Goal: Task Accomplishment & Management: Use online tool/utility

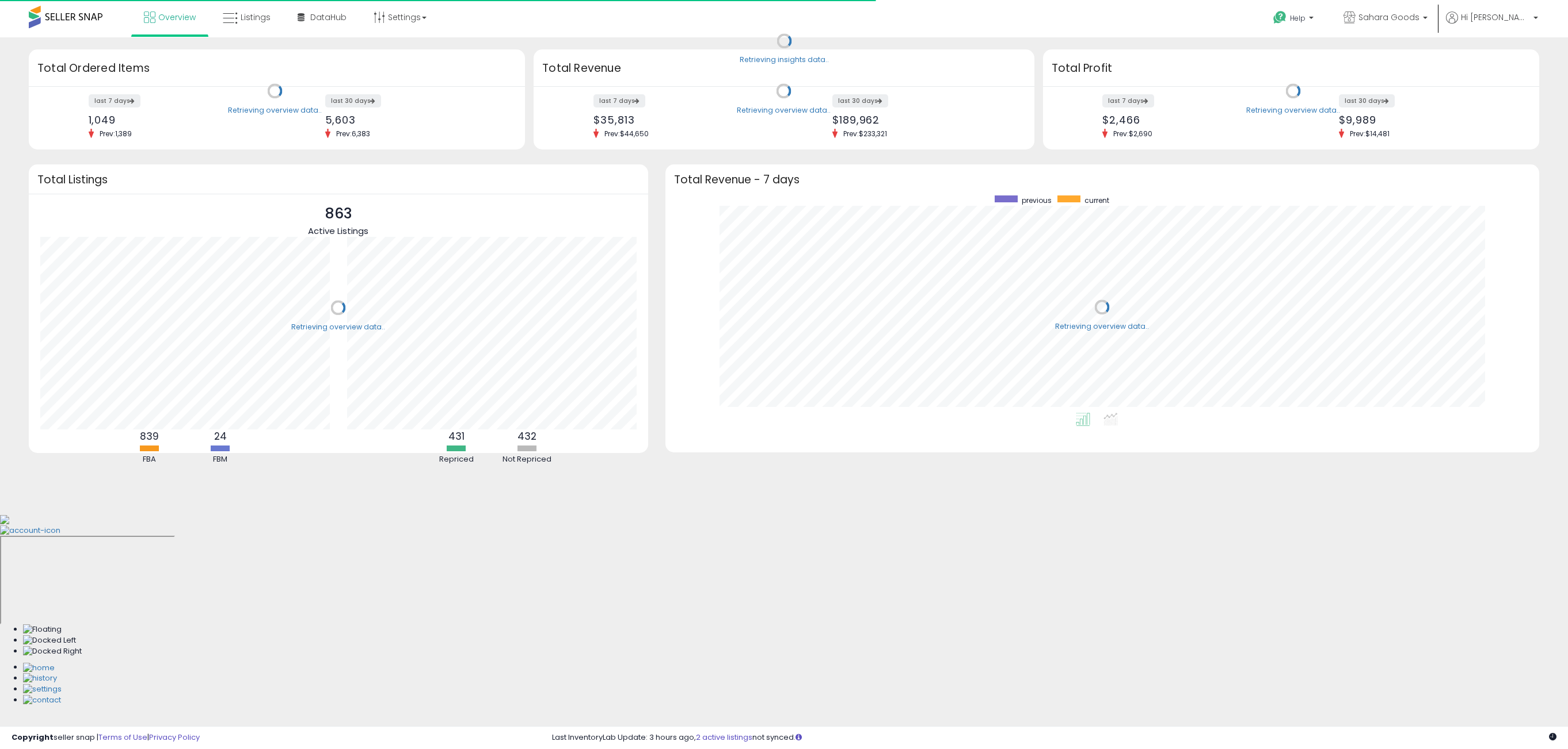
scroll to position [218, 851]
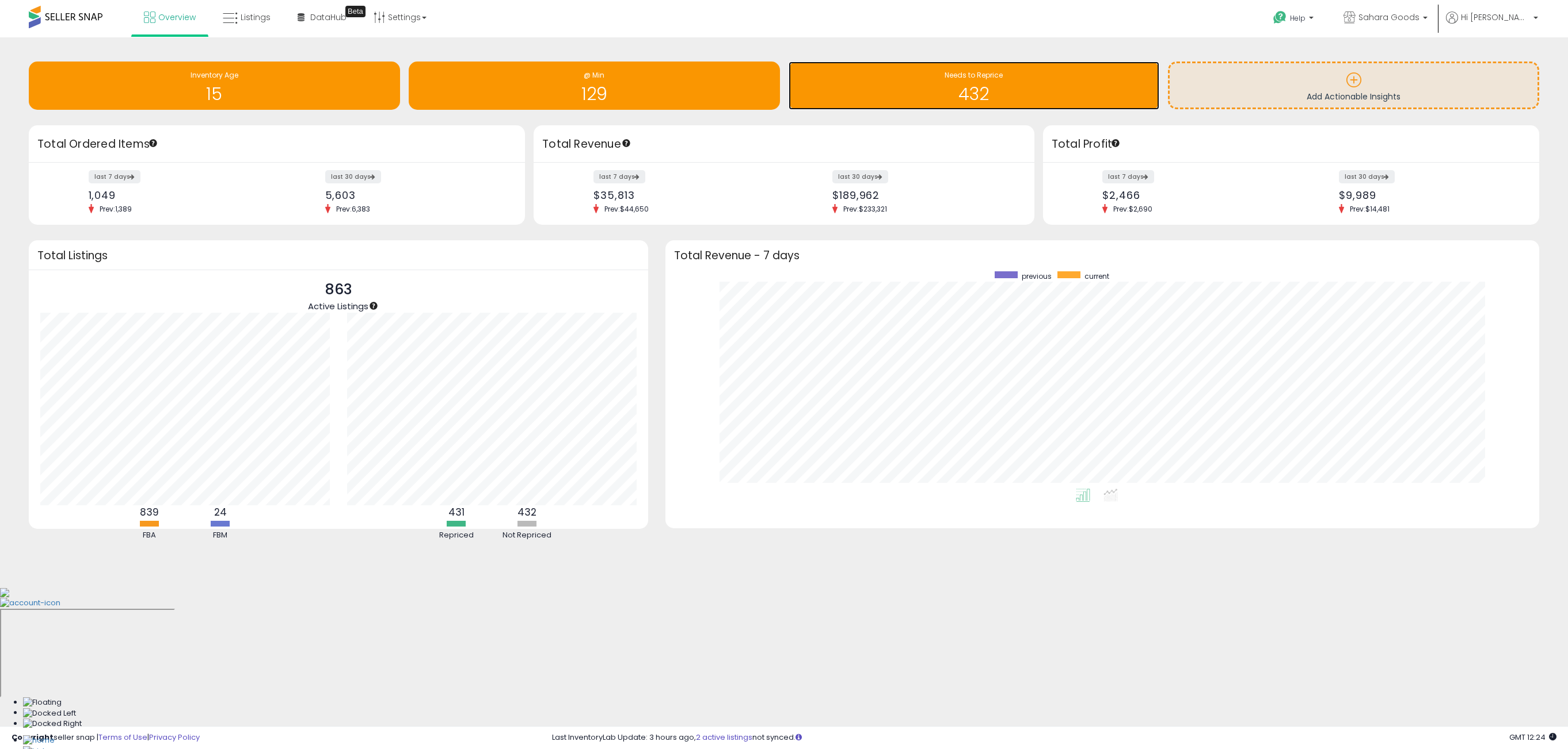
click at [906, 99] on h1 "432" at bounding box center [973, 94] width 359 height 19
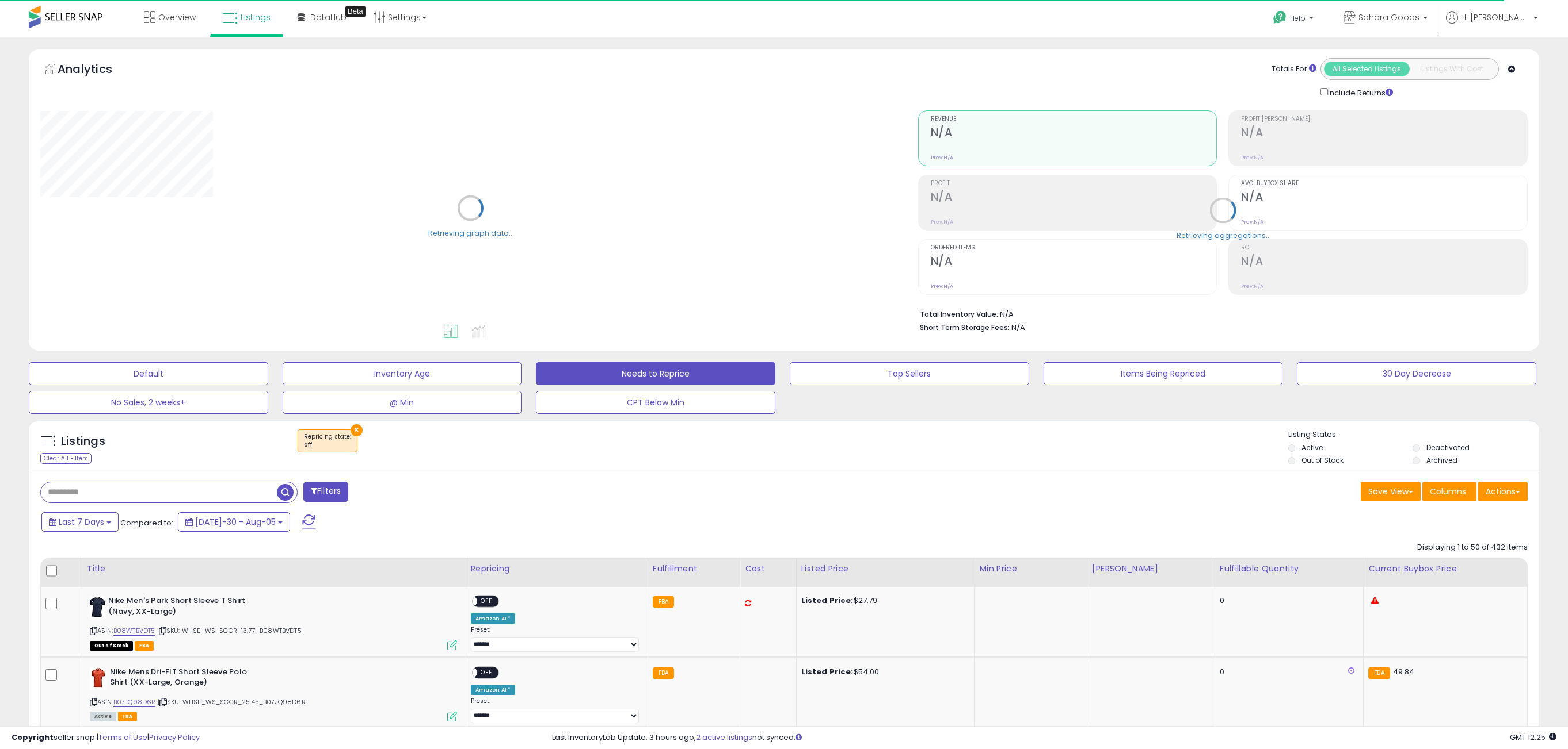
select select "**"
click at [1284, 572] on div "Fulfillable Quantity" at bounding box center [1288, 569] width 139 height 12
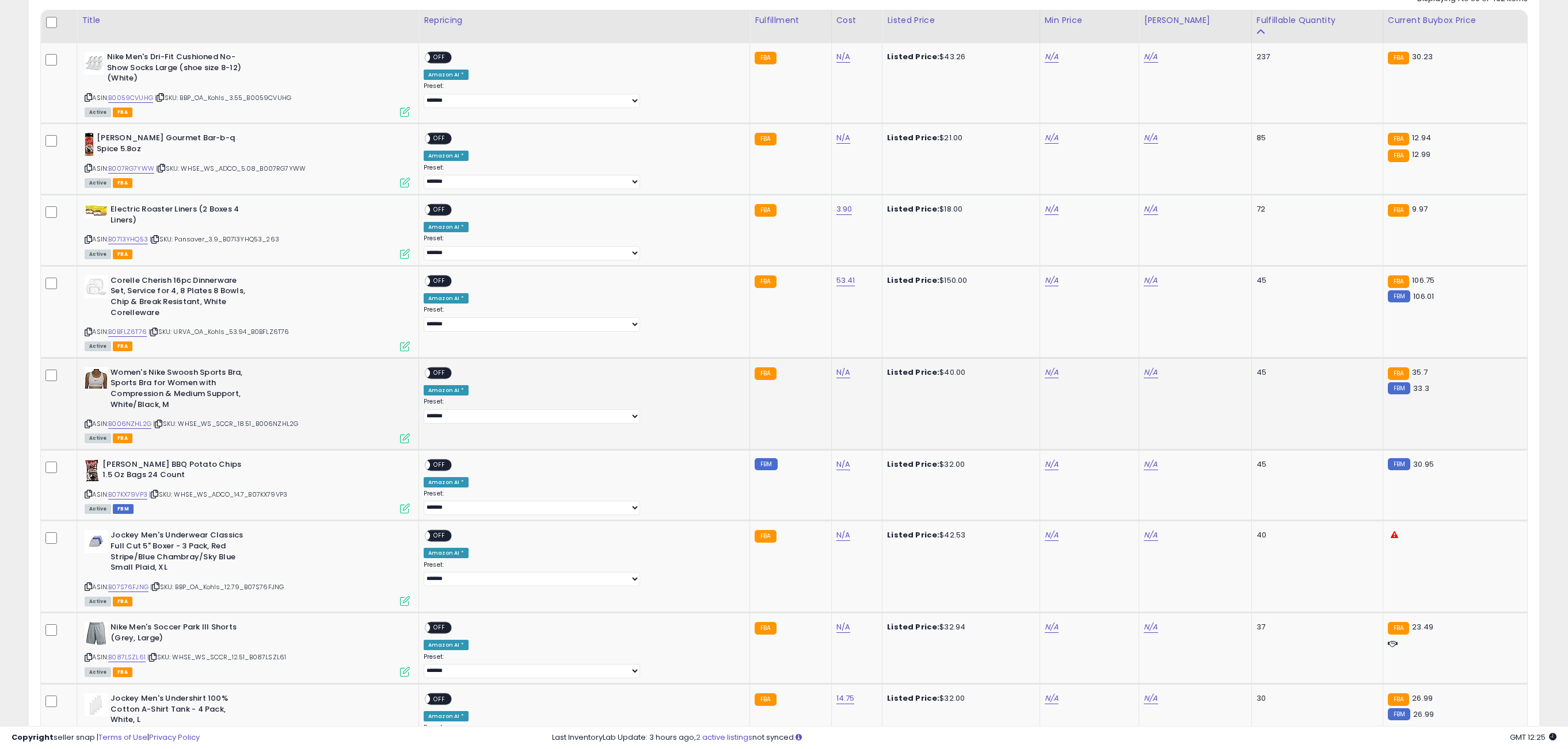
scroll to position [559, 0]
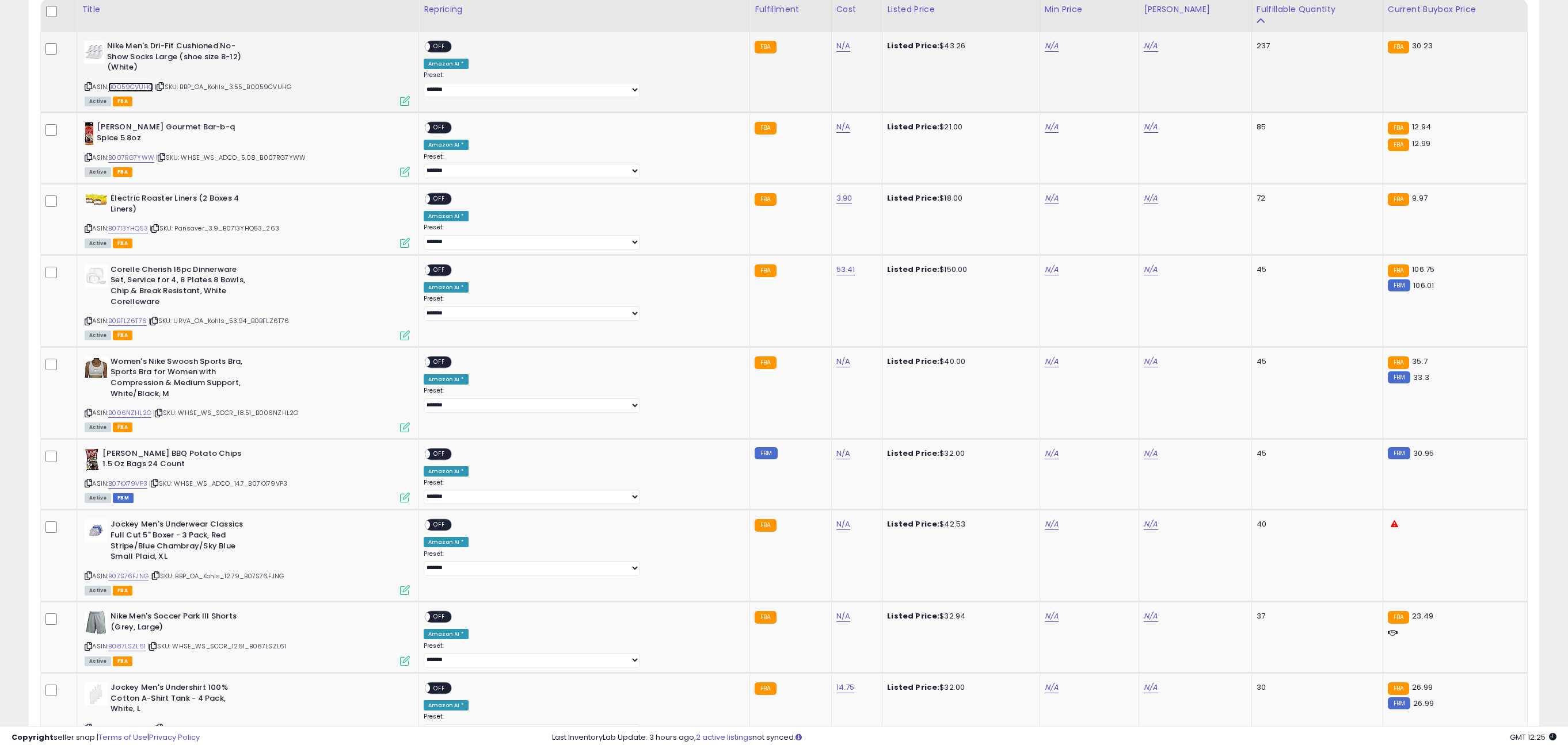
click at [150, 88] on link "B0059CVUHG" at bounding box center [130, 87] width 45 height 10
click at [146, 159] on link "B007RG7YWW" at bounding box center [131, 157] width 46 height 10
click at [145, 232] on link "B0713YHQ53" at bounding box center [128, 228] width 39 height 10
click at [144, 326] on link "B0BFLZ6T76" at bounding box center [128, 321] width 38 height 10
click at [142, 416] on link "B006NZHL2G" at bounding box center [129, 413] width 43 height 10
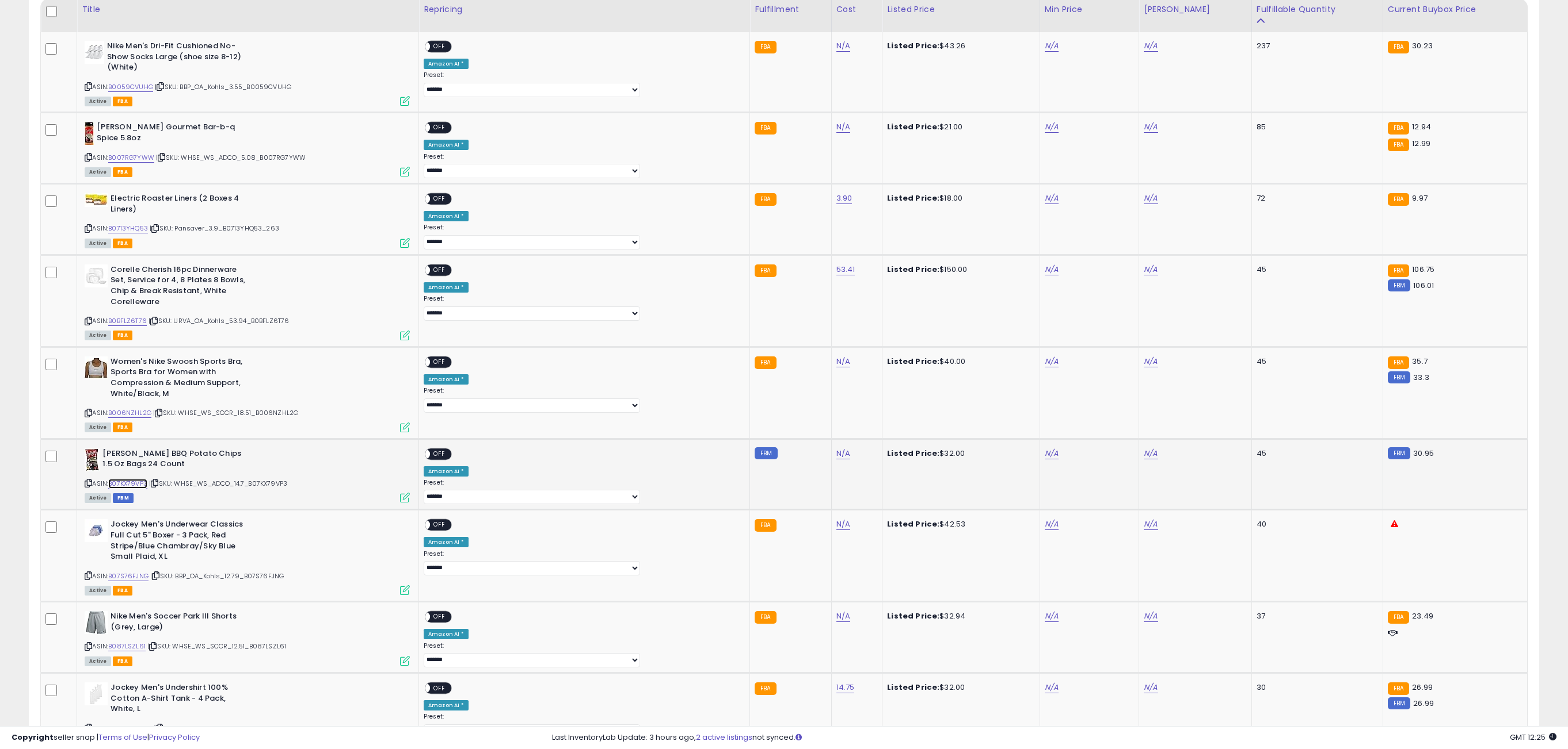
click at [143, 482] on link "B07KX79VP3" at bounding box center [128, 483] width 39 height 10
click at [133, 579] on link "B07S76FJNG" at bounding box center [129, 576] width 40 height 10
click at [131, 648] on link "B087LSZL61" at bounding box center [127, 646] width 38 height 10
click at [1044, 52] on link "N/A" at bounding box center [1051, 45] width 14 height 11
type input "*****"
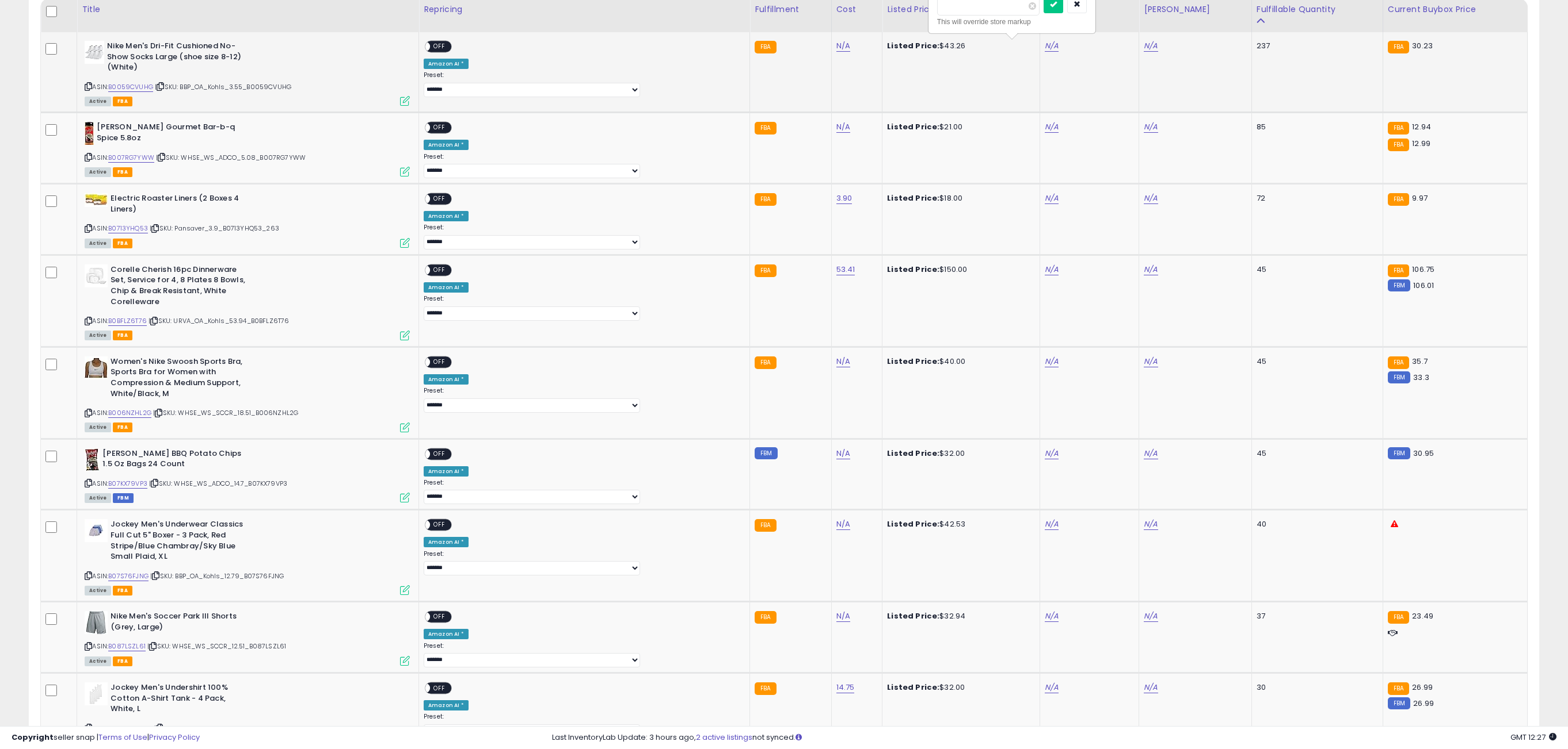
click button "submit" at bounding box center [1053, 4] width 19 height 17
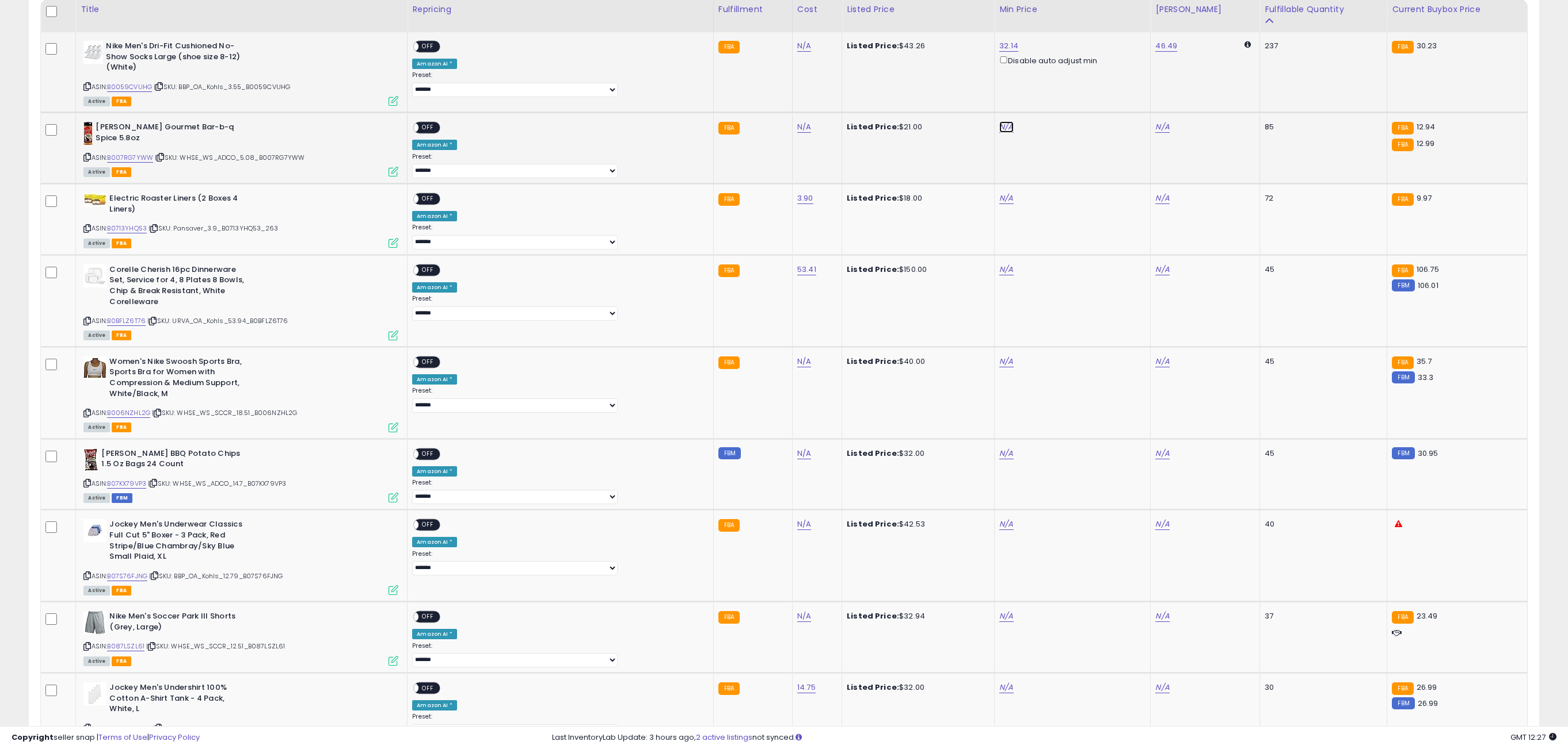
click at [999, 127] on link "N/A" at bounding box center [1006, 127] width 14 height 11
type input "*****"
click button "submit" at bounding box center [1007, 86] width 19 height 17
click at [437, 48] on span "OFF" at bounding box center [428, 46] width 18 height 10
click at [437, 127] on span "OFF" at bounding box center [428, 128] width 18 height 10
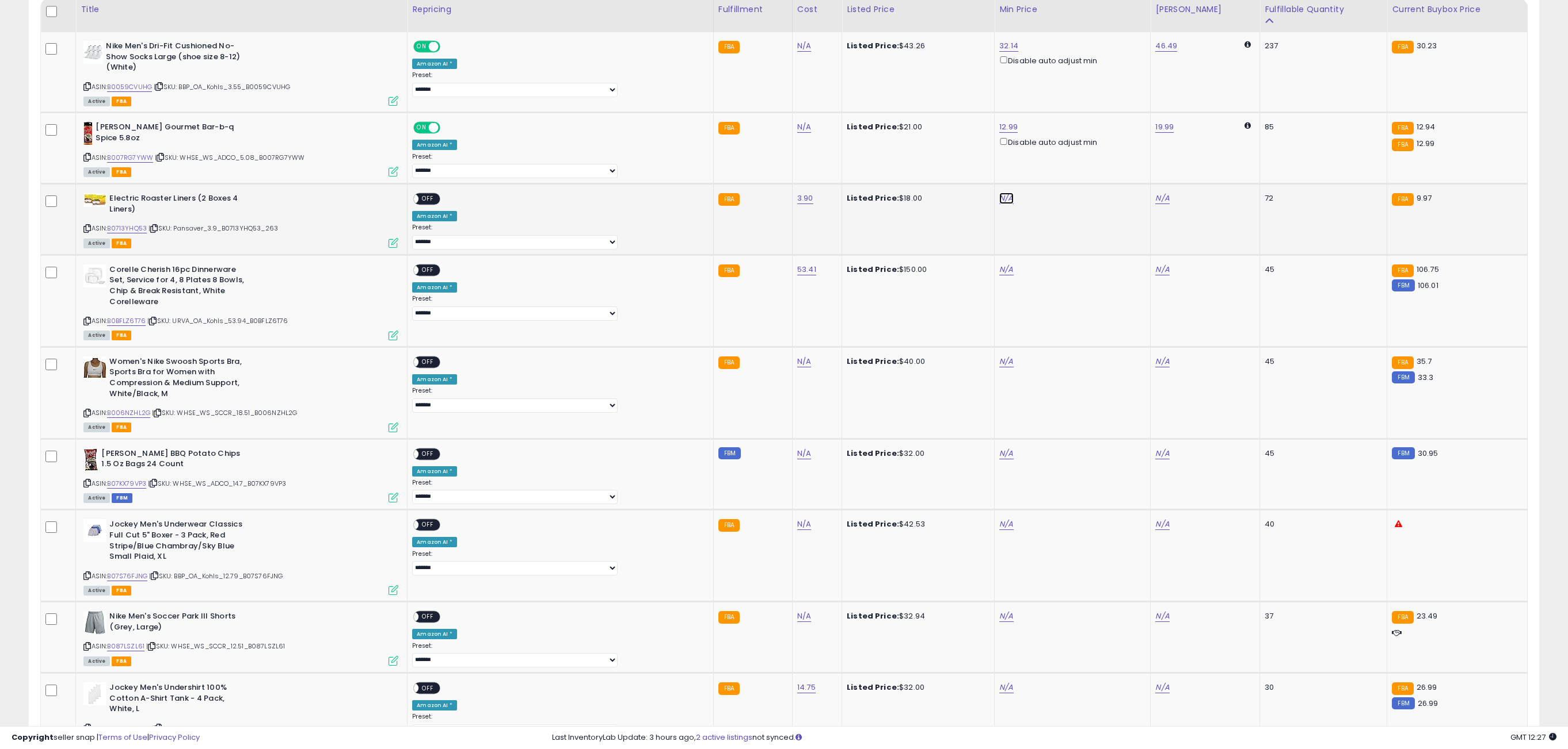
click at [999, 203] on link "N/A" at bounding box center [1006, 198] width 14 height 11
type input "****"
click button "submit" at bounding box center [1007, 157] width 19 height 17
click at [437, 201] on span "OFF" at bounding box center [428, 198] width 18 height 10
click at [999, 274] on link "N/A" at bounding box center [1006, 269] width 14 height 11
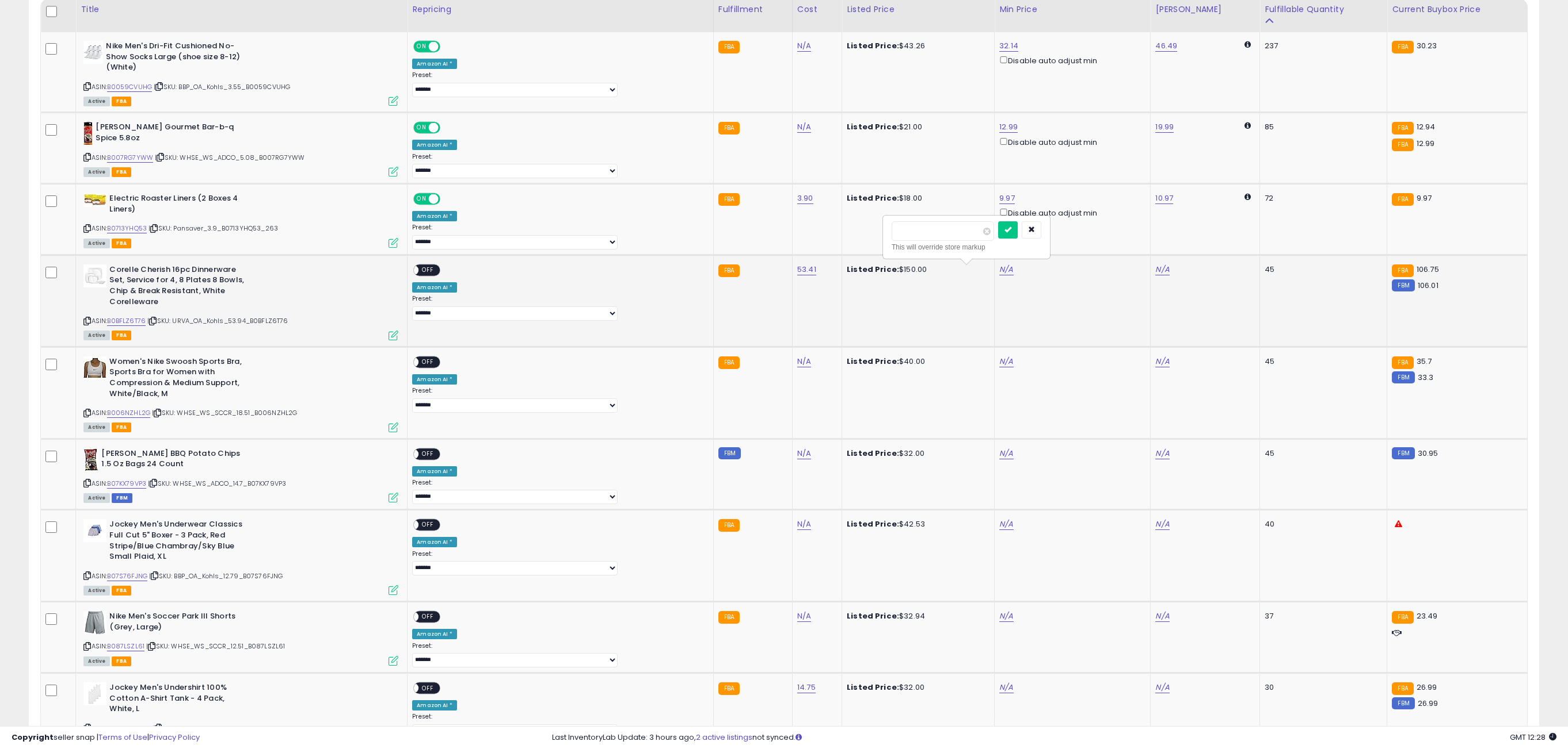
type input "******"
click button "submit" at bounding box center [1007, 230] width 19 height 17
click at [437, 275] on span "OFF" at bounding box center [428, 269] width 18 height 10
click at [999, 366] on link "N/A" at bounding box center [1006, 361] width 14 height 11
type input "*****"
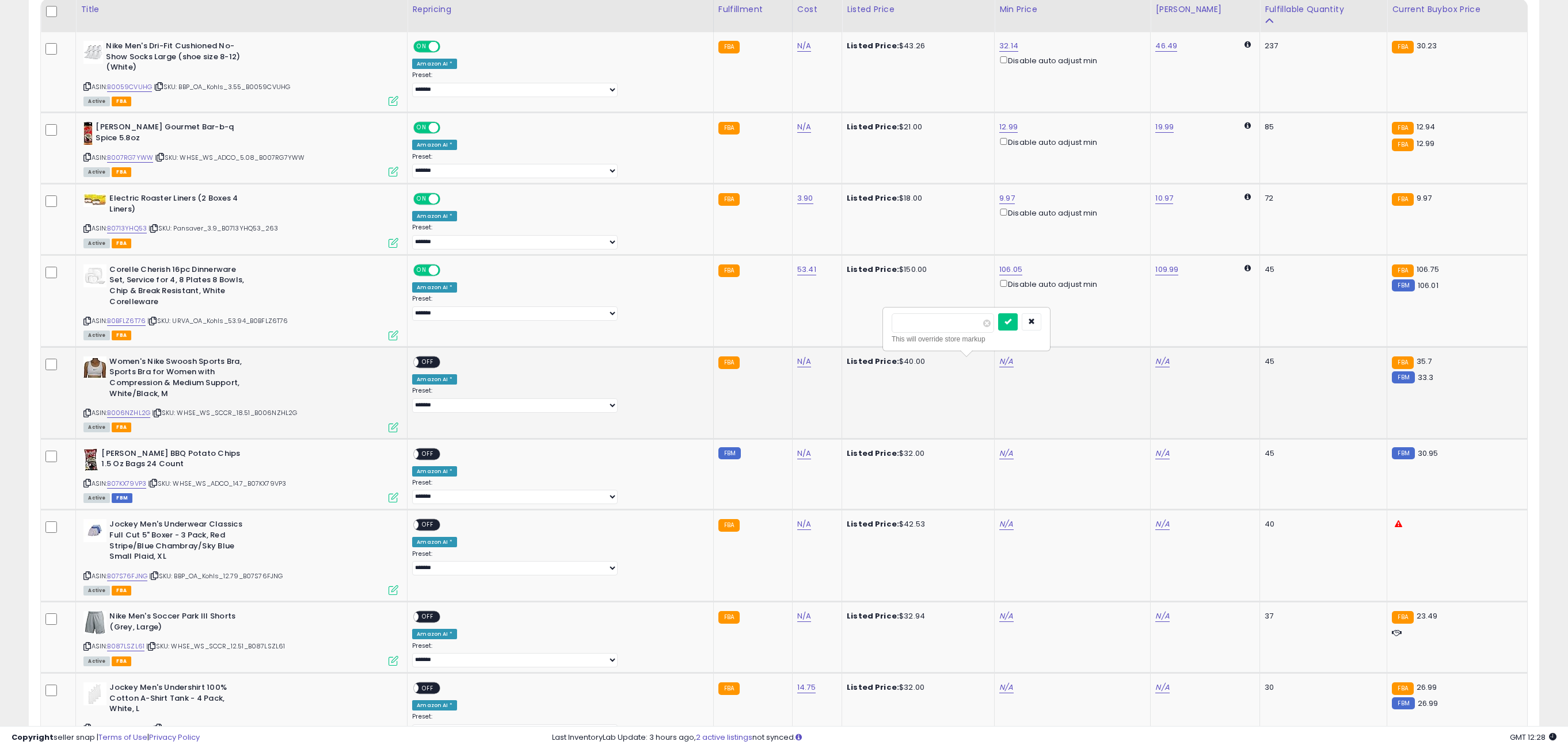
click button "submit" at bounding box center [1007, 322] width 19 height 17
click at [437, 367] on span "OFF" at bounding box center [428, 362] width 18 height 10
click at [999, 459] on link "N/A" at bounding box center [1006, 454] width 14 height 11
type input "*****"
click button "submit" at bounding box center [1007, 413] width 19 height 17
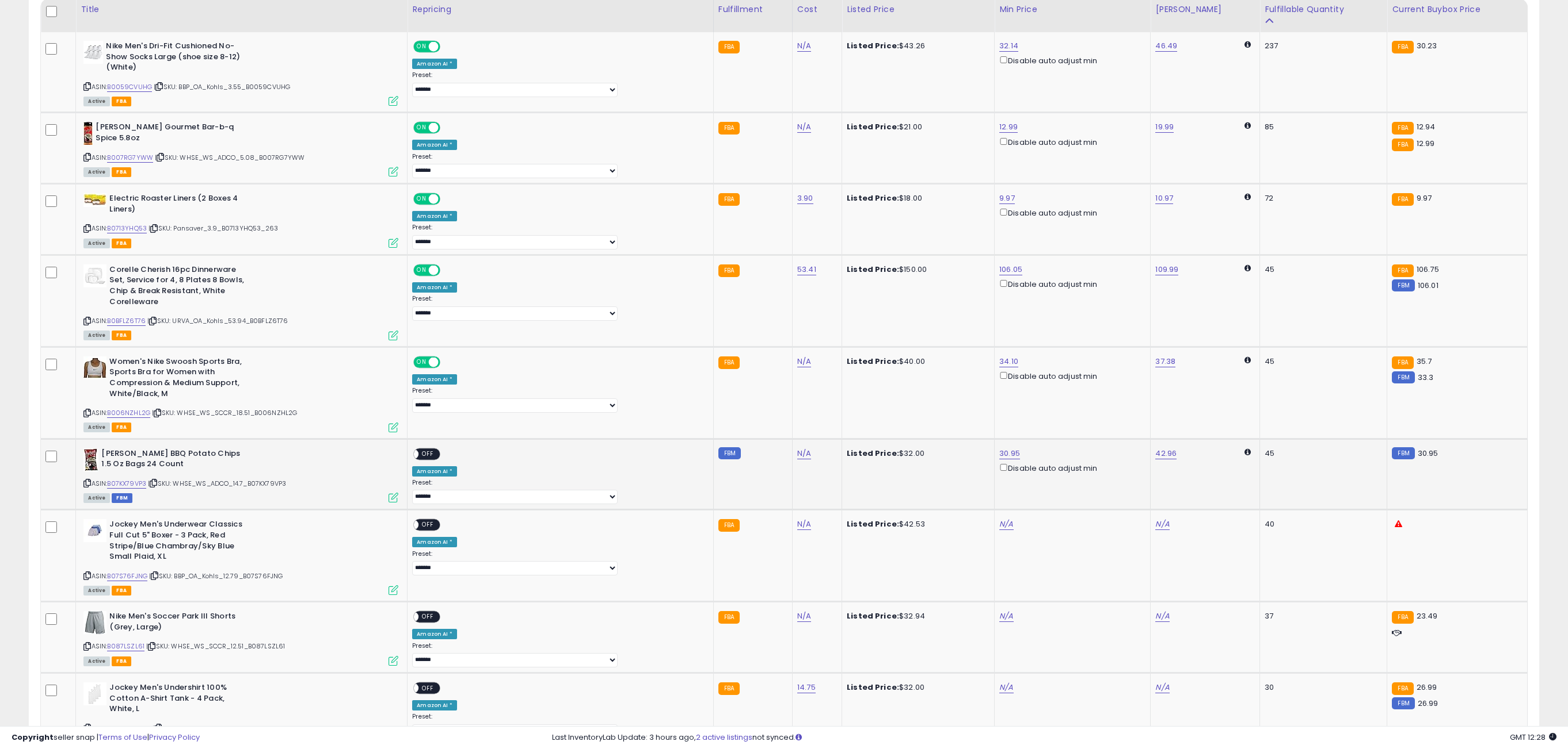
click at [437, 459] on span "OFF" at bounding box center [428, 454] width 18 height 10
click at [999, 530] on div "N/A" at bounding box center [1070, 524] width 143 height 10
click at [994, 537] on td "N/A" at bounding box center [1072, 556] width 156 height 92
click at [999, 531] on link "N/A" at bounding box center [1006, 524] width 14 height 11
type input "*****"
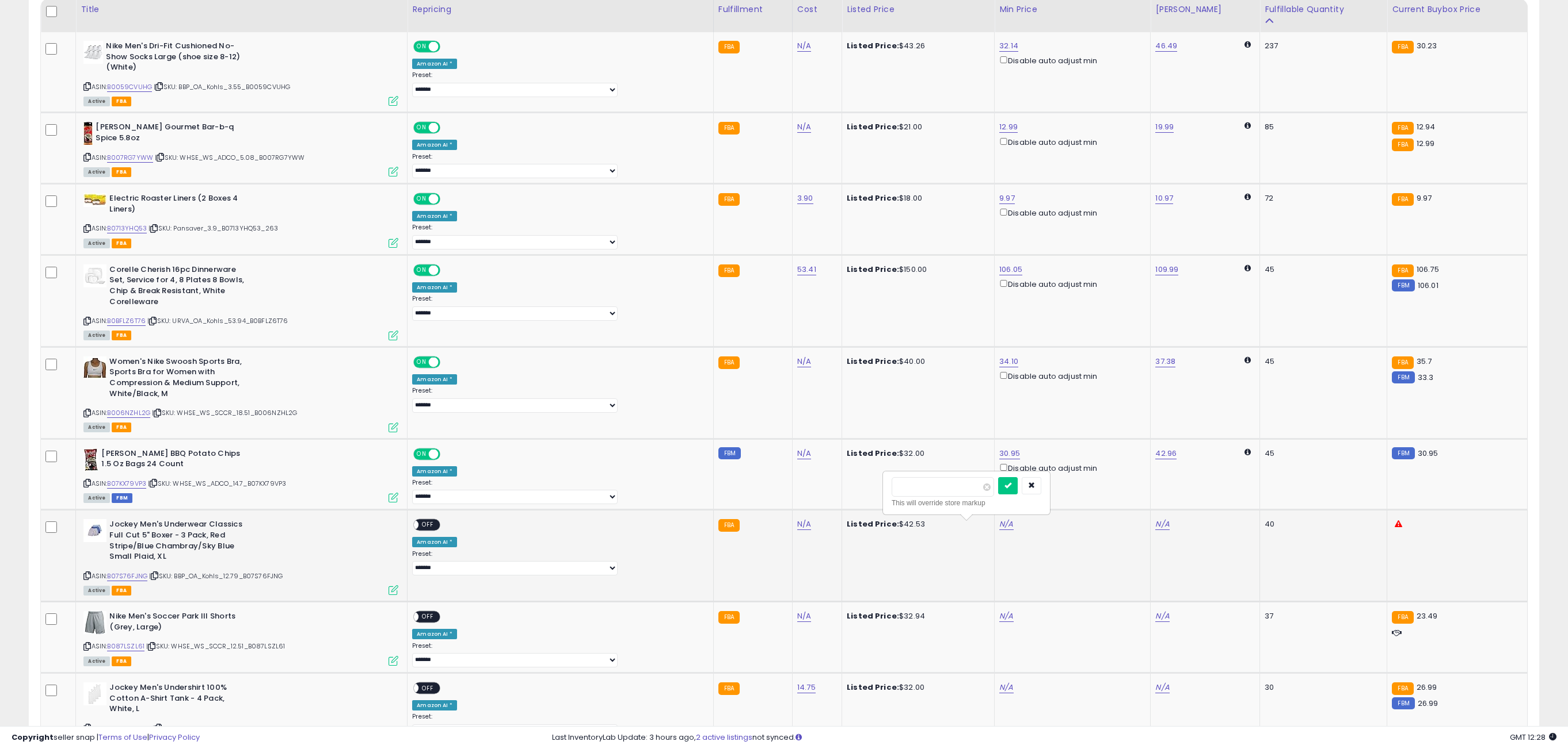
click button "submit" at bounding box center [1007, 486] width 19 height 17
click at [437, 531] on span "OFF" at bounding box center [428, 525] width 18 height 10
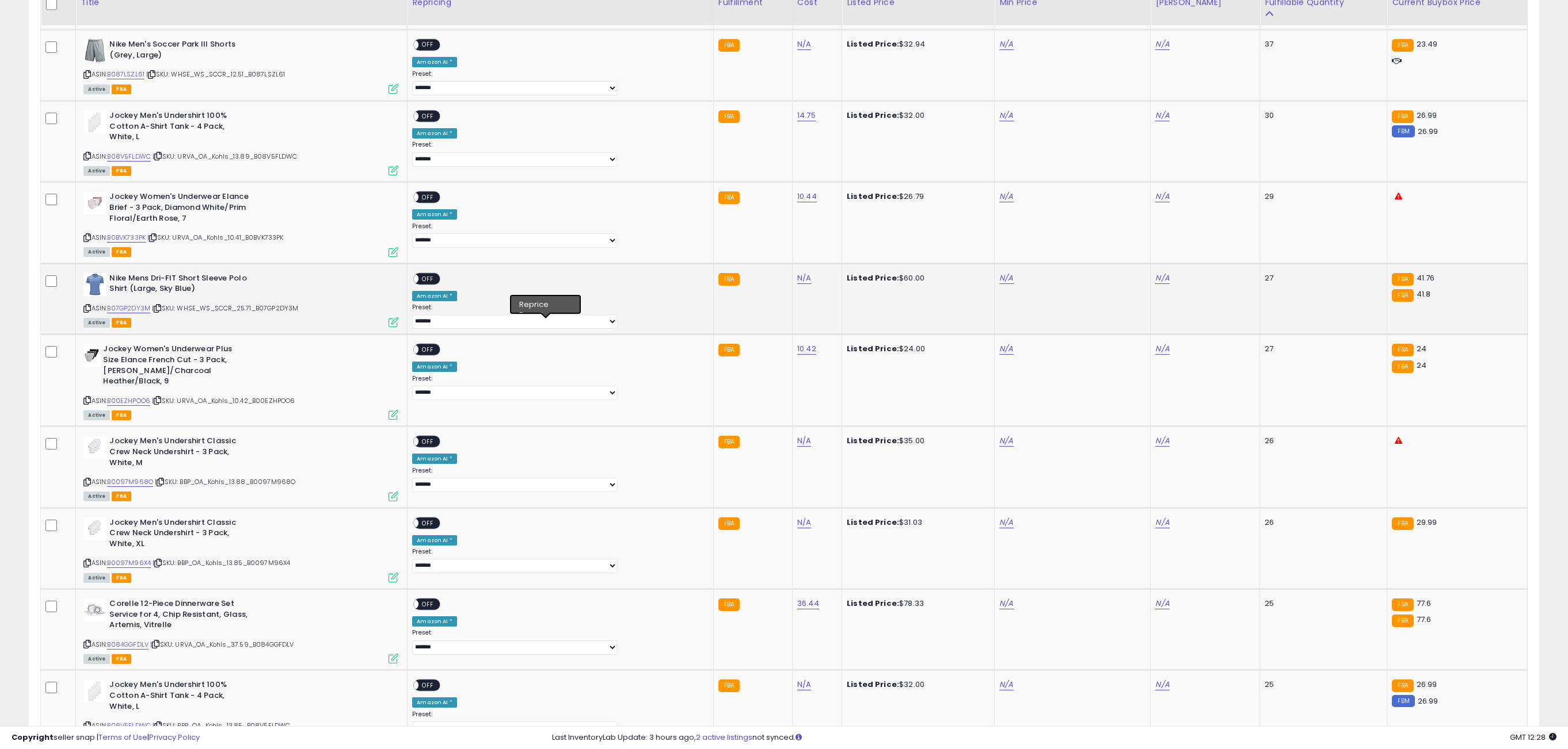
scroll to position [1120, 0]
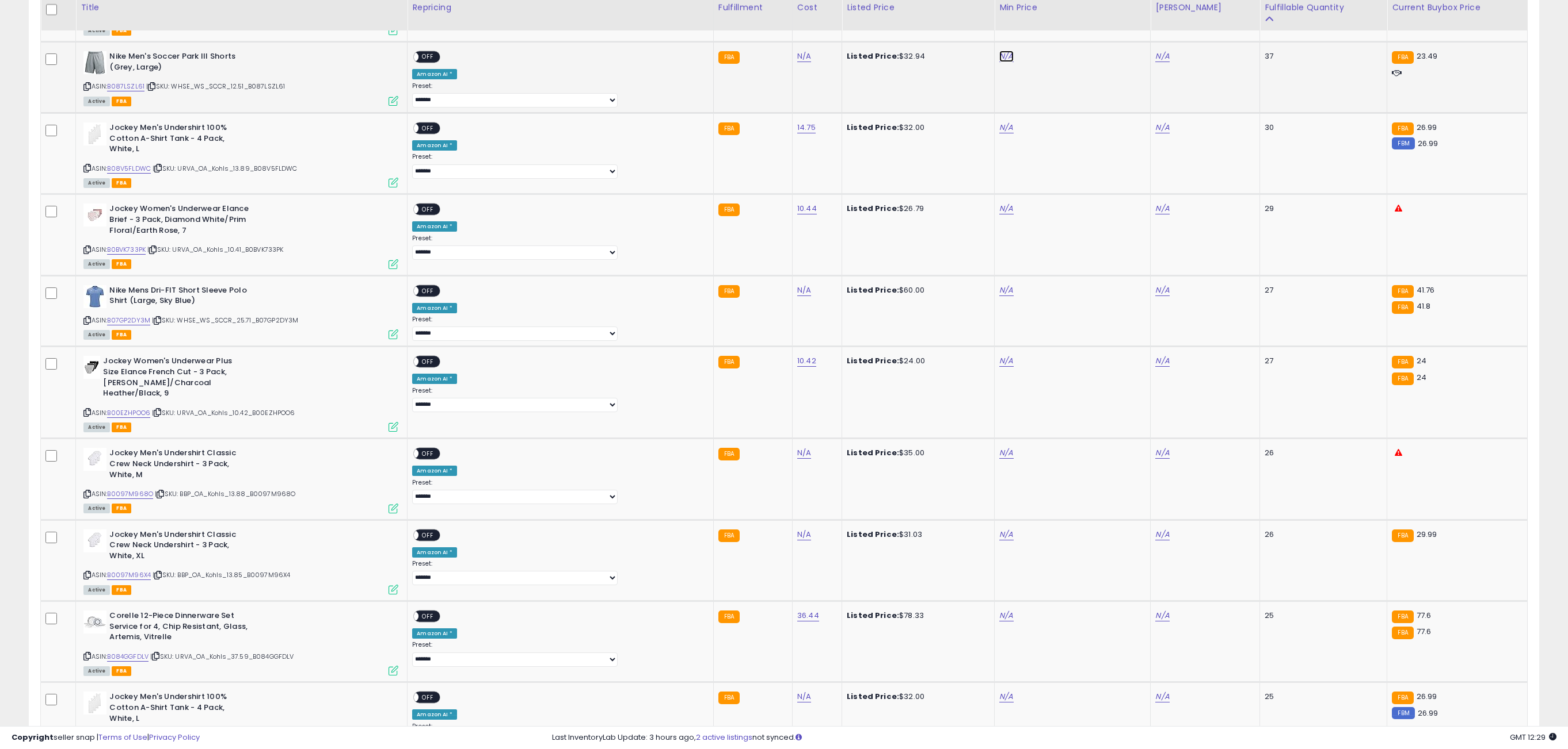
click at [999, 61] on link "N/A" at bounding box center [1006, 56] width 14 height 11
type input "*****"
click button "submit" at bounding box center [1007, 17] width 19 height 17
click at [437, 62] on span "OFF" at bounding box center [428, 57] width 18 height 10
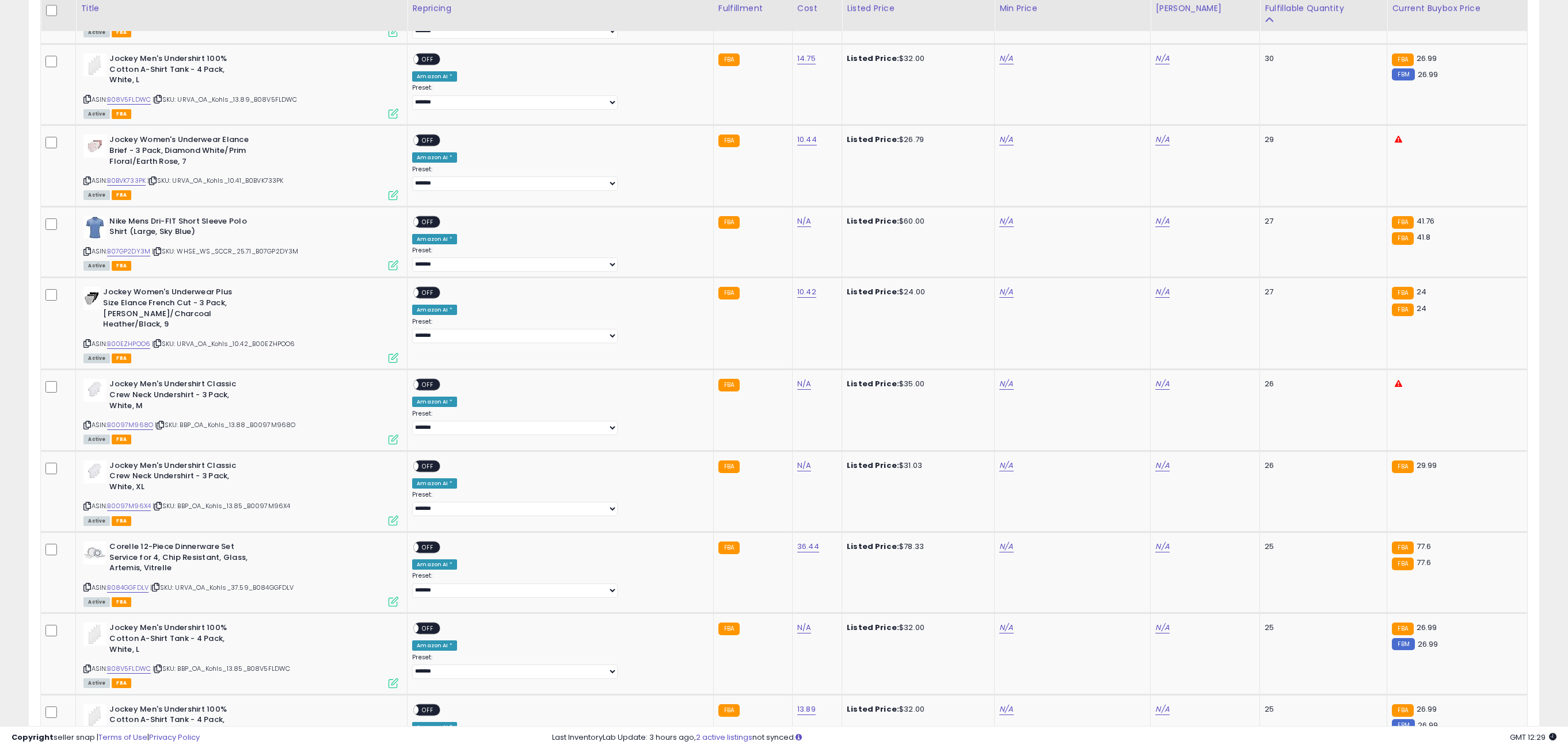
scroll to position [1195, 0]
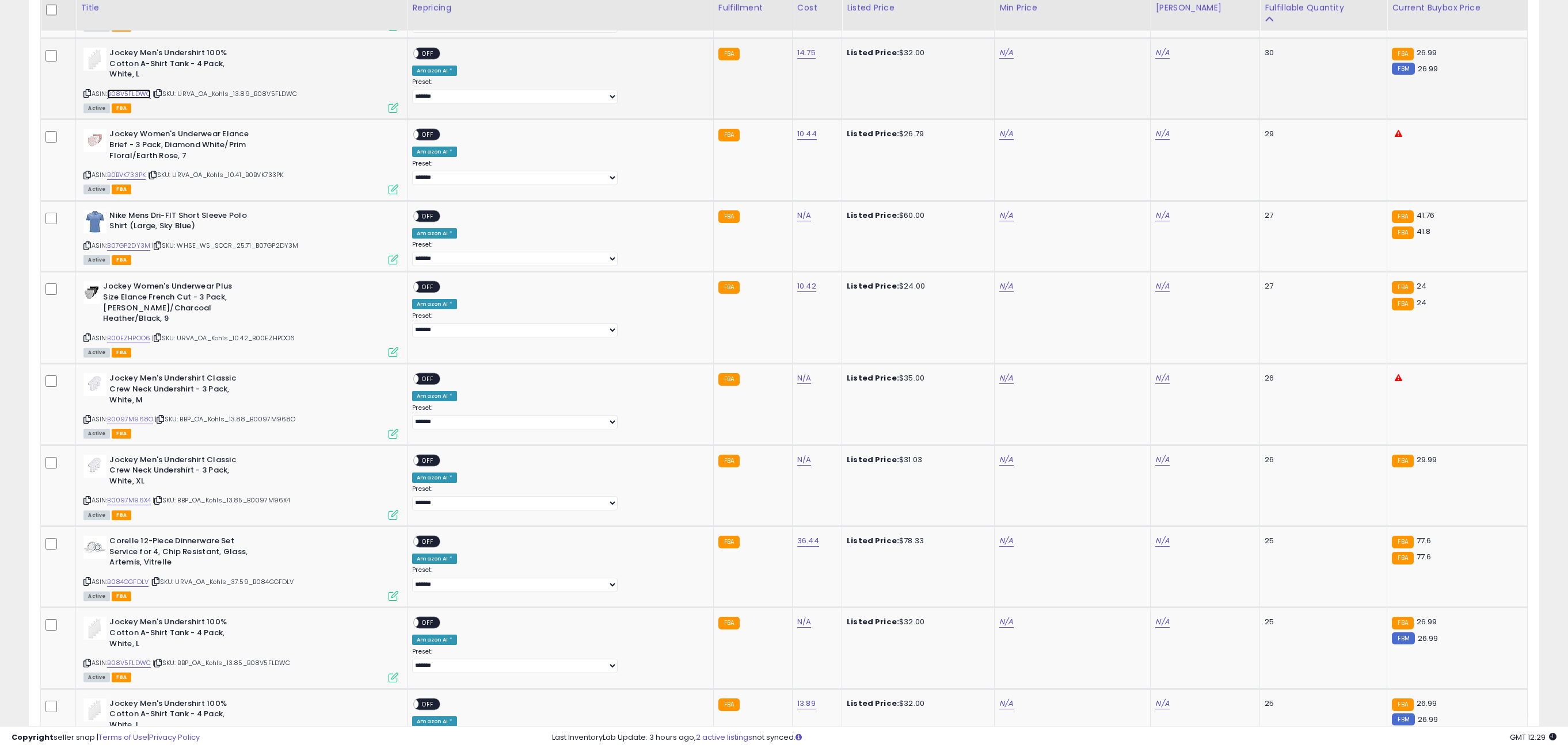
click at [144, 98] on link "B08V5FLDWC" at bounding box center [129, 94] width 44 height 10
click at [143, 180] on link "B0BVK733PK" at bounding box center [126, 175] width 38 height 10
click at [138, 248] on link "B07GP2DY3M" at bounding box center [128, 246] width 43 height 10
click at [133, 343] on link "B00EZHPOO6" at bounding box center [128, 338] width 43 height 10
click at [134, 425] on link "B0097M968O" at bounding box center [129, 419] width 46 height 10
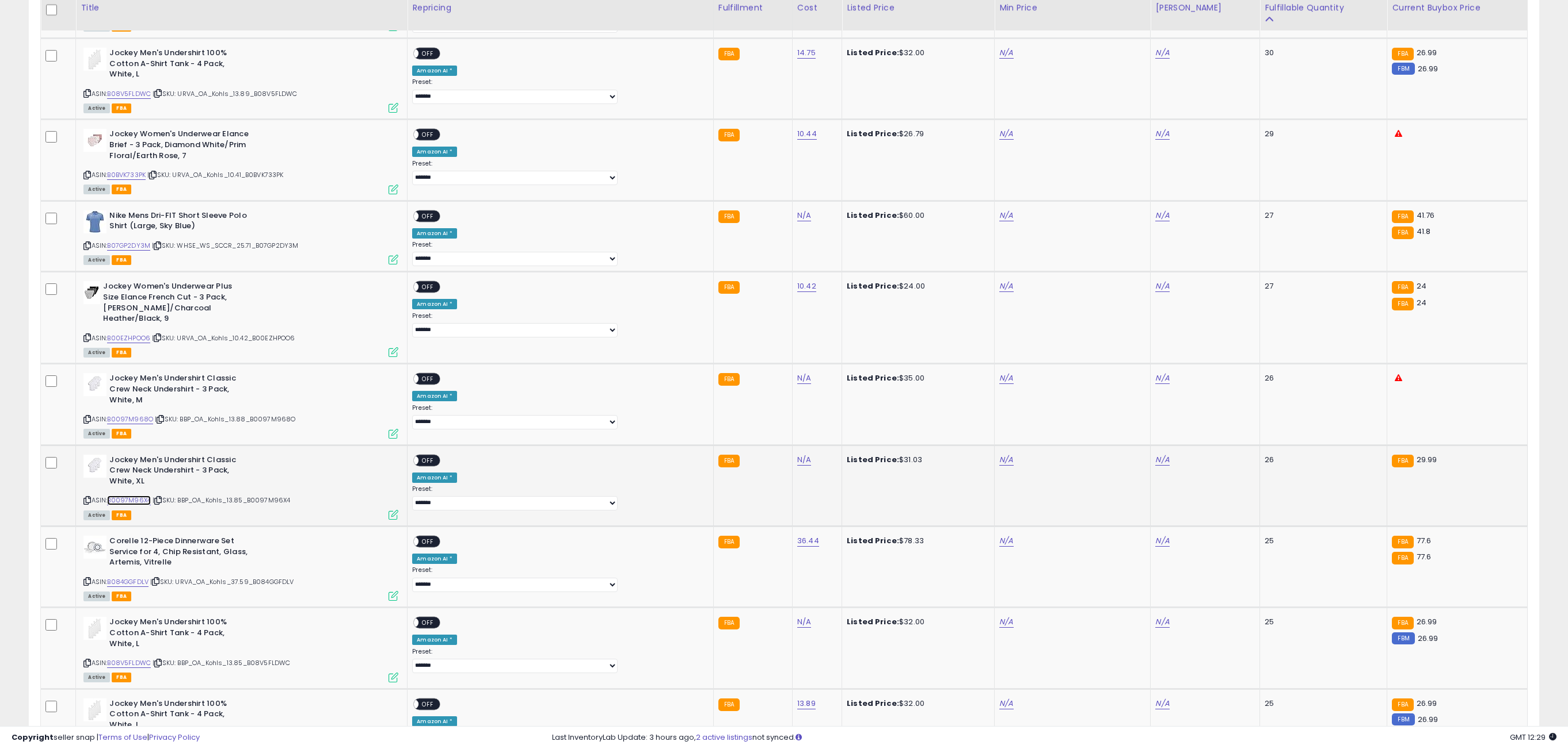
click at [141, 504] on link "B0097M96X4" at bounding box center [129, 500] width 44 height 10
click at [140, 587] on link "B084GGFDLV" at bounding box center [127, 582] width 41 height 10
click at [143, 669] on link "B08V5FLDWC" at bounding box center [129, 662] width 44 height 10
click at [999, 59] on link "N/A" at bounding box center [1006, 52] width 14 height 11
type input "*****"
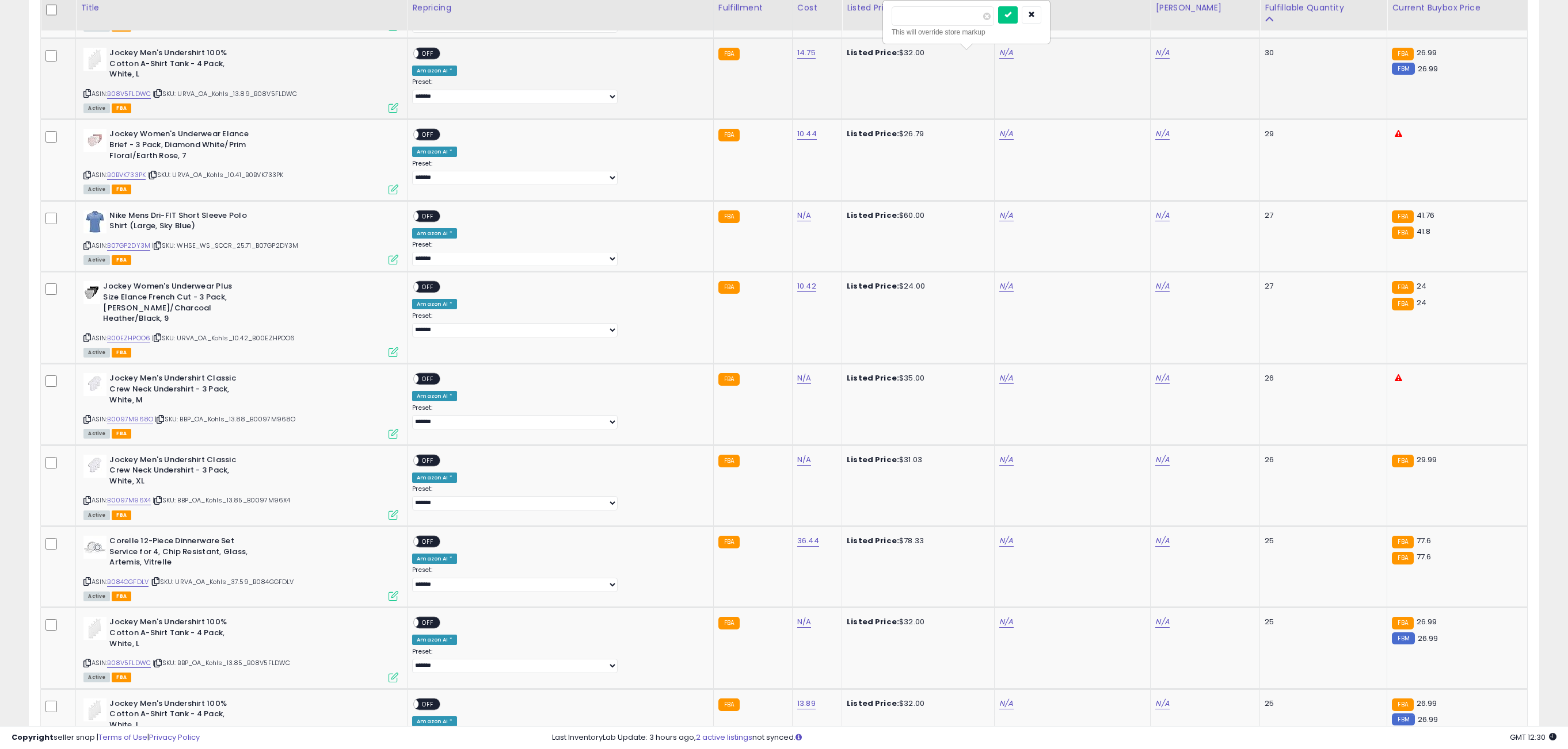
click button "submit" at bounding box center [1007, 15] width 19 height 17
click at [999, 140] on link "N/A" at bounding box center [1006, 134] width 14 height 11
type input "*****"
click button "submit" at bounding box center [1007, 585] width 19 height 17
click at [437, 628] on span "OFF" at bounding box center [428, 622] width 18 height 10
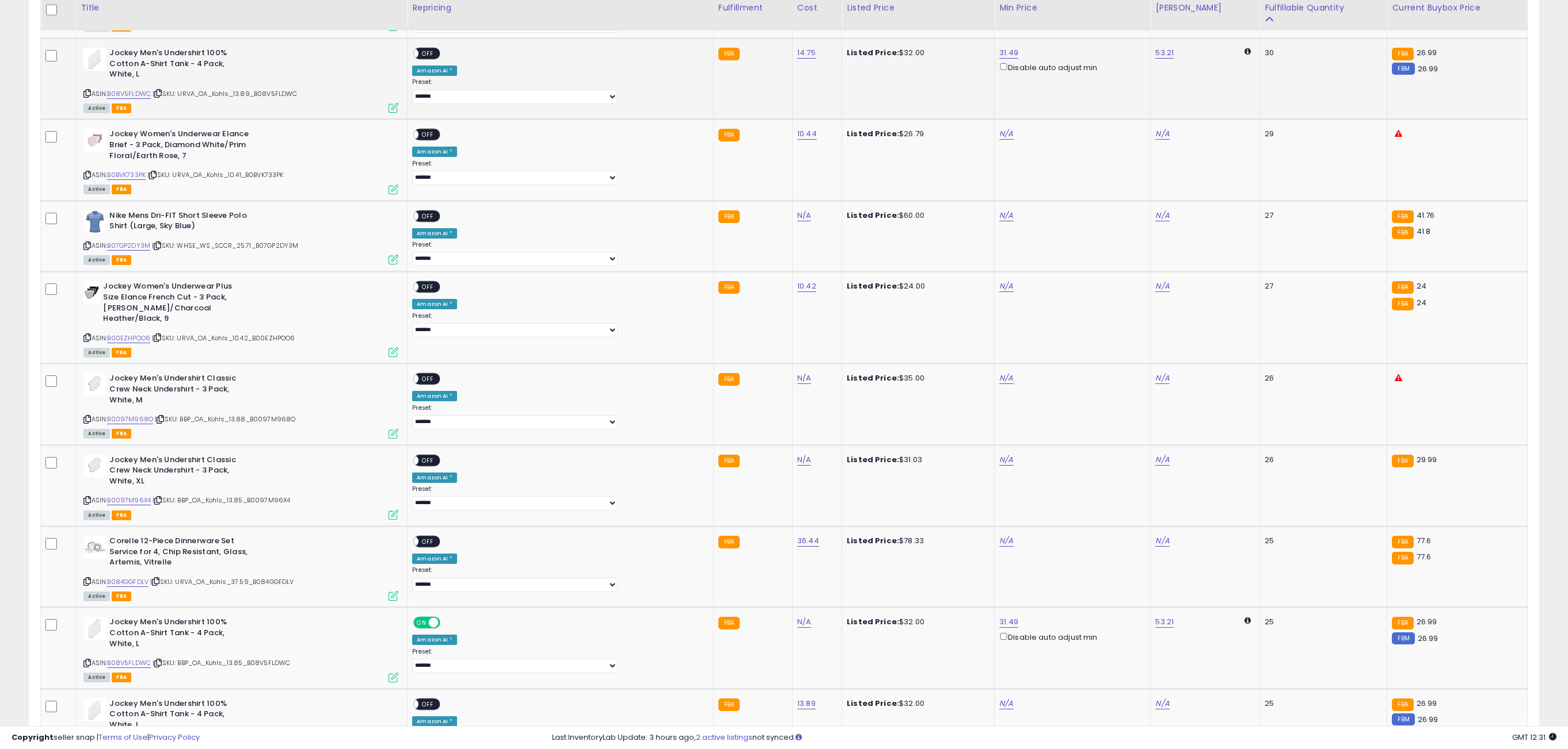
click at [437, 54] on span "OFF" at bounding box center [428, 53] width 18 height 10
click at [999, 140] on link "N/A" at bounding box center [1006, 134] width 14 height 11
type input "*****"
click button "submit" at bounding box center [1007, 96] width 19 height 17
click at [440, 135] on div "ON OFF" at bounding box center [426, 135] width 27 height 12
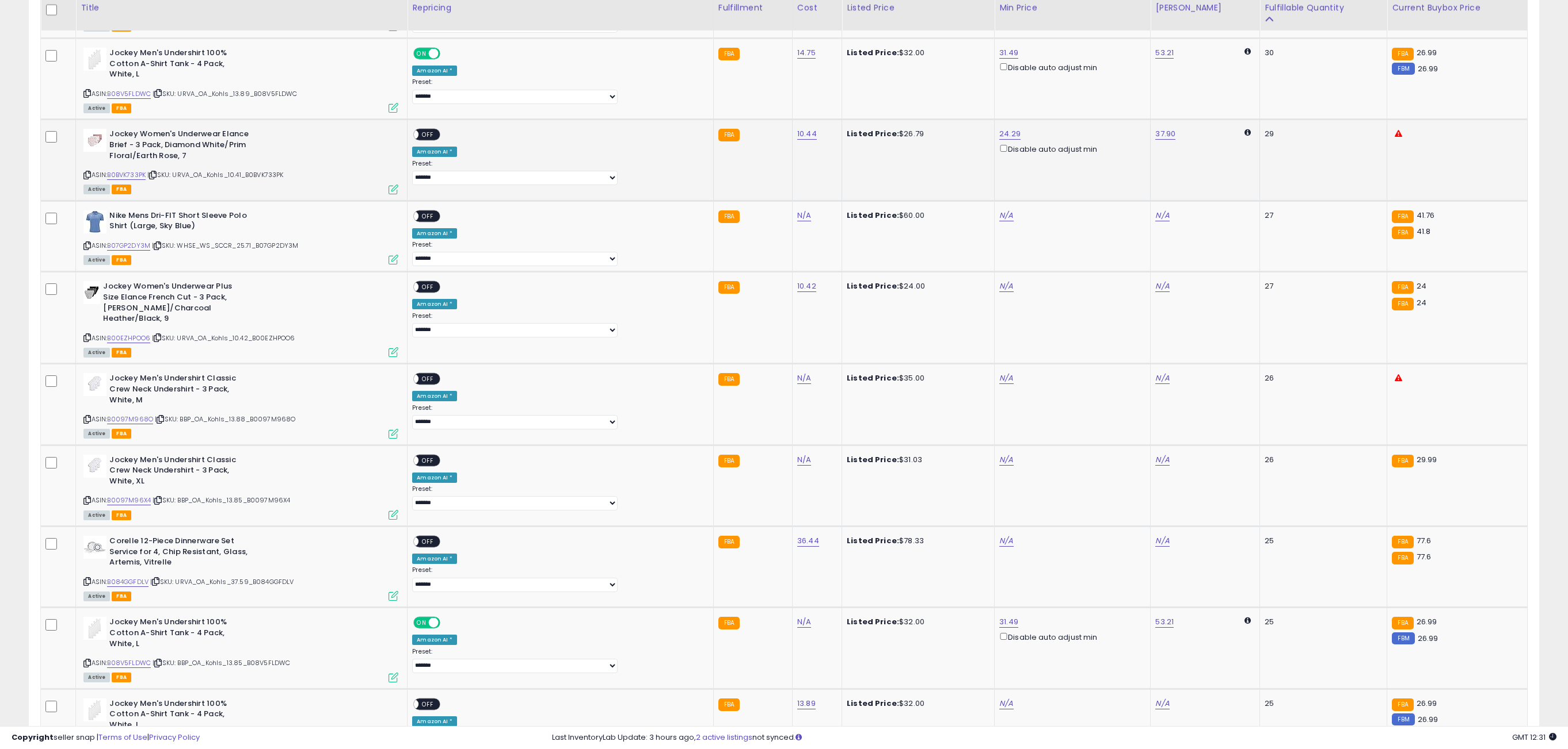
click at [437, 139] on span "OFF" at bounding box center [428, 135] width 18 height 10
click at [999, 221] on div "N/A" at bounding box center [1070, 216] width 143 height 10
click at [999, 221] on link "N/A" at bounding box center [1006, 215] width 14 height 11
type input "*****"
click button "submit" at bounding box center [1007, 177] width 19 height 17
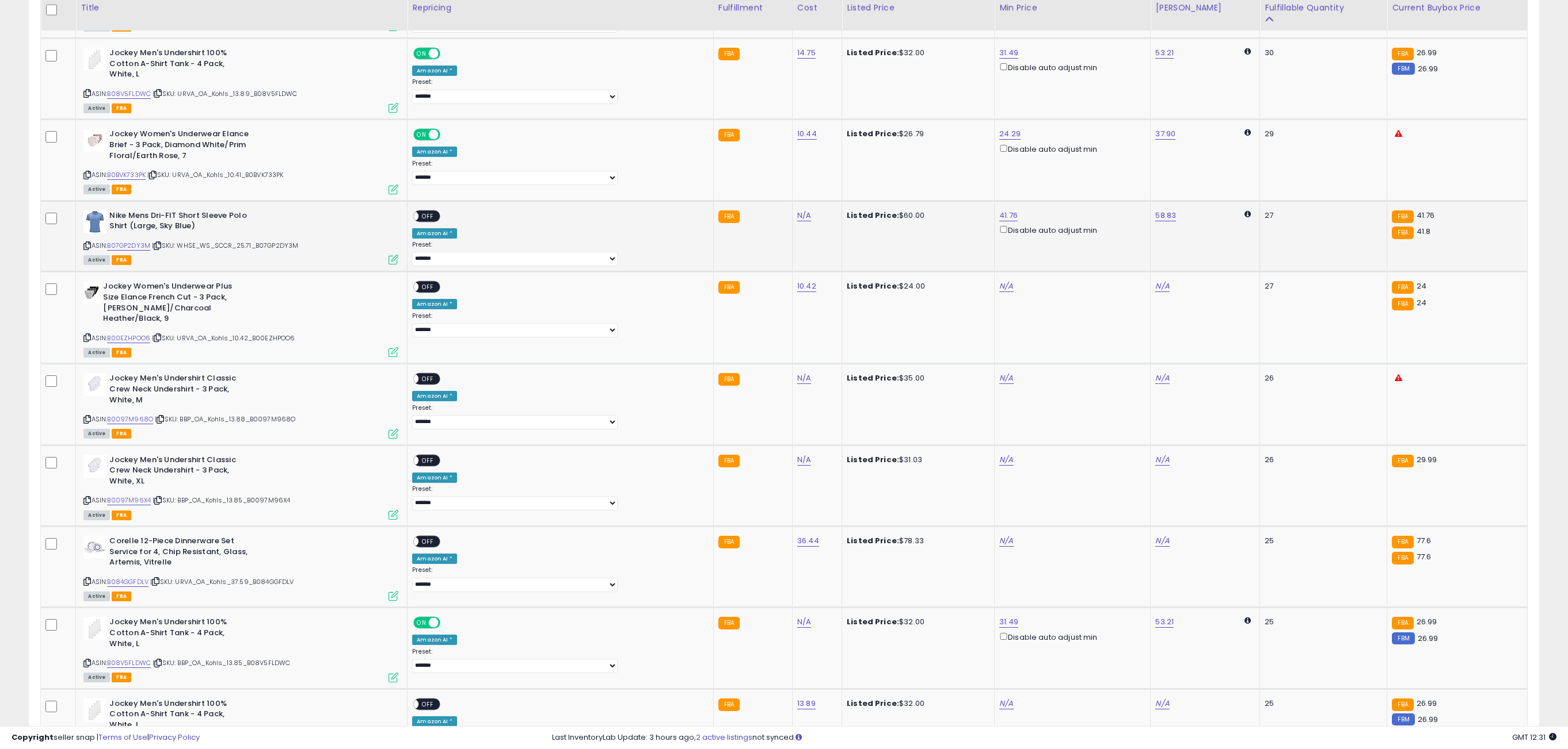
click at [437, 216] on span "OFF" at bounding box center [428, 216] width 18 height 10
click at [999, 289] on link "N/A" at bounding box center [1006, 286] width 14 height 11
type input "**"
click button "submit" at bounding box center [1007, 249] width 19 height 17
click at [437, 292] on span "OFF" at bounding box center [428, 287] width 18 height 10
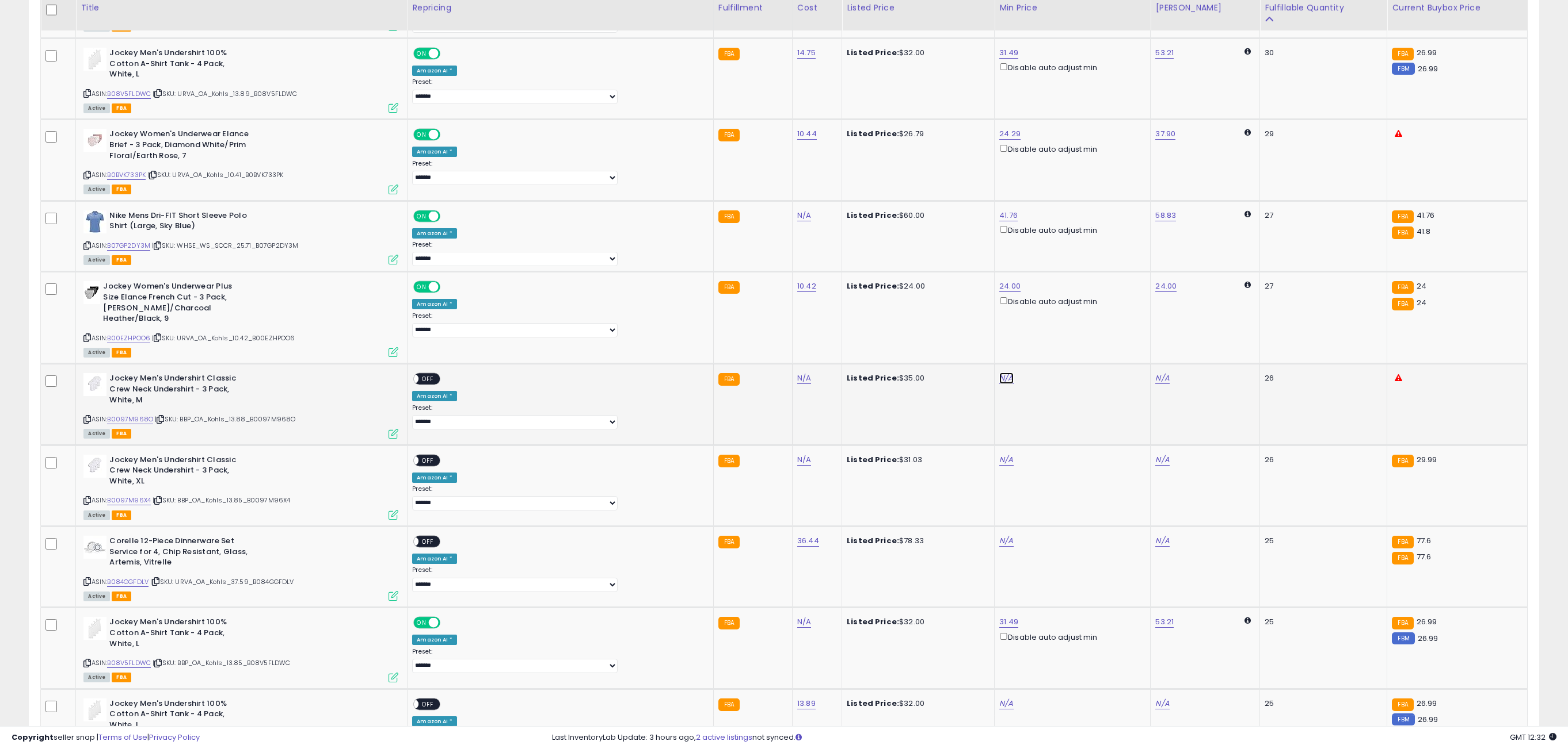
click at [999, 382] on link "N/A" at bounding box center [1006, 378] width 14 height 11
type input "**"
click button "submit" at bounding box center [1007, 341] width 19 height 17
click at [422, 385] on div "ON OFF" at bounding box center [408, 378] width 27 height 10
click at [437, 385] on span "OFF" at bounding box center [428, 378] width 18 height 10
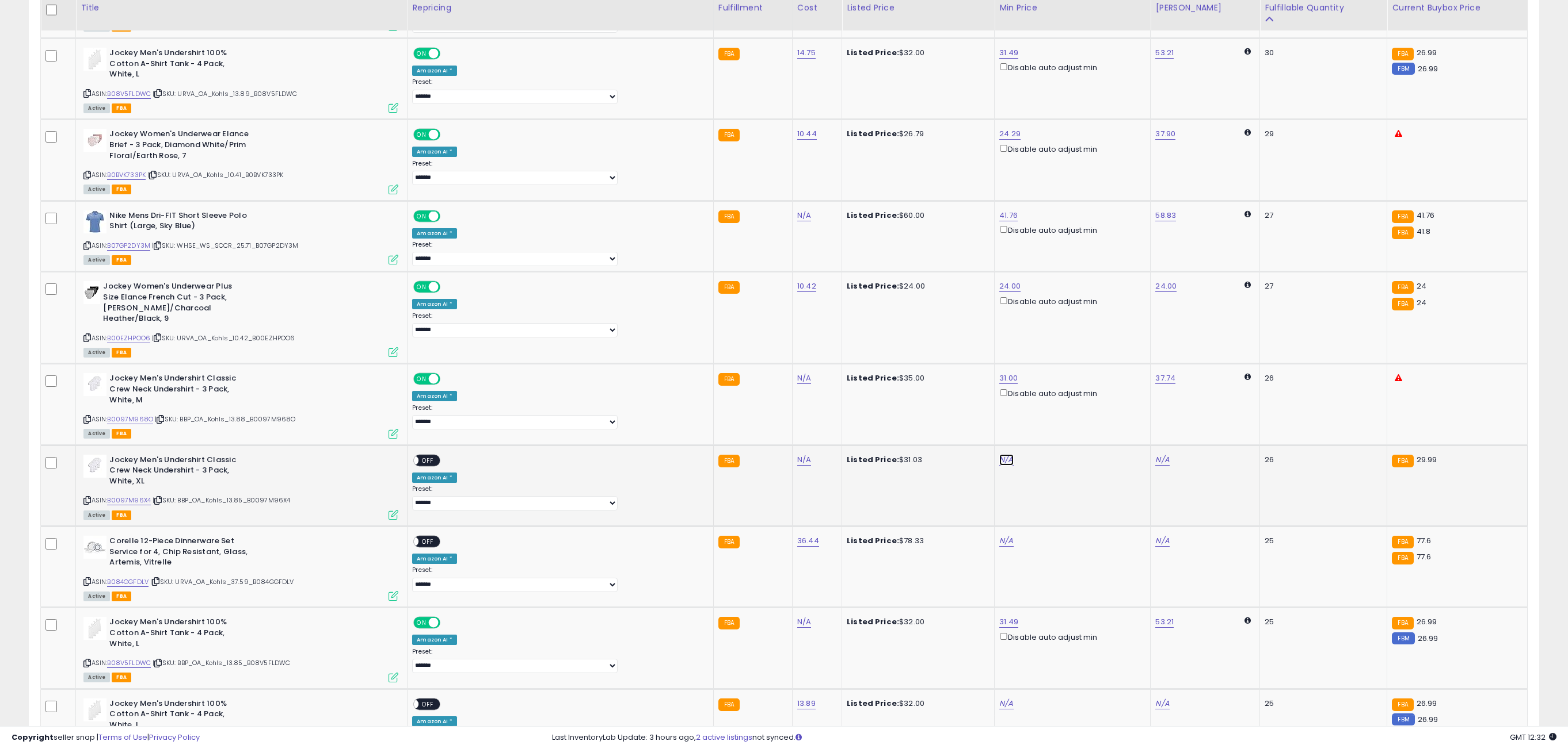
click at [999, 466] on link "N/A" at bounding box center [1006, 460] width 14 height 11
type input "*****"
click button "submit" at bounding box center [1007, 422] width 19 height 17
click at [437, 465] on span "OFF" at bounding box center [428, 460] width 18 height 10
click at [994, 541] on td "N/A" at bounding box center [1072, 567] width 156 height 81
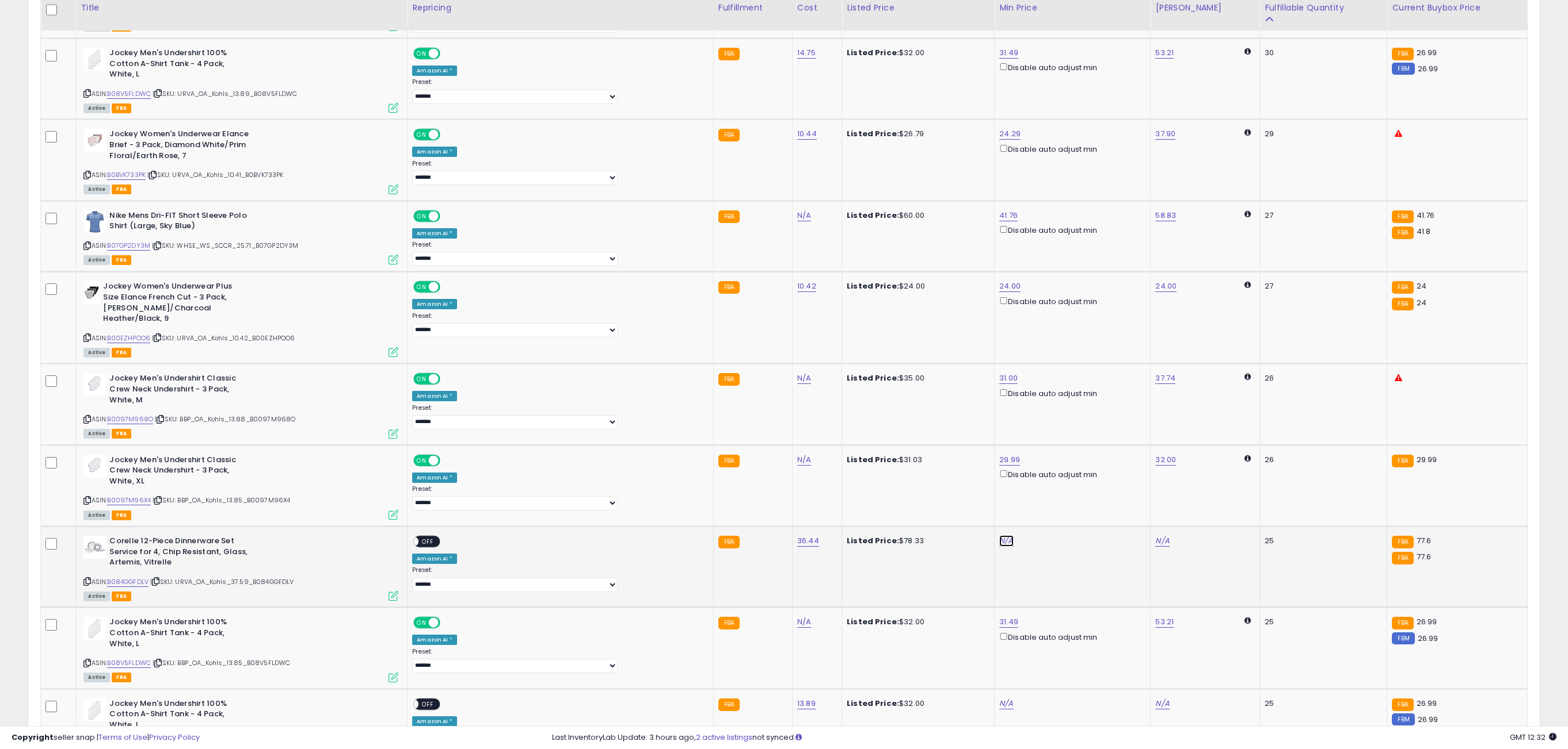
click at [999, 547] on link "N/A" at bounding box center [1006, 541] width 14 height 11
type input "*****"
click button "submit" at bounding box center [1007, 504] width 19 height 17
click at [437, 547] on span "OFF" at bounding box center [428, 542] width 18 height 10
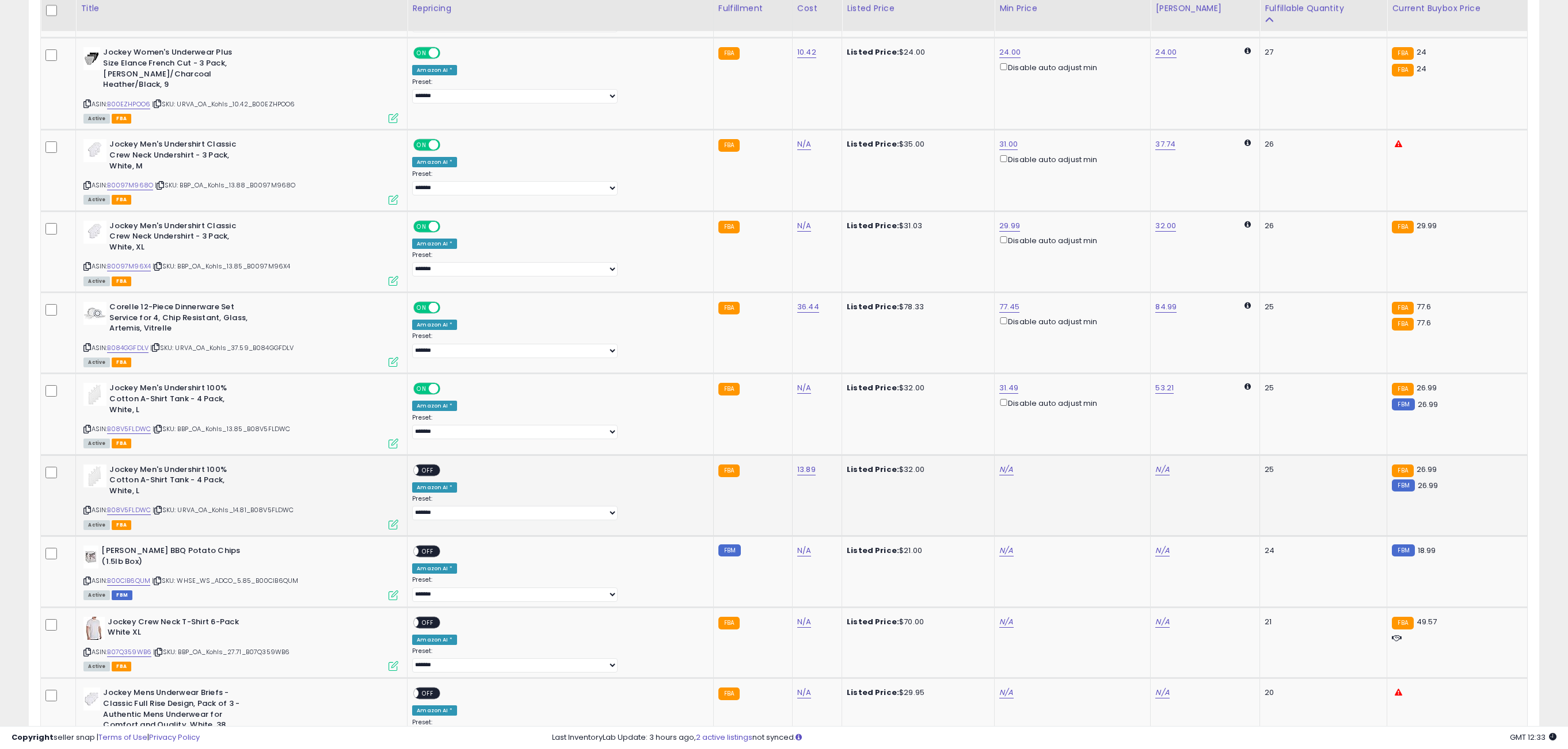
scroll to position [1429, 0]
click at [999, 475] on link "N/A" at bounding box center [1006, 468] width 14 height 11
type input "*****"
click button "submit" at bounding box center [1007, 432] width 19 height 17
click at [437, 472] on span "OFF" at bounding box center [428, 469] width 18 height 10
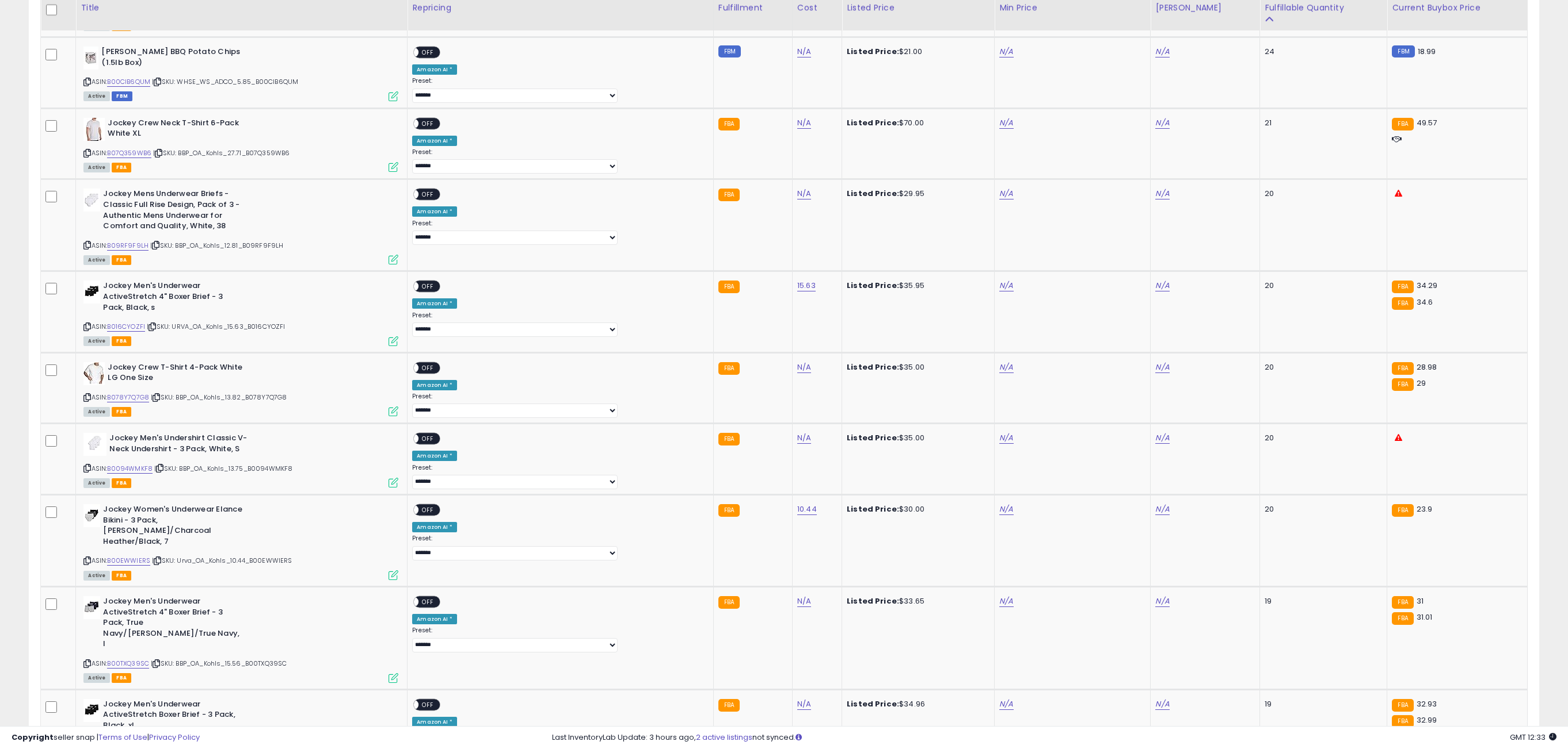
scroll to position [1932, 0]
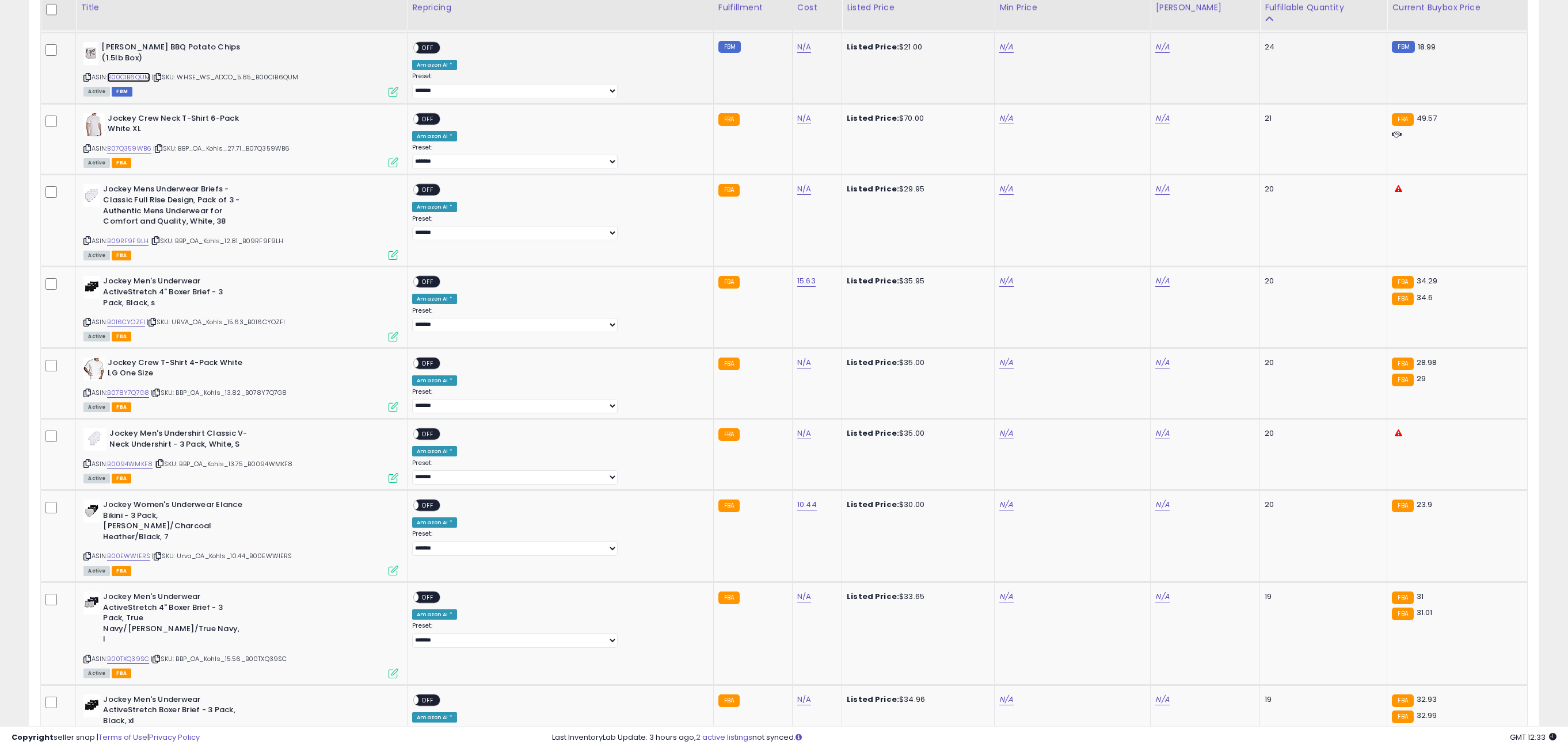
click at [146, 82] on link "B00CIB6QUM" at bounding box center [128, 77] width 43 height 10
click at [141, 154] on link "B07Q359WB6" at bounding box center [129, 149] width 45 height 10
click at [143, 246] on link "B09RF9F9LH" at bounding box center [127, 240] width 41 height 10
click at [139, 327] on link "B016CYOZFI" at bounding box center [125, 322] width 38 height 10
click at [140, 397] on link "B078Y7Q7G8" at bounding box center [128, 392] width 42 height 10
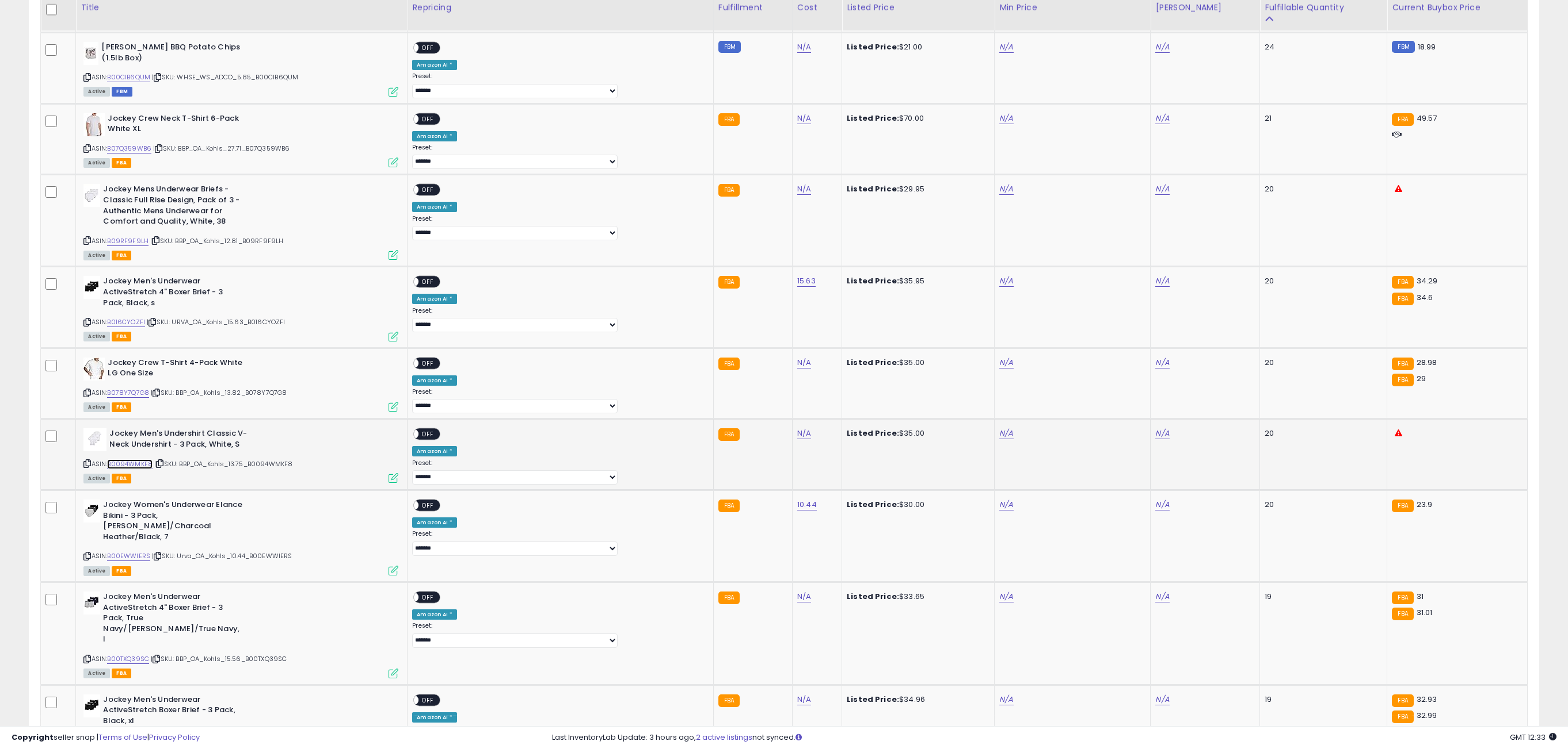
click at [141, 468] on link "B0094WMKF8" at bounding box center [129, 464] width 45 height 10
click at [140, 553] on link "B00EWWIERS" at bounding box center [128, 556] width 43 height 10
click at [137, 655] on link "B00TXQ39SC" at bounding box center [128, 659] width 42 height 10
click at [994, 56] on td "N/A" at bounding box center [1072, 69] width 156 height 72
click at [999, 53] on link "N/A" at bounding box center [1006, 46] width 14 height 11
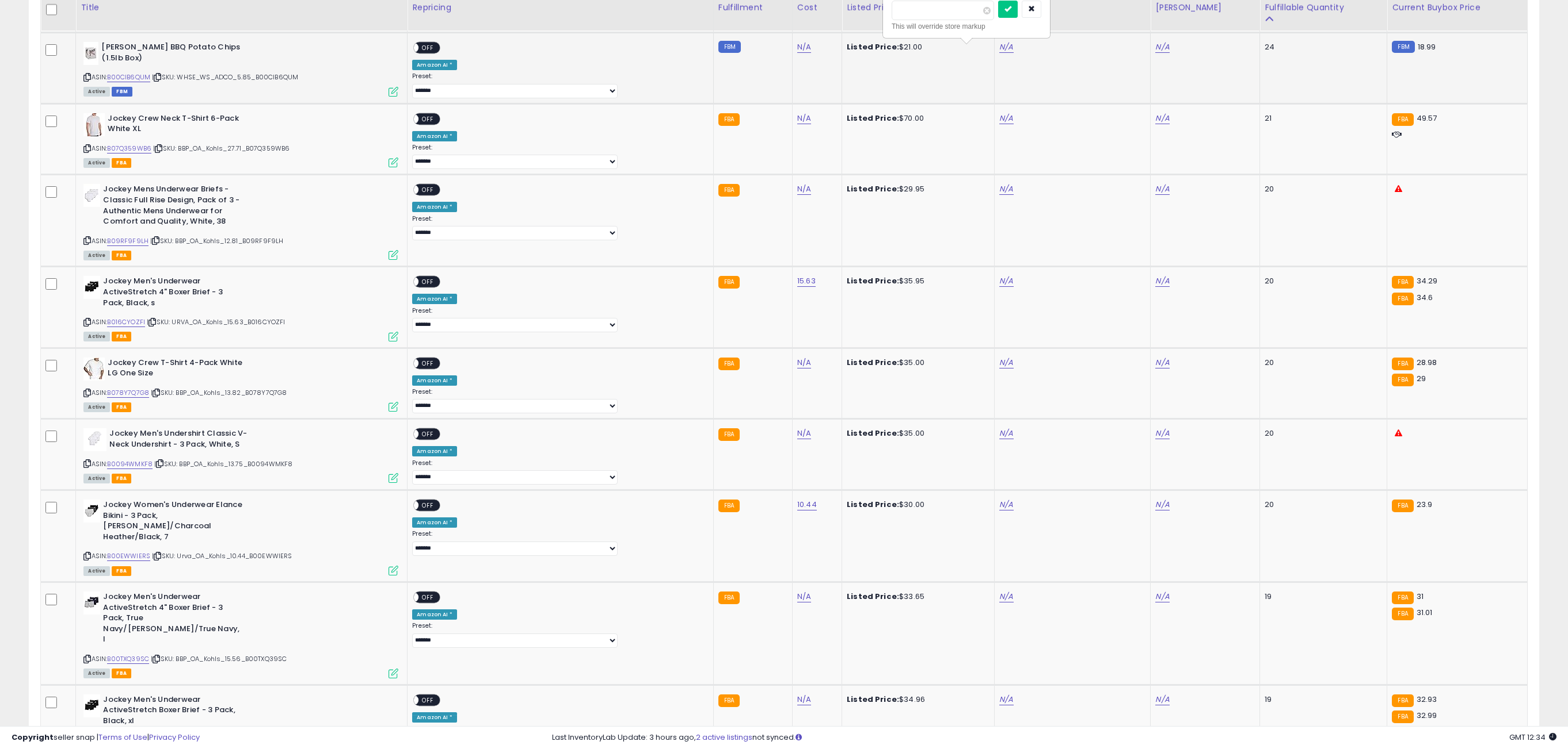
type input "*****"
click button "submit" at bounding box center [1007, 10] width 19 height 17
click at [437, 50] on span "OFF" at bounding box center [428, 47] width 18 height 10
click at [999, 124] on link "N/A" at bounding box center [1006, 118] width 14 height 11
type input "*****"
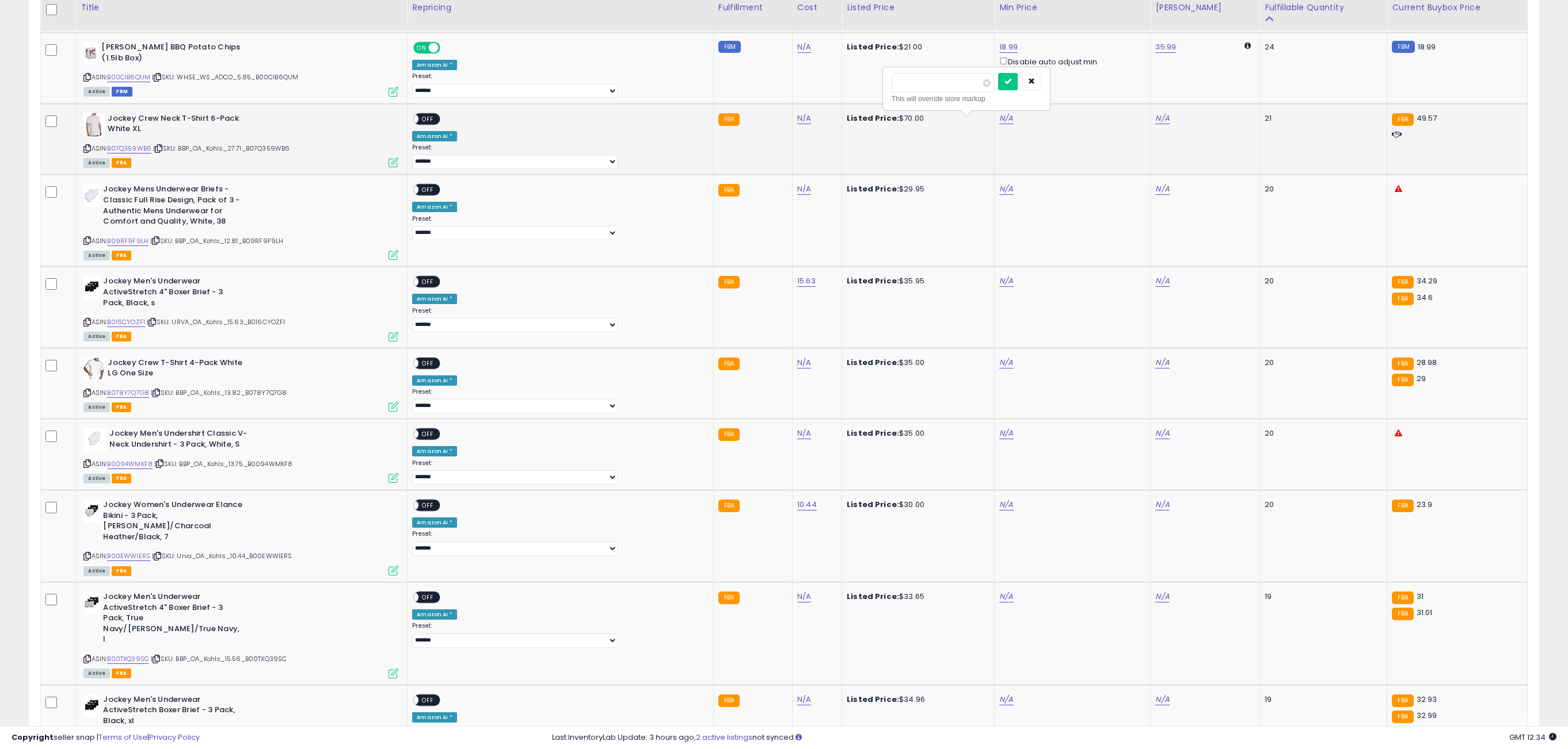
click button "submit" at bounding box center [1007, 82] width 19 height 17
click at [437, 123] on span "OFF" at bounding box center [428, 118] width 18 height 10
click at [999, 194] on div "N/A" at bounding box center [1070, 190] width 143 height 10
click at [999, 195] on link "N/A" at bounding box center [1006, 189] width 14 height 11
type input "*****"
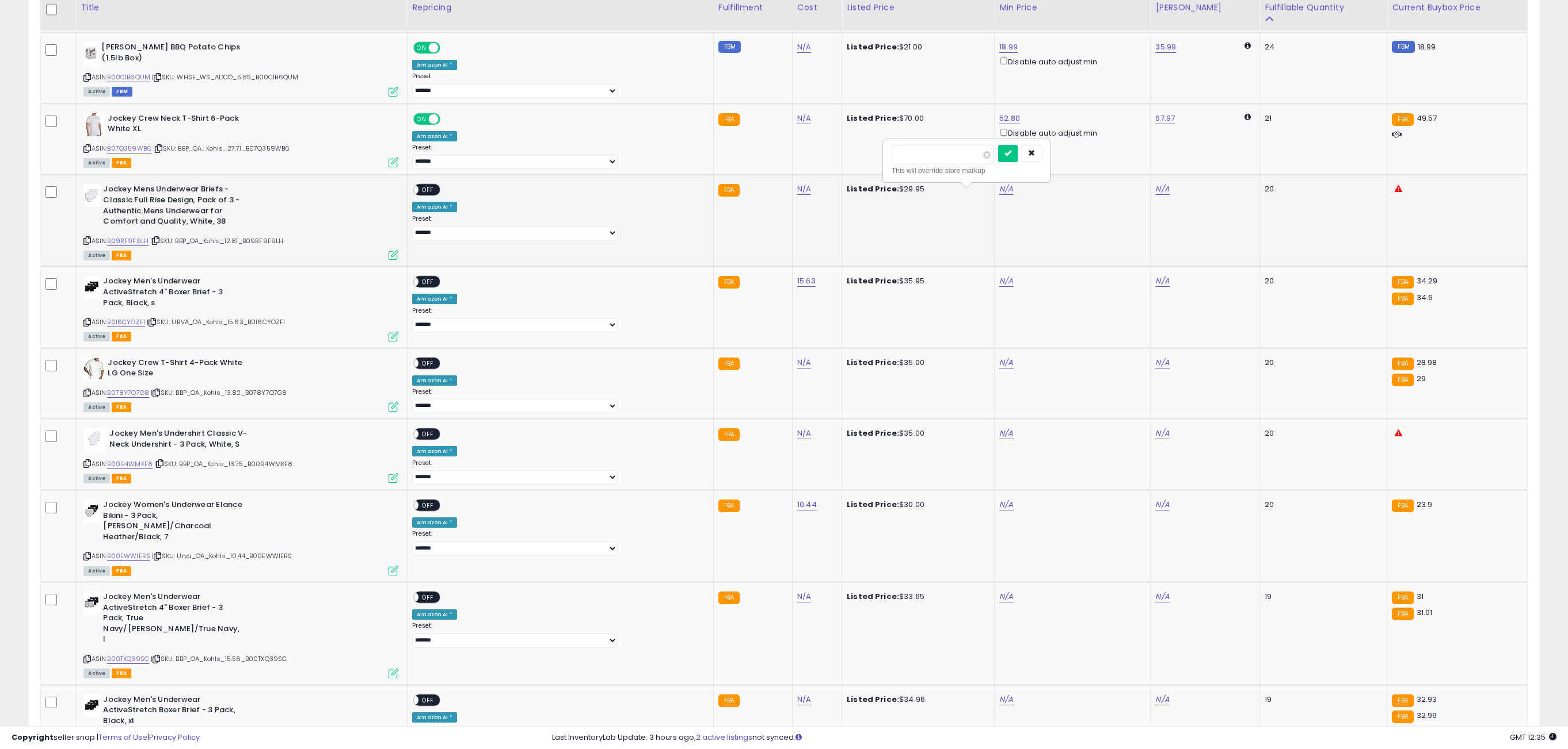
click button "submit" at bounding box center [1007, 154] width 19 height 17
click at [437, 195] on span "OFF" at bounding box center [428, 190] width 18 height 10
click at [999, 287] on link "N/A" at bounding box center [1006, 281] width 14 height 11
type input "*****"
click button "submit" at bounding box center [1007, 246] width 19 height 17
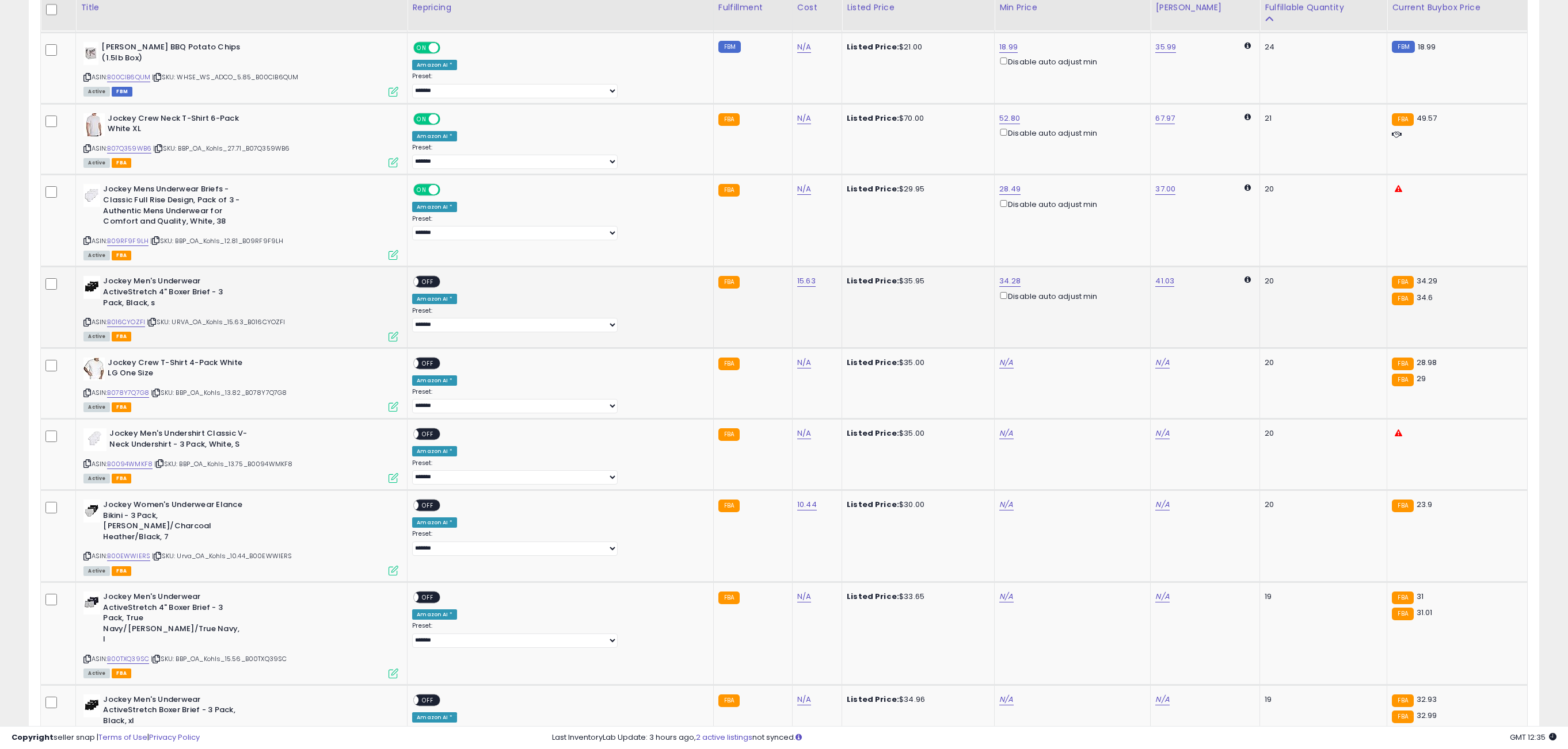
click at [437, 287] on span "OFF" at bounding box center [428, 281] width 18 height 10
drag, startPoint x: 958, startPoint y: 372, endPoint x: 971, endPoint y: 372, distance: 13.0
click at [958, 373] on td "Listed Price: $35.00" at bounding box center [918, 384] width 152 height 72
click at [999, 369] on link "N/A" at bounding box center [1006, 363] width 14 height 11
type input "*****"
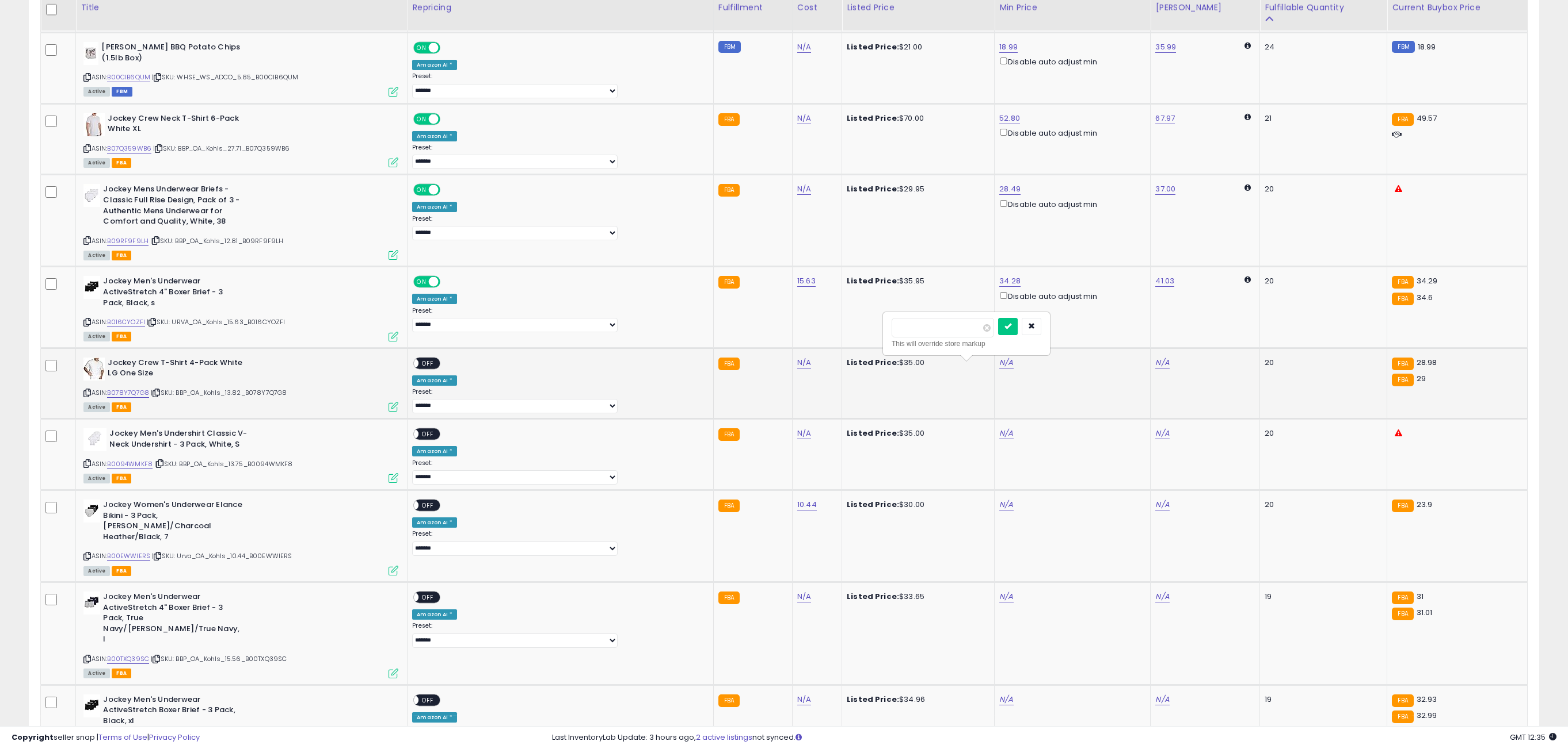
click button "submit" at bounding box center [1007, 327] width 19 height 17
click at [437, 368] on span "OFF" at bounding box center [428, 363] width 18 height 10
click at [999, 440] on link "N/A" at bounding box center [1006, 433] width 14 height 11
type input "*****"
click button "submit" at bounding box center [1007, 399] width 19 height 17
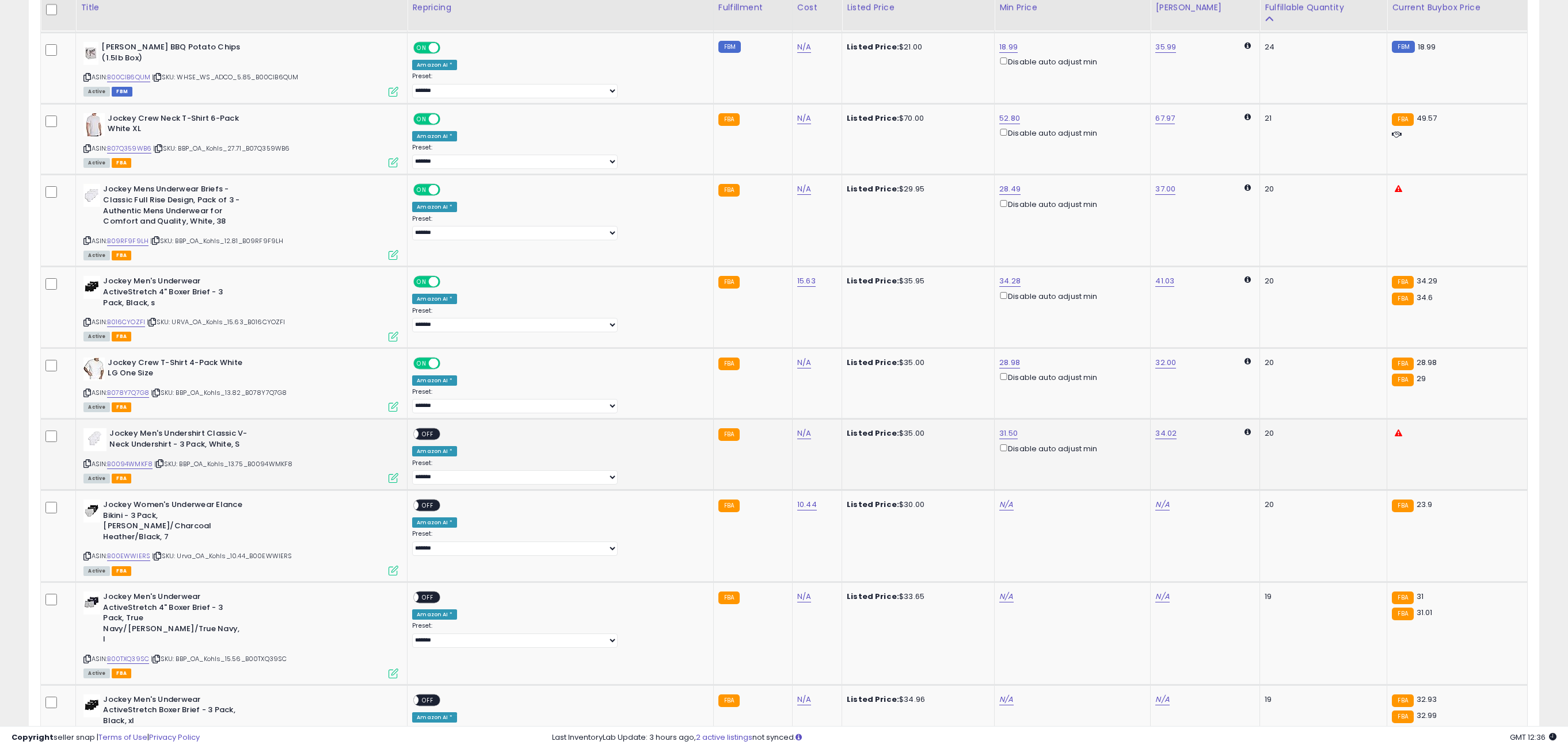
click at [437, 440] on span "OFF" at bounding box center [428, 434] width 18 height 10
click at [999, 510] on link "N/A" at bounding box center [1006, 504] width 14 height 11
type input "*****"
click button "submit" at bounding box center [1007, 470] width 19 height 17
click at [437, 510] on span "OFF" at bounding box center [428, 505] width 18 height 10
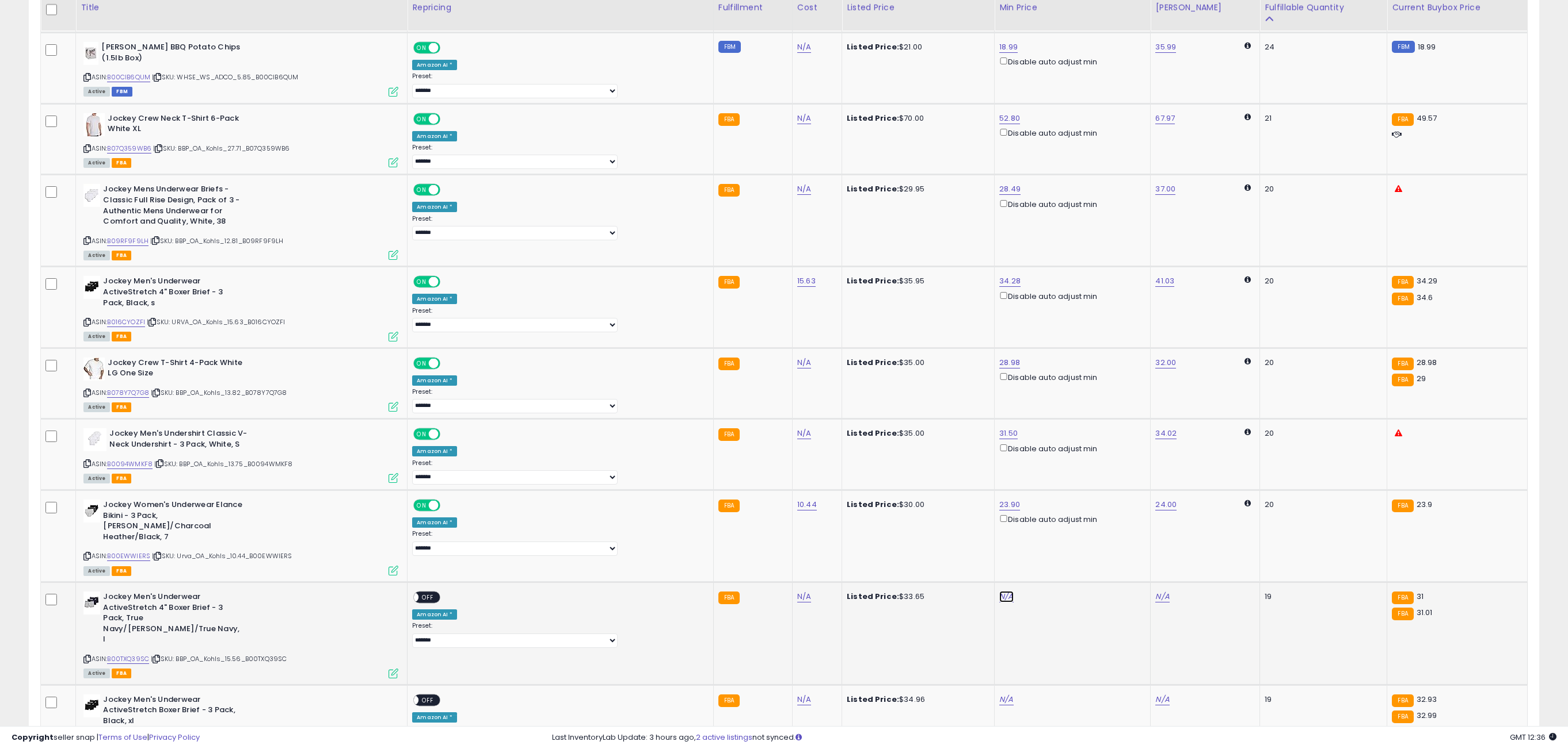
click at [999, 596] on link "N/A" at bounding box center [1006, 597] width 14 height 11
type input "**"
click button "submit" at bounding box center [1007, 552] width 19 height 17
click at [437, 600] on span "OFF" at bounding box center [428, 597] width 18 height 10
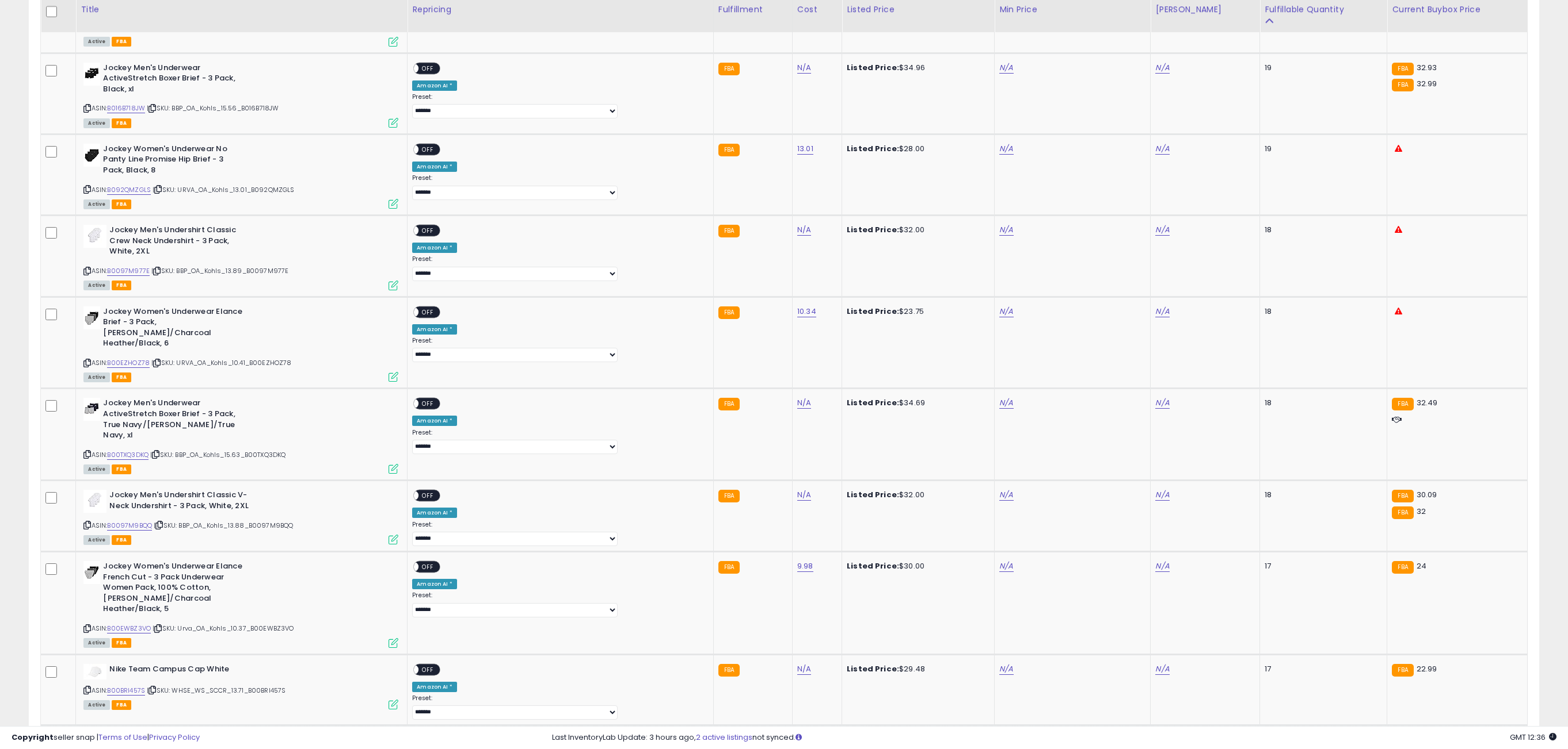
scroll to position [2573, 0]
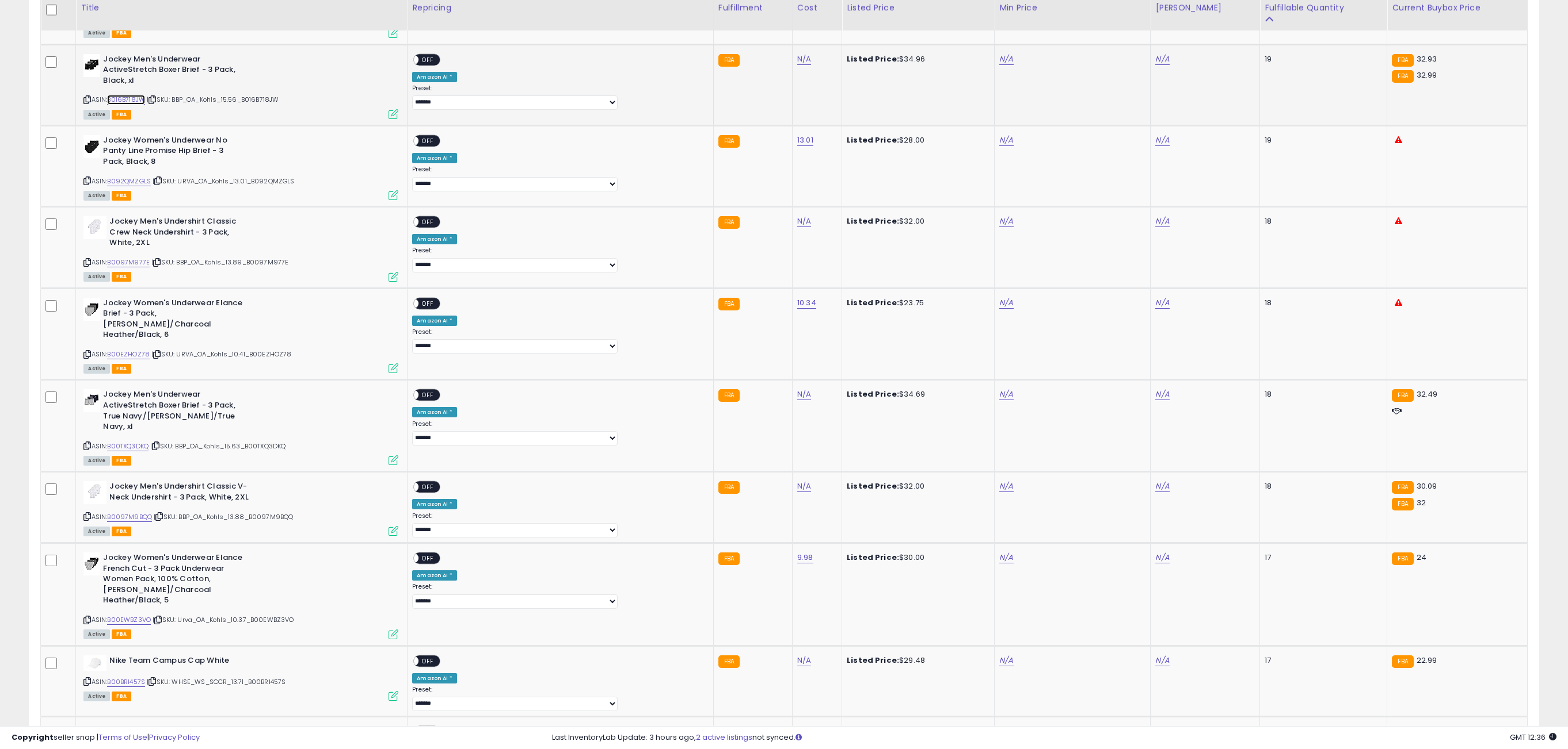
click at [145, 95] on link "B016B718JW" at bounding box center [125, 100] width 38 height 10
click at [139, 177] on link "B092QMZGLS" at bounding box center [129, 181] width 44 height 10
click at [142, 258] on link "B0097M977E" at bounding box center [128, 262] width 43 height 10
click at [139, 350] on link "B00EZHOZ78" at bounding box center [128, 354] width 43 height 10
click at [145, 441] on link "B00TXQ3DKQ" at bounding box center [127, 446] width 41 height 10
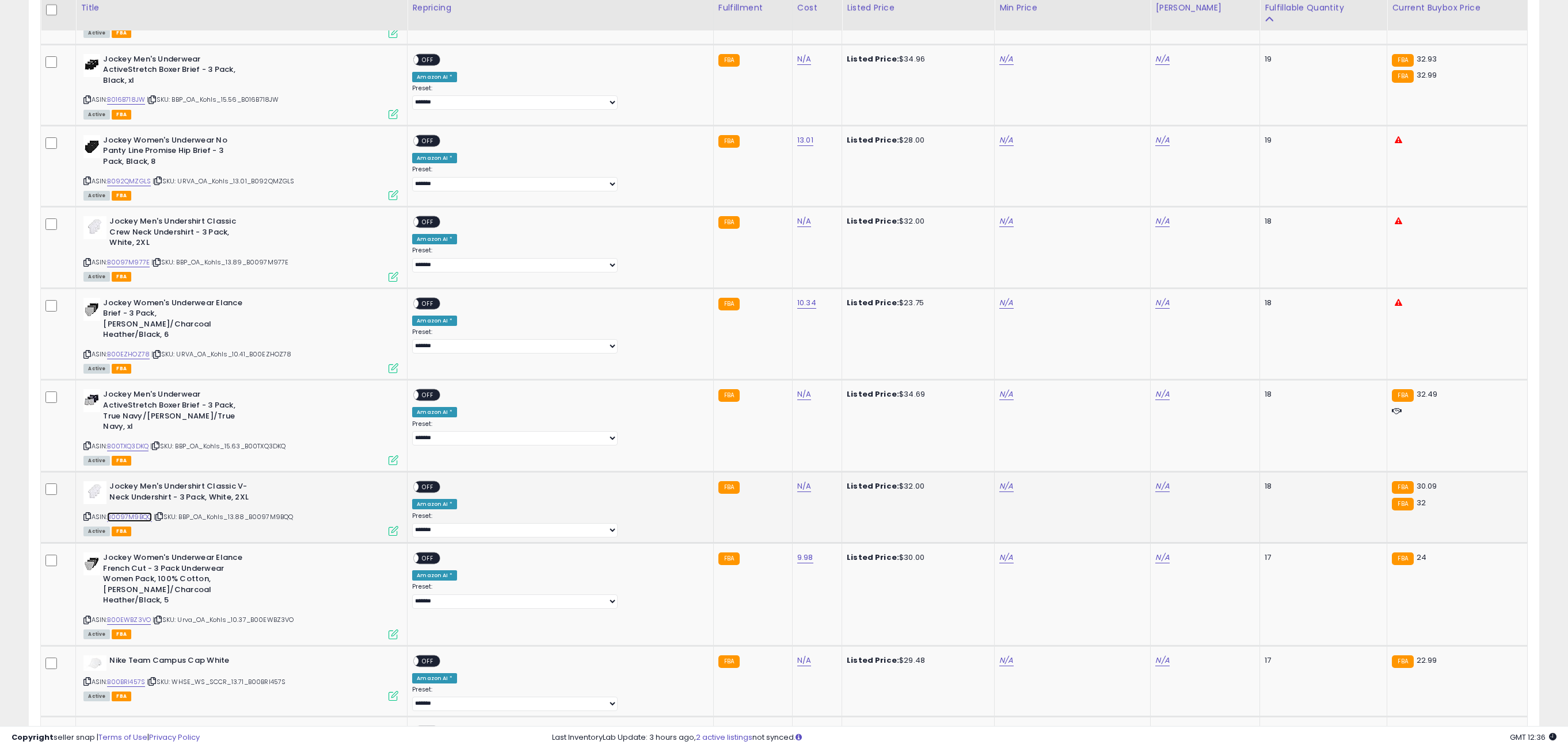
click at [149, 512] on link "B0097M9BQQ" at bounding box center [129, 517] width 45 height 10
click at [143, 615] on link "B00EWBZ3VO" at bounding box center [129, 620] width 44 height 10
click at [137, 677] on link "B00BRI457S" at bounding box center [125, 682] width 38 height 10
drag, startPoint x: 971, startPoint y: 45, endPoint x: 1039, endPoint y: 99, distance: 86.8
click at [999, 53] on link "N/A" at bounding box center [1006, 59] width 14 height 11
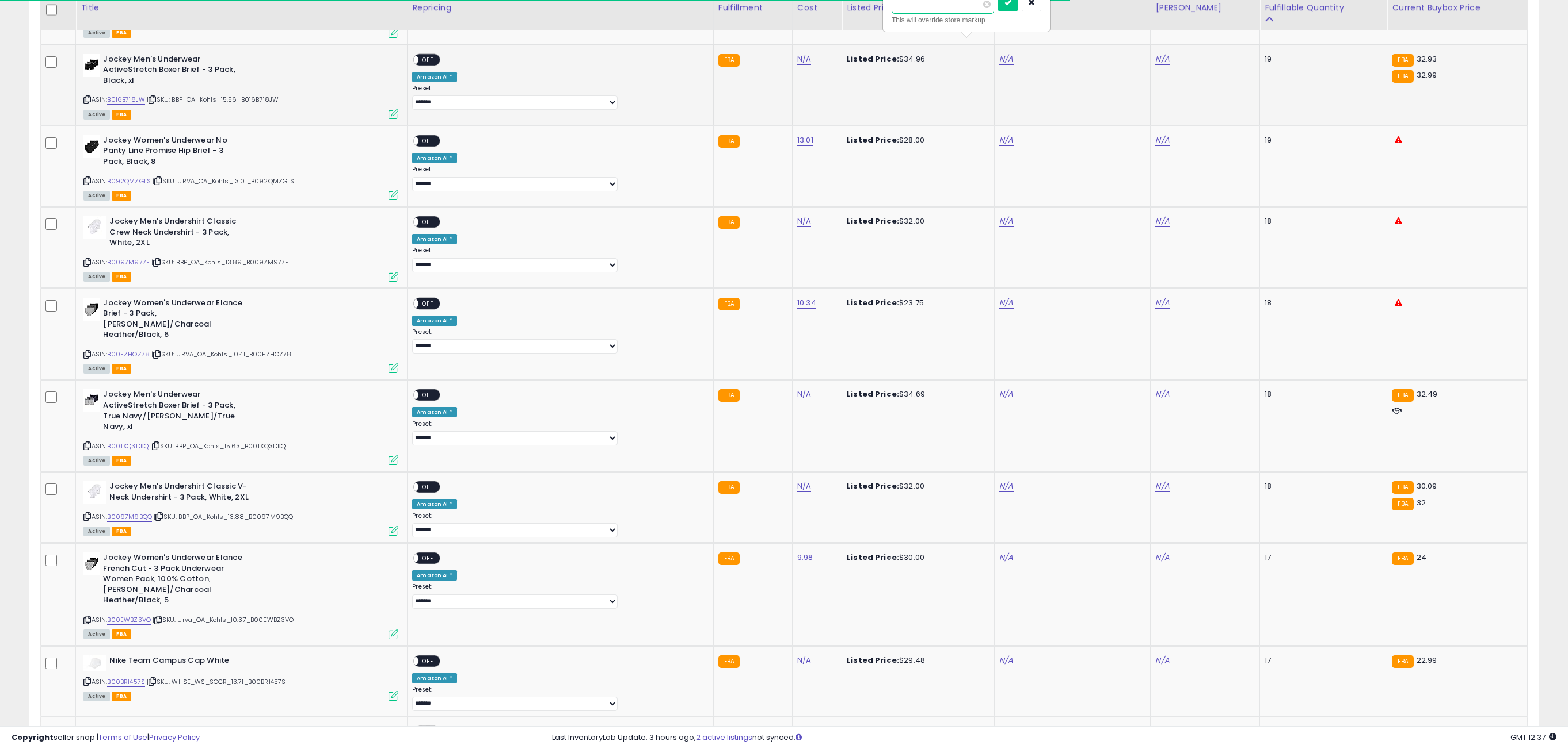
type input "*****"
click button "submit" at bounding box center [1007, 3] width 19 height 17
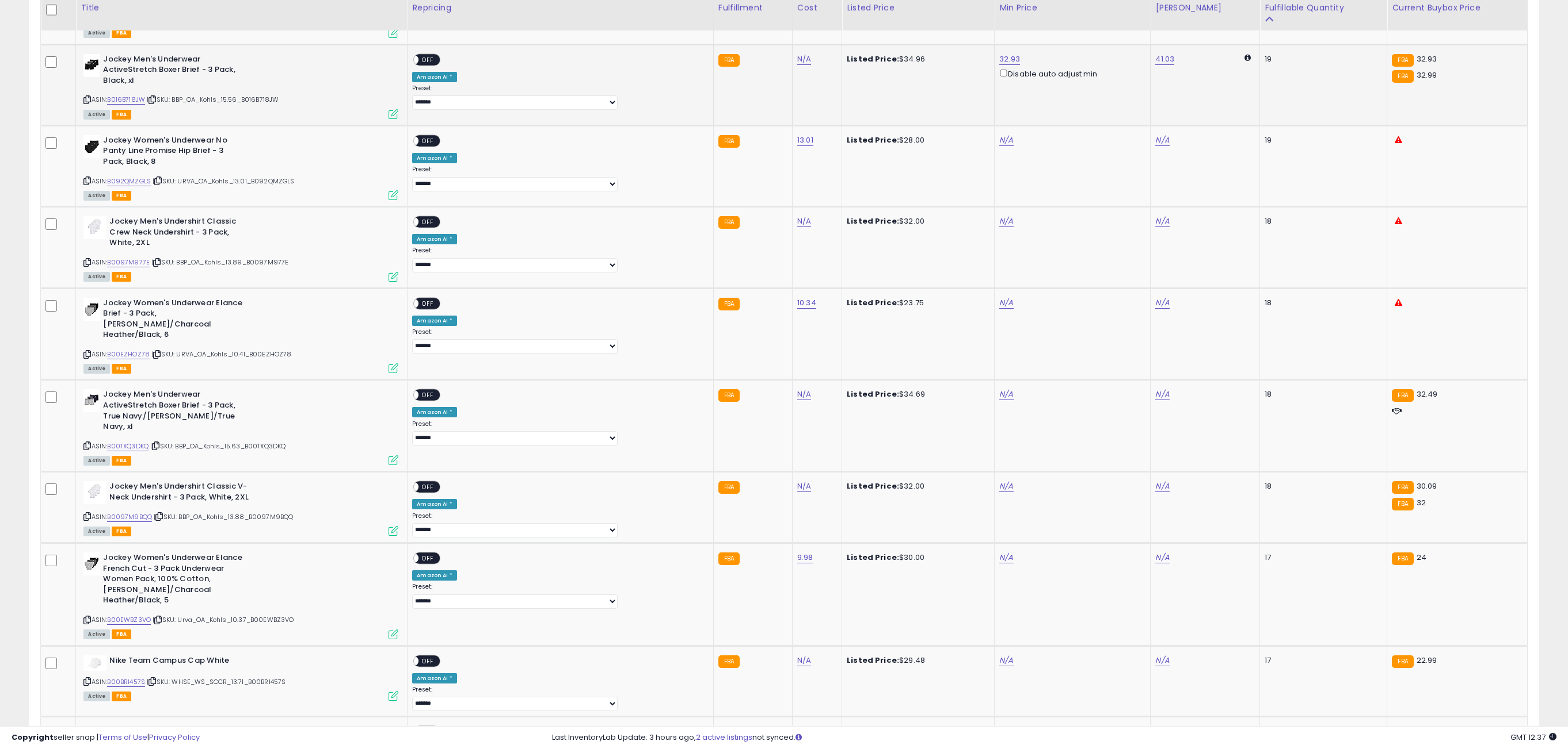
click at [419, 55] on span at bounding box center [414, 59] width 10 height 10
click at [437, 55] on span "OFF" at bounding box center [428, 59] width 18 height 10
click at [999, 135] on link "N/A" at bounding box center [1006, 140] width 14 height 11
type input "*****"
click button "submit" at bounding box center [1007, 85] width 19 height 17
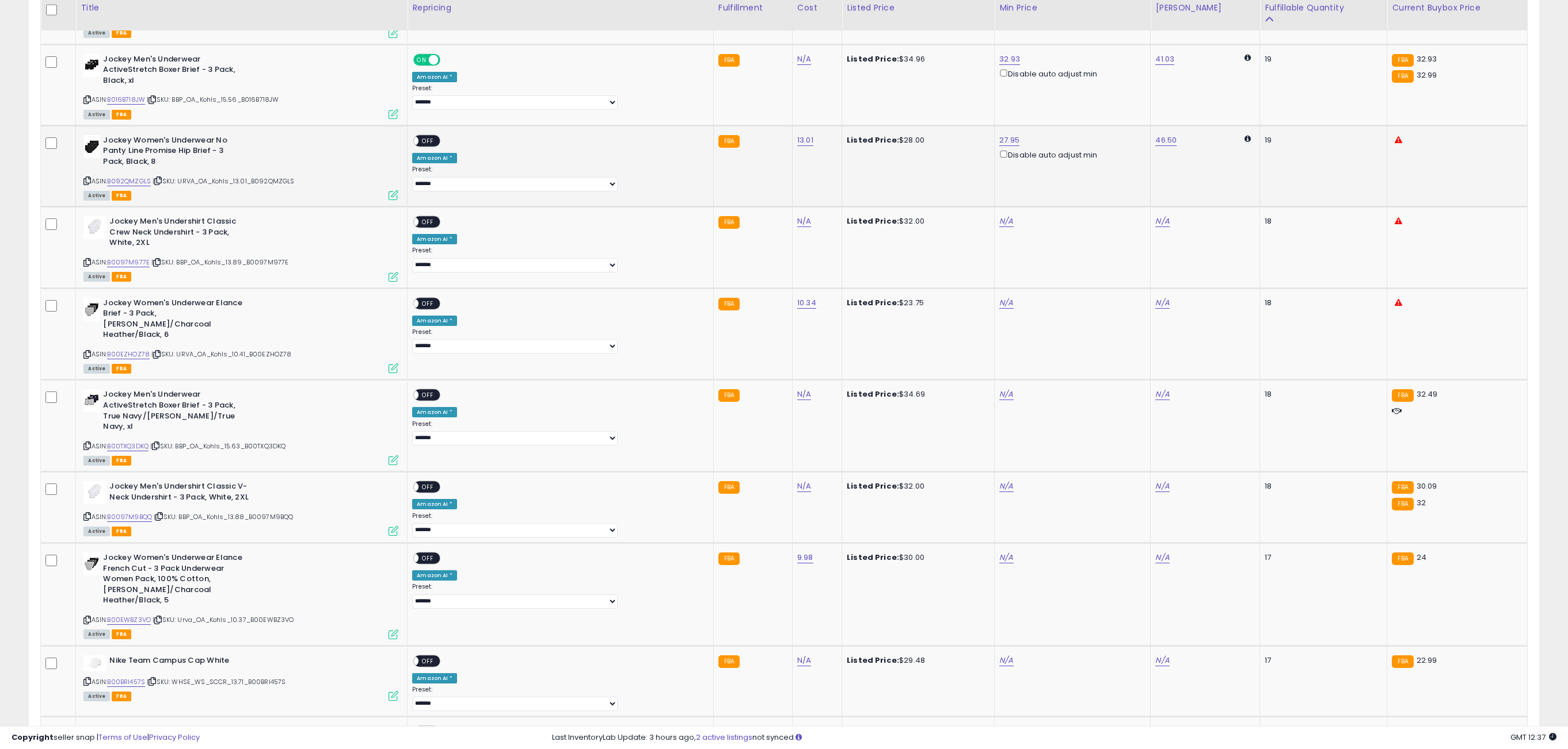
click at [440, 135] on div "ON OFF" at bounding box center [426, 141] width 27 height 12
click at [437, 135] on span "OFF" at bounding box center [428, 140] width 18 height 10
click at [999, 216] on link "N/A" at bounding box center [1006, 221] width 14 height 11
type input "*****"
click button "submit" at bounding box center [1007, 166] width 19 height 17
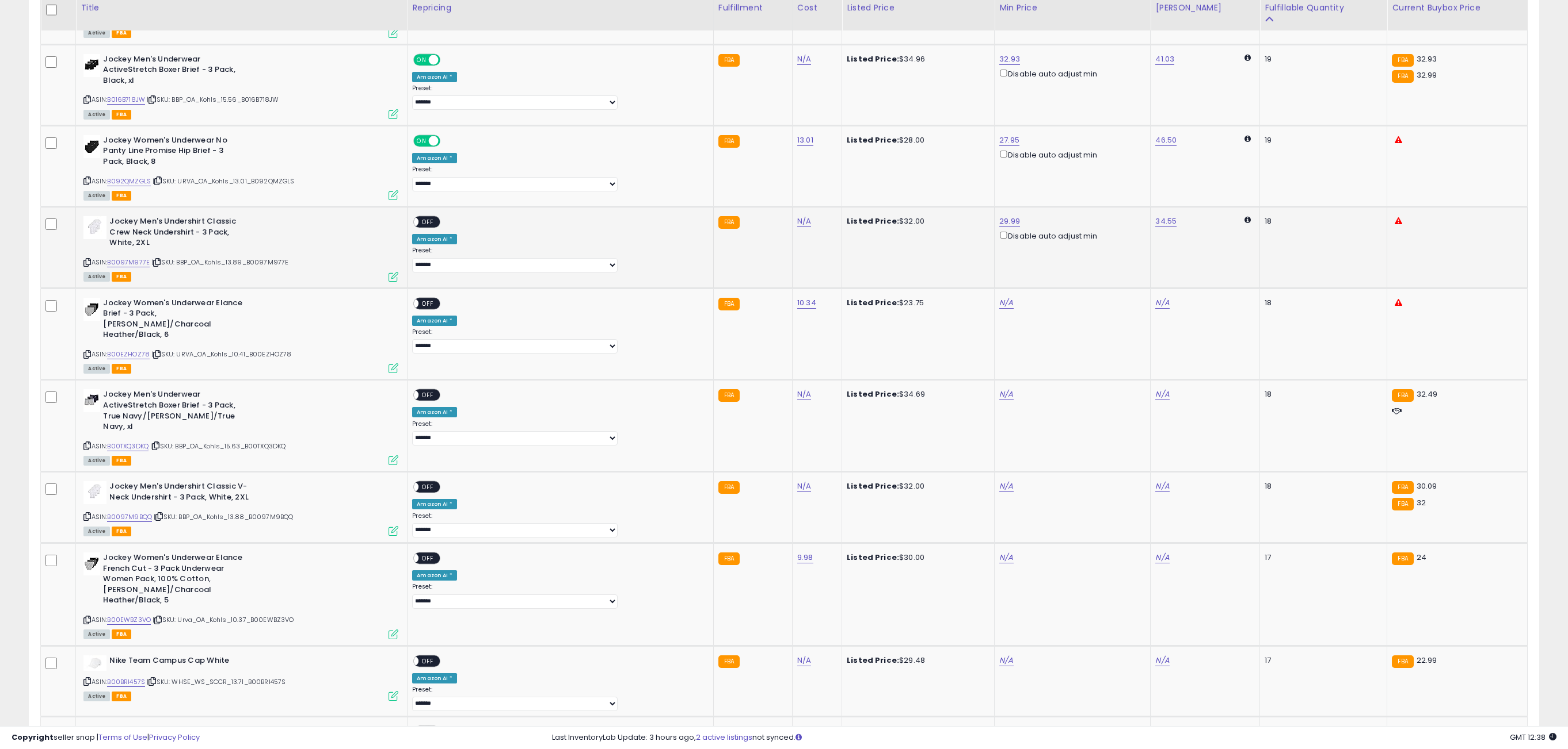
click at [440, 216] on div "ON OFF" at bounding box center [426, 222] width 27 height 12
click at [437, 218] on span "OFF" at bounding box center [428, 222] width 18 height 10
click at [999, 297] on link "N/A" at bounding box center [1006, 302] width 14 height 11
type input "*****"
click button "submit" at bounding box center [1007, 246] width 19 height 17
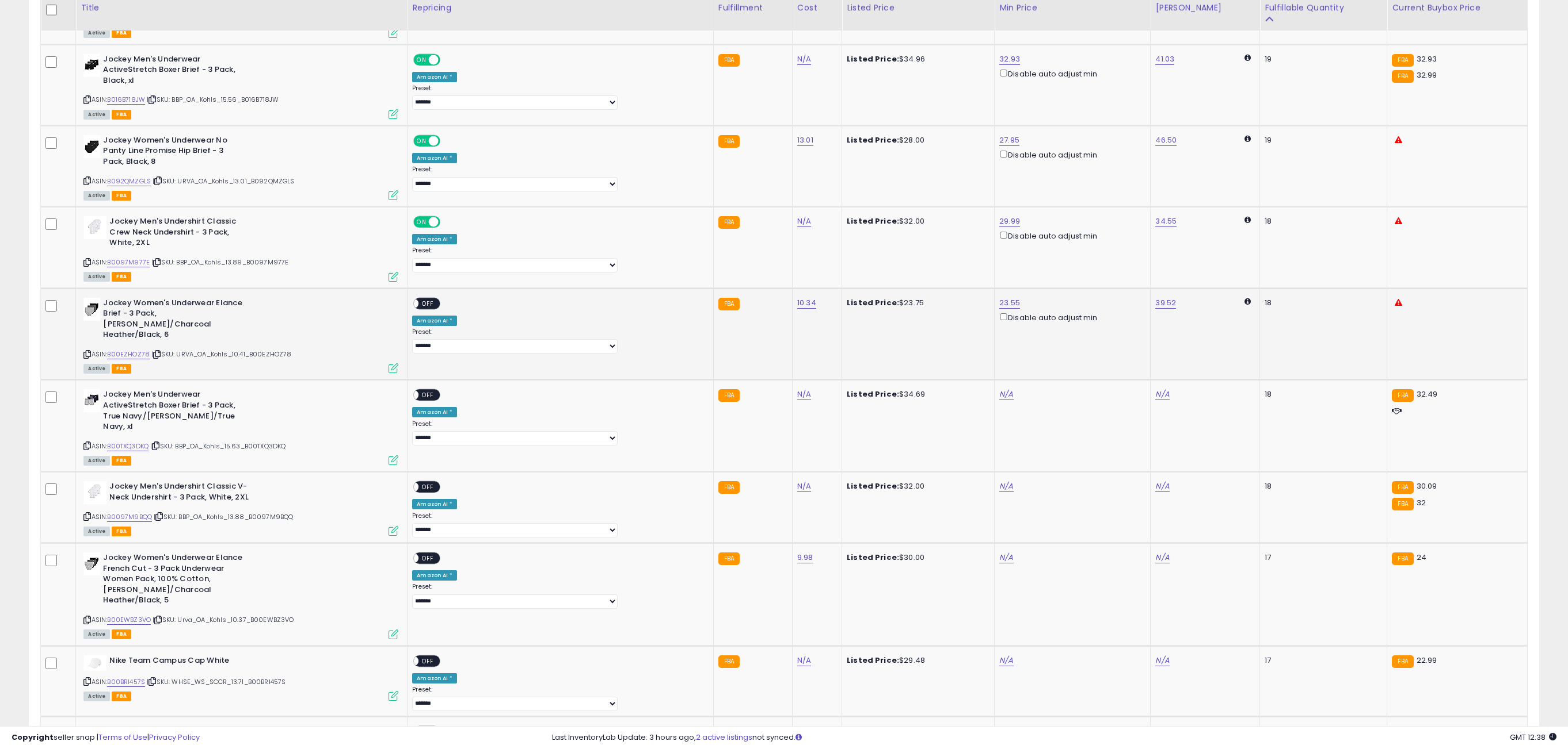
click at [437, 299] on span "OFF" at bounding box center [428, 303] width 18 height 10
click at [999, 389] on link "N/A" at bounding box center [1006, 394] width 14 height 11
type input "*****"
click button "submit" at bounding box center [1007, 329] width 19 height 17
click at [437, 391] on span "OFF" at bounding box center [428, 395] width 18 height 10
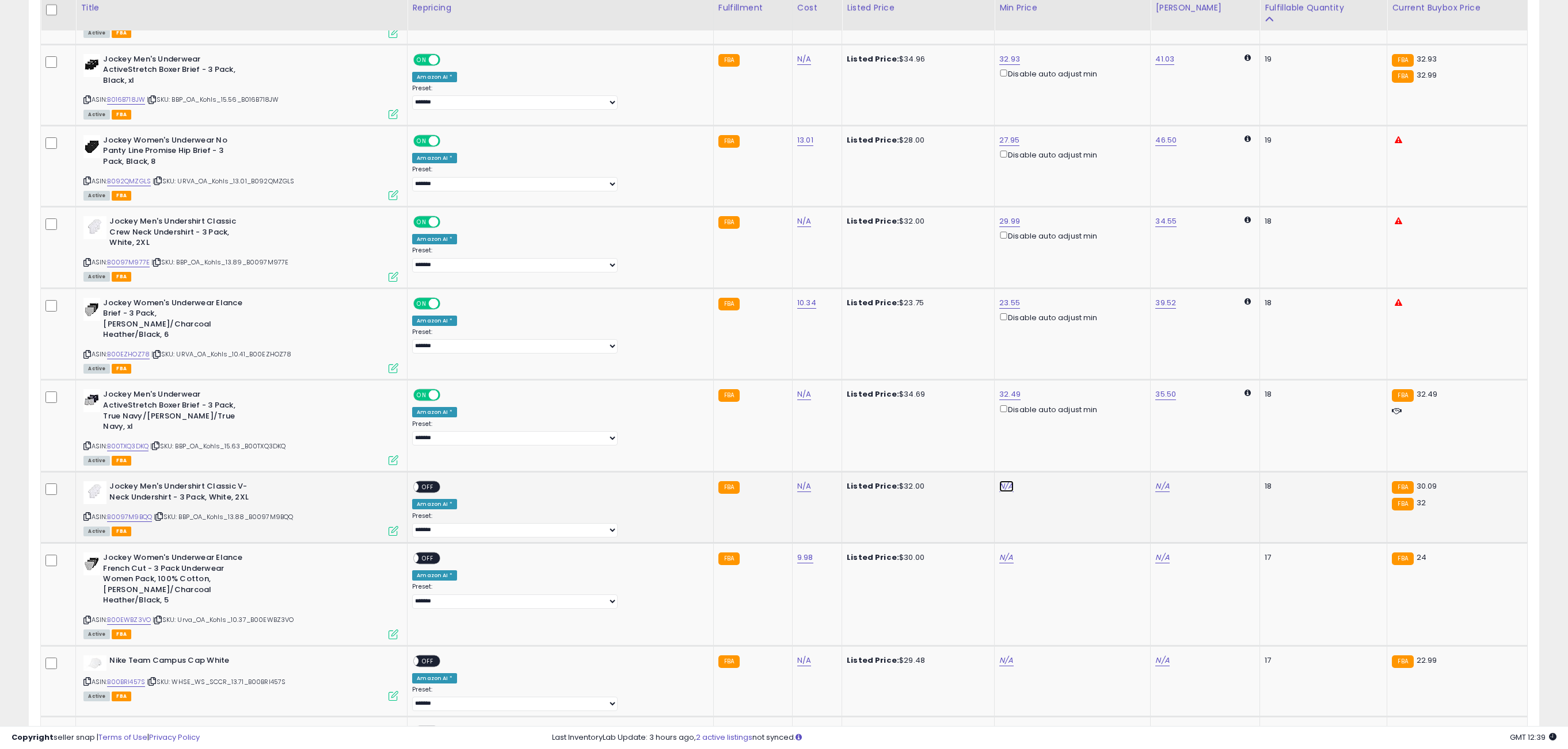
click at [999, 481] on link "N/A" at bounding box center [1006, 486] width 14 height 11
type input "*****"
click button "submit" at bounding box center [1007, 420] width 19 height 17
click at [437, 482] on span "OFF" at bounding box center [428, 487] width 18 height 10
click at [999, 552] on link "N/A" at bounding box center [1006, 558] width 14 height 11
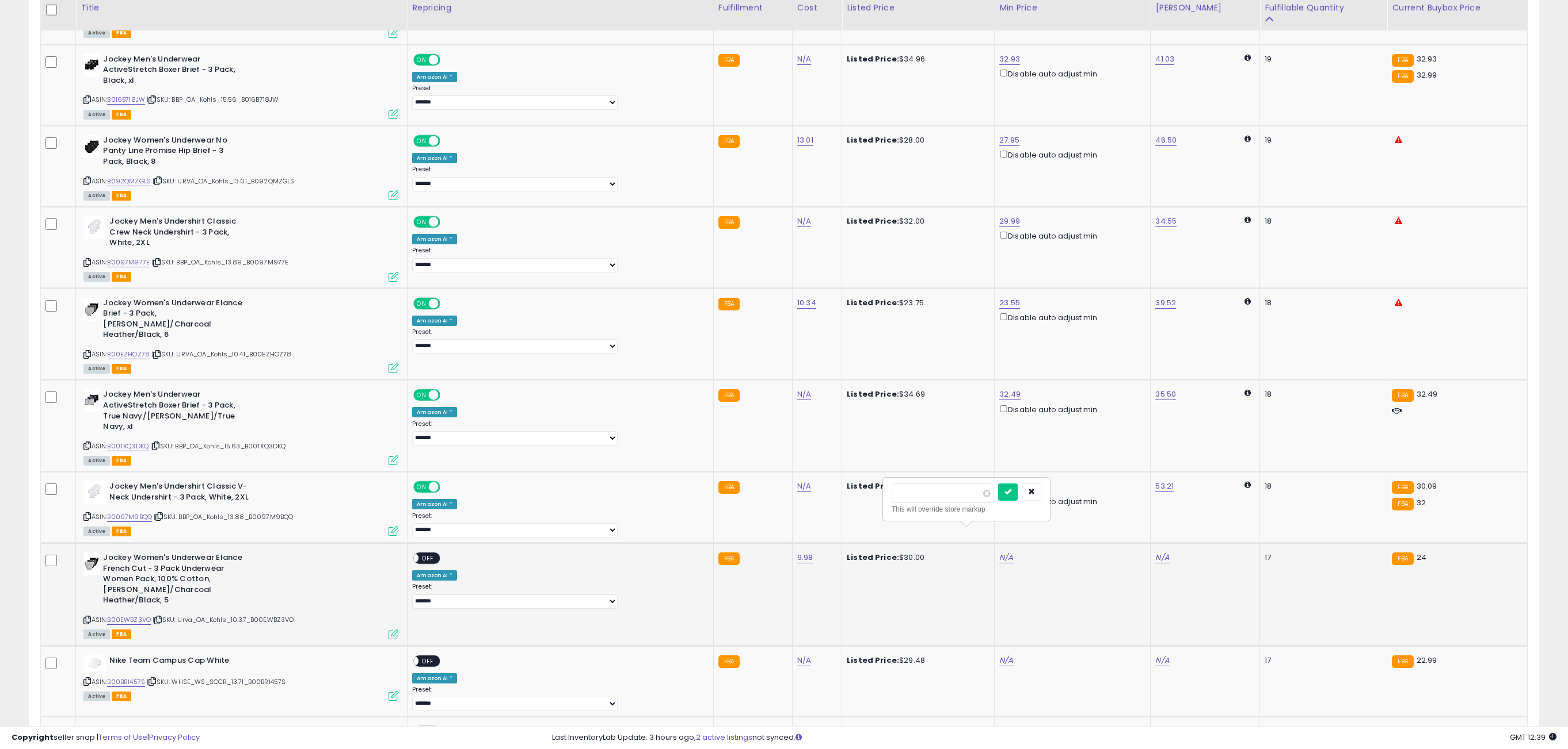
type input "**"
click button "submit" at bounding box center [1007, 492] width 19 height 17
click at [999, 655] on link "N/A" at bounding box center [1006, 661] width 14 height 11
type input "**"
click button "submit" at bounding box center [1007, 584] width 19 height 17
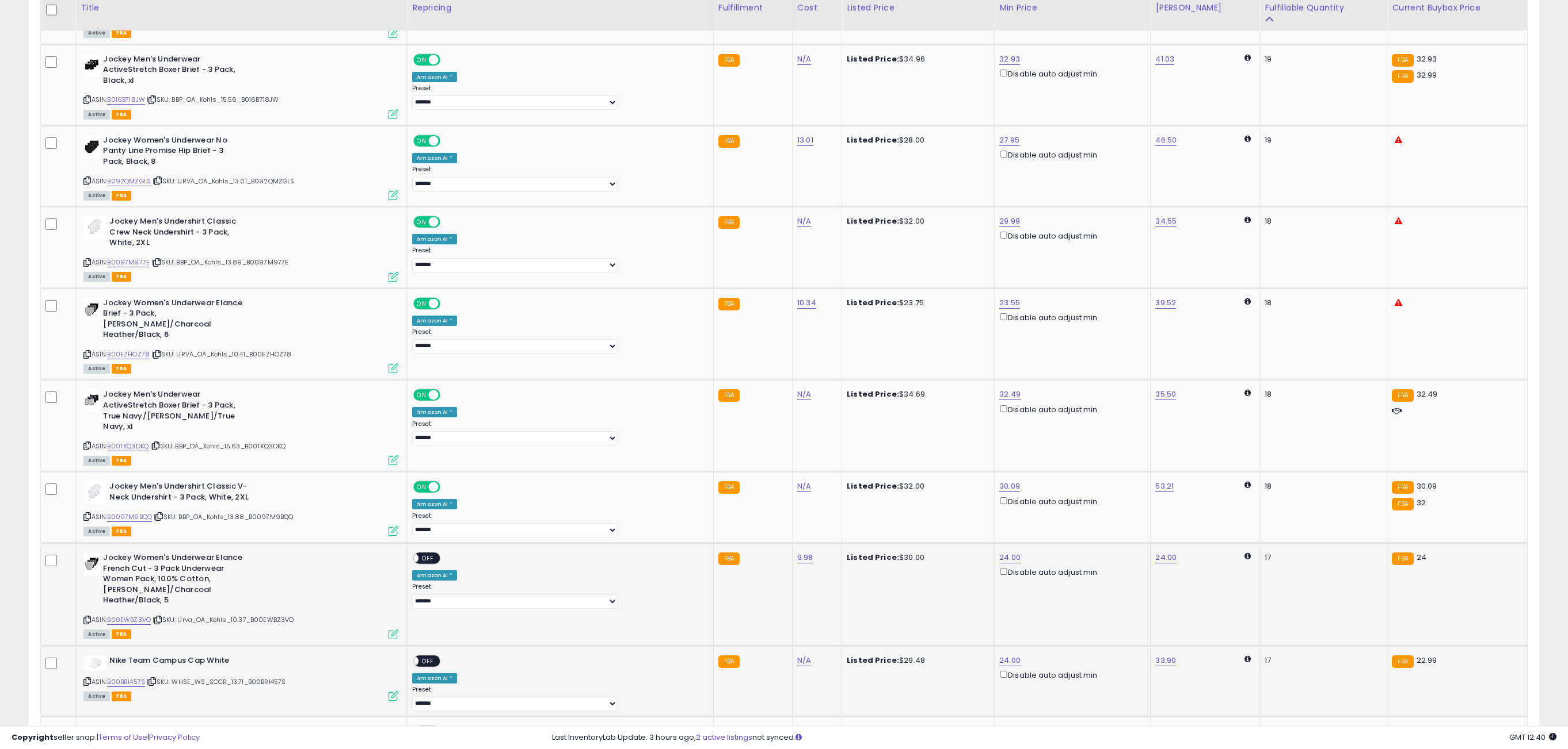
click at [437, 554] on span "OFF" at bounding box center [428, 558] width 18 height 10
click at [437, 656] on span "OFF" at bounding box center [428, 661] width 18 height 10
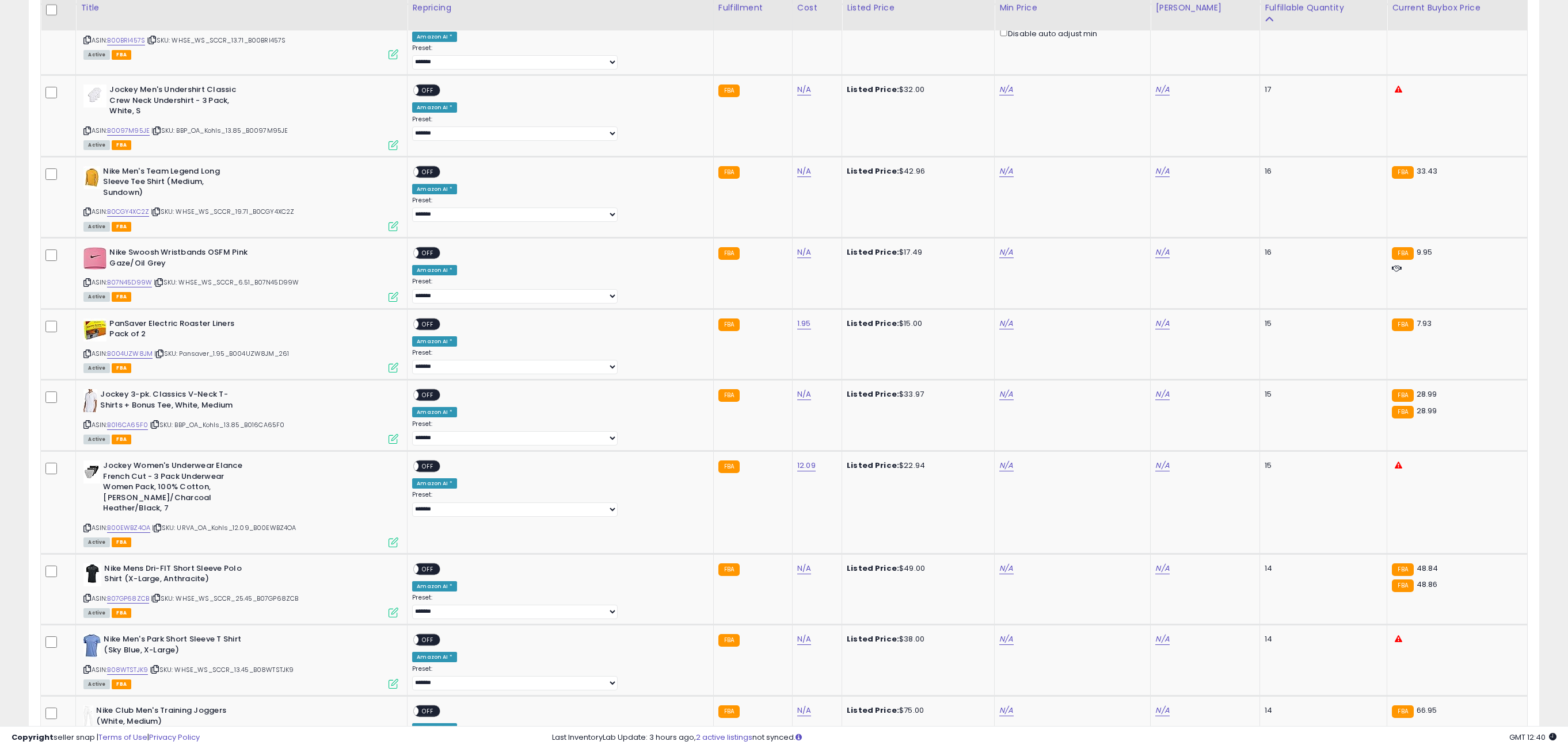
scroll to position [3218, 0]
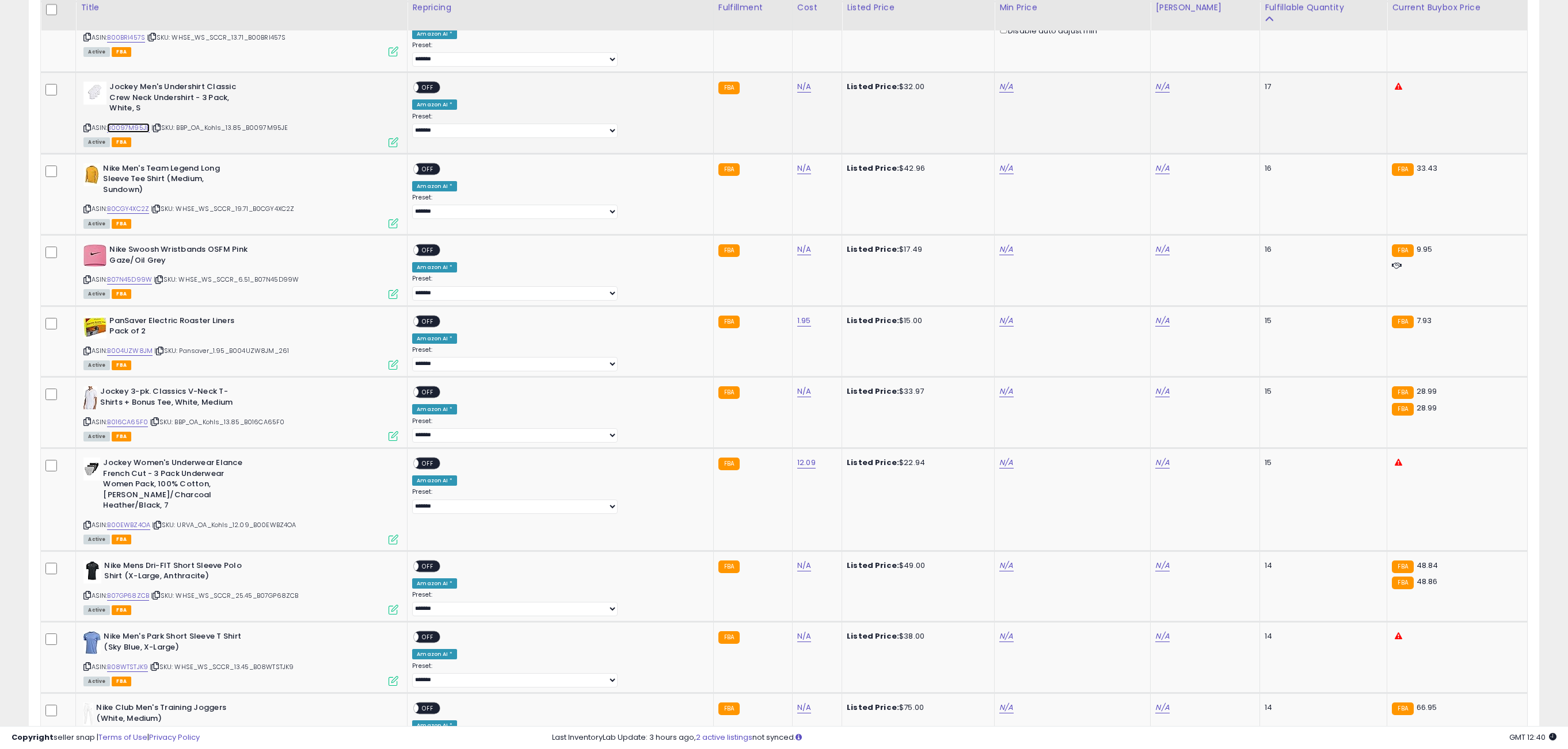
click at [122, 123] on link "B0097M95JE" at bounding box center [128, 128] width 43 height 10
click at [132, 205] on link "B0CGY4XC2Z" at bounding box center [128, 209] width 42 height 10
click at [140, 275] on link "B07N45D99W" at bounding box center [129, 280] width 45 height 10
click at [136, 346] on link "B004UZW8JM" at bounding box center [129, 350] width 45 height 10
click at [137, 418] on link "B016CA65F0" at bounding box center [127, 422] width 41 height 10
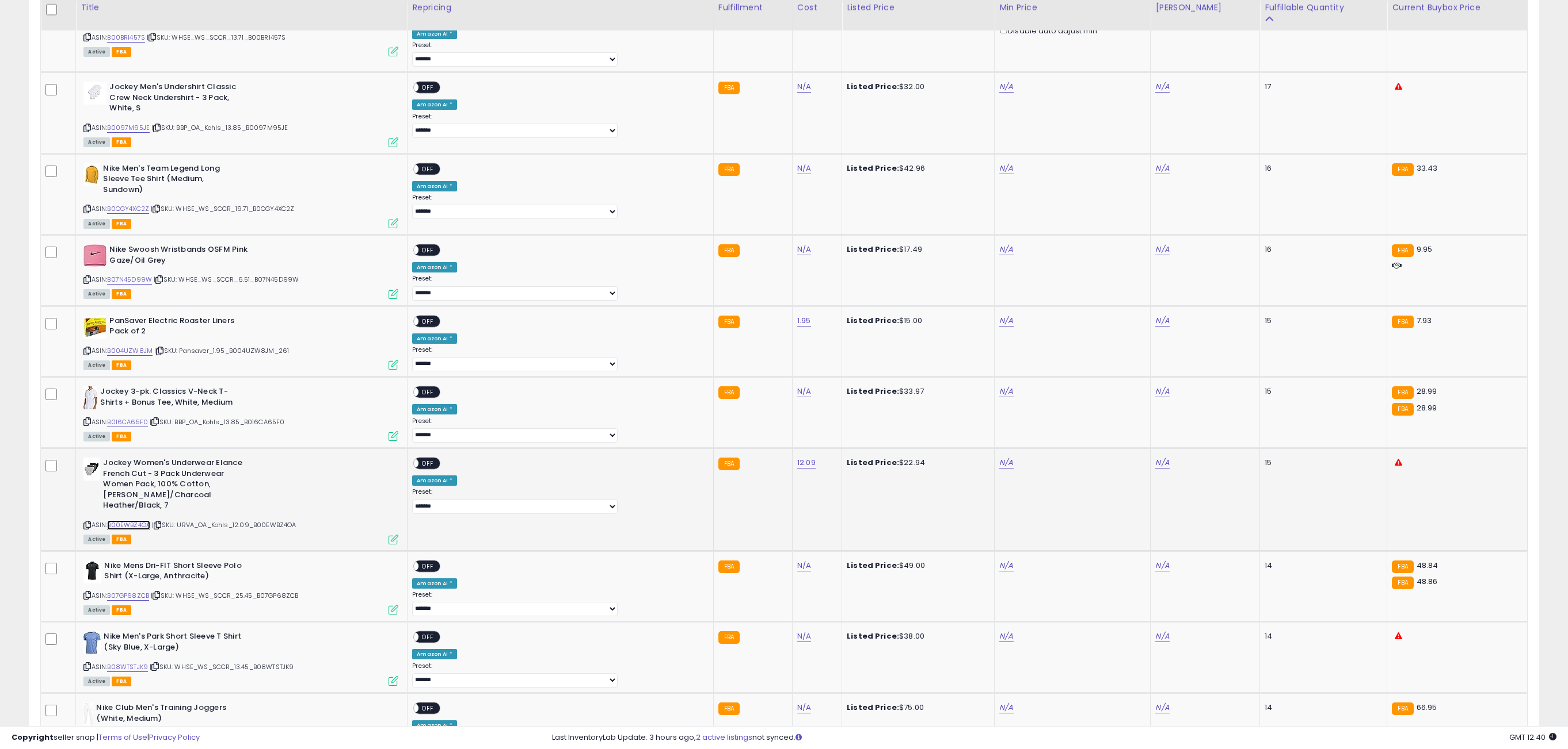
click at [137, 521] on link "B00EWBZ4OA" at bounding box center [128, 525] width 43 height 10
click at [136, 592] on link "B07GP68ZCB" at bounding box center [128, 596] width 42 height 10
click at [131, 662] on link "B08WTSTJK9" at bounding box center [127, 667] width 41 height 10
click at [145, 733] on link "B08NR2DDGT" at bounding box center [128, 738] width 43 height 10
click at [999, 81] on link "N/A" at bounding box center [1006, 87] width 14 height 11
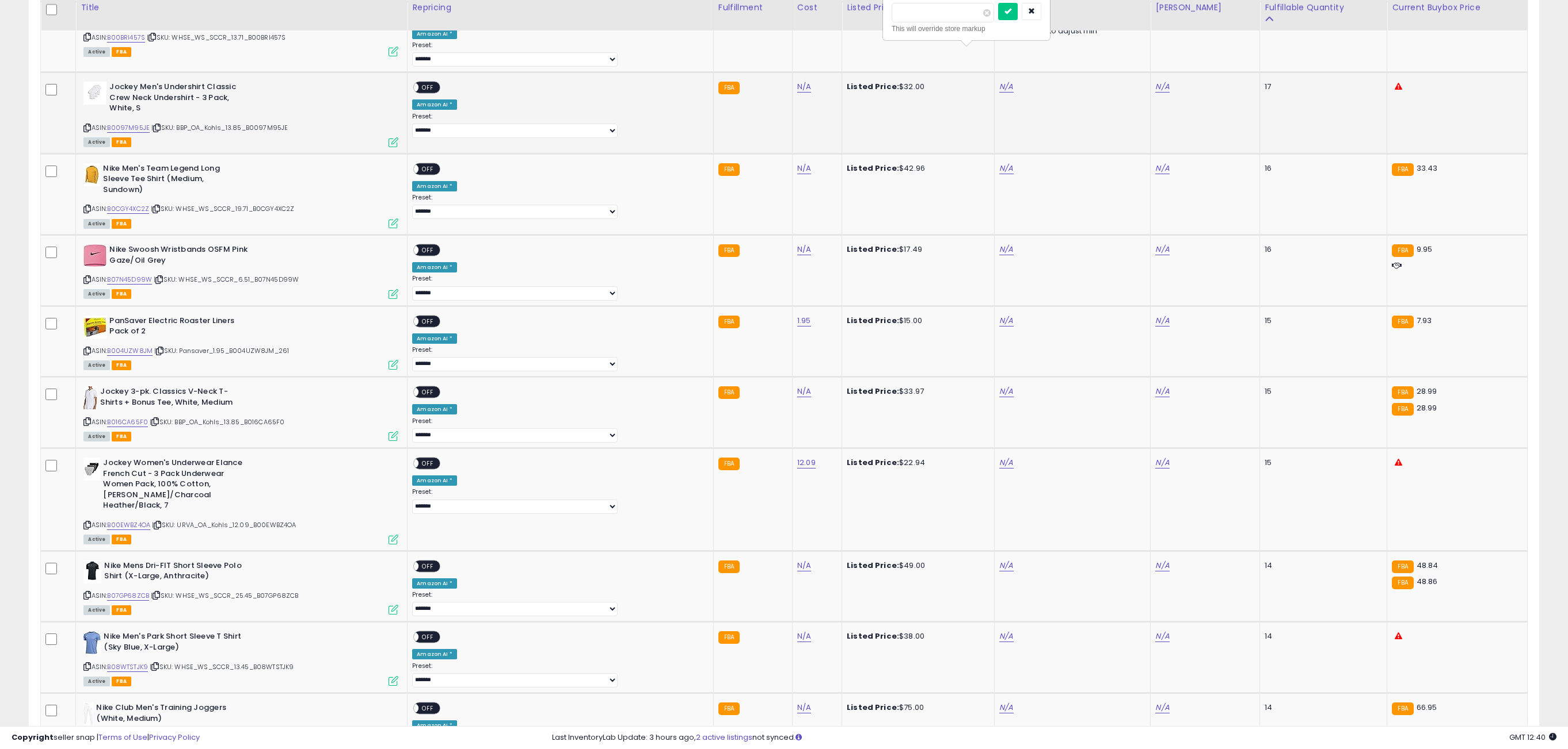
type input "*****"
click button "submit" at bounding box center [1007, 11] width 19 height 17
click at [437, 83] on span "OFF" at bounding box center [428, 87] width 18 height 10
click at [999, 163] on div "N/A" at bounding box center [1070, 169] width 143 height 10
click at [999, 163] on link "N/A" at bounding box center [1006, 168] width 14 height 11
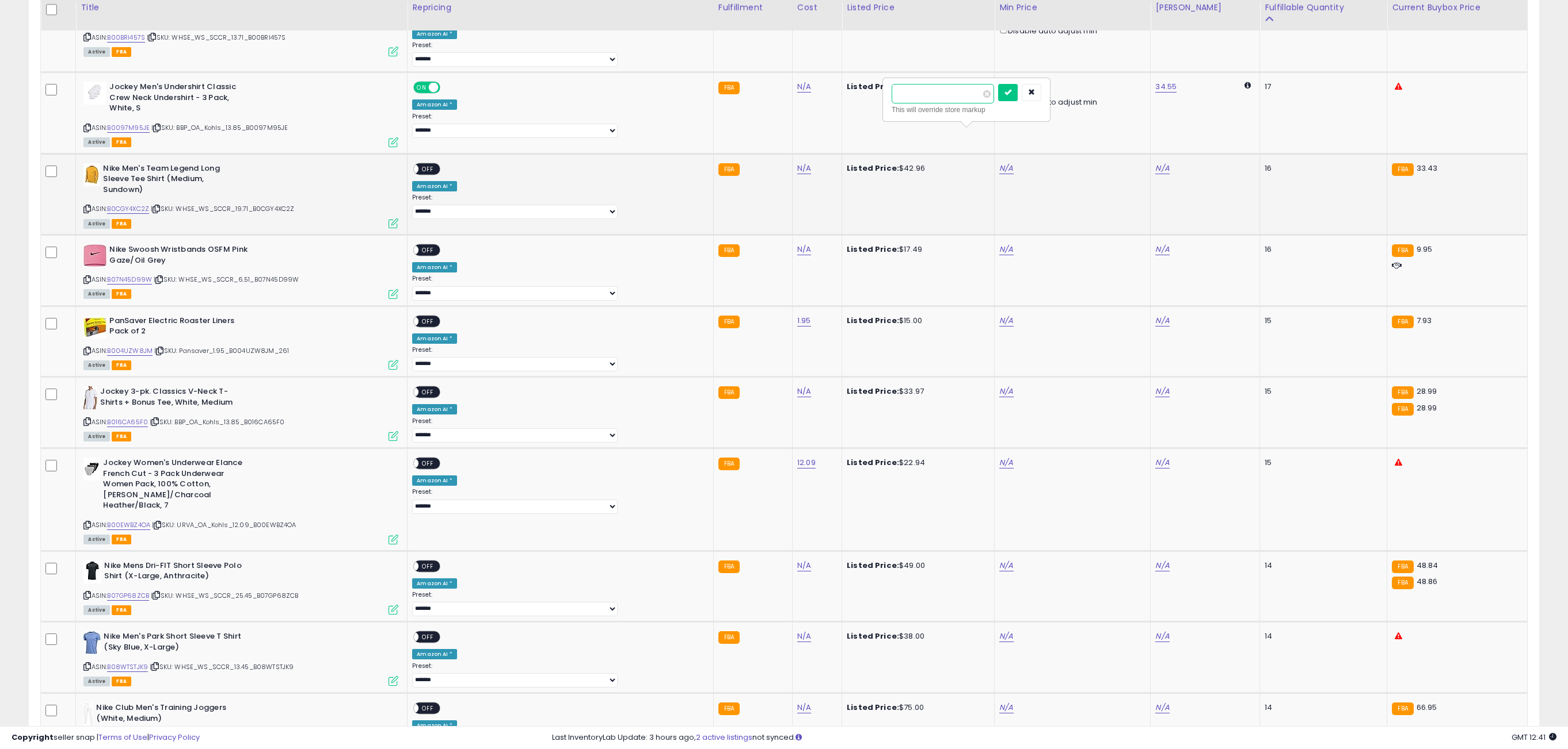
type input "*****"
click button "submit" at bounding box center [1007, 93] width 19 height 17
click at [999, 244] on link "N/A" at bounding box center [1006, 249] width 14 height 11
type input "*****"
click button "submit" at bounding box center [1007, 174] width 19 height 17
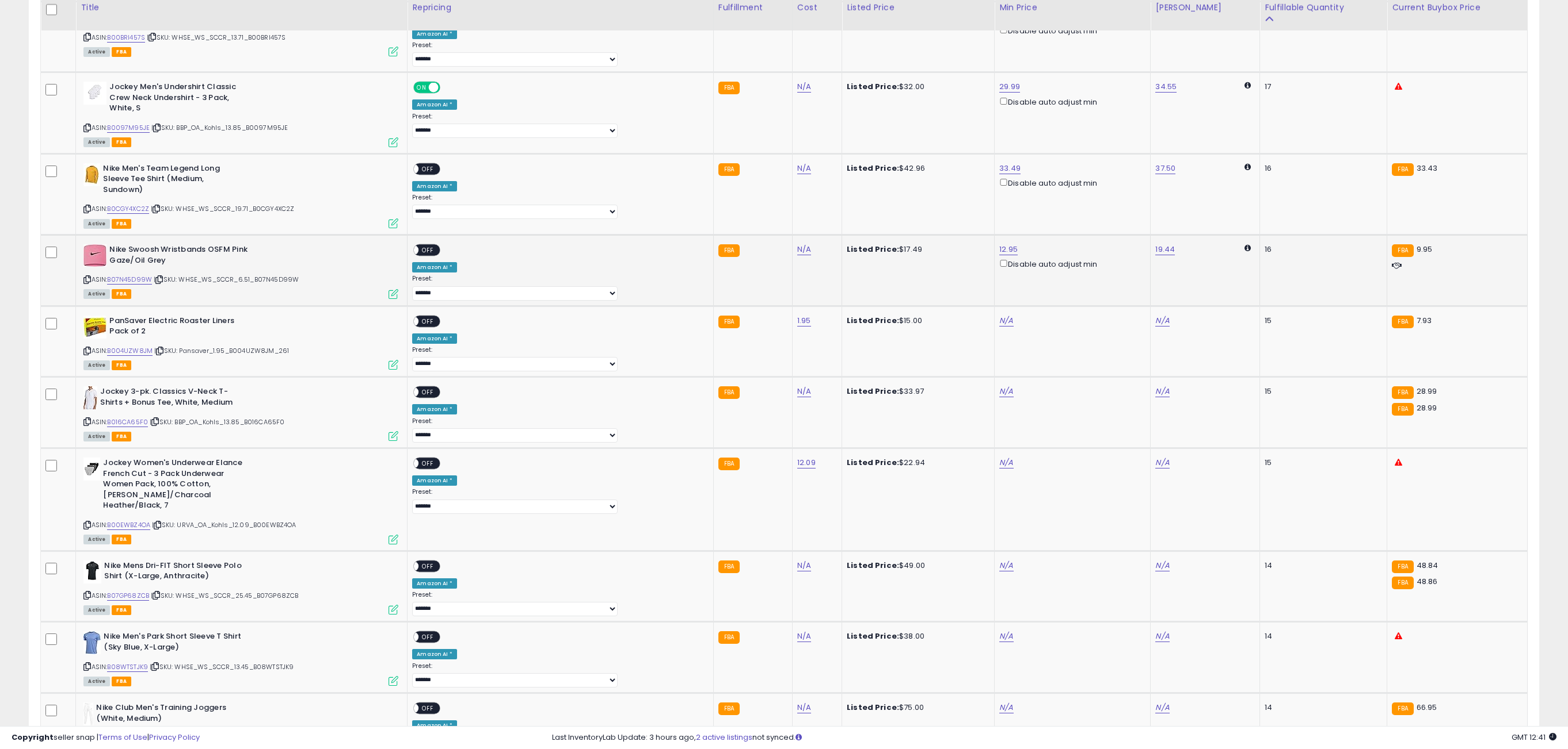
click at [437, 246] on span "OFF" at bounding box center [428, 250] width 18 height 10
click at [422, 164] on div "ON OFF" at bounding box center [408, 169] width 27 height 10
click at [419, 164] on span at bounding box center [414, 169] width 10 height 10
click at [999, 316] on link "N/A" at bounding box center [1006, 321] width 14 height 11
type input "****"
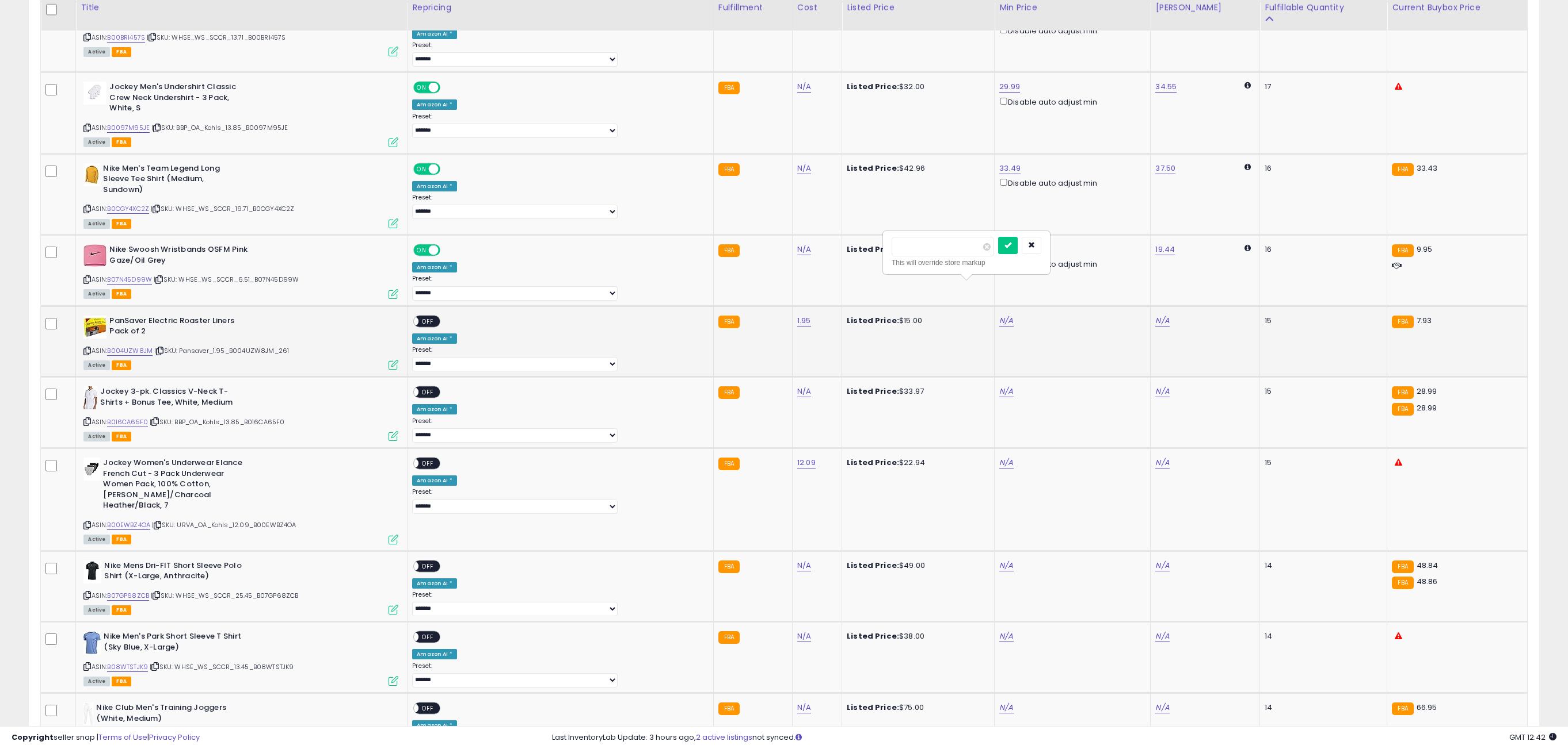
click button "submit" at bounding box center [1007, 246] width 19 height 17
click at [437, 316] on span "OFF" at bounding box center [428, 321] width 18 height 10
click at [999, 386] on link "N/A" at bounding box center [1006, 392] width 14 height 11
type input "*****"
click button "submit" at bounding box center [1007, 318] width 19 height 17
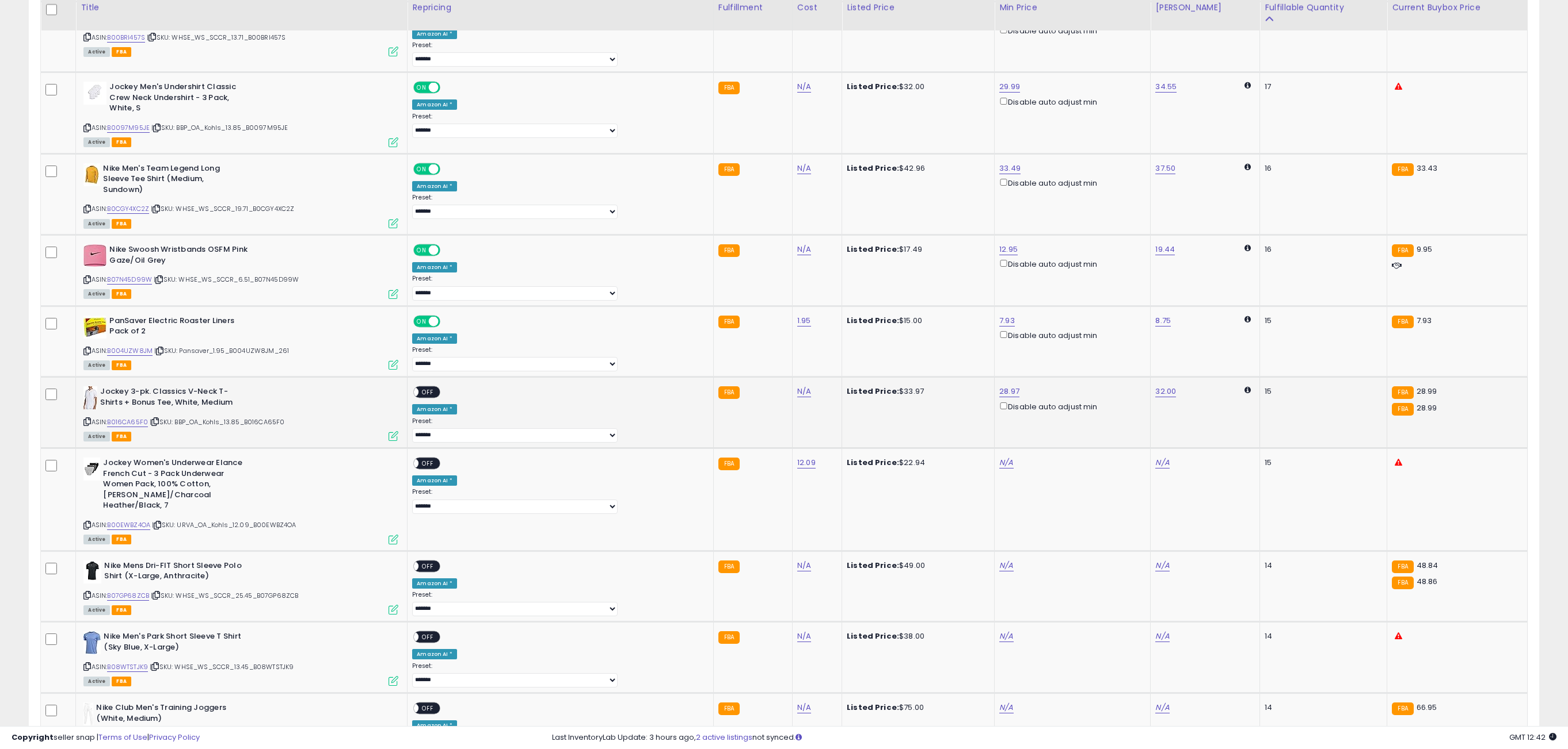
click at [437, 388] on span "OFF" at bounding box center [428, 392] width 18 height 10
click at [999, 457] on link "N/A" at bounding box center [1006, 462] width 14 height 11
type input "*****"
click button "submit" at bounding box center [1007, 390] width 19 height 17
click at [437, 459] on span "OFF" at bounding box center [428, 463] width 18 height 10
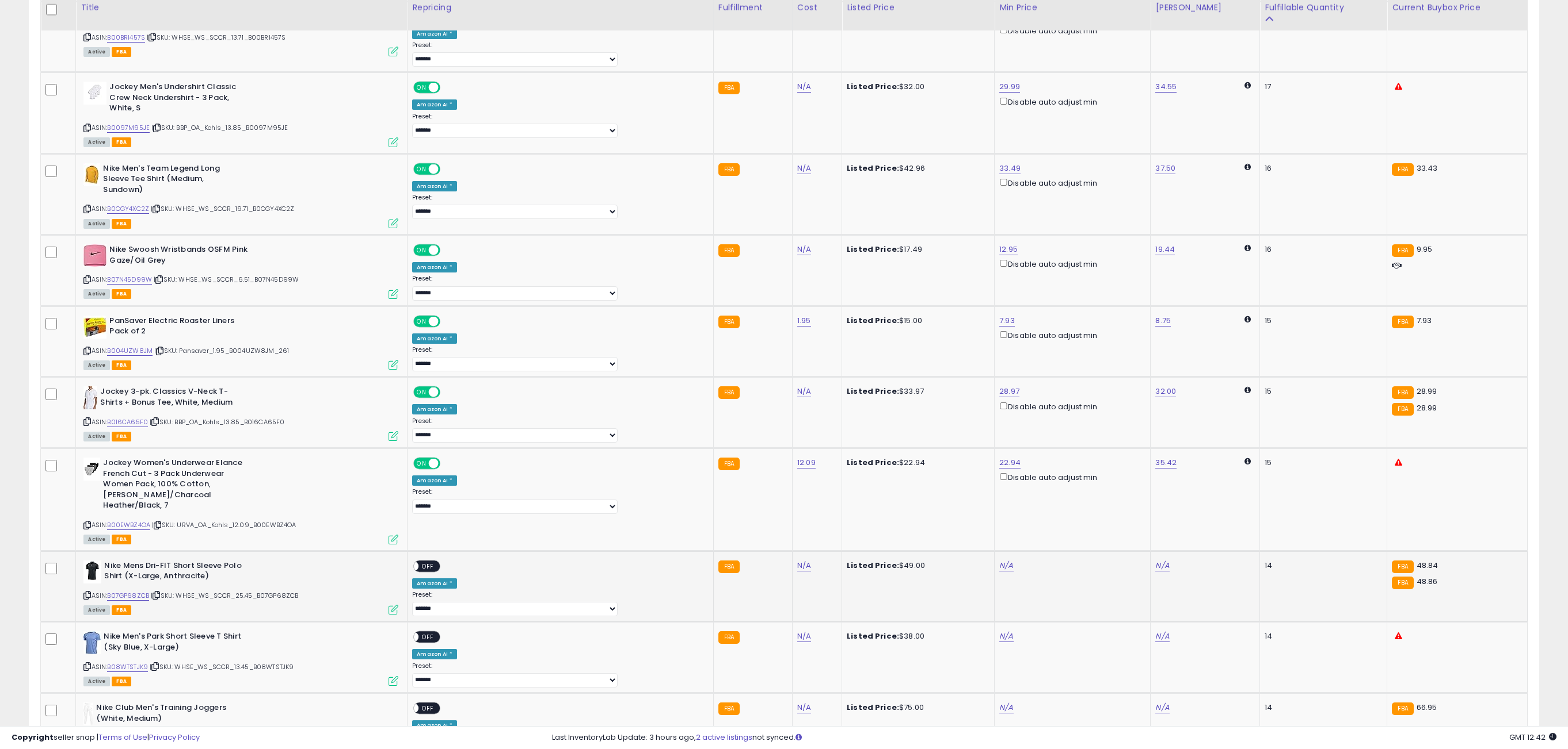
click at [994, 551] on td "N/A" at bounding box center [1072, 586] width 156 height 72
click at [999, 560] on link "N/A" at bounding box center [1006, 565] width 14 height 11
type input "*****"
click button "submit" at bounding box center [1007, 482] width 19 height 17
click at [456, 551] on td "**********" at bounding box center [561, 586] width 306 height 72
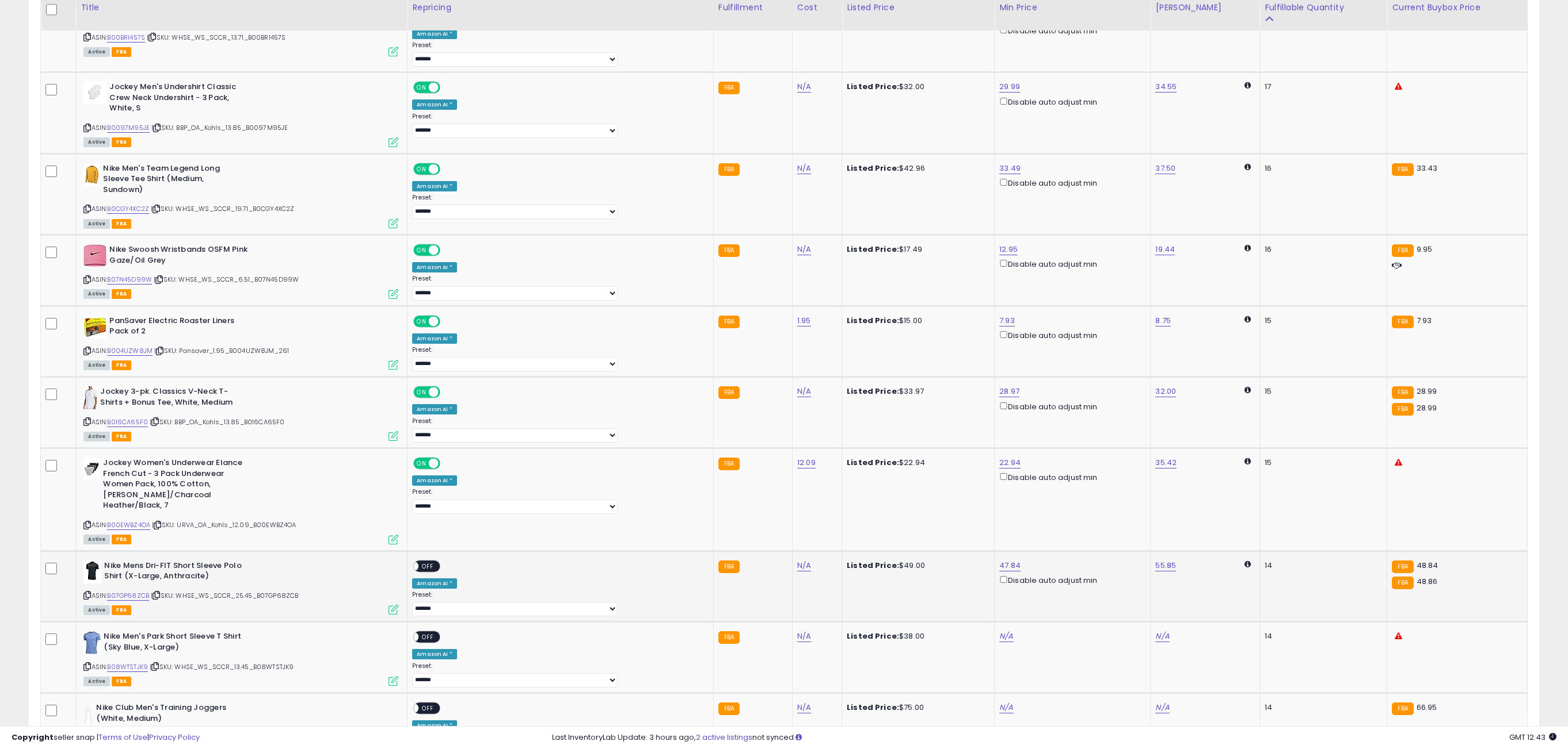
click at [437, 561] on span "OFF" at bounding box center [428, 565] width 18 height 10
click at [999, 631] on link "N/A" at bounding box center [1006, 636] width 14 height 11
type input "*****"
click button "submit" at bounding box center [1007, 554] width 19 height 17
click at [437, 633] on span "OFF" at bounding box center [428, 637] width 18 height 10
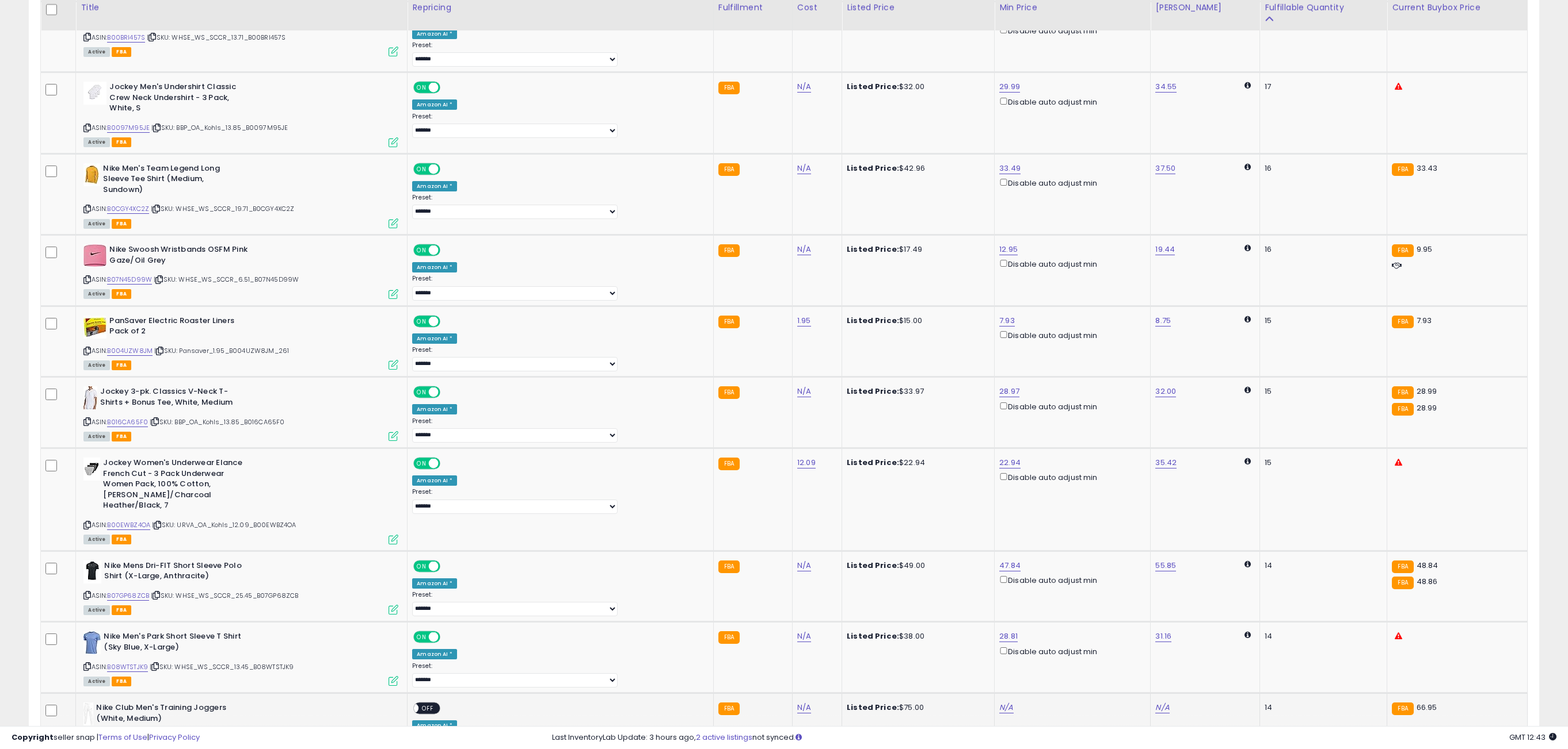
click at [999, 703] on div "N/A" at bounding box center [1070, 708] width 143 height 10
click at [999, 703] on link "N/A" at bounding box center [1006, 708] width 14 height 11
type input "*****"
click button "submit" at bounding box center [1007, 626] width 19 height 17
click at [422, 704] on div "ON OFF" at bounding box center [408, 708] width 27 height 10
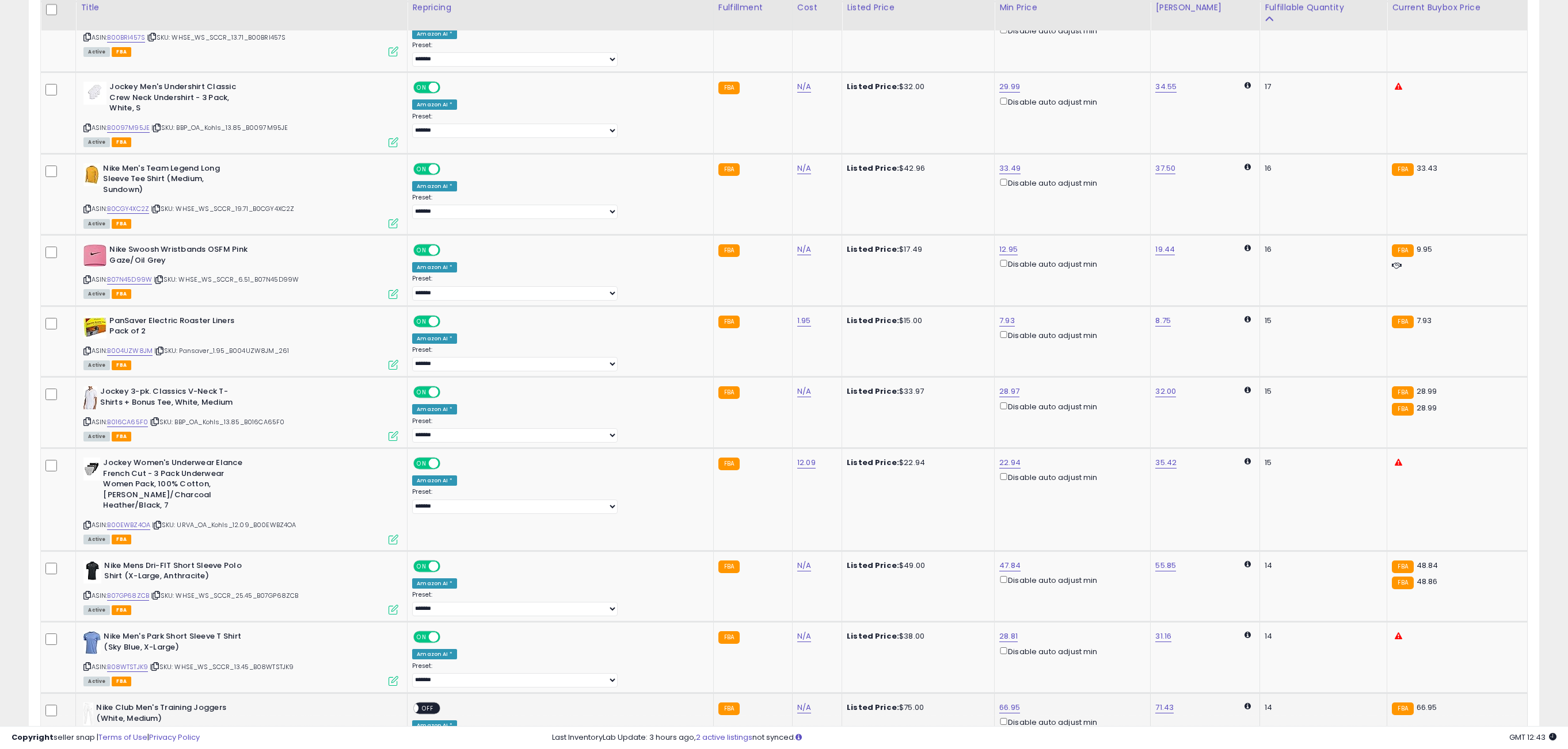
click at [458, 694] on td "**********" at bounding box center [561, 730] width 306 height 72
click at [440, 703] on div "ON OFF" at bounding box center [426, 709] width 27 height 12
click at [437, 704] on span "OFF" at bounding box center [428, 708] width 18 height 10
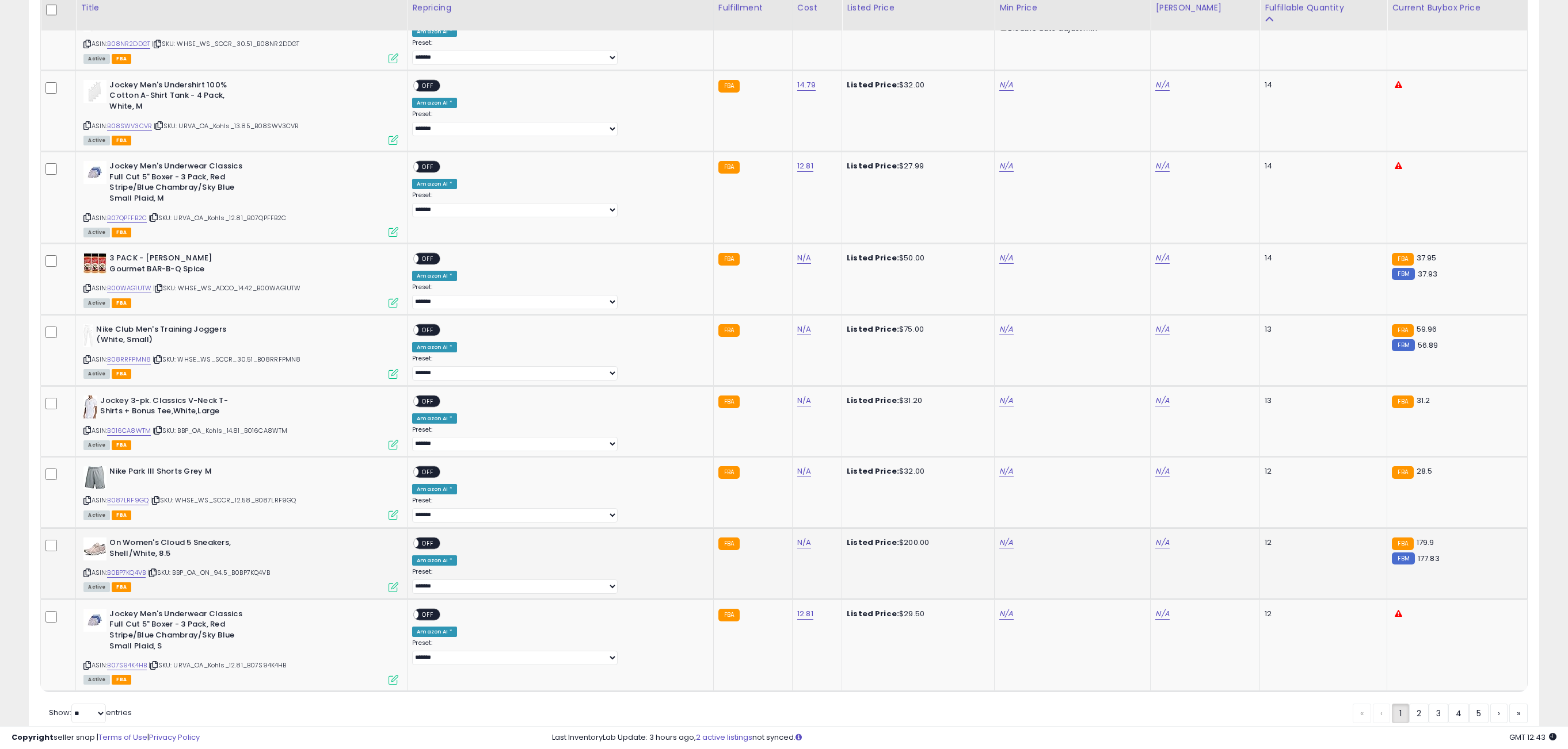
scroll to position [3914, 0]
click at [145, 121] on link "B08SWV3CVR" at bounding box center [129, 125] width 45 height 10
click at [146, 212] on link "B07QPFFB2C" at bounding box center [126, 217] width 39 height 10
click at [146, 282] on link "B00WAG1UTW" at bounding box center [129, 287] width 45 height 10
click at [142, 354] on link "B08RRFPMN8" at bounding box center [129, 358] width 44 height 10
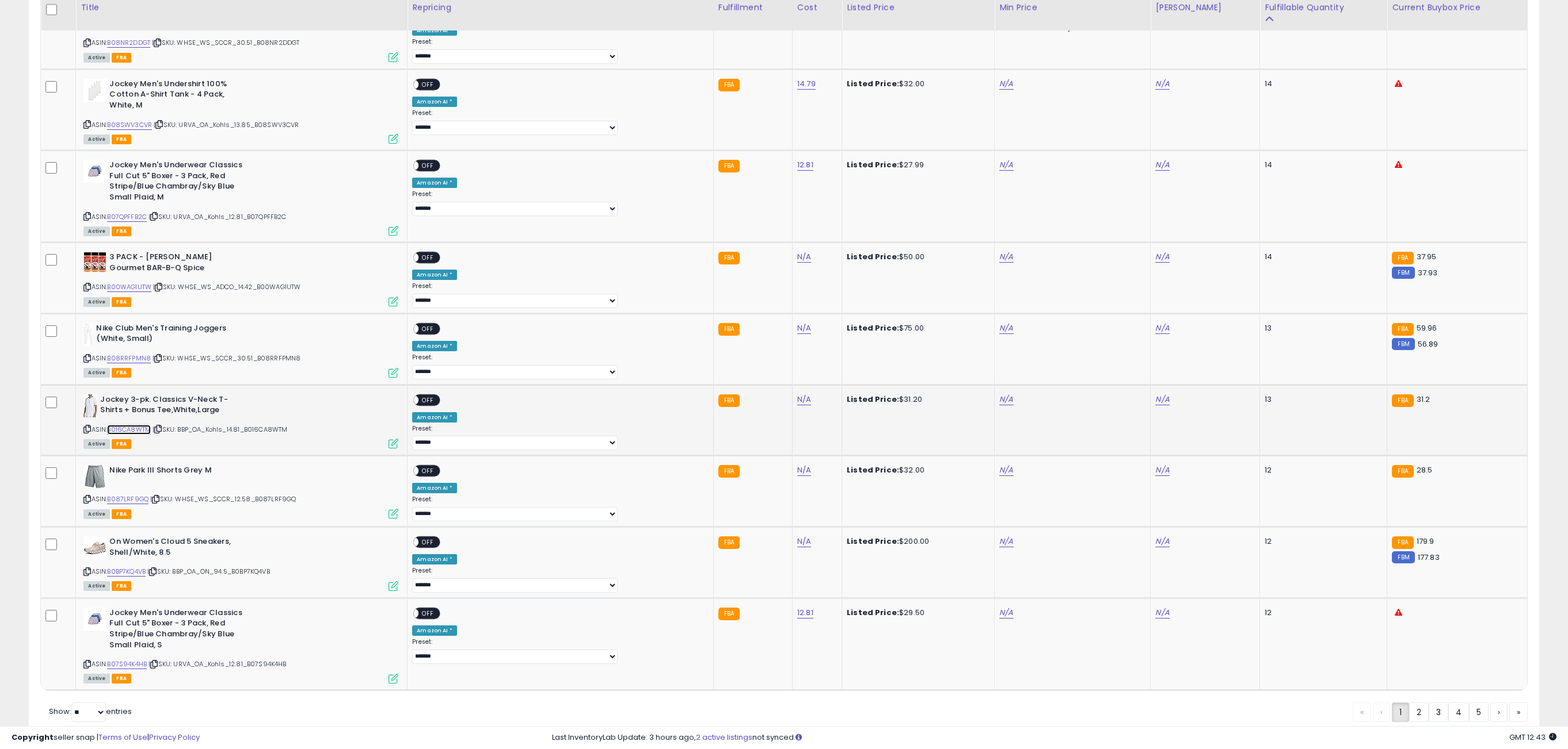
click at [139, 425] on link "B016CA8WTM" at bounding box center [129, 429] width 44 height 10
click at [136, 495] on link "B087LRF9GQ" at bounding box center [127, 499] width 41 height 10
click at [135, 567] on link "B0BP7KQ4VB" at bounding box center [126, 572] width 38 height 10
click at [137, 660] on link "B07S94K4HB" at bounding box center [126, 664] width 39 height 10
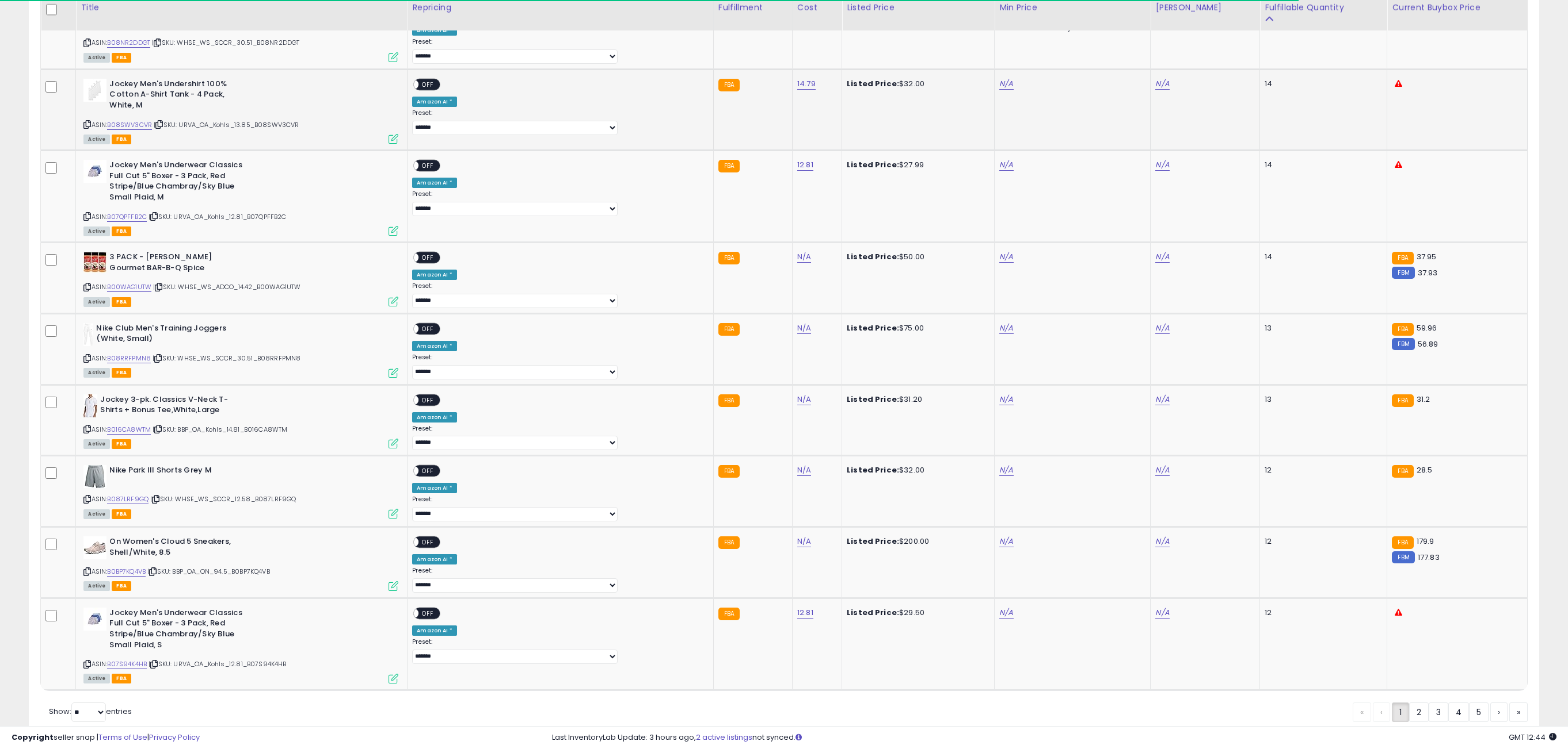
click at [994, 69] on td "N/A" at bounding box center [1072, 109] width 156 height 81
click at [999, 78] on link "N/A" at bounding box center [1006, 83] width 14 height 11
type input "*****"
click button "submit" at bounding box center [1007, 3] width 19 height 17
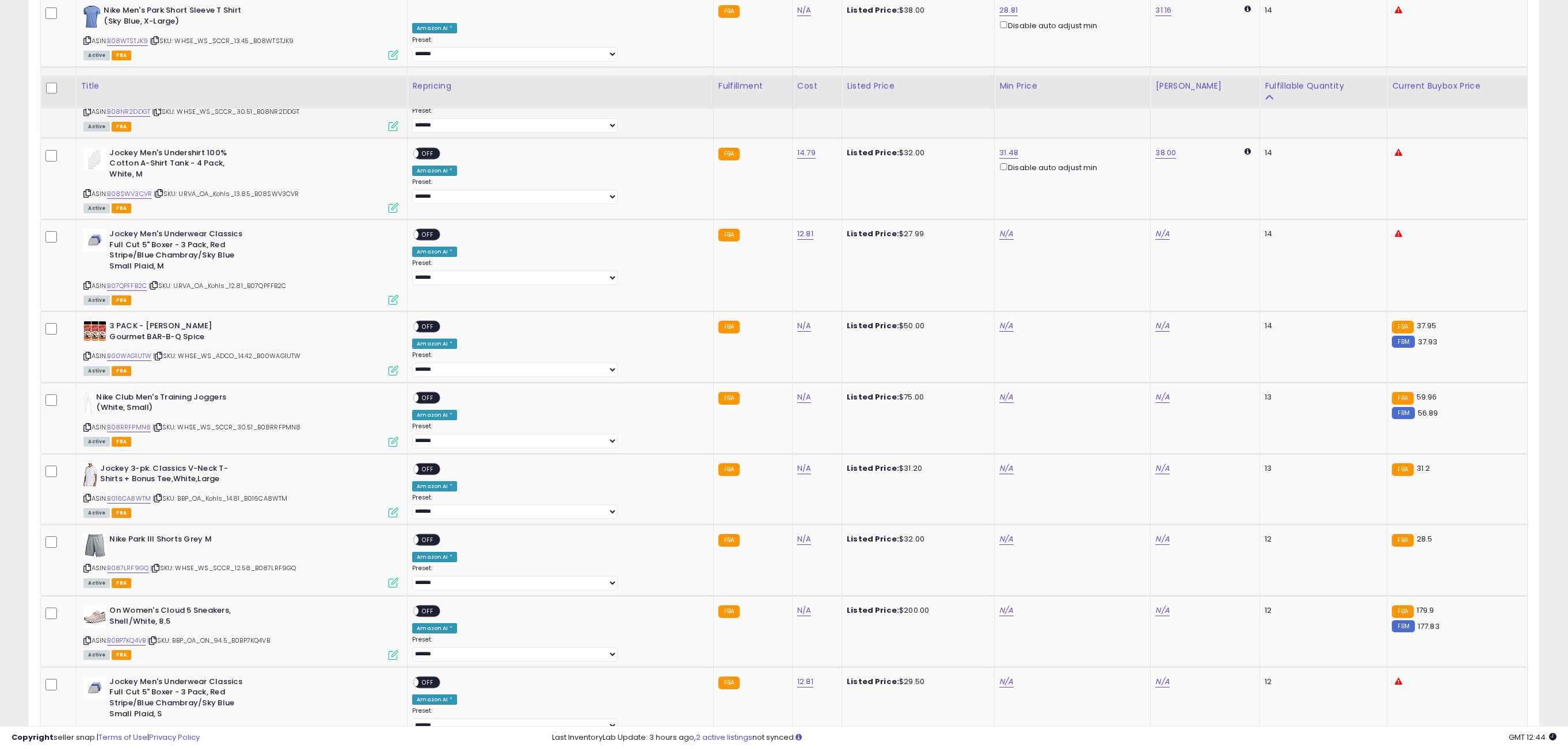
scroll to position [3922, 0]
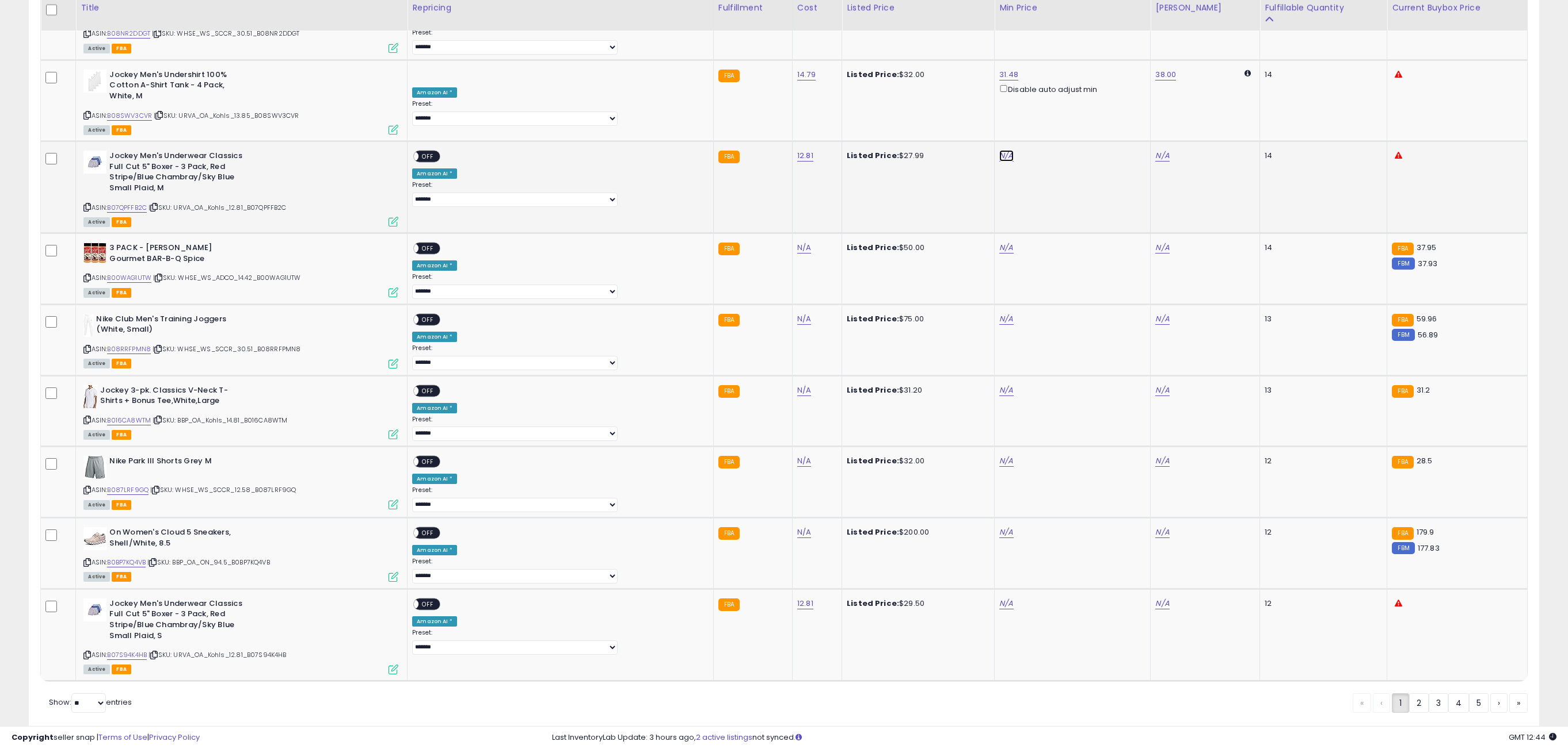
click at [999, 150] on link "N/A" at bounding box center [1006, 156] width 14 height 11
type input "*****"
click button "submit" at bounding box center [1007, 74] width 19 height 17
click at [999, 242] on link "N/A" at bounding box center [1006, 247] width 14 height 11
type input "*****"
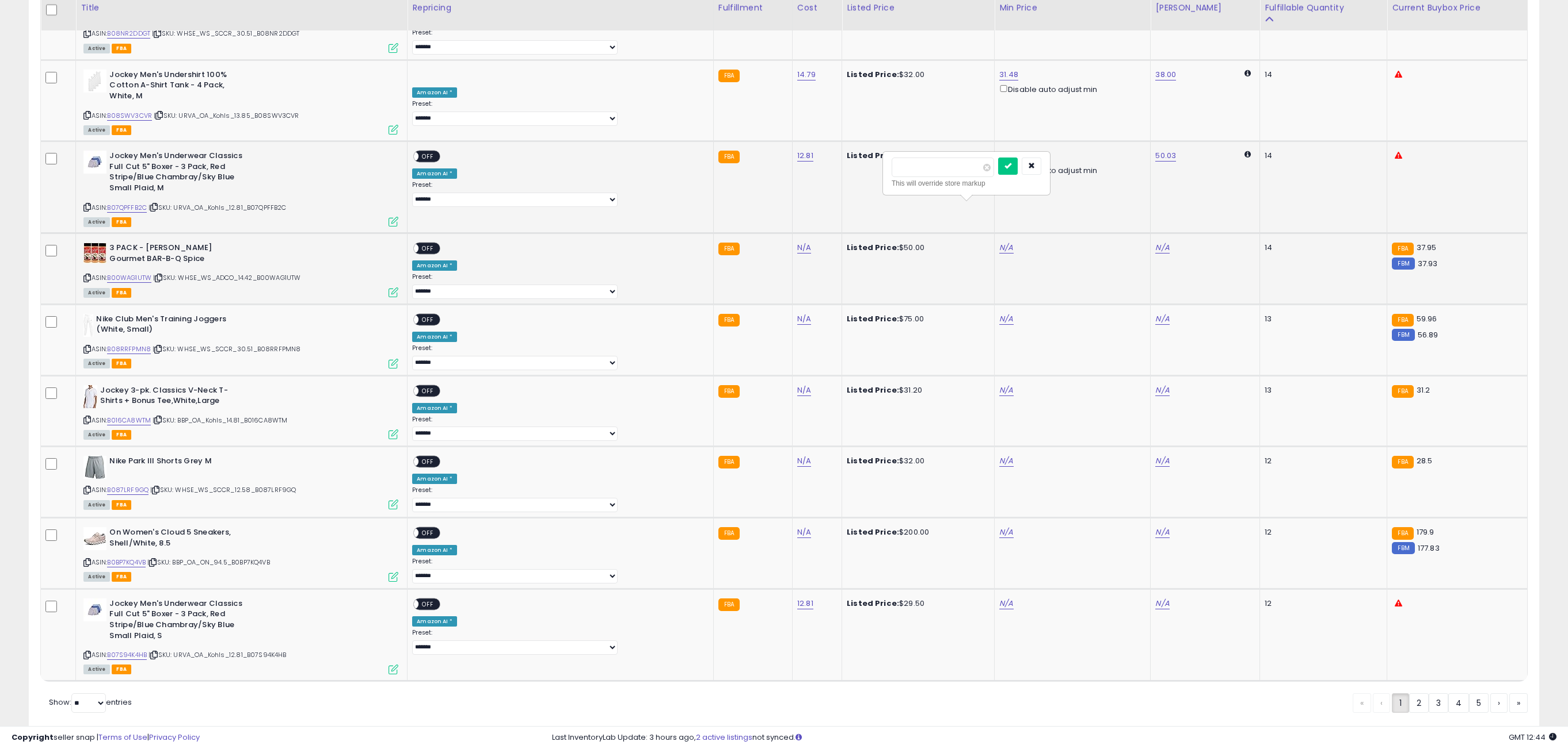
click button "submit" at bounding box center [1007, 166] width 19 height 17
click at [447, 150] on div "**********" at bounding box center [558, 178] width 292 height 56
click at [437, 152] on span "OFF" at bounding box center [428, 156] width 18 height 10
click at [437, 244] on span "OFF" at bounding box center [428, 248] width 18 height 10
click at [999, 314] on link "N/A" at bounding box center [1006, 319] width 14 height 11
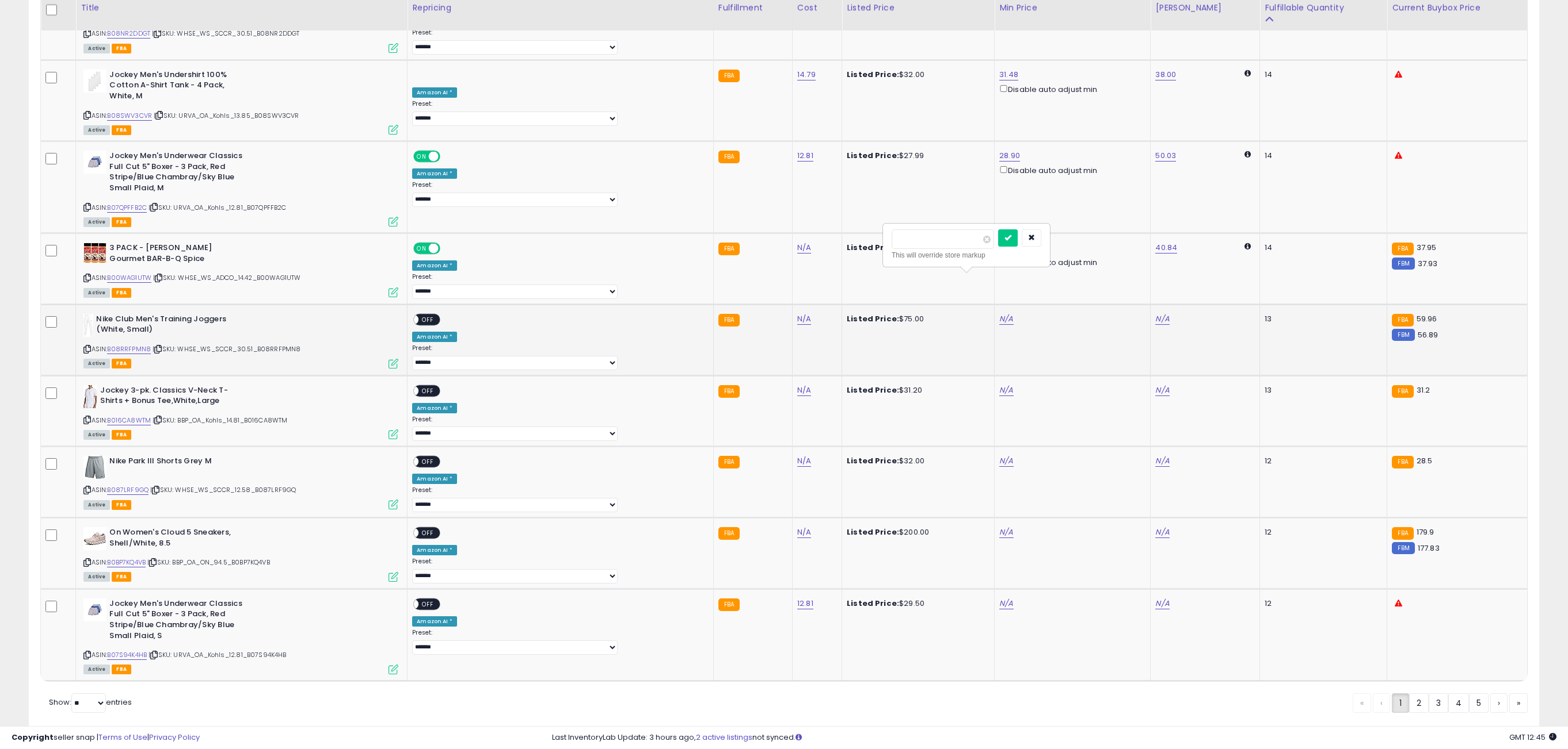
type input "*****"
click button "submit" at bounding box center [1007, 239] width 19 height 17
click at [437, 315] on span "OFF" at bounding box center [428, 319] width 18 height 10
click at [999, 385] on link "N/A" at bounding box center [1006, 390] width 14 height 11
type input "*****"
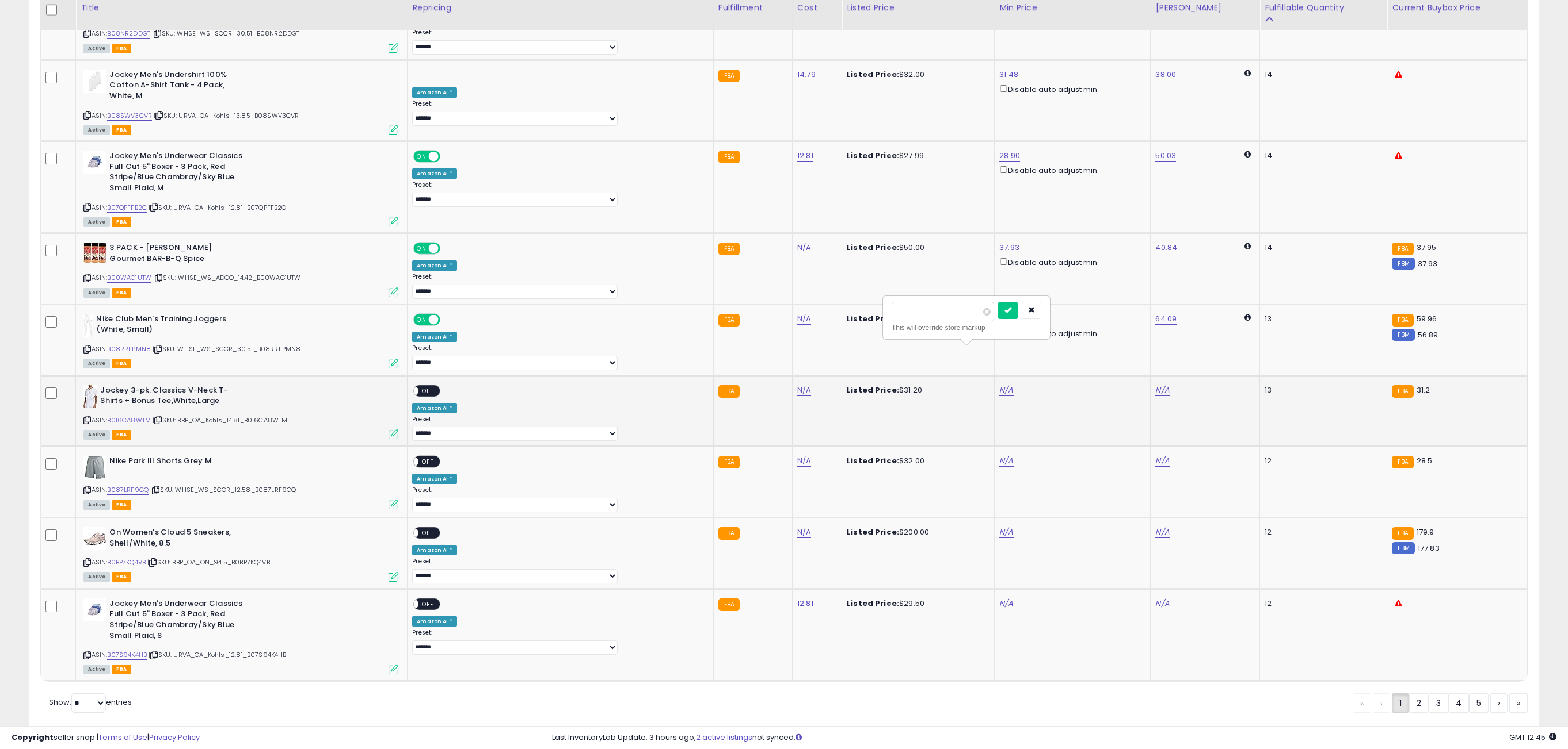
click button "submit" at bounding box center [1007, 310] width 19 height 17
click at [437, 386] on span "OFF" at bounding box center [428, 391] width 18 height 10
click at [999, 455] on link "N/A" at bounding box center [1006, 461] width 14 height 11
type input "*****"
click button "submit" at bounding box center [1007, 383] width 19 height 17
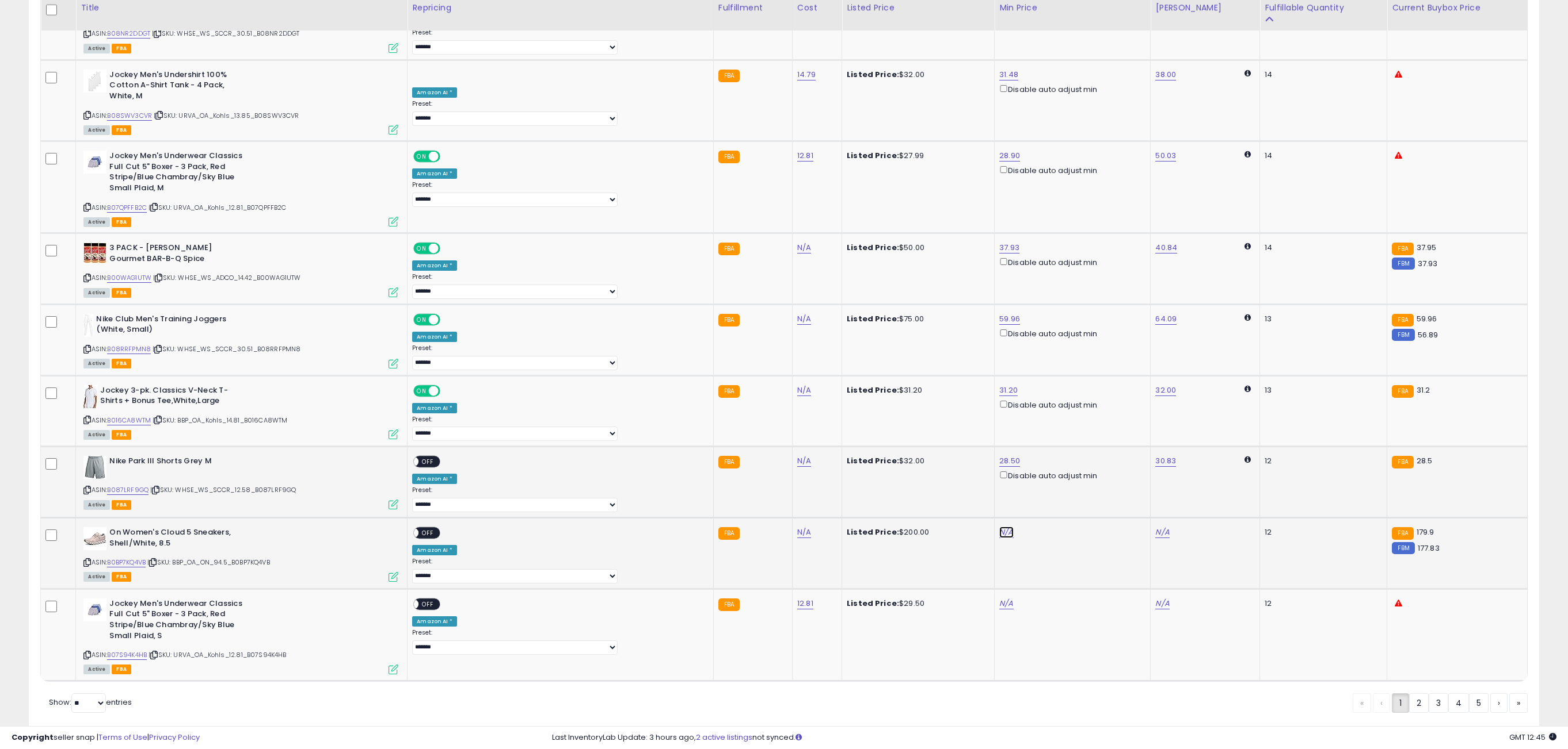
click at [999, 527] on link "N/A" at bounding box center [1006, 532] width 14 height 11
type input "******"
click button "submit" at bounding box center [1007, 454] width 19 height 17
click at [437, 457] on span "OFF" at bounding box center [428, 461] width 18 height 10
click at [437, 529] on span "OFF" at bounding box center [428, 533] width 18 height 10
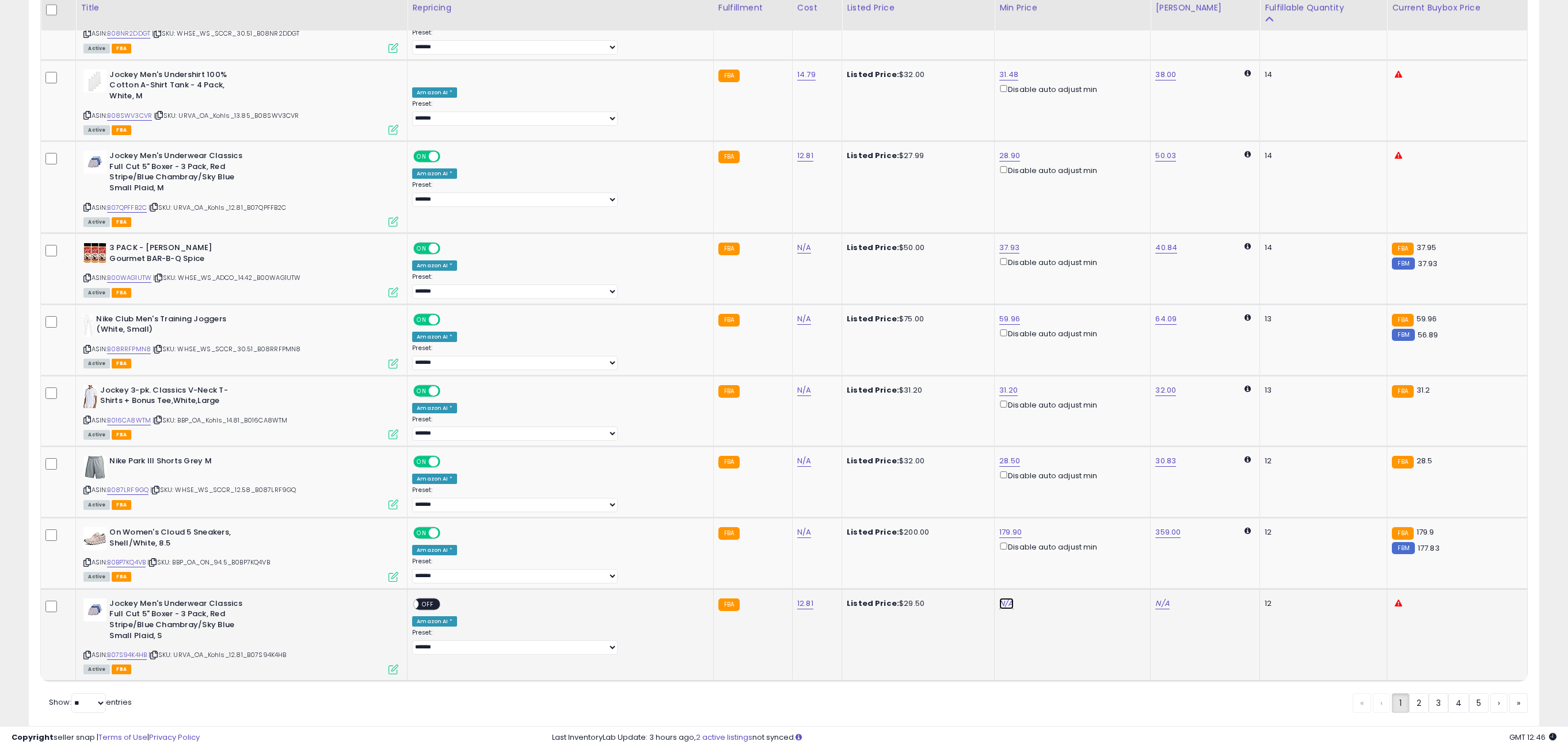
click at [999, 598] on link "N/A" at bounding box center [1006, 603] width 14 height 11
type input "*****"
click button "submit" at bounding box center [1007, 526] width 19 height 17
click at [437, 600] on span "OFF" at bounding box center [428, 604] width 18 height 10
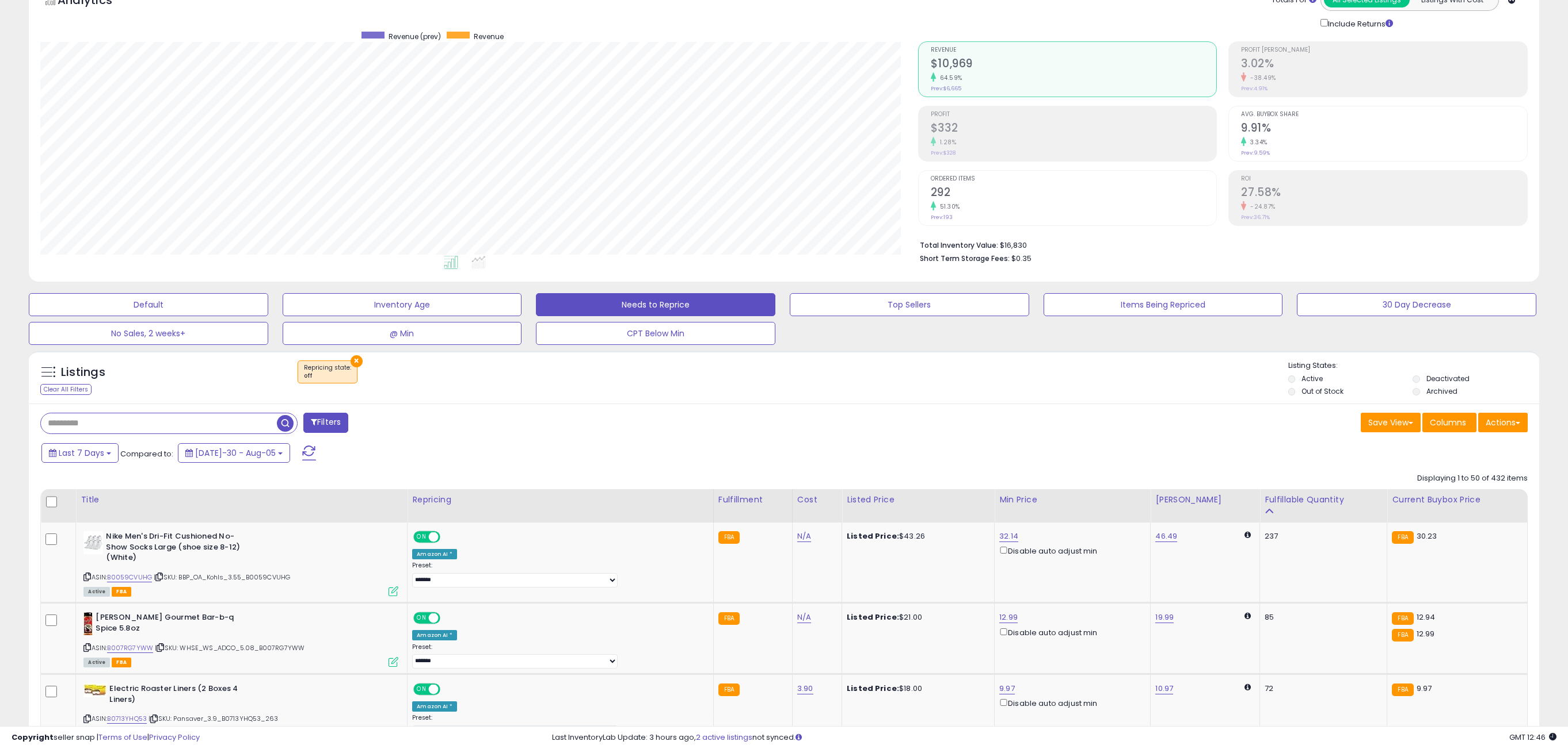
scroll to position [0, 0]
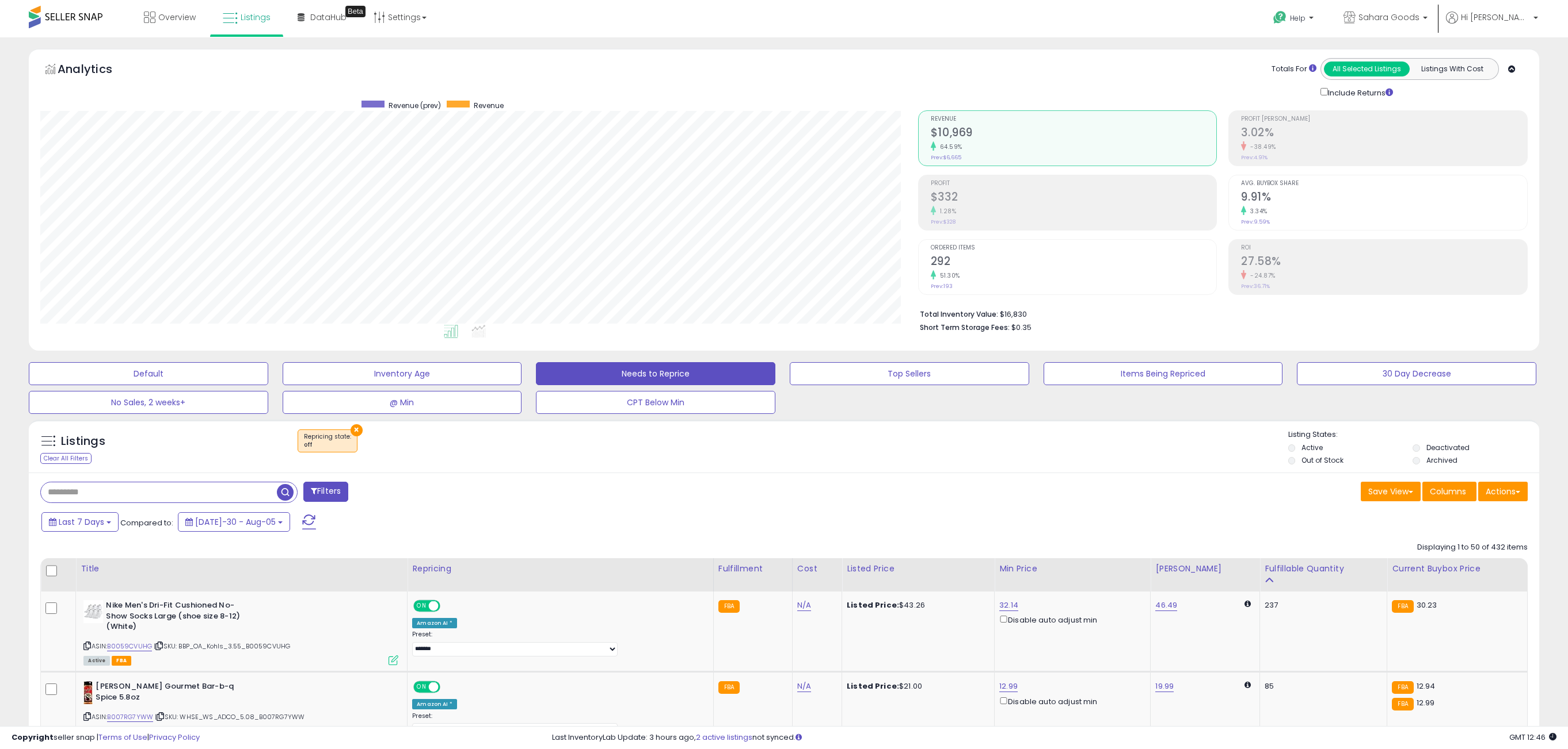
click at [302, 517] on span at bounding box center [309, 522] width 14 height 15
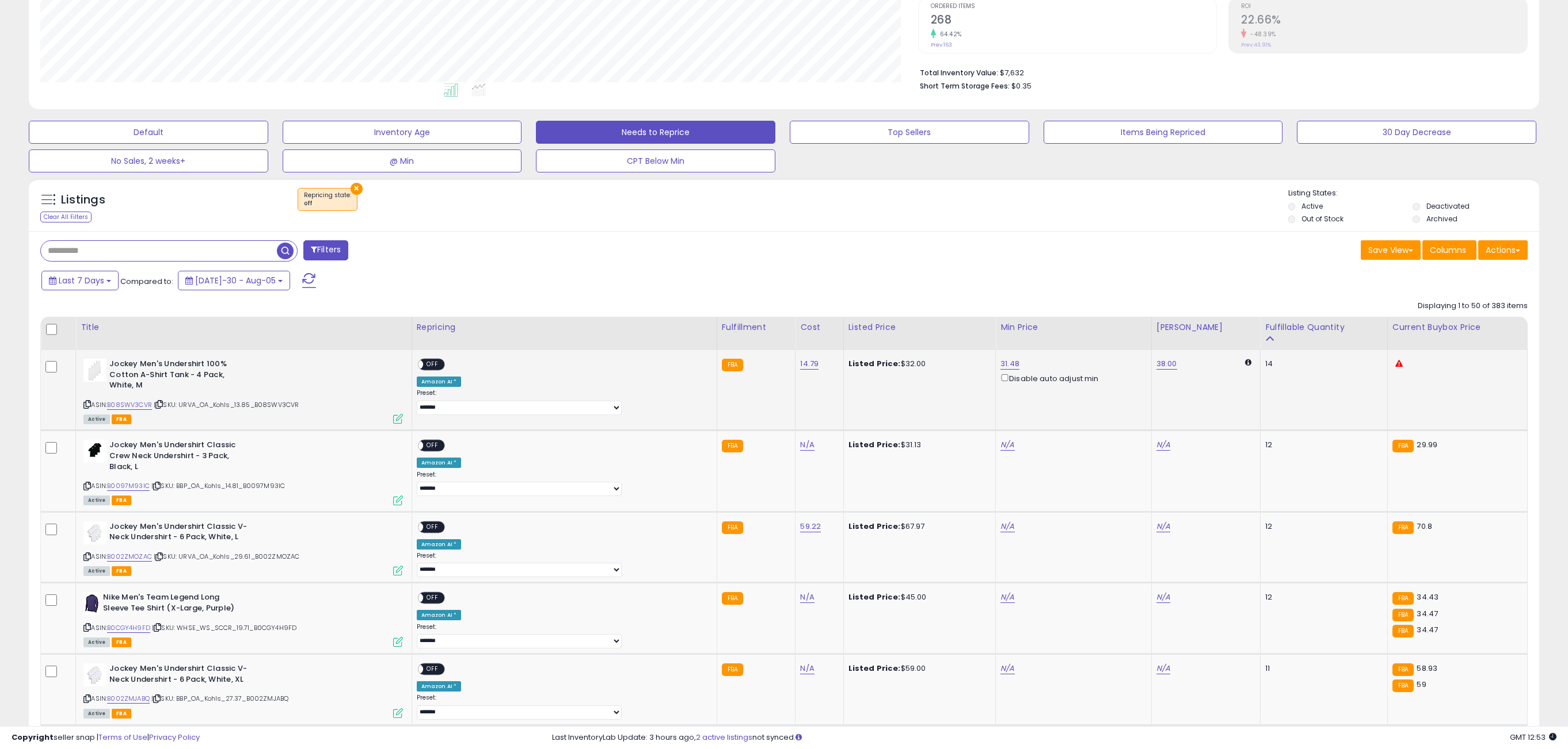
scroll to position [245, 0]
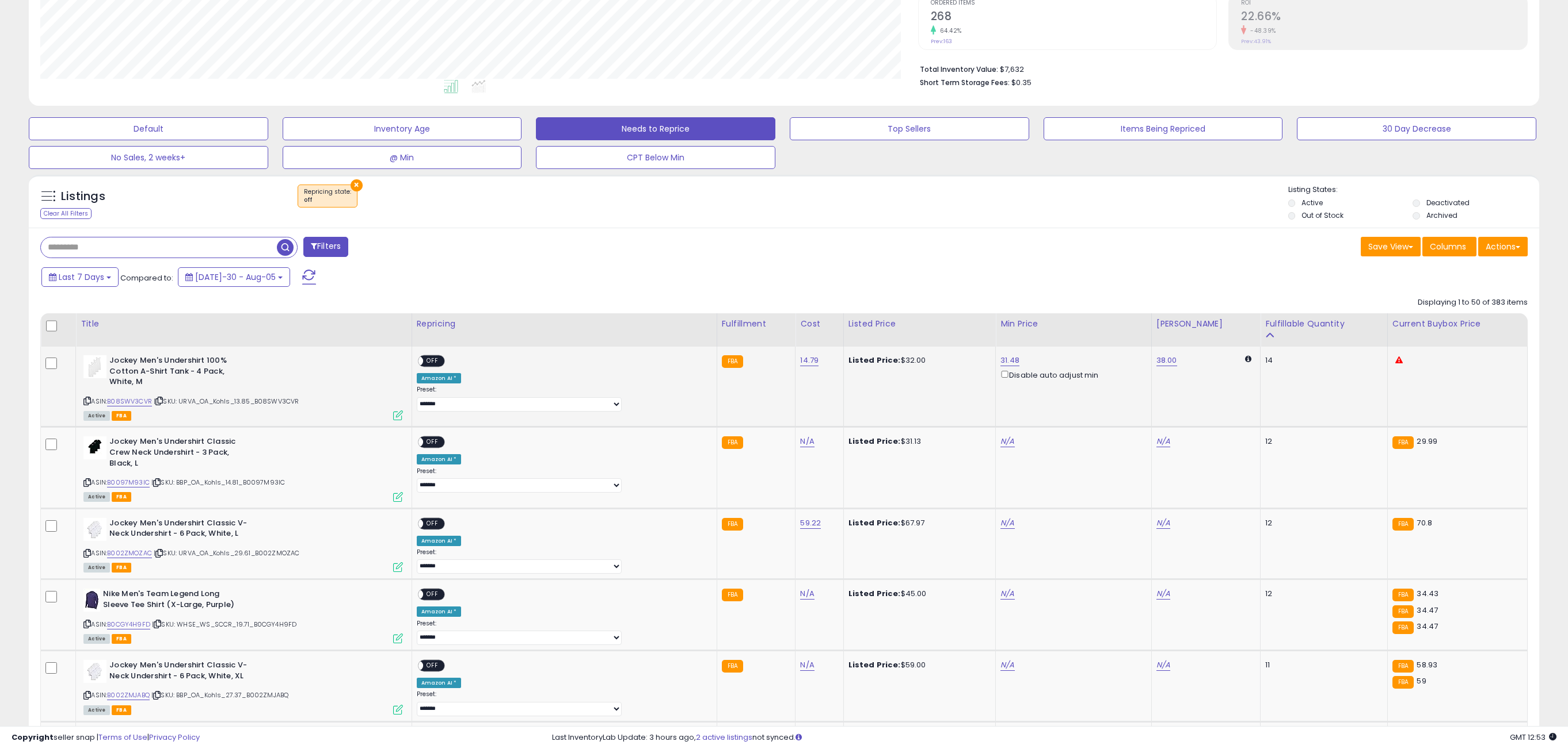
click at [426, 363] on div "ON OFF" at bounding box center [412, 361] width 27 height 10
click at [442, 363] on span "OFF" at bounding box center [432, 361] width 18 height 10
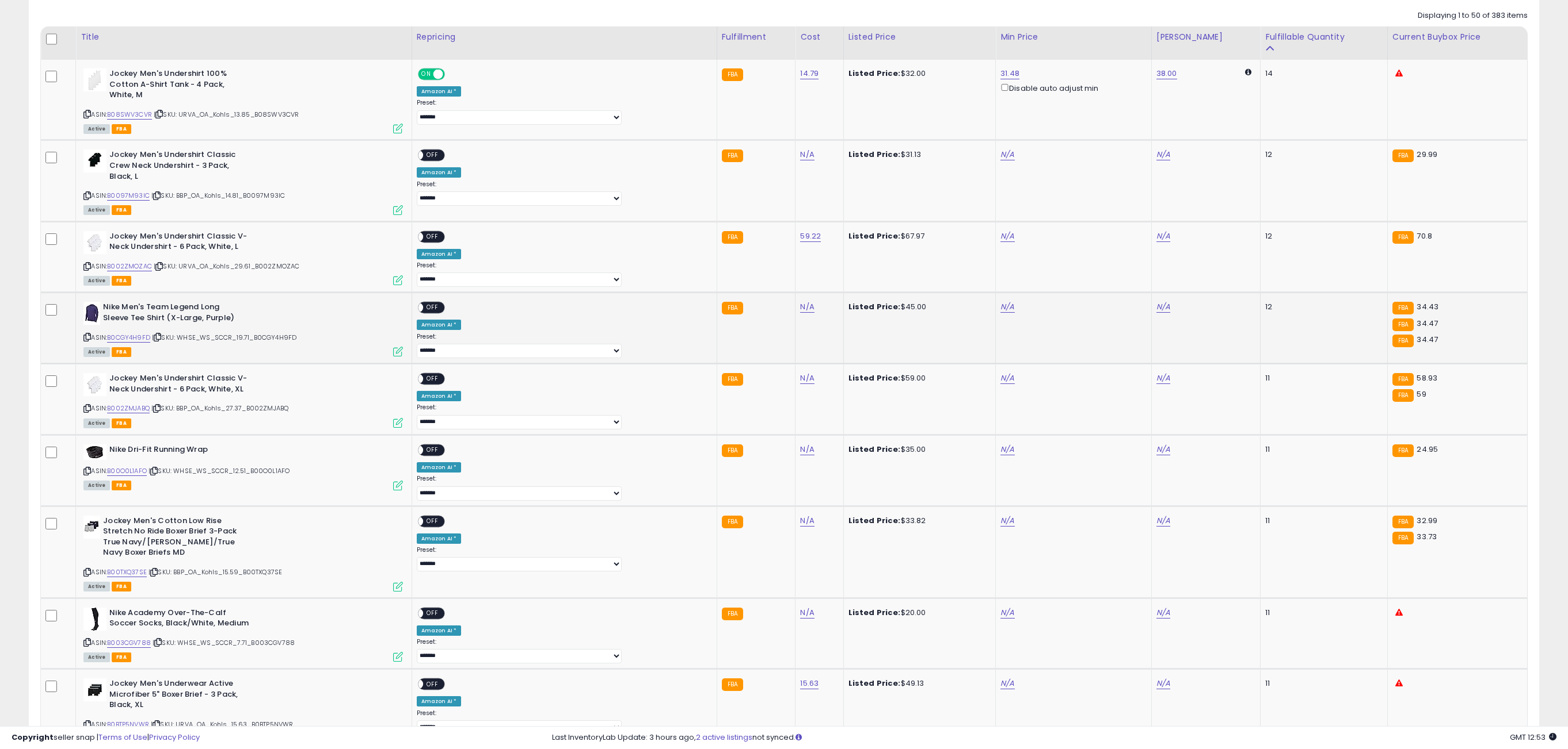
scroll to position [551, 0]
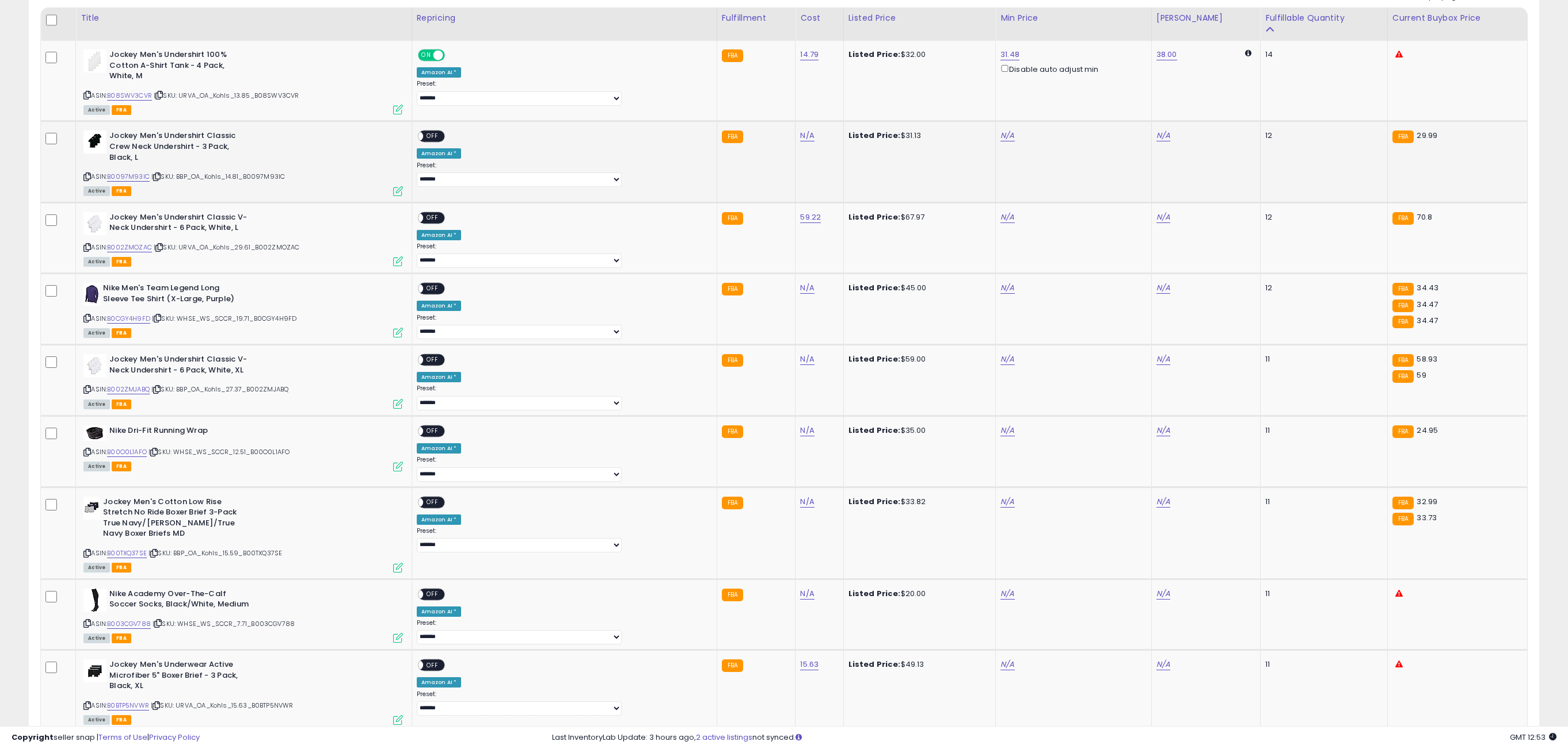
drag, startPoint x: 194, startPoint y: 183, endPoint x: 181, endPoint y: 183, distance: 13.0
click at [192, 181] on span "| SKU: BBP_OA_Kohls_14.81_B0097M93IC" at bounding box center [218, 177] width 134 height 10
click at [147, 177] on link "B0097M93IC" at bounding box center [128, 177] width 43 height 10
click at [147, 250] on link "B002ZMOZAC" at bounding box center [129, 247] width 45 height 10
click at [143, 317] on link "B0CGY4H9FD" at bounding box center [128, 318] width 43 height 10
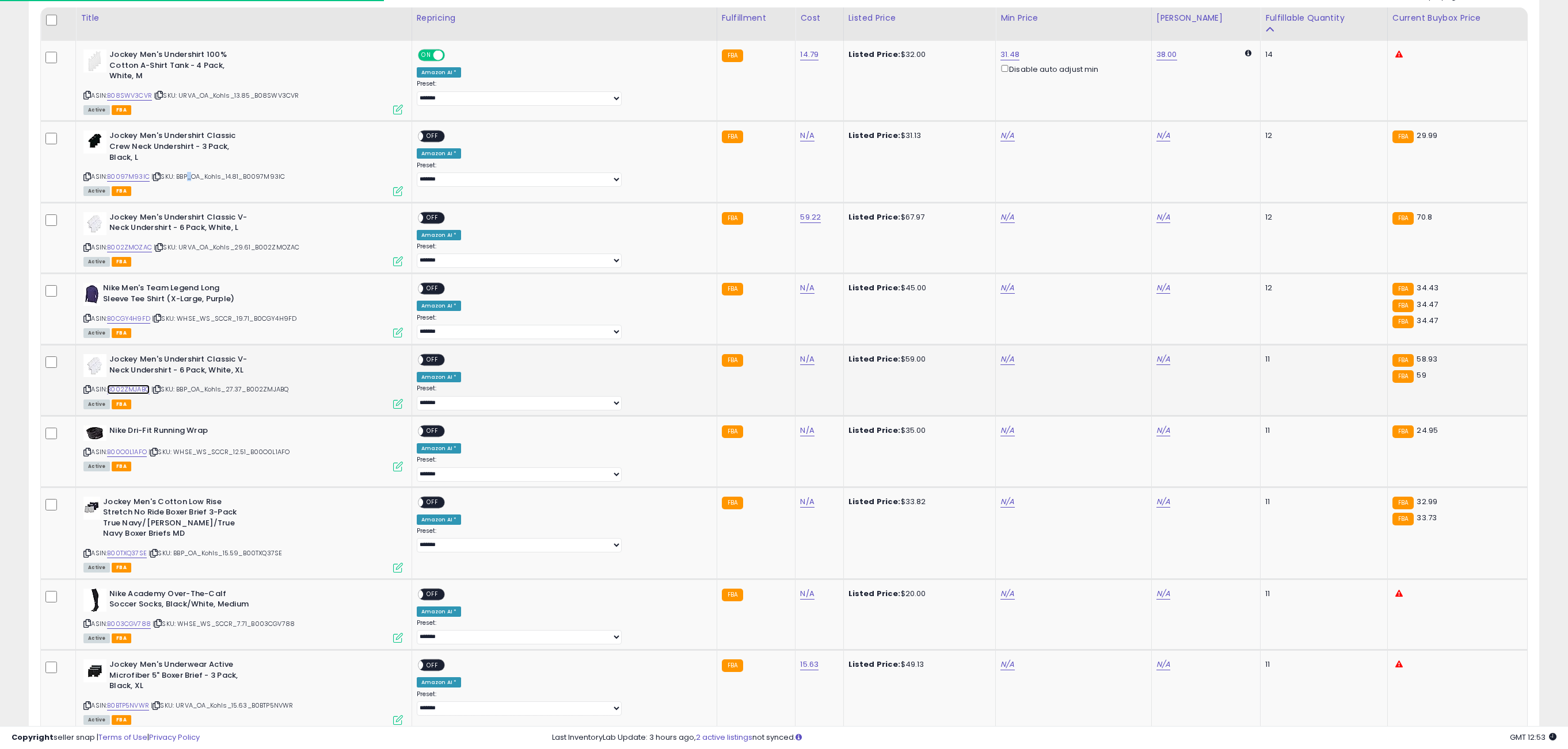
click at [139, 389] on link "B002ZMJABQ" at bounding box center [128, 389] width 43 height 10
click at [143, 457] on link "B00O0L1AFO" at bounding box center [126, 452] width 39 height 10
click at [147, 558] on link "B00TXQ37SE" at bounding box center [126, 553] width 39 height 10
click at [141, 628] on link "B003CGV788" at bounding box center [129, 624] width 44 height 10
click at [143, 711] on link "B0BTP5NVWR" at bounding box center [128, 705] width 42 height 10
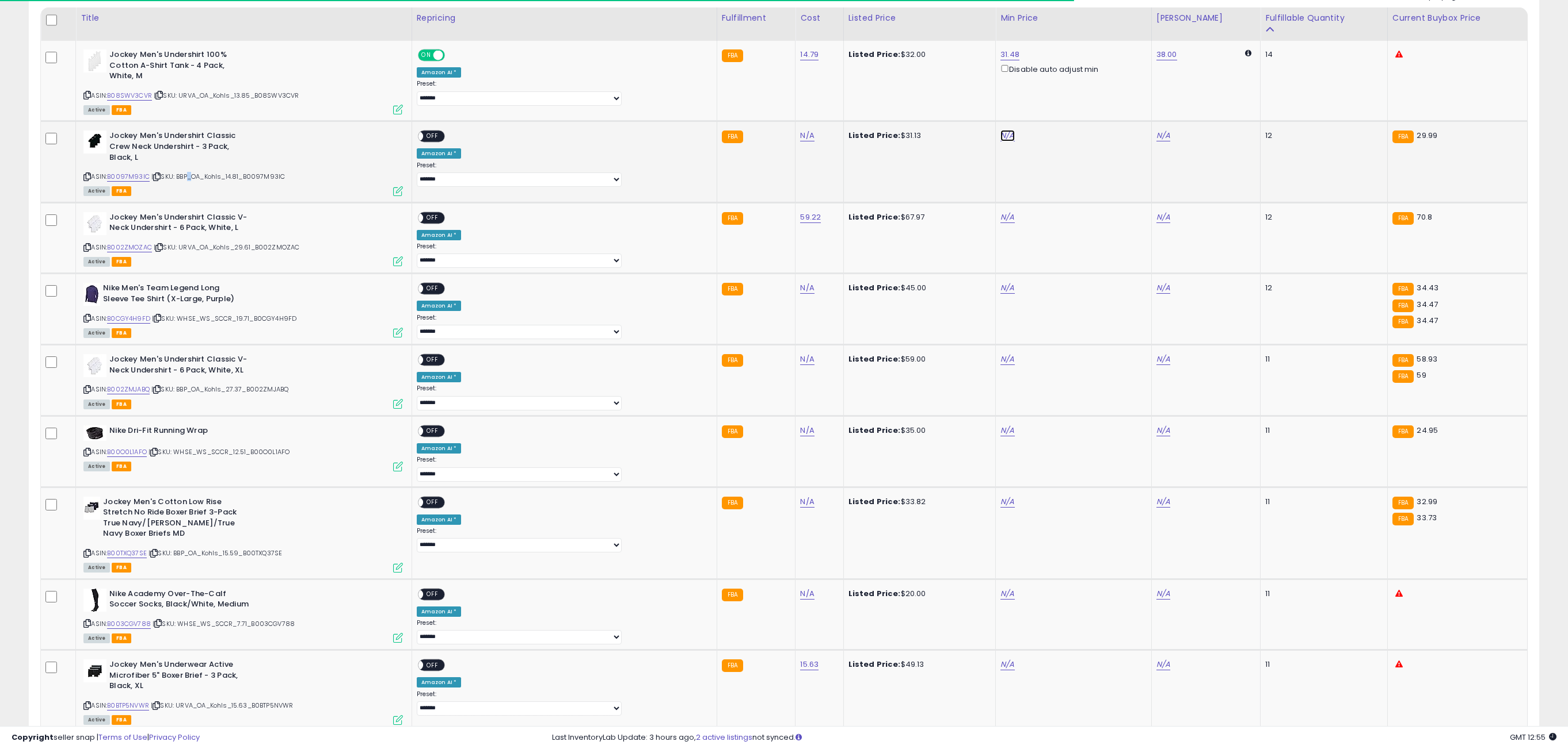
click at [1000, 141] on div "N/A" at bounding box center [1071, 135] width 143 height 10
click at [1000, 139] on link "N/A" at bounding box center [1007, 135] width 14 height 11
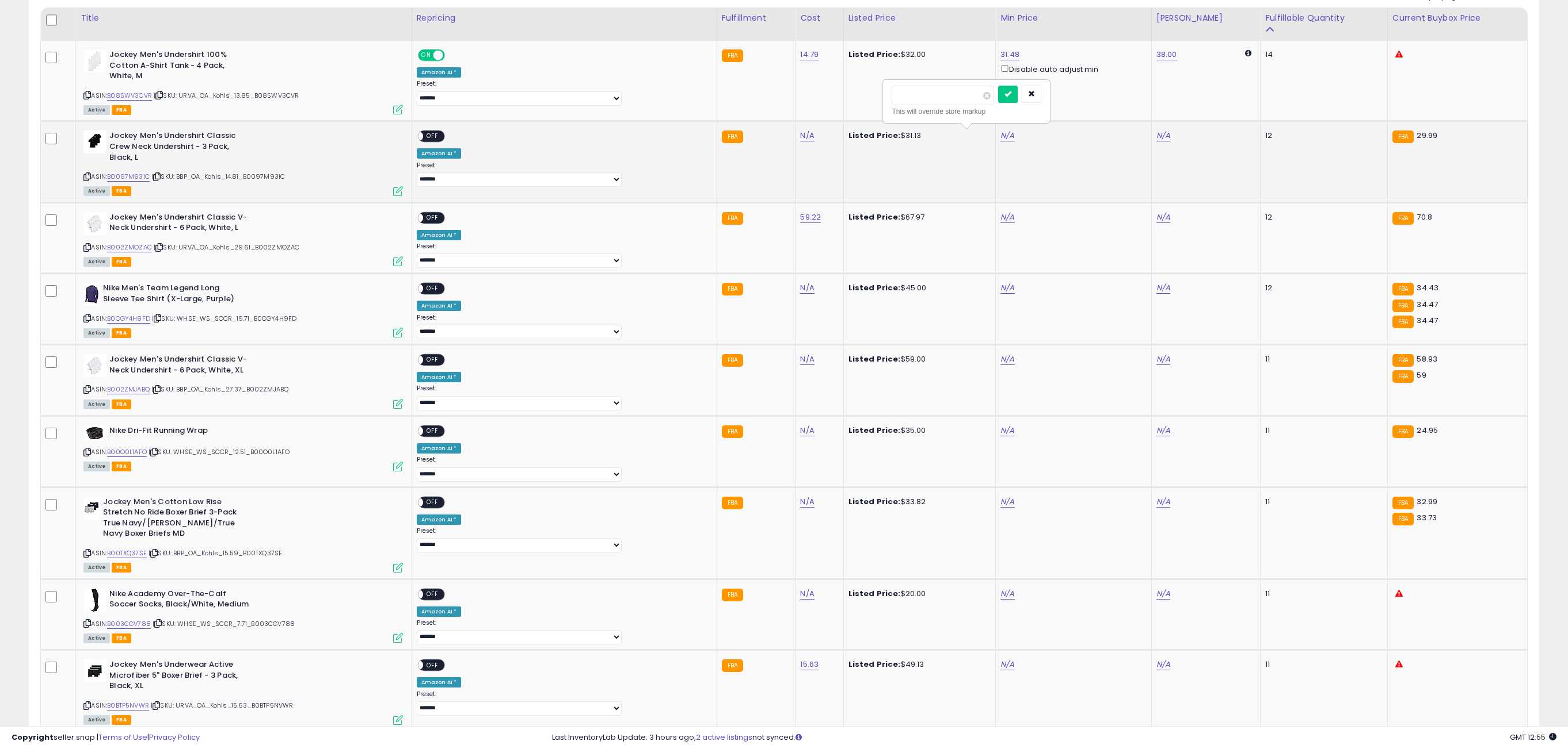
type input "*****"
click button "submit" at bounding box center [1007, 94] width 19 height 17
click at [442, 138] on span "OFF" at bounding box center [432, 136] width 18 height 10
click at [1000, 216] on link "N/A" at bounding box center [1007, 217] width 14 height 11
type input "**"
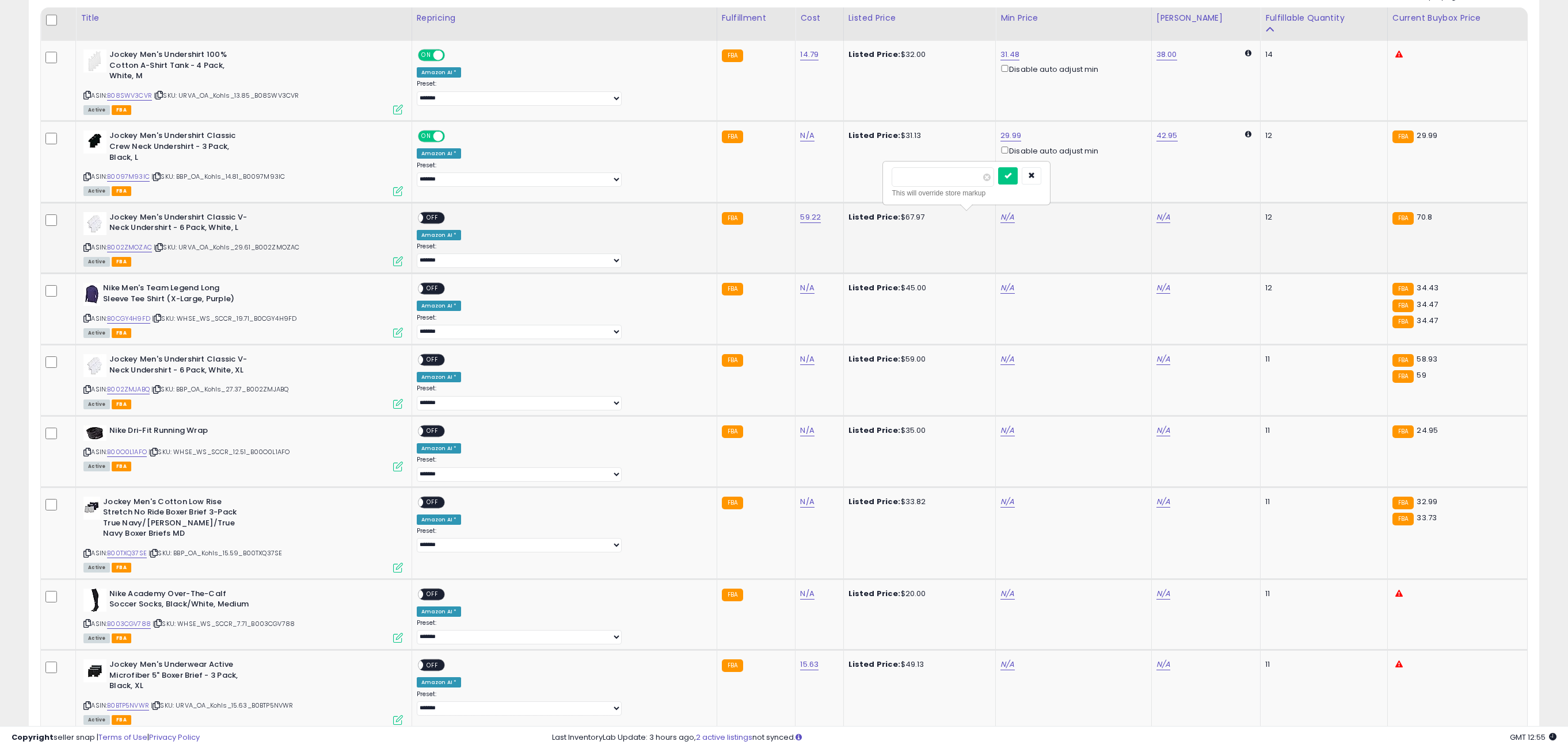
click button "submit" at bounding box center [1007, 177] width 19 height 17
click at [442, 218] on span "OFF" at bounding box center [432, 217] width 18 height 10
click at [1000, 294] on link "N/A" at bounding box center [1007, 288] width 14 height 11
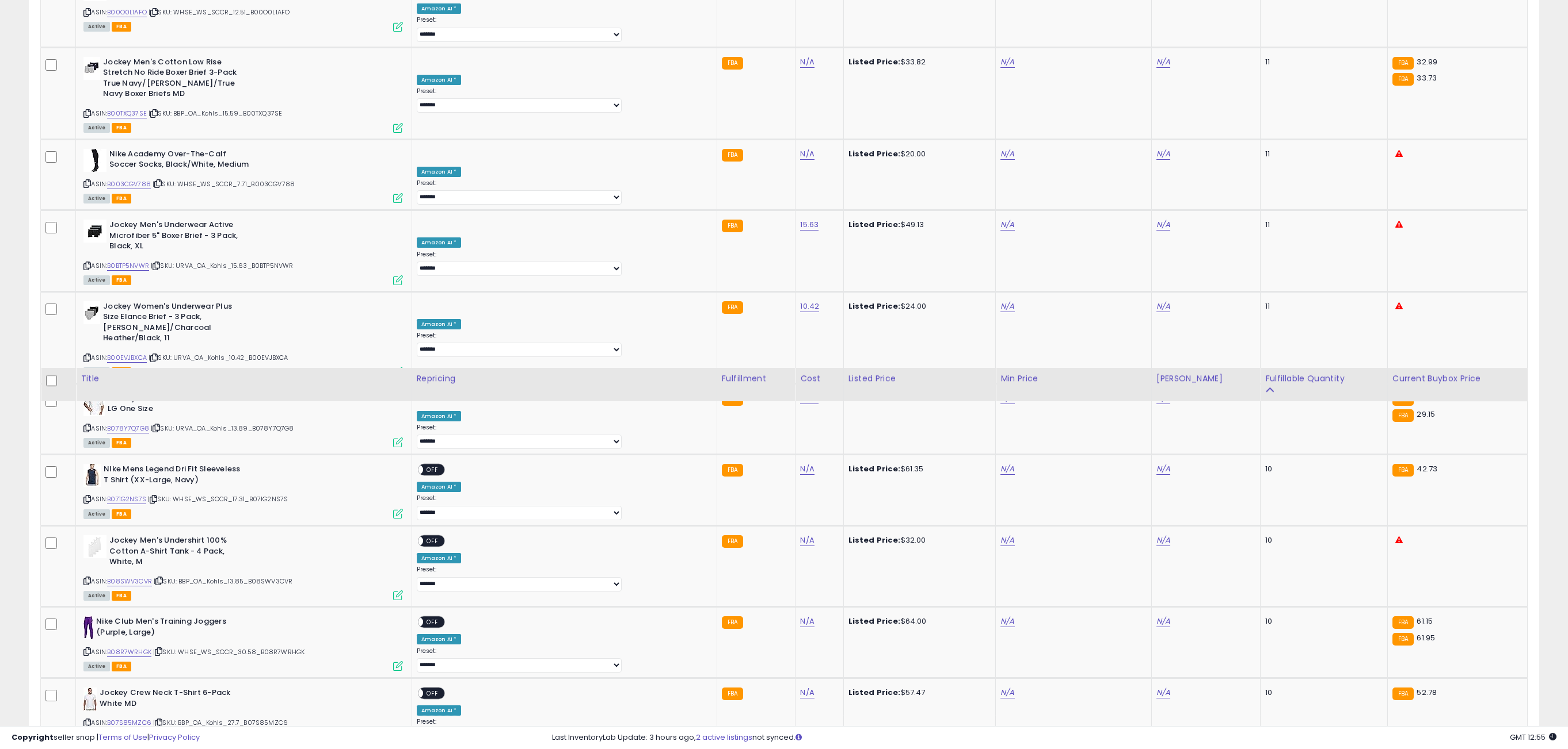
type input "*****"
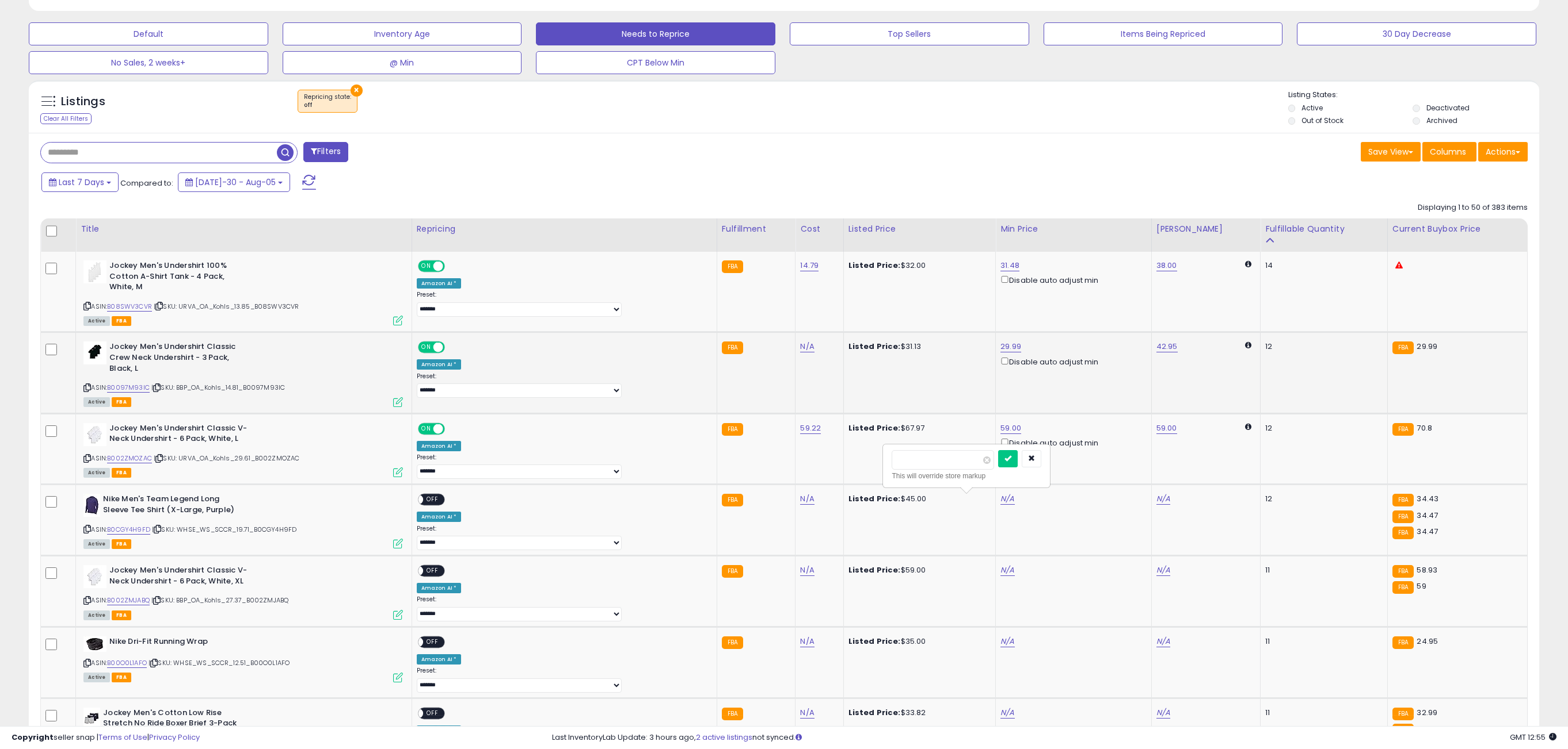
scroll to position [377, 0]
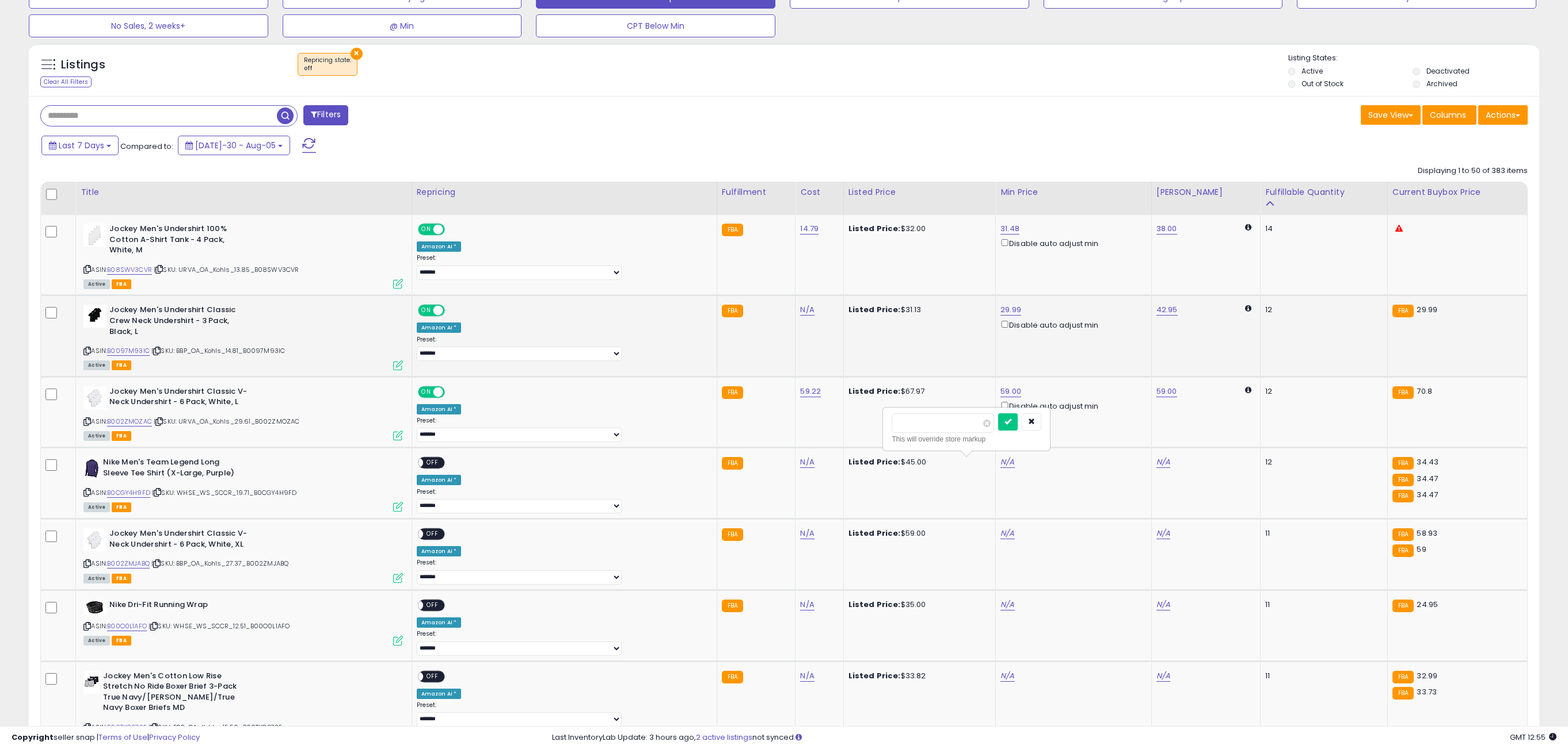
click button "submit" at bounding box center [1007, 422] width 19 height 17
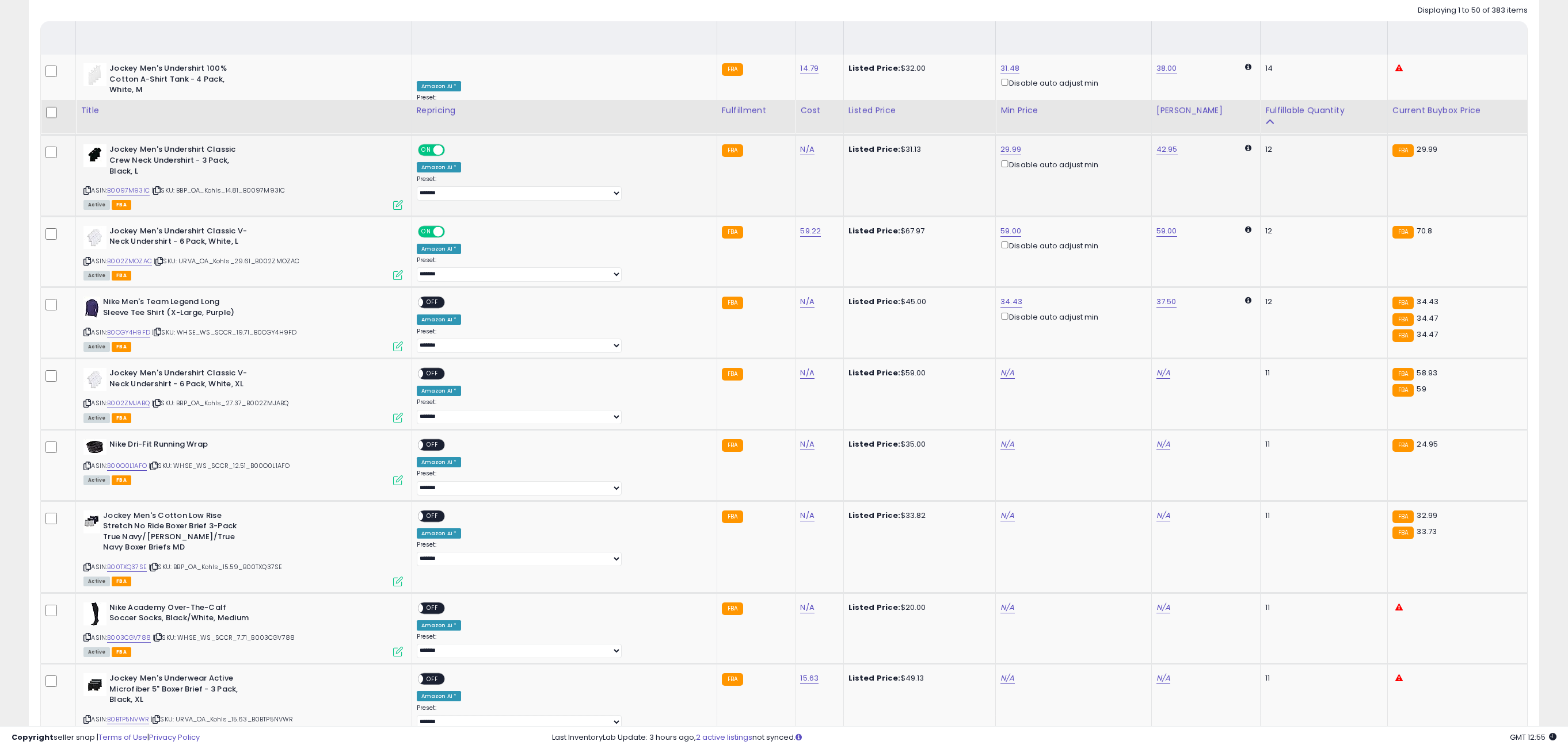
scroll to position [710, 0]
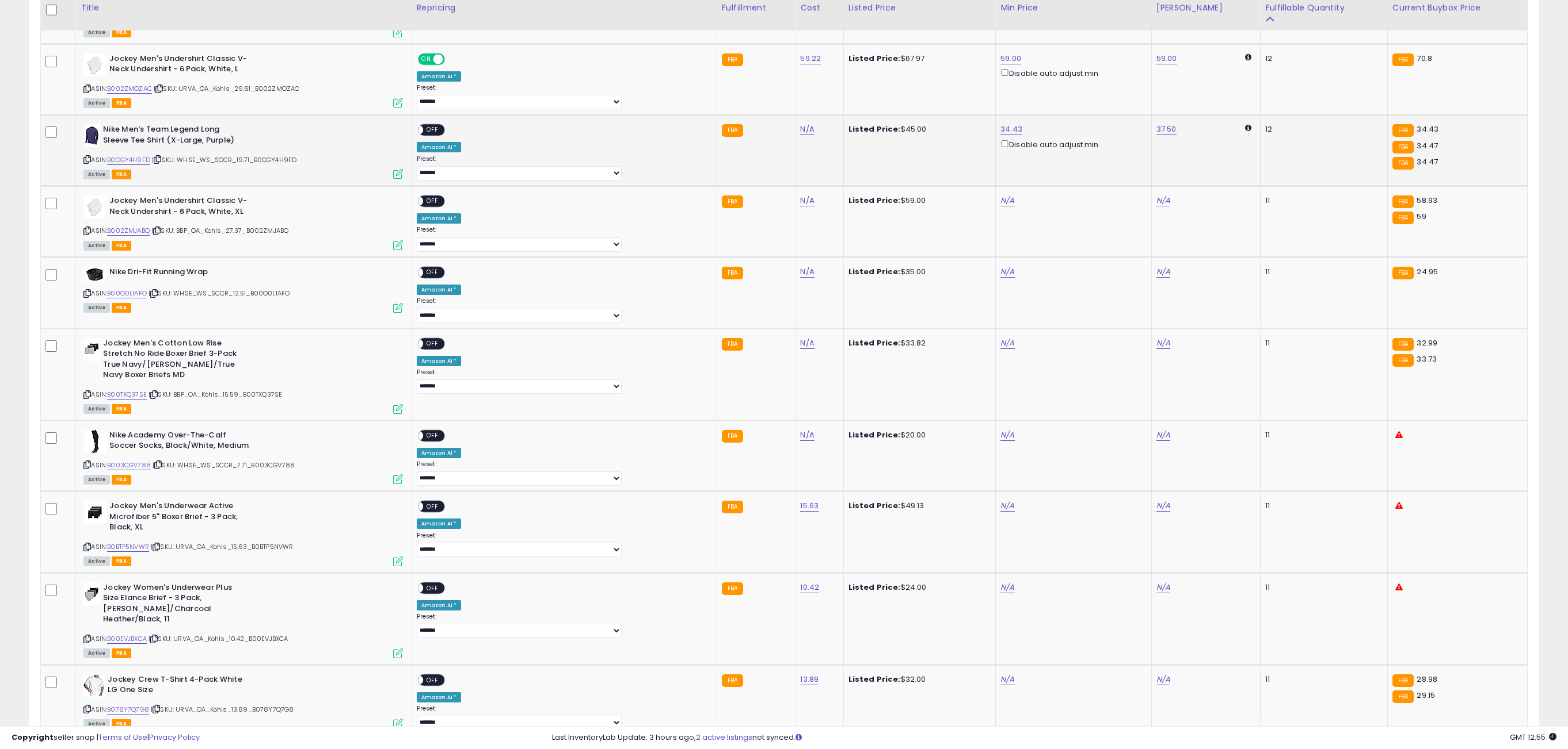
click at [442, 133] on span "OFF" at bounding box center [432, 129] width 18 height 10
click at [1000, 206] on link "N/A" at bounding box center [1007, 200] width 14 height 11
type input "*****"
click button "submit" at bounding box center [1007, 161] width 19 height 17
drag, startPoint x: 470, startPoint y: 210, endPoint x: 463, endPoint y: 206, distance: 8.1
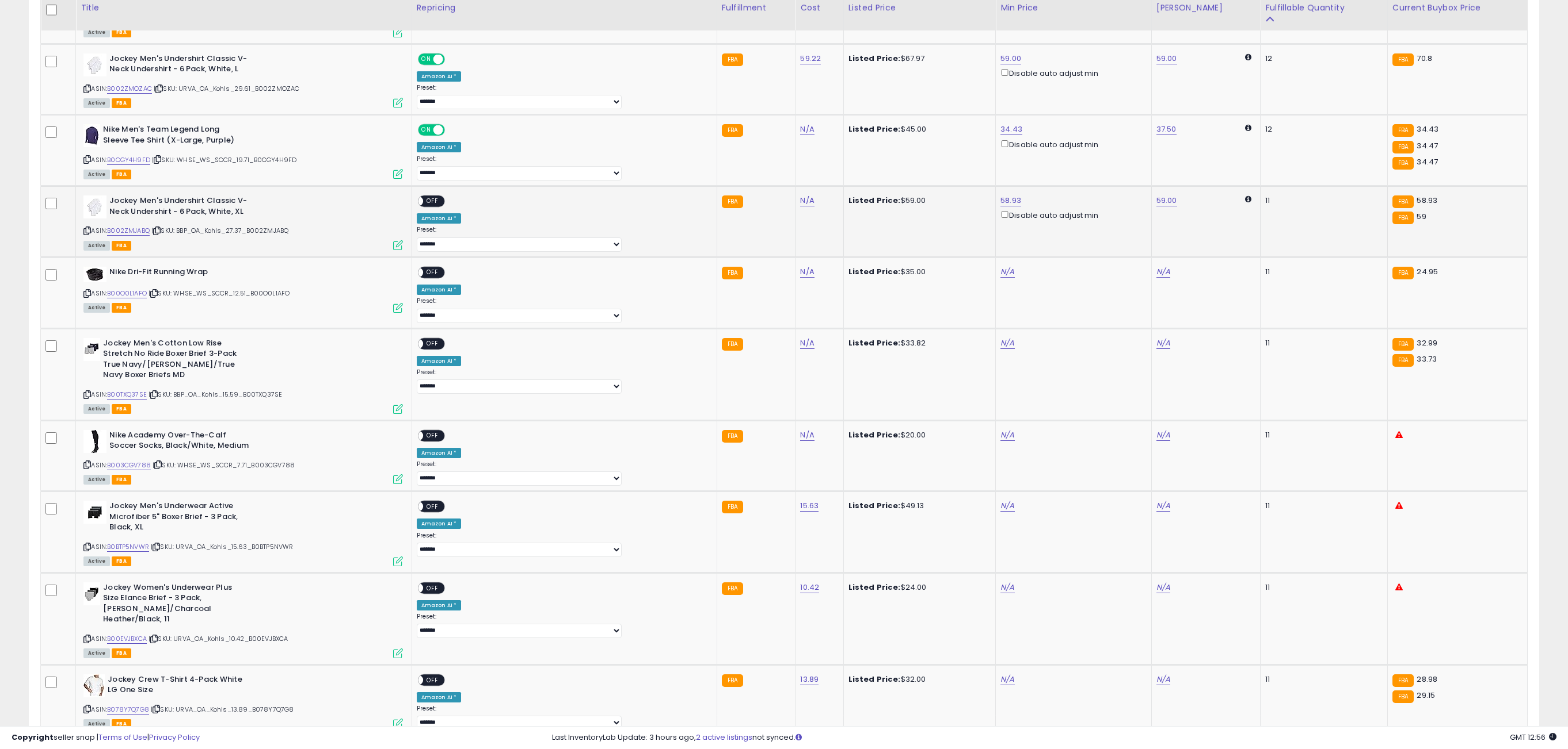
click at [445, 206] on div "ON OFF" at bounding box center [431, 202] width 27 height 12
click at [442, 204] on span "OFF" at bounding box center [432, 201] width 18 height 10
click at [1000, 272] on link "N/A" at bounding box center [1007, 272] width 14 height 11
type input "*****"
click button "submit" at bounding box center [1007, 233] width 19 height 17
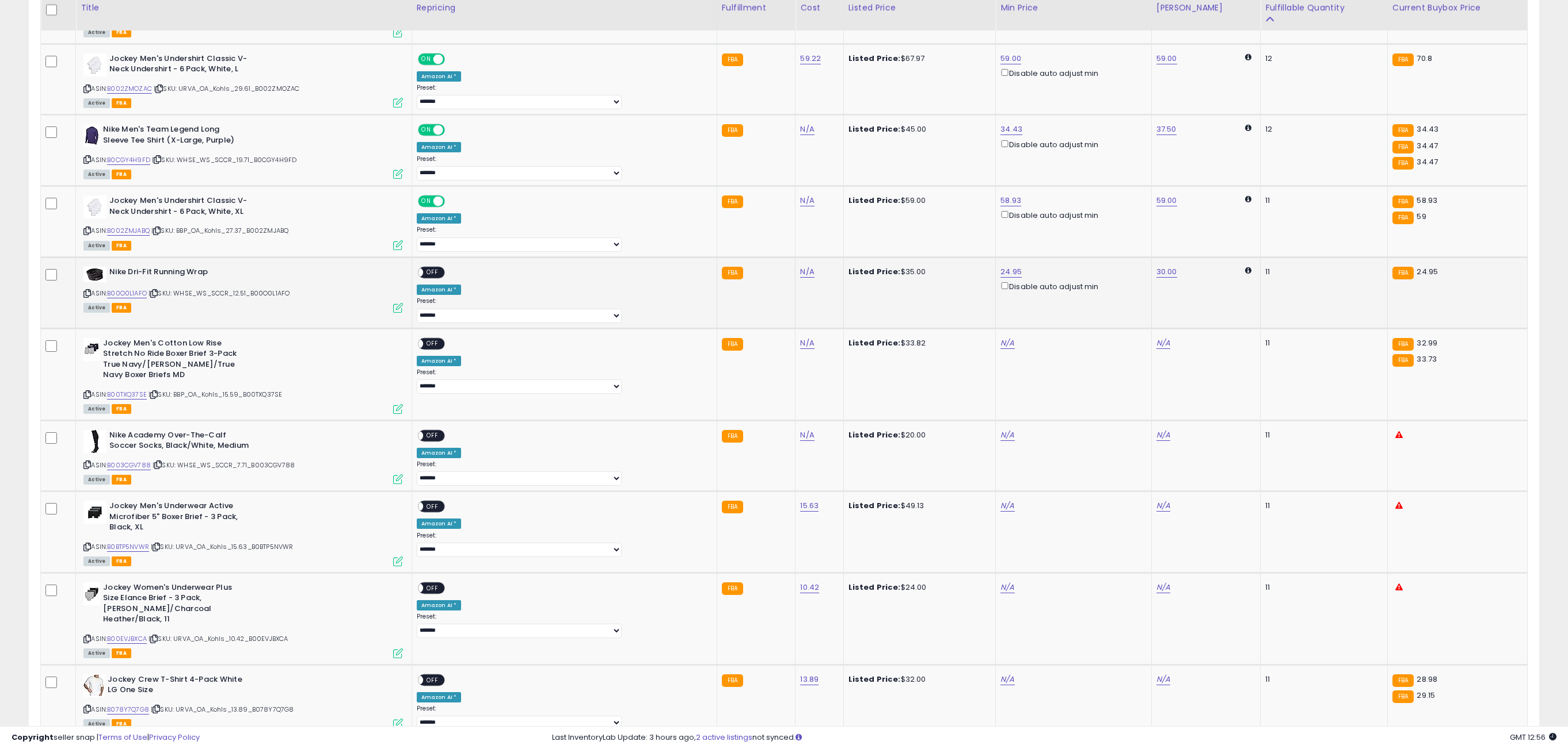
click at [426, 274] on div "ON OFF" at bounding box center [412, 273] width 27 height 10
click at [442, 277] on span "OFF" at bounding box center [432, 273] width 18 height 10
click at [1000, 349] on link "N/A" at bounding box center [1007, 343] width 14 height 11
type input "*****"
click button "submit" at bounding box center [1007, 305] width 19 height 17
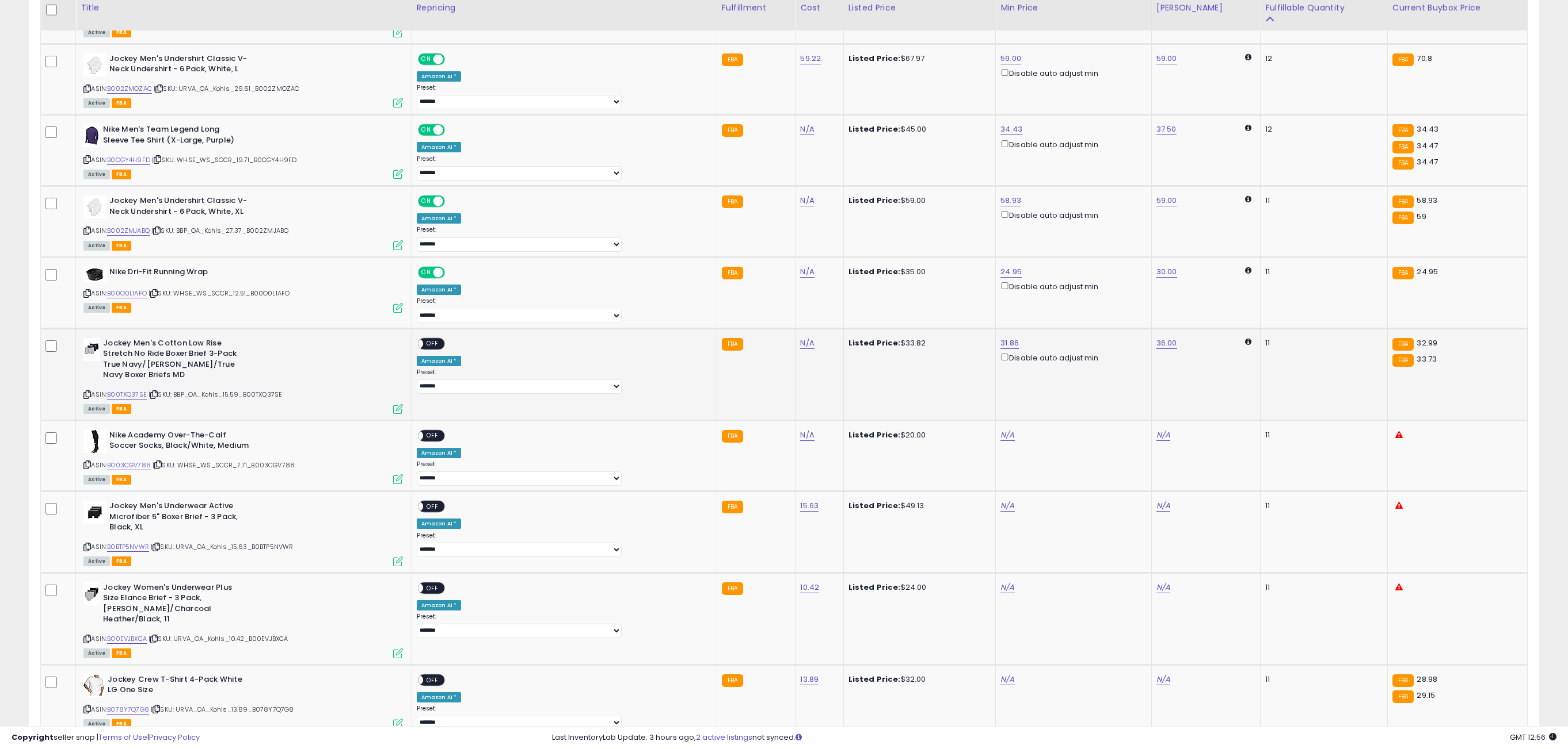
click at [442, 349] on span "OFF" at bounding box center [432, 343] width 18 height 10
click at [1000, 440] on link "N/A" at bounding box center [1007, 435] width 14 height 11
type input "*****"
click button "submit" at bounding box center [1007, 397] width 19 height 17
click at [462, 435] on td "**********" at bounding box center [564, 456] width 305 height 72
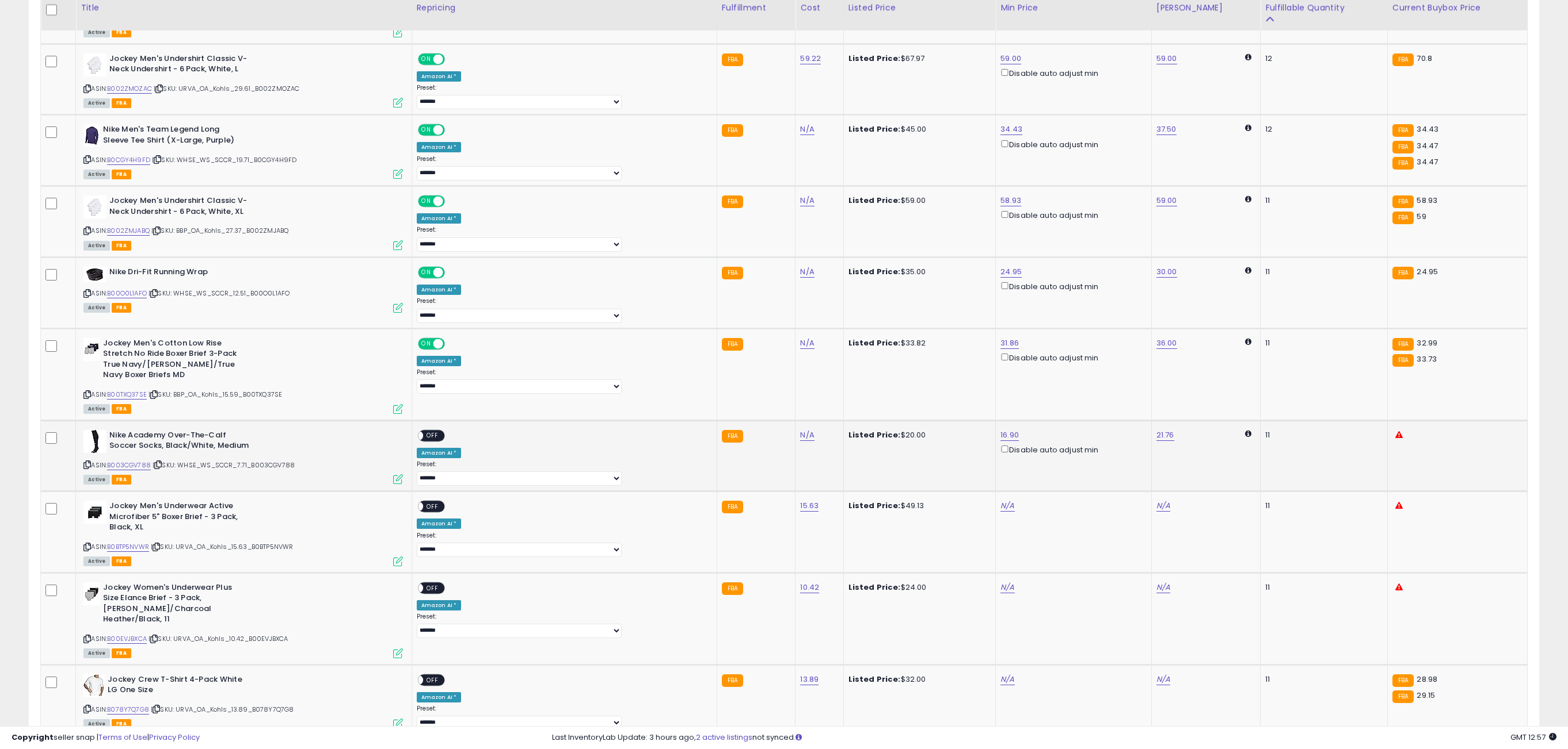
click at [442, 440] on span "OFF" at bounding box center [432, 435] width 18 height 10
click at [1000, 511] on div "N/A" at bounding box center [1071, 506] width 143 height 10
click at [1000, 512] on link "N/A" at bounding box center [1007, 506] width 14 height 11
type input "*****"
click button "submit" at bounding box center [1007, 468] width 19 height 17
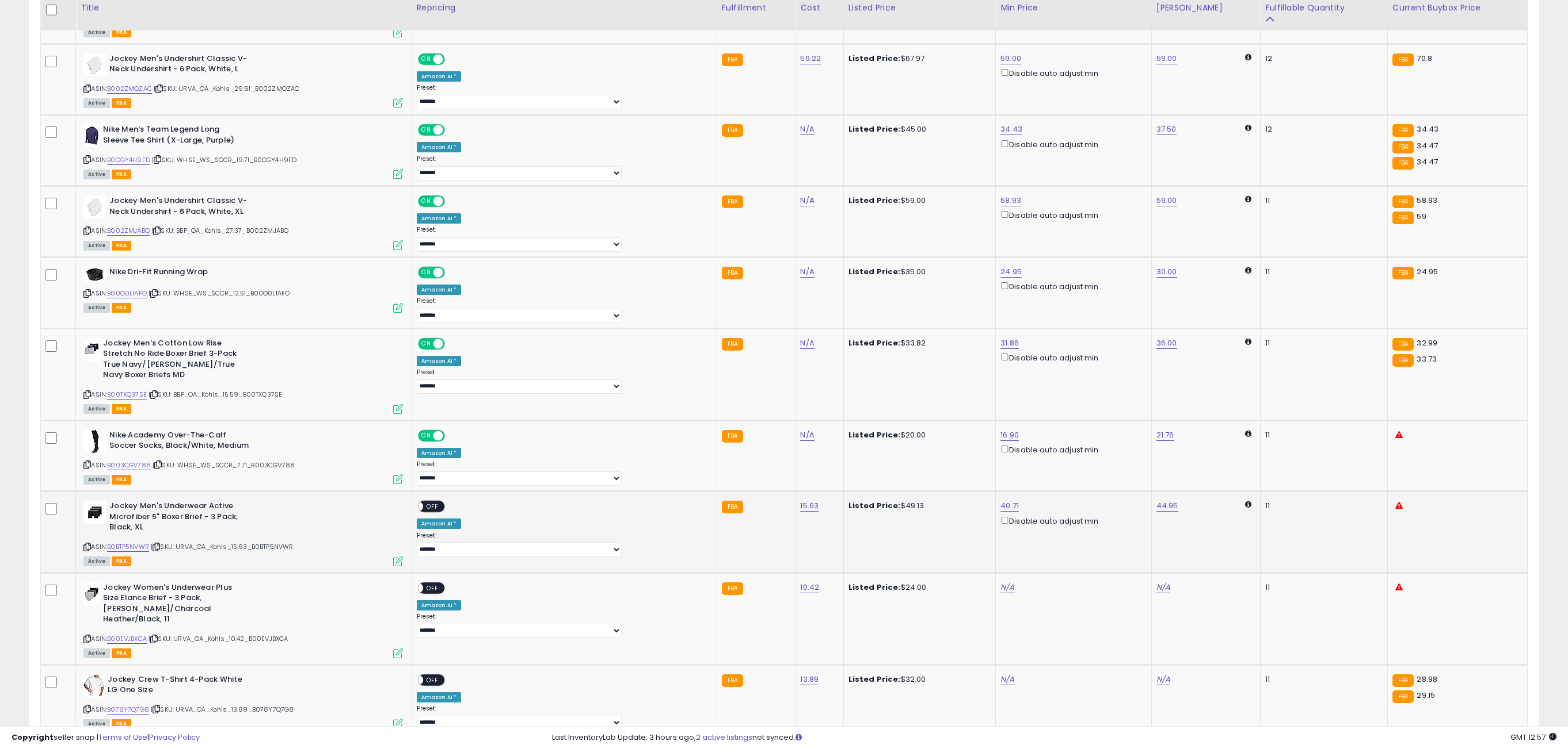
click at [442, 512] on span "OFF" at bounding box center [432, 507] width 18 height 10
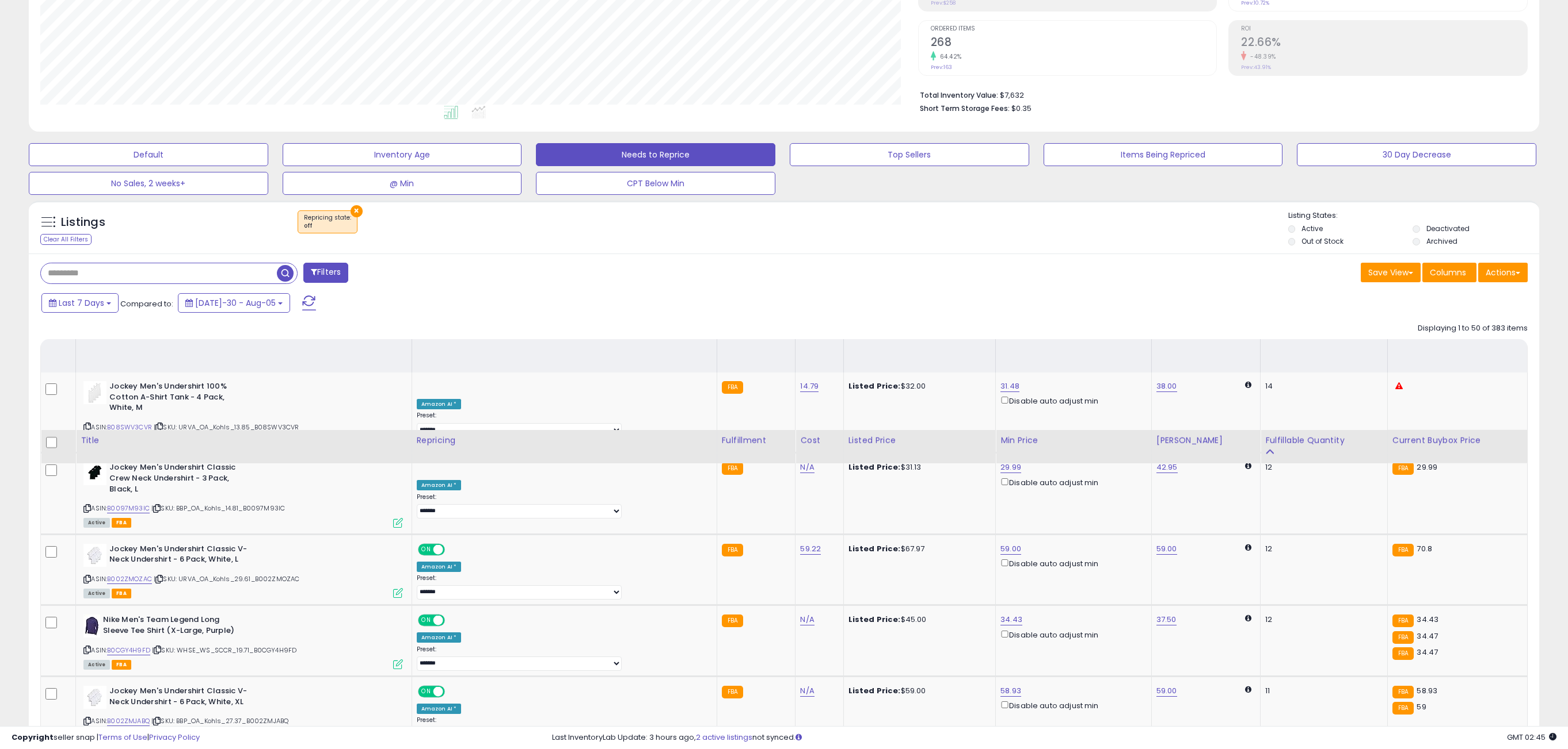
scroll to position [0, 0]
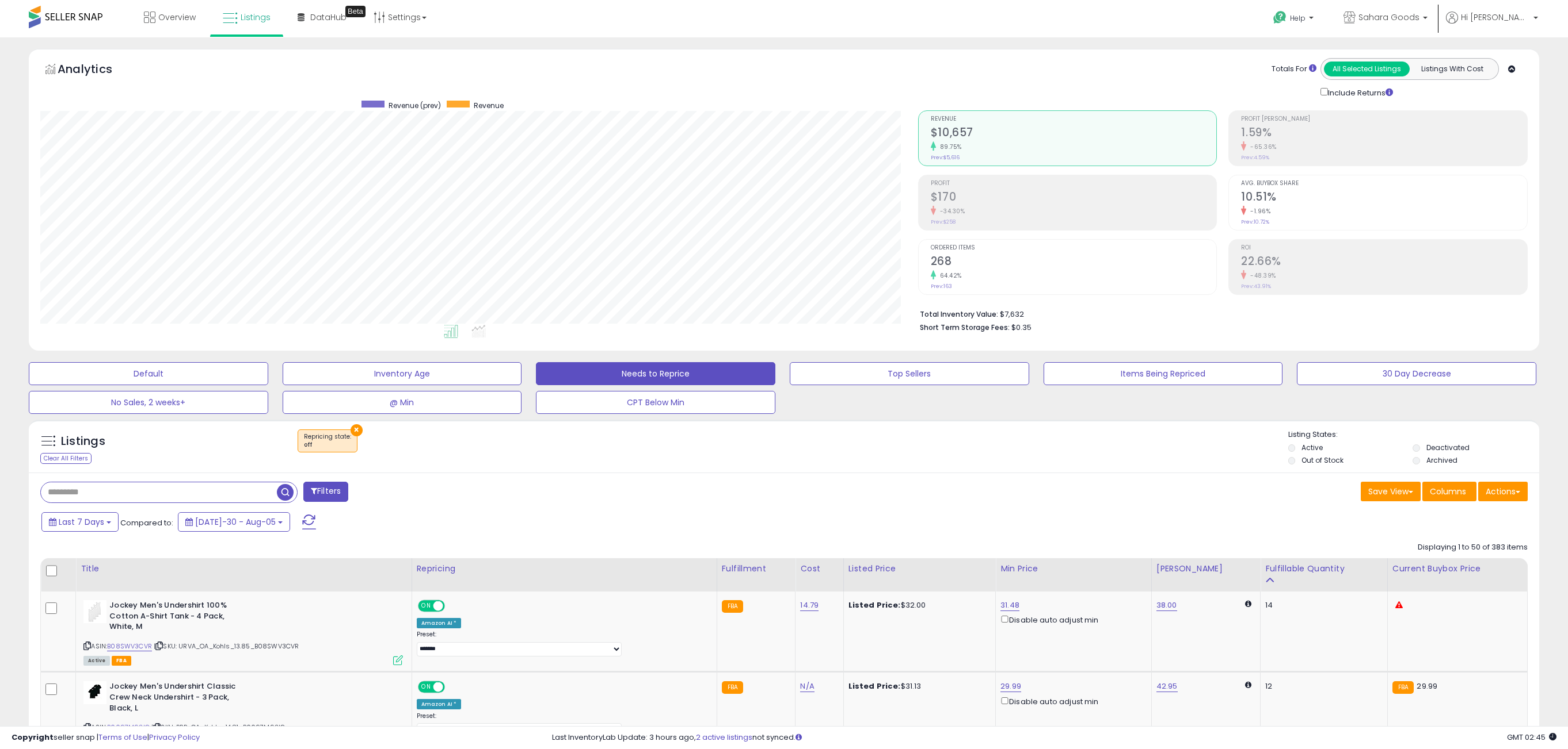
drag, startPoint x: 289, startPoint y: 521, endPoint x: 278, endPoint y: 495, distance: 28.2
click at [302, 521] on span at bounding box center [309, 522] width 14 height 15
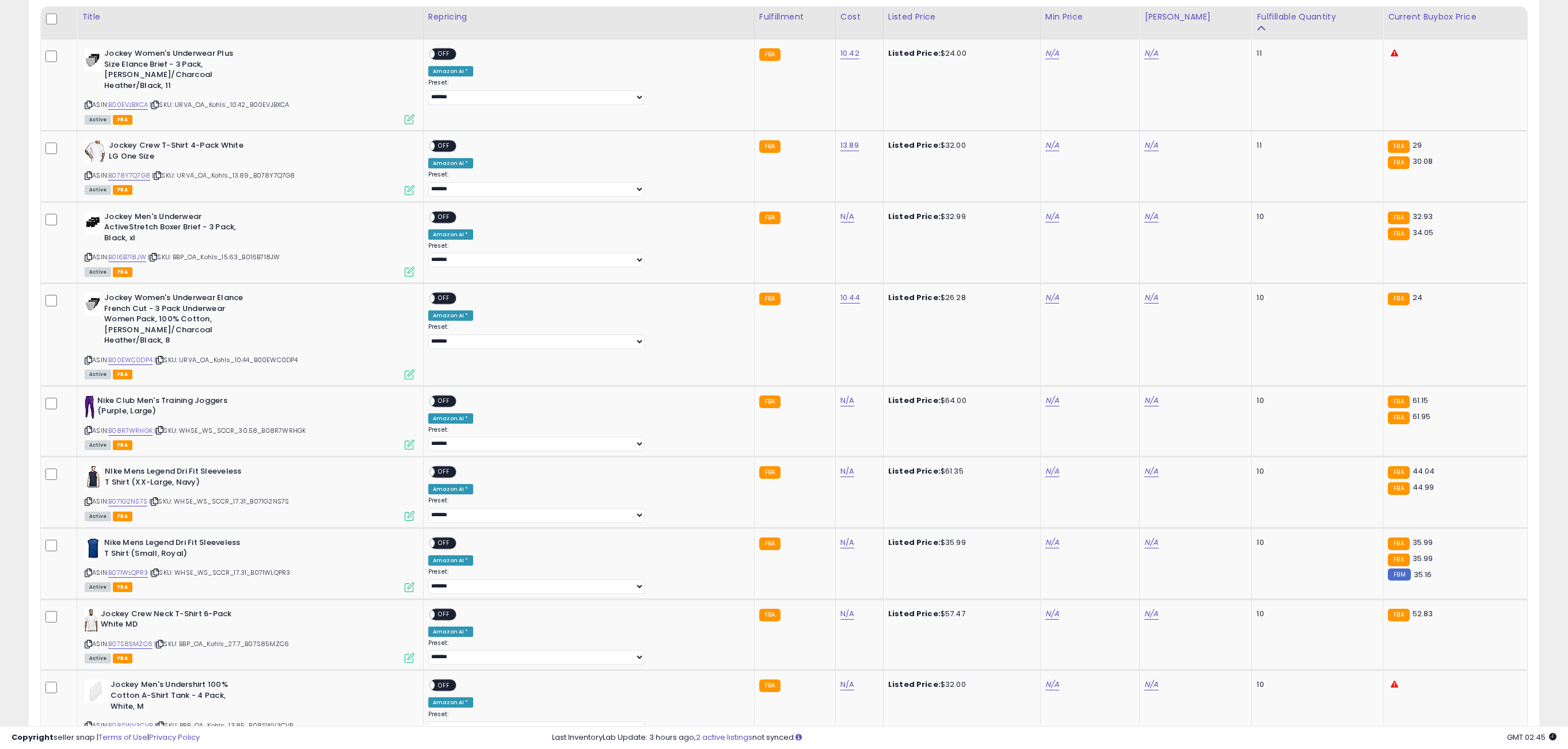
scroll to position [558, 0]
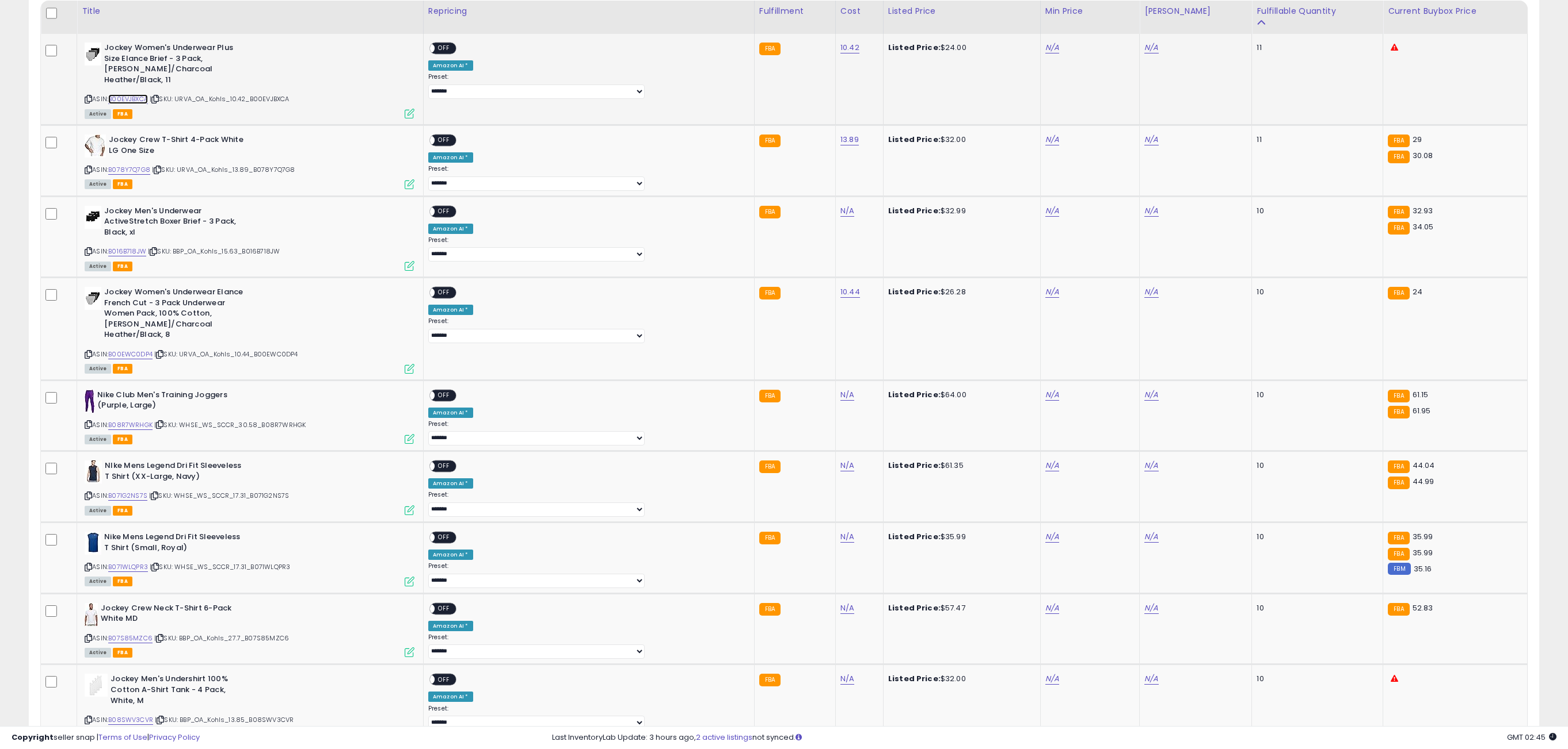
click at [133, 94] on link "B00EVJBXCA" at bounding box center [128, 99] width 39 height 10
click at [139, 165] on link "B078Y7Q7G8" at bounding box center [129, 170] width 42 height 10
click at [140, 246] on link "B016B718JW" at bounding box center [127, 251] width 38 height 10
click at [140, 350] on link "B00EWC0DP4" at bounding box center [130, 354] width 45 height 10
click at [147, 420] on link "B08R7WRHGK" at bounding box center [130, 425] width 45 height 10
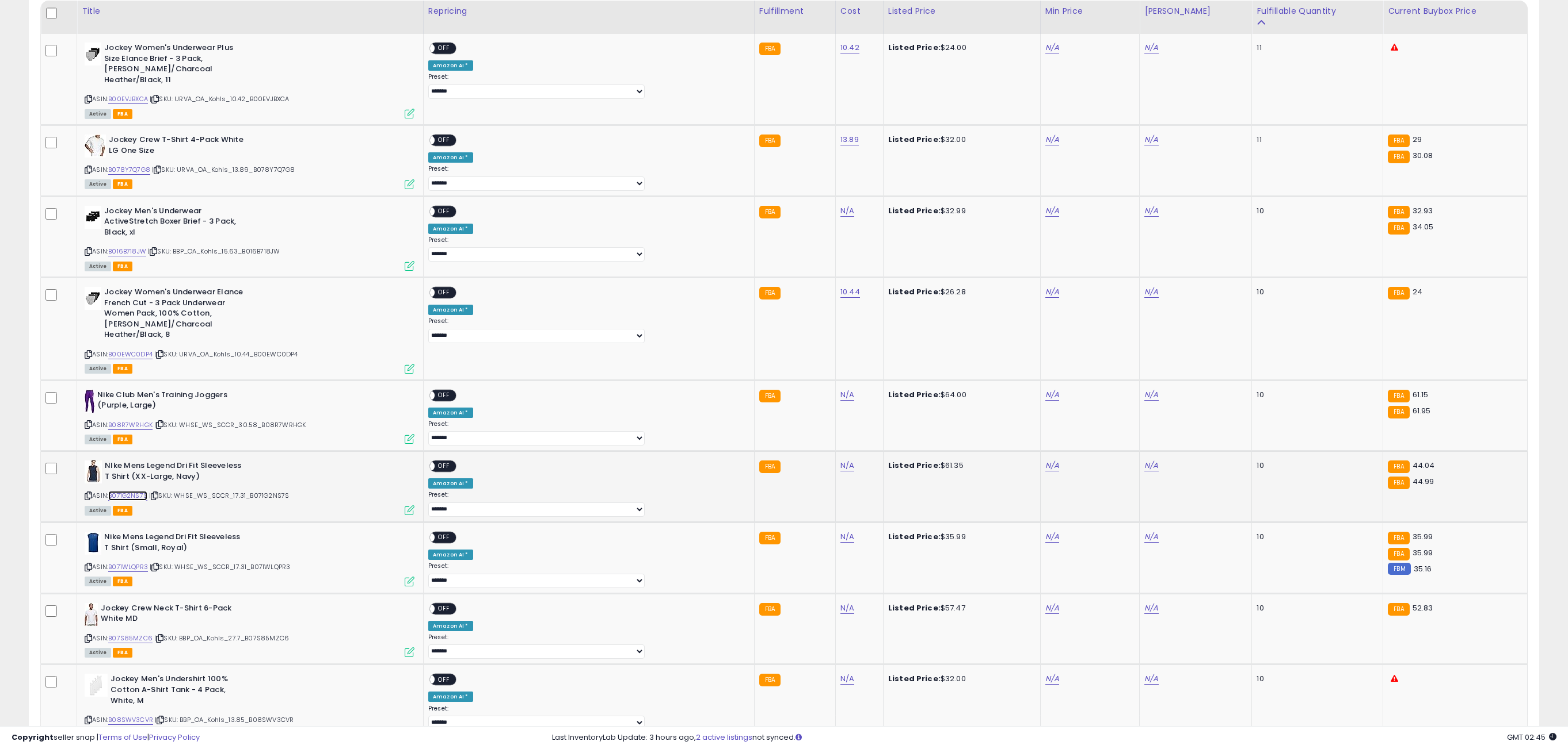
click at [145, 491] on link "B071G2NS7S" at bounding box center [128, 496] width 39 height 10
click at [143, 563] on link "B071WLQPR3" at bounding box center [128, 567] width 39 height 10
click at [145, 634] on link "B07S85MZC6" at bounding box center [130, 638] width 45 height 10
click at [139, 716] on link "B08SWV3CVR" at bounding box center [130, 720] width 45 height 10
click at [1045, 53] on link "N/A" at bounding box center [1052, 47] width 14 height 11
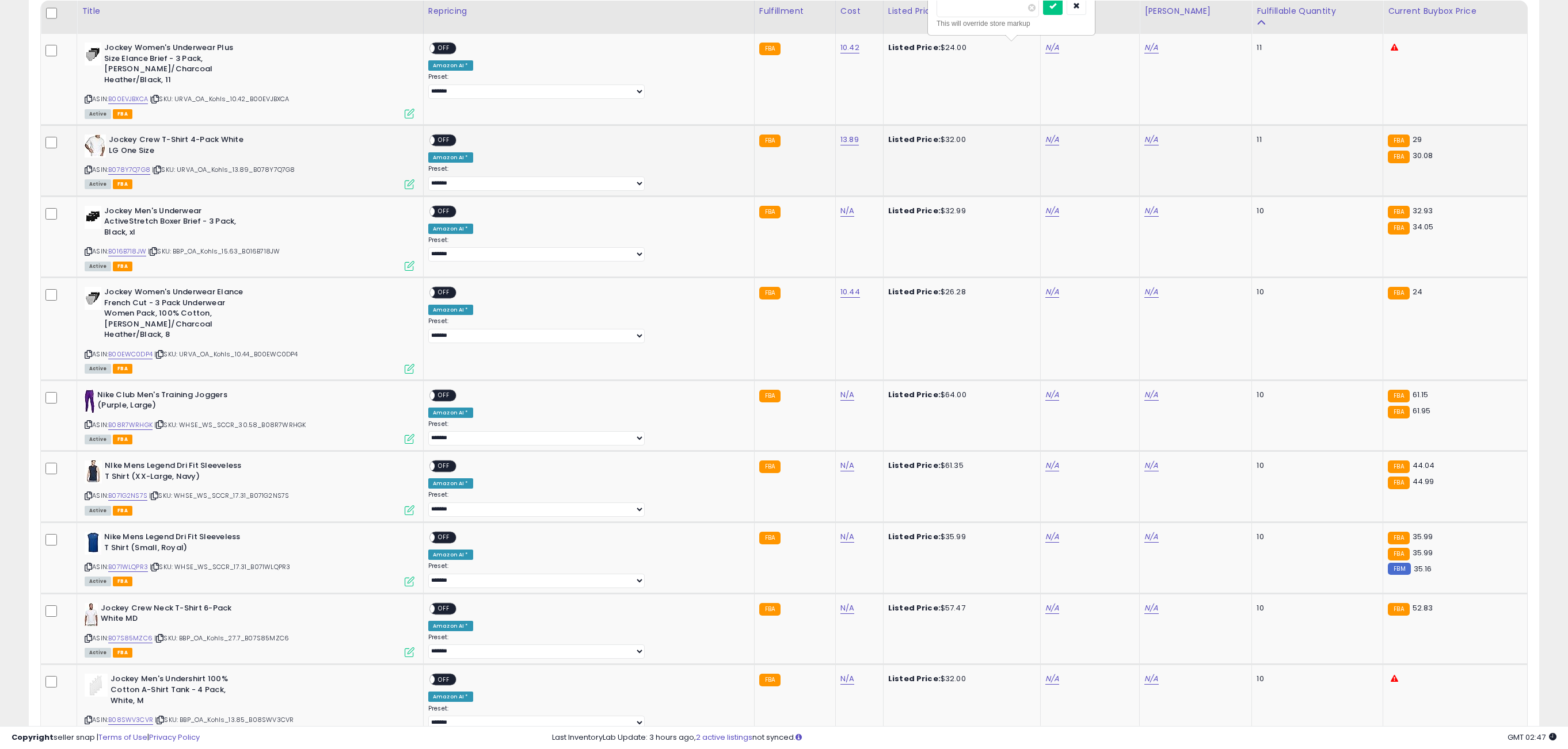
type input "**"
click button "submit" at bounding box center [1052, 6] width 19 height 17
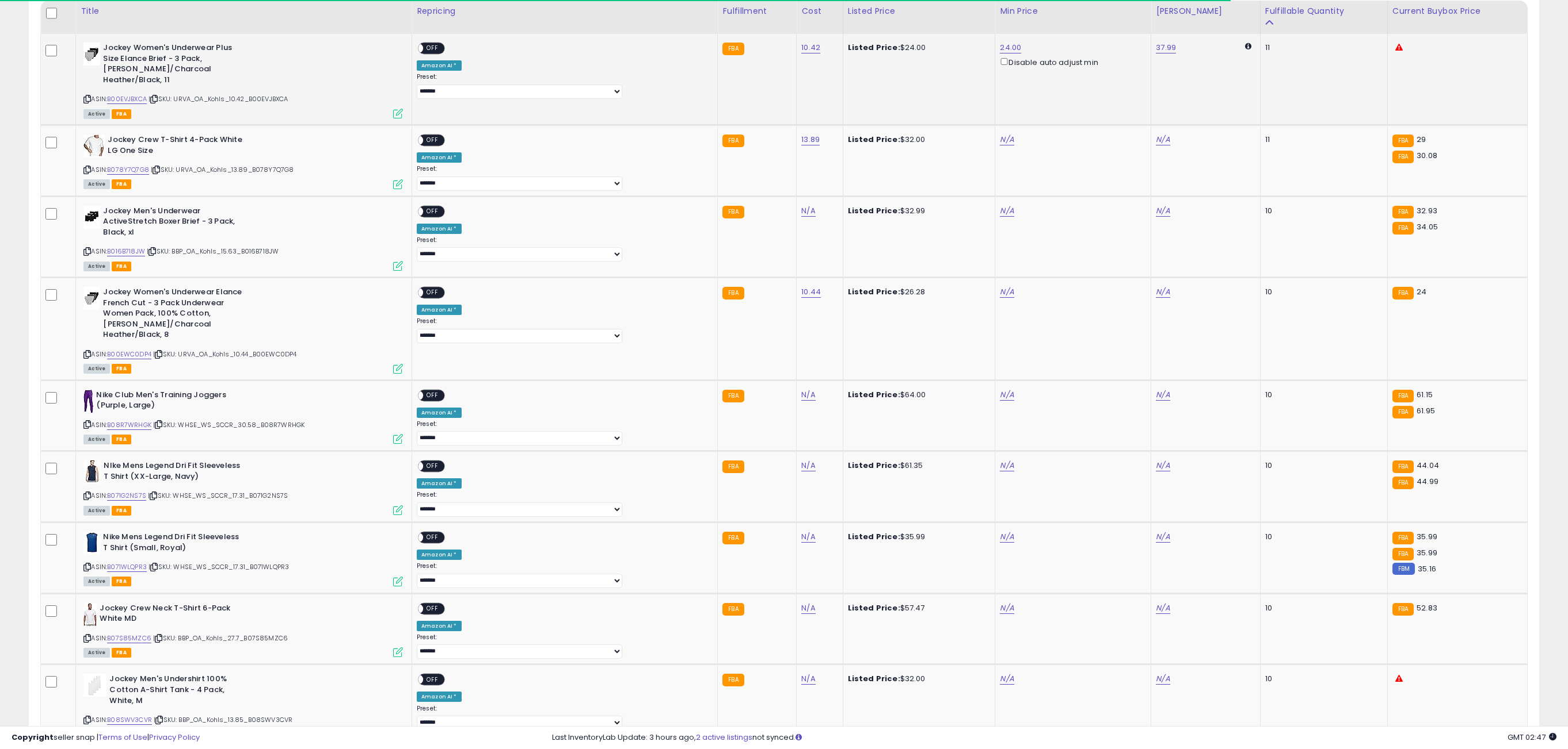
click at [442, 52] on span "OFF" at bounding box center [432, 48] width 18 height 10
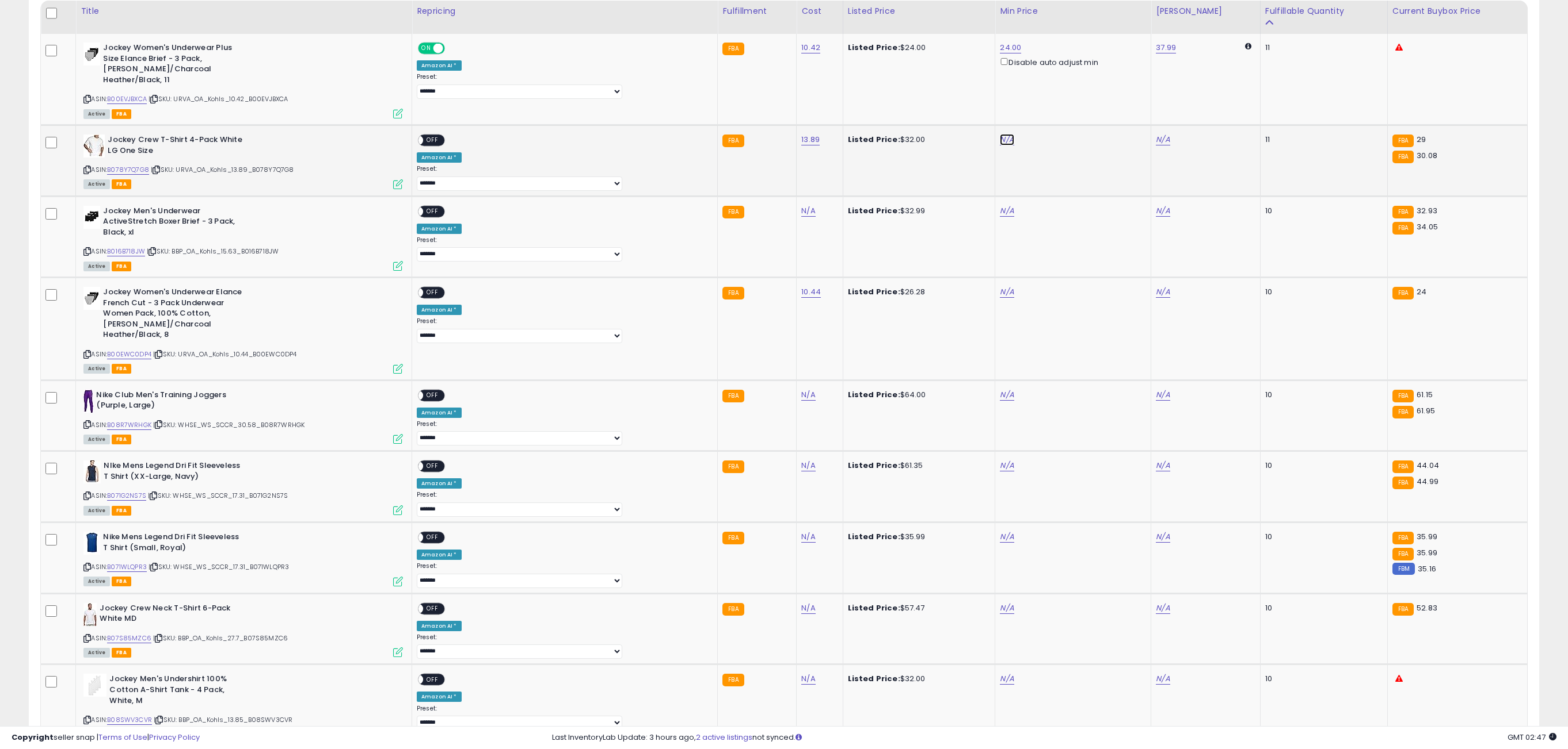
click at [1000, 137] on link "N/A" at bounding box center [1007, 139] width 14 height 11
type input "**"
click button "submit" at bounding box center [1007, 87] width 19 height 17
click at [442, 135] on span "OFF" at bounding box center [432, 140] width 18 height 10
click at [1000, 206] on div "N/A" at bounding box center [1070, 212] width 143 height 10
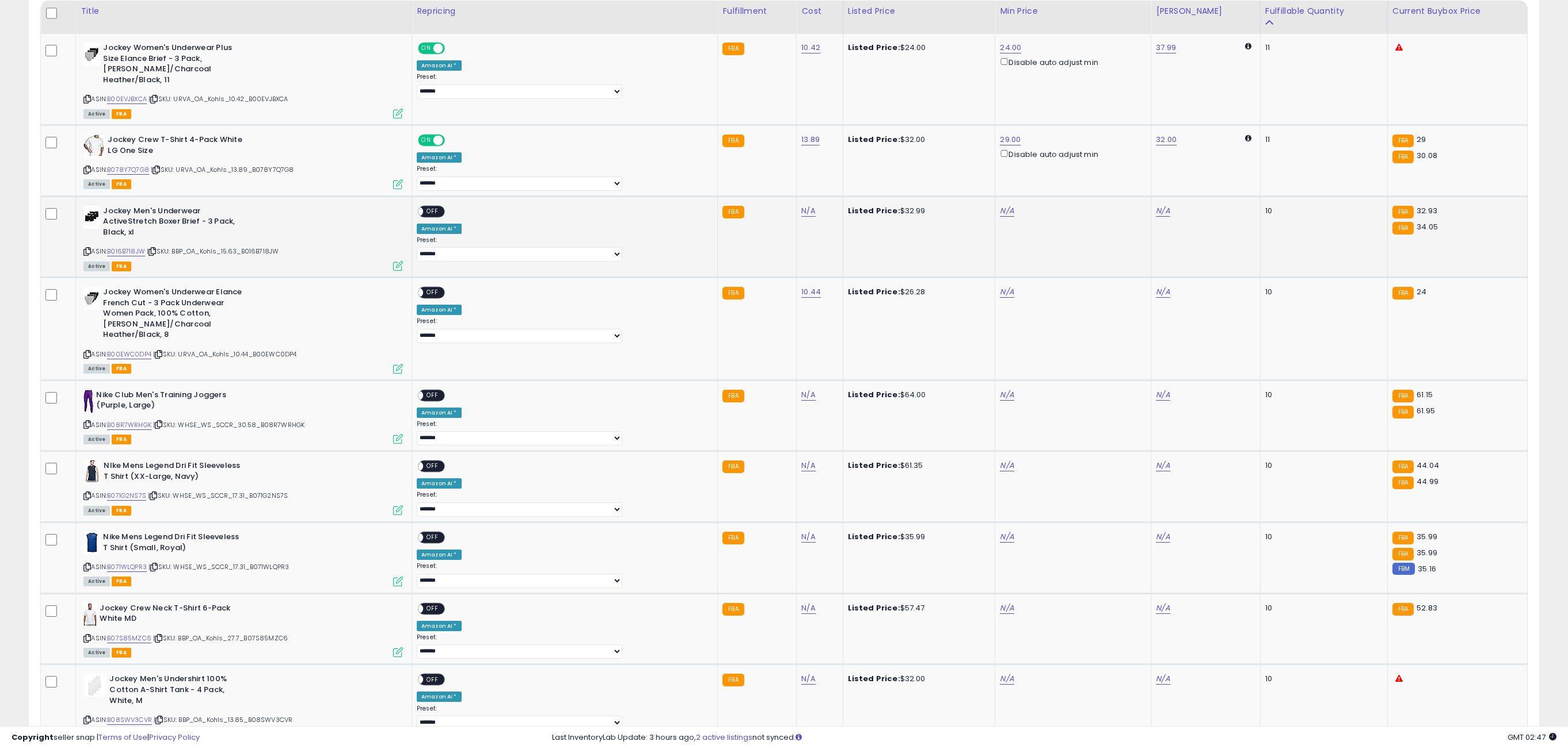
click at [1000, 206] on div "N/A" at bounding box center [1070, 212] width 143 height 10
click at [1000, 205] on link "N/A" at bounding box center [1007, 211] width 14 height 11
type input "*****"
click button "submit" at bounding box center [1007, 159] width 19 height 17
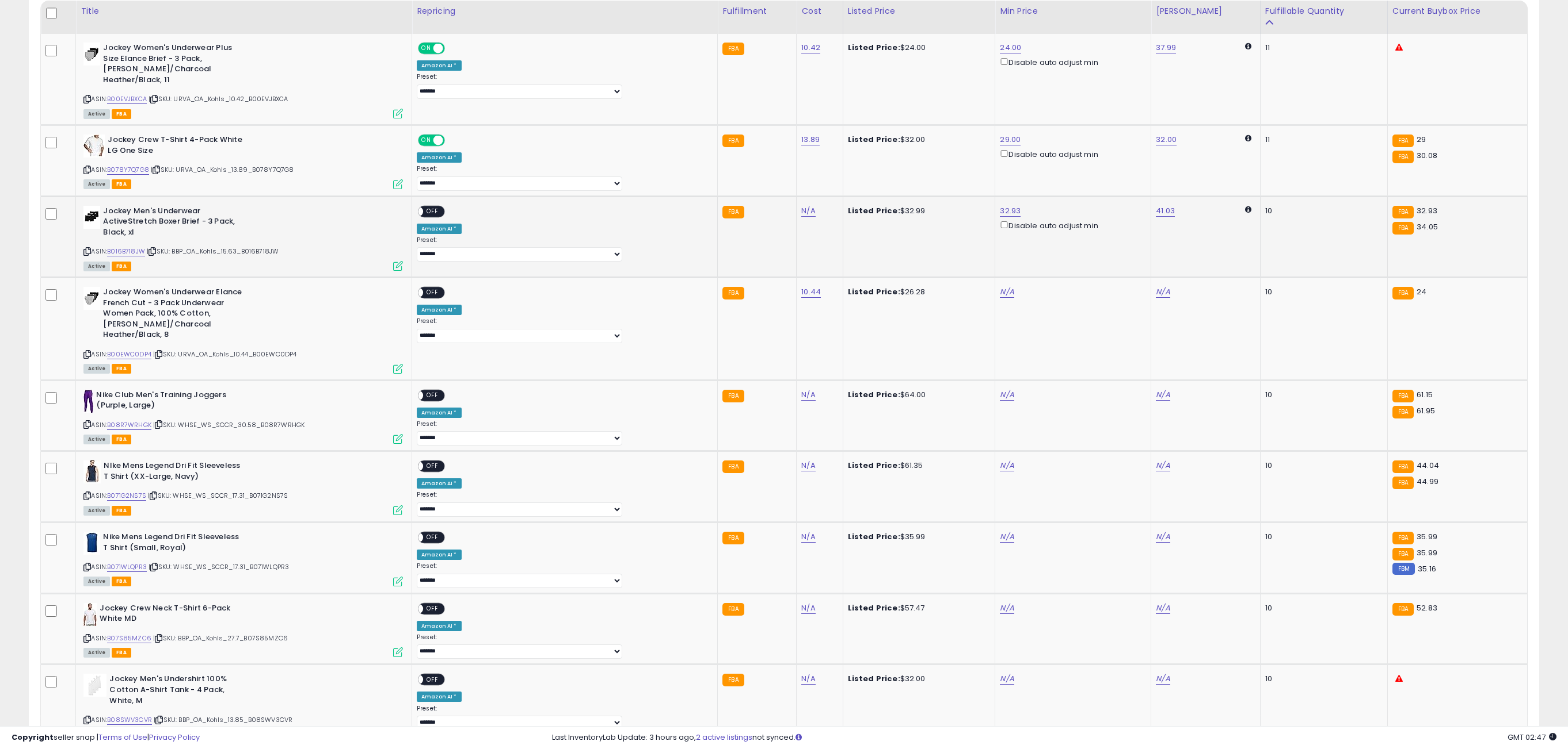
click at [442, 206] on span "OFF" at bounding box center [432, 211] width 18 height 10
click at [1000, 287] on link "N/A" at bounding box center [1007, 292] width 14 height 11
type input "**"
click button "submit" at bounding box center [1007, 241] width 19 height 17
click at [1000, 390] on link "N/A" at bounding box center [1007, 395] width 14 height 11
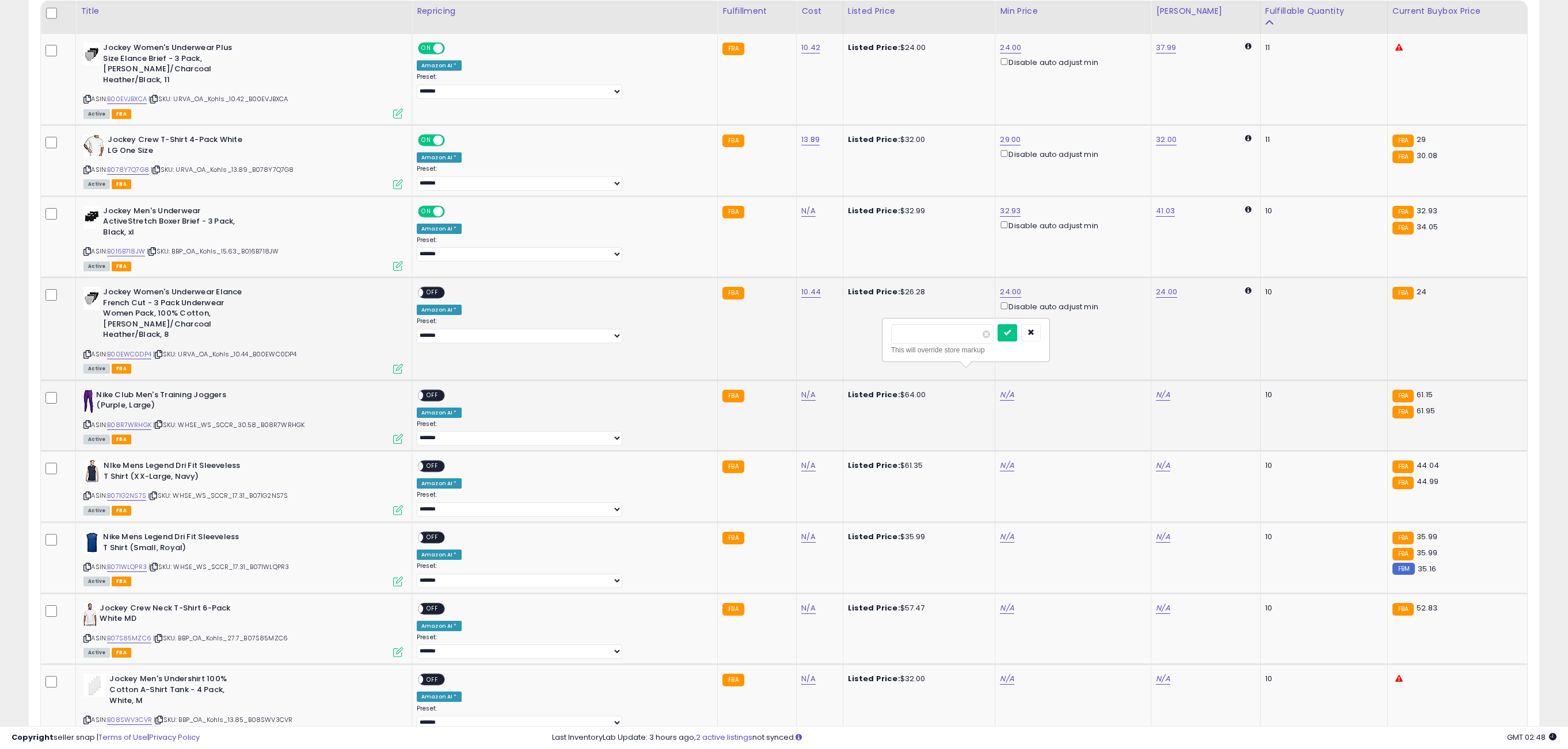
type input "*****"
click button "submit" at bounding box center [1007, 333] width 19 height 17
click at [442, 288] on span "OFF" at bounding box center [432, 293] width 18 height 10
click at [442, 391] on span "OFF" at bounding box center [432, 395] width 18 height 10
click at [1000, 460] on link "N/A" at bounding box center [1007, 465] width 14 height 11
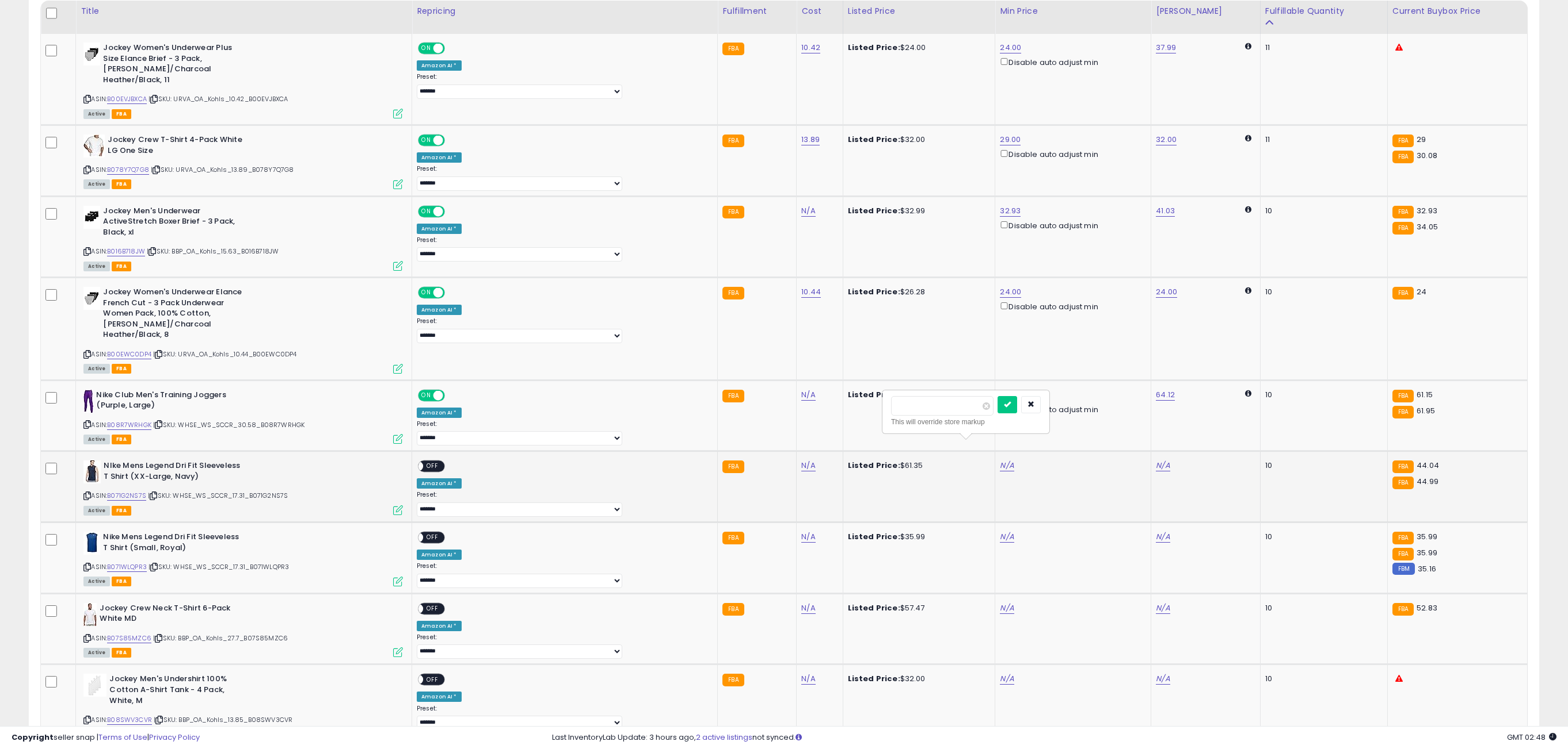
type input "*****"
click button "submit" at bounding box center [1007, 405] width 19 height 17
click at [442, 461] on span "OFF" at bounding box center [432, 466] width 18 height 10
drag, startPoint x: 975, startPoint y: 525, endPoint x: 948, endPoint y: 523, distance: 27.1
click at [1000, 531] on link "N/A" at bounding box center [1007, 537] width 14 height 11
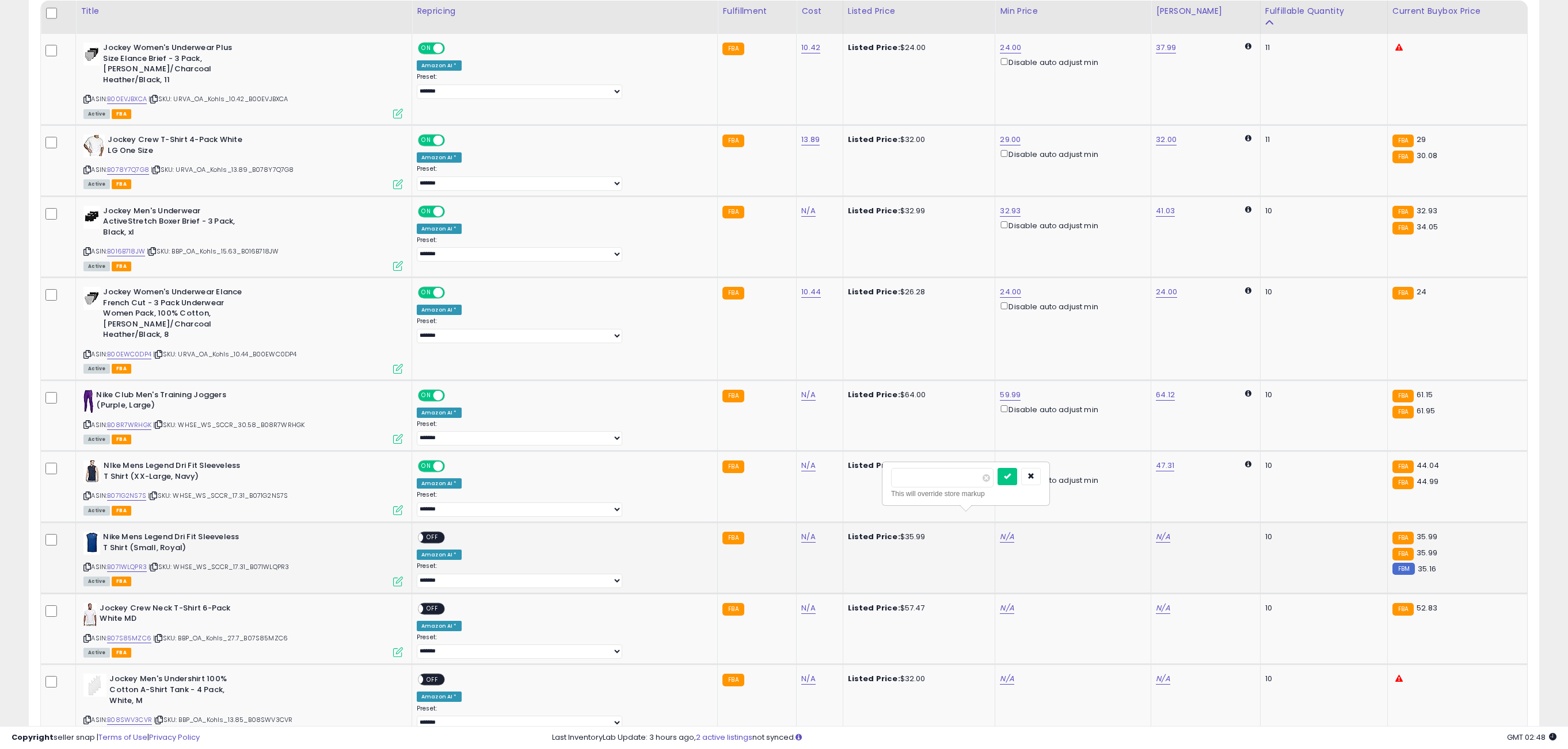
type input "*****"
click button "submit" at bounding box center [1007, 477] width 19 height 17
click at [427, 533] on div "ON OFF" at bounding box center [413, 537] width 27 height 10
click at [445, 532] on div "ON OFF" at bounding box center [431, 538] width 27 height 12
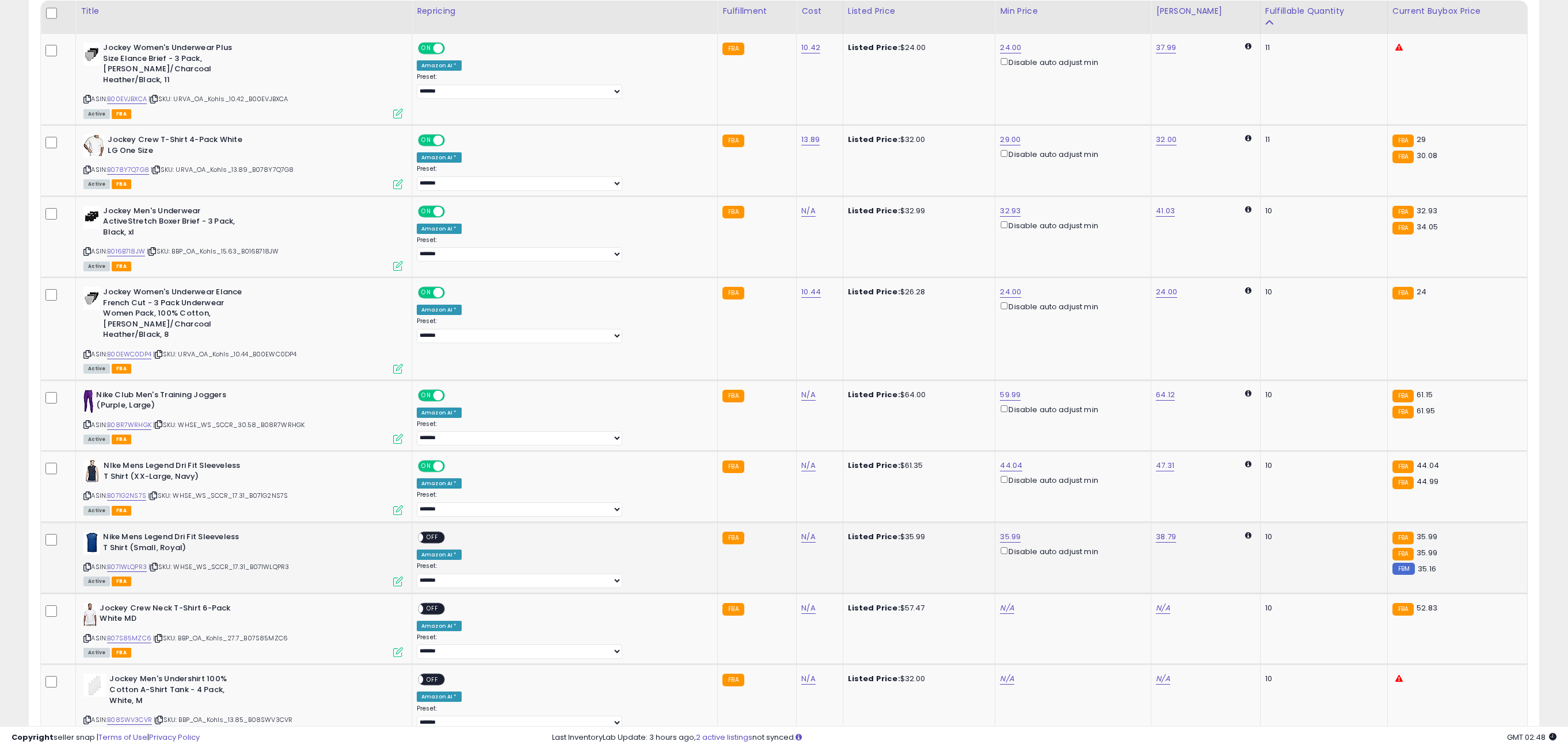
click at [442, 533] on span "OFF" at bounding box center [432, 537] width 18 height 10
click at [1000, 603] on link "N/A" at bounding box center [1007, 608] width 14 height 11
type input "*****"
click button "submit" at bounding box center [1007, 549] width 19 height 17
click at [1000, 53] on link "52.79" at bounding box center [1010, 47] width 21 height 11
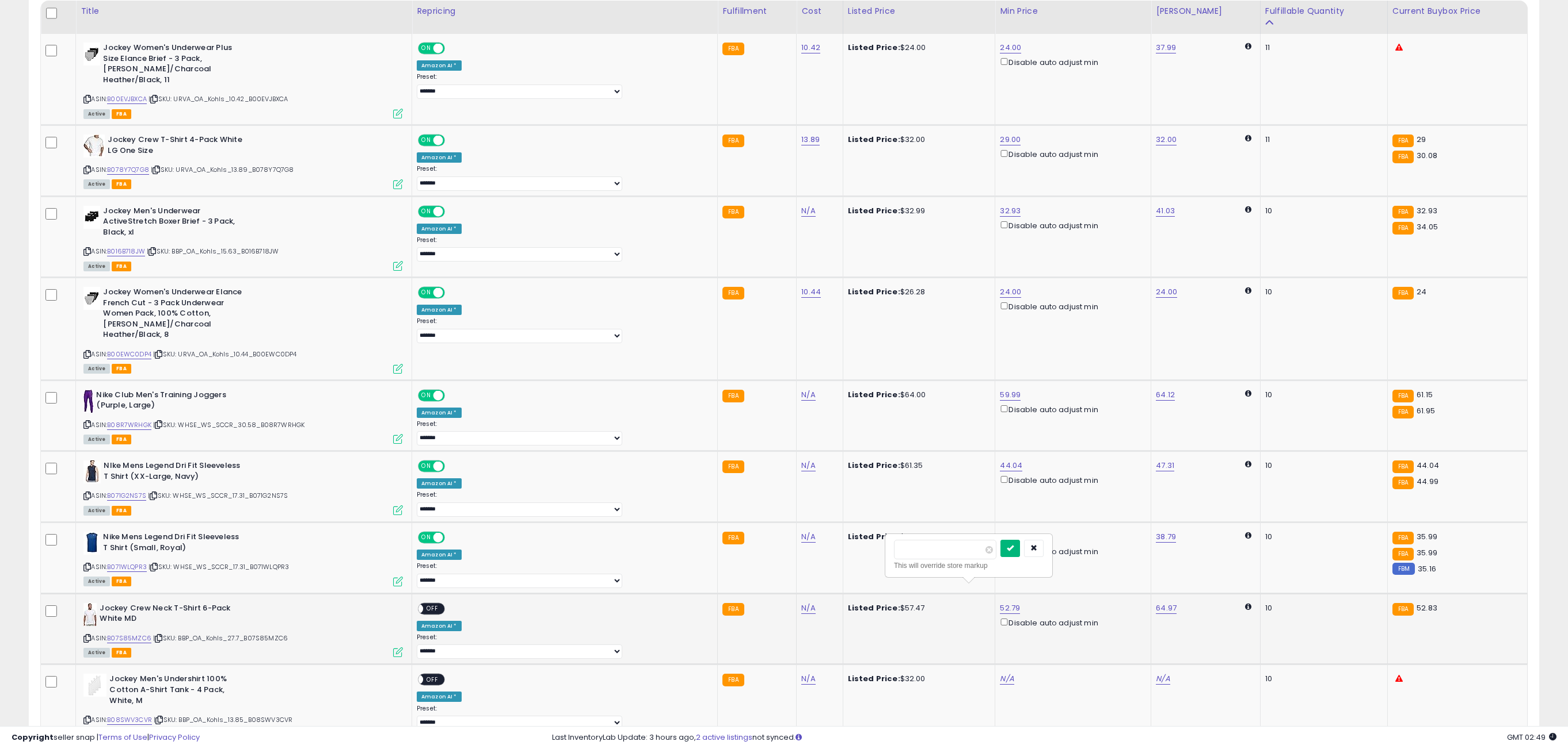
click at [1020, 558] on button "submit" at bounding box center [1010, 549] width 19 height 17
click at [995, 671] on td "N/A" at bounding box center [1073, 705] width 156 height 81
click at [1000, 674] on link "N/A" at bounding box center [1007, 679] width 14 height 11
type input "*****"
click button "submit" at bounding box center [1007, 621] width 19 height 17
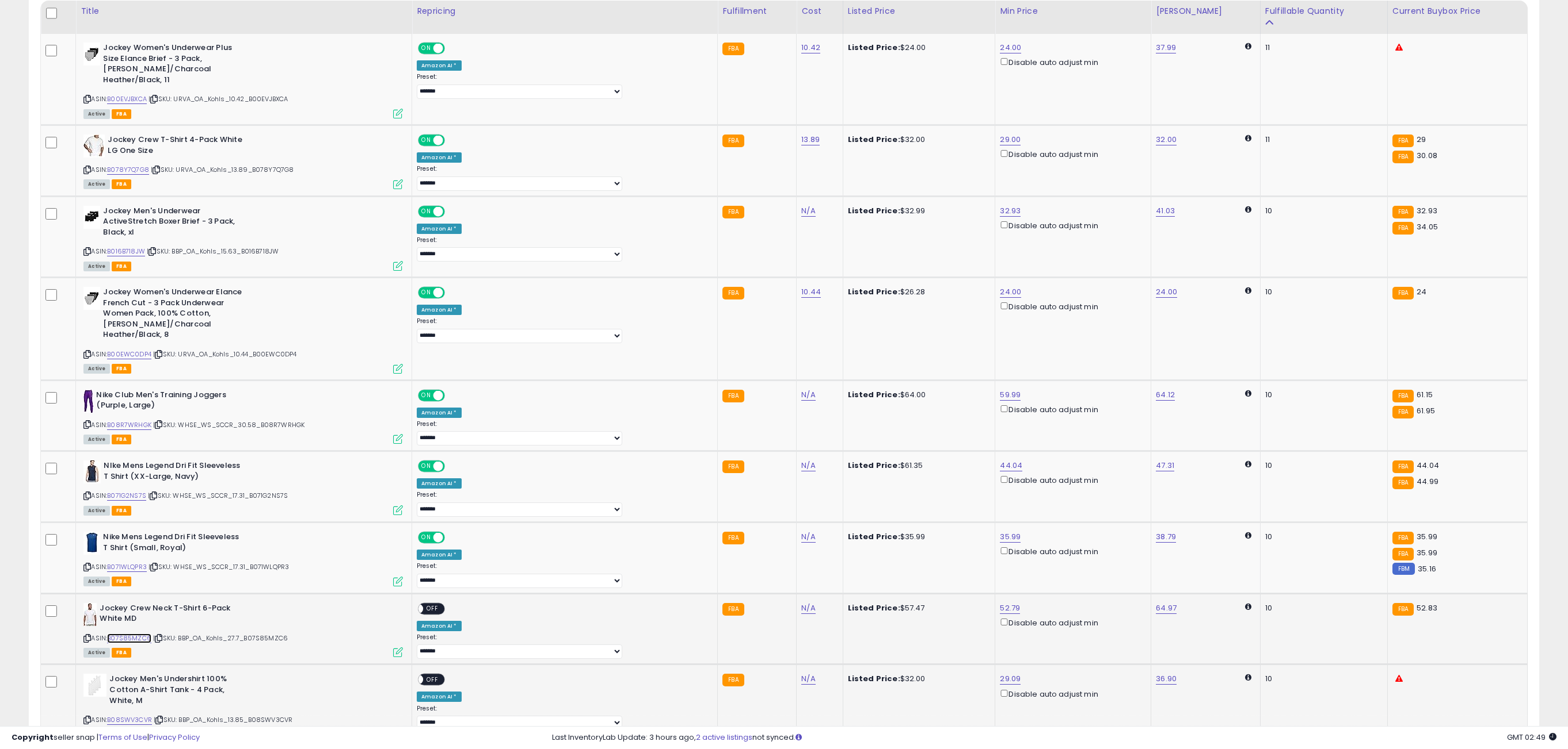
click at [141, 634] on link "B07S85MZC6" at bounding box center [129, 638] width 45 height 10
click at [442, 604] on span "OFF" at bounding box center [432, 608] width 18 height 10
click at [442, 676] on span "OFF" at bounding box center [432, 680] width 18 height 10
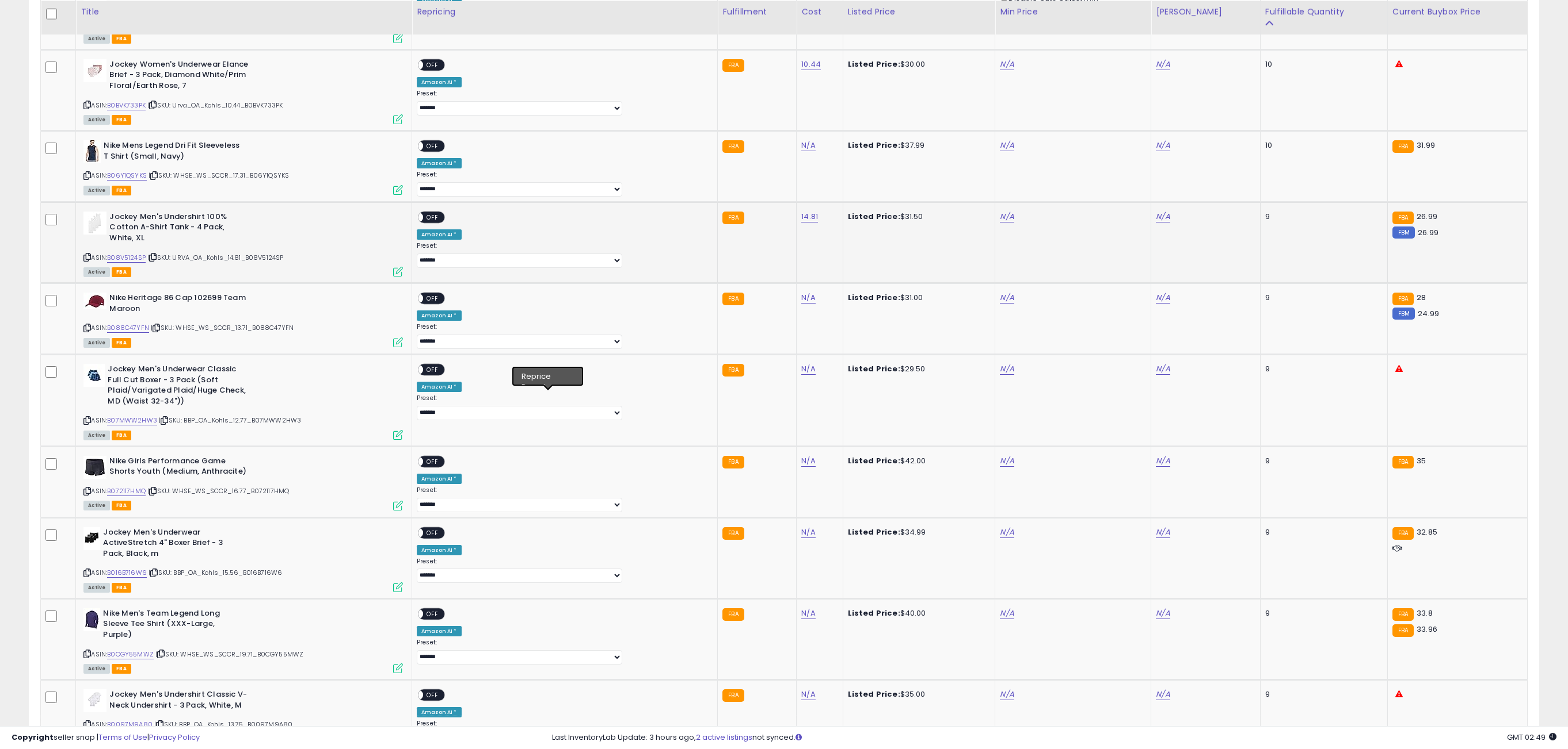
scroll to position [1259, 0]
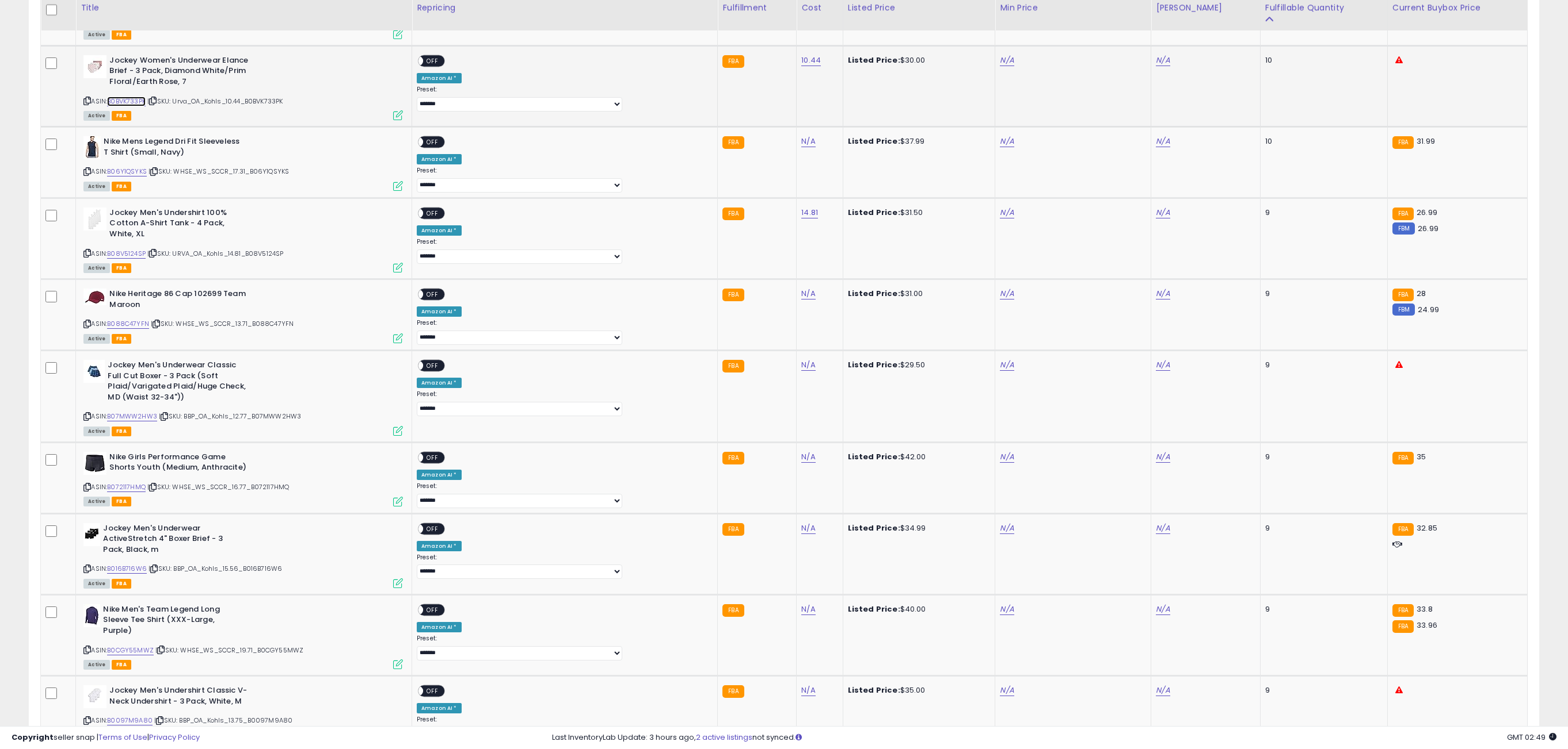
click at [141, 97] on link "B0BVK733PK" at bounding box center [126, 101] width 38 height 10
click at [136, 167] on link "B06Y1QSYKS" at bounding box center [126, 171] width 39 height 10
click at [137, 249] on link "B08V5124SP" at bounding box center [126, 253] width 38 height 10
click at [142, 319] on link "B088C47YFN" at bounding box center [128, 323] width 42 height 10
click at [143, 412] on link "B07MWW2HW3" at bounding box center [131, 416] width 50 height 10
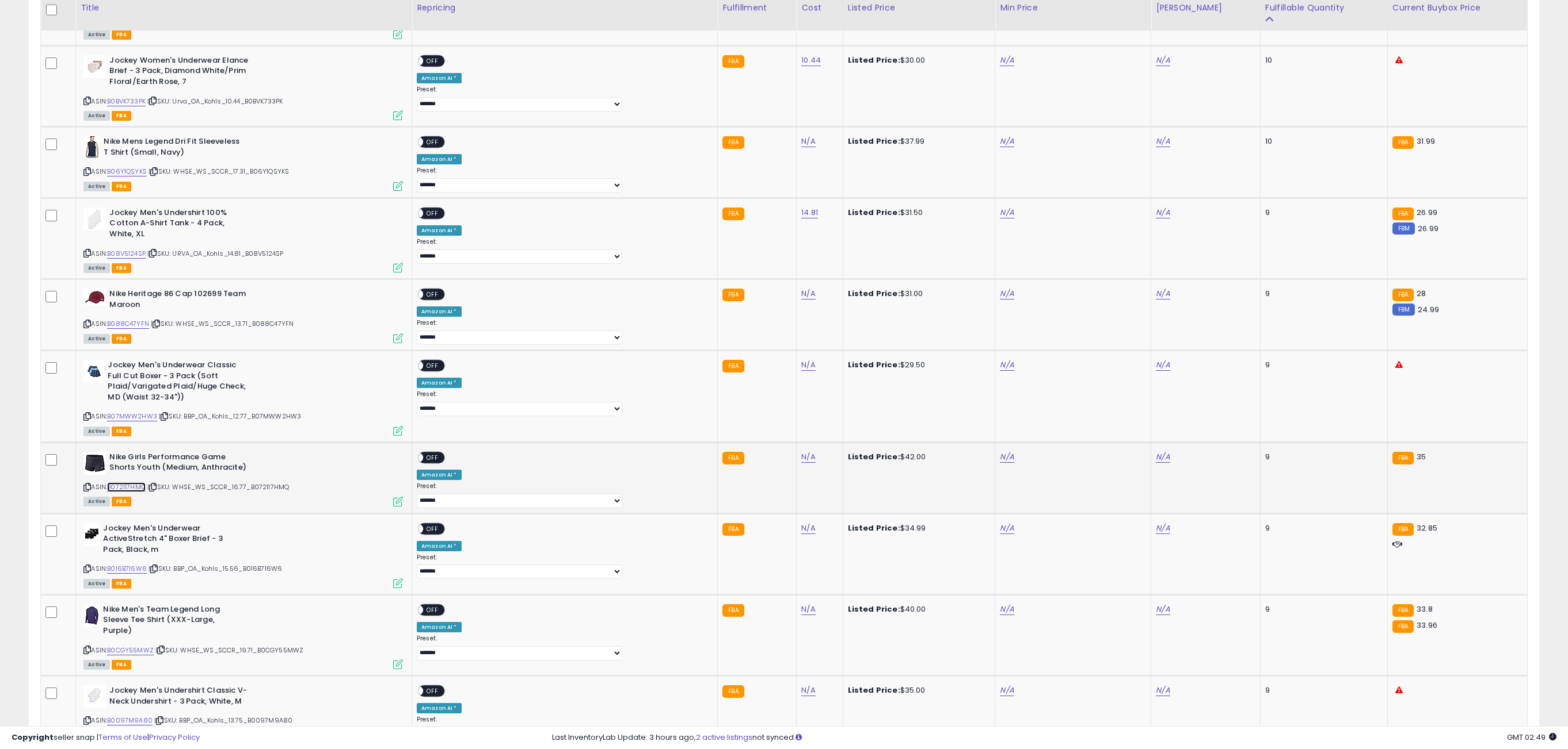
click at [139, 482] on link "B072117HMQ" at bounding box center [126, 487] width 38 height 10
click at [138, 565] on link "B016B716W6" at bounding box center [126, 569] width 39 height 10
click at [136, 646] on link "B0CGY55MWZ" at bounding box center [129, 650] width 46 height 10
click at [137, 716] on link "B0097M9A80" at bounding box center [129, 720] width 45 height 10
click at [1000, 55] on link "N/A" at bounding box center [1007, 60] width 14 height 11
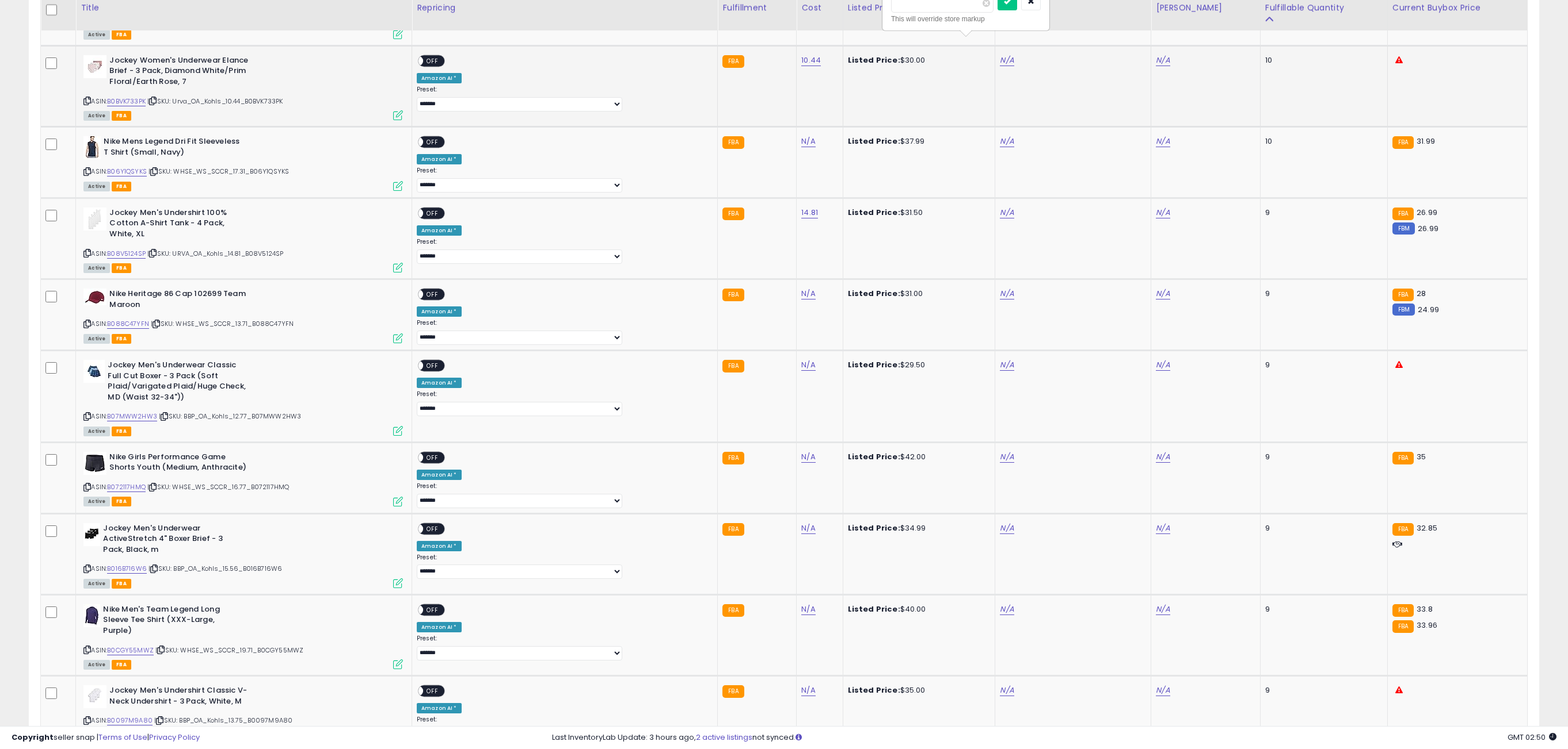
type input "*****"
click button "submit" at bounding box center [1007, 2] width 19 height 17
click at [442, 56] on span "OFF" at bounding box center [432, 60] width 18 height 10
click at [1000, 135] on link "N/A" at bounding box center [1007, 141] width 14 height 11
type input "*****"
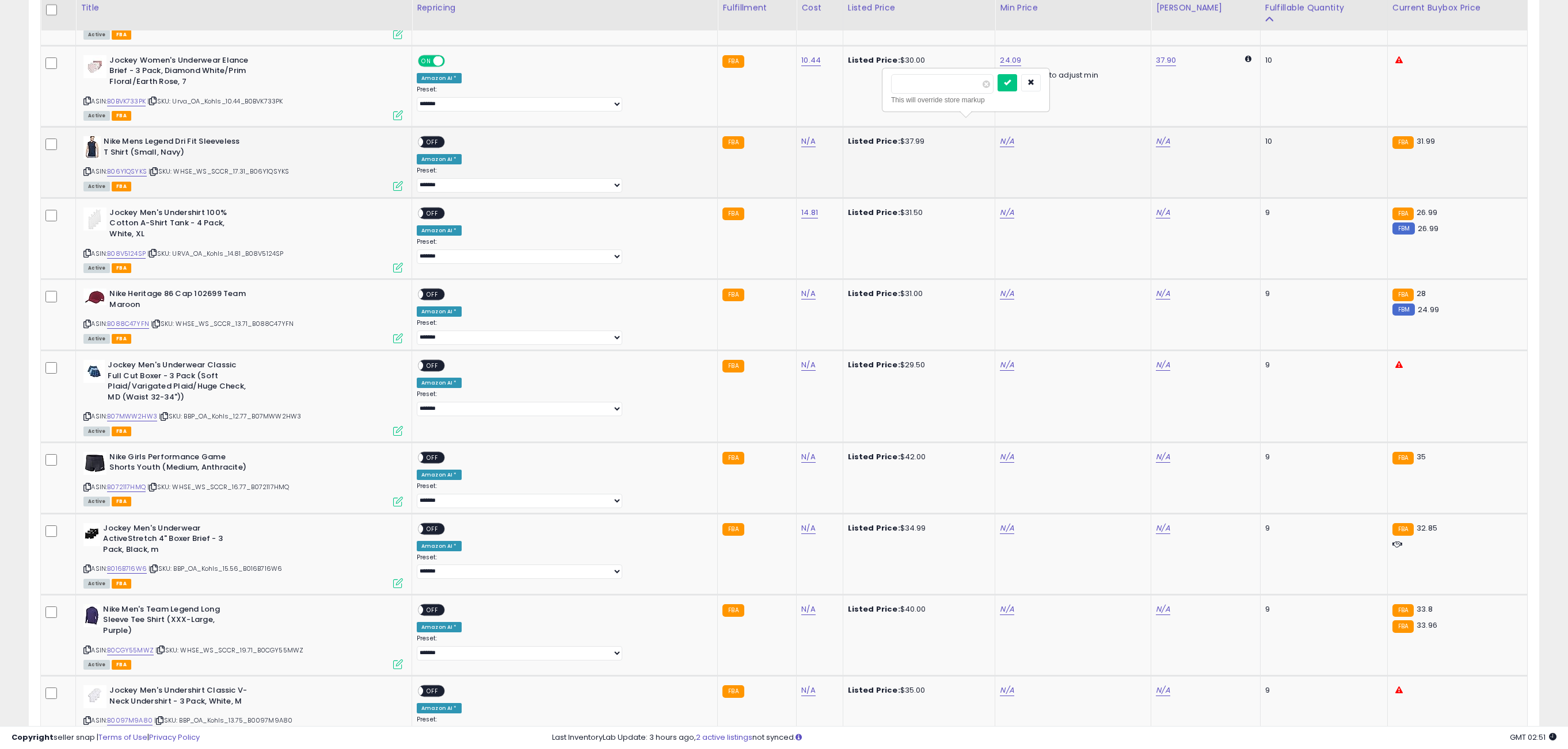
click button "submit" at bounding box center [1007, 83] width 19 height 17
click at [442, 137] on span "OFF" at bounding box center [432, 142] width 18 height 10
click at [136, 167] on link "B06Y1QSYKS" at bounding box center [126, 171] width 39 height 10
click at [1000, 208] on div "N/A" at bounding box center [1070, 213] width 143 height 10
click at [1000, 207] on link "N/A" at bounding box center [1007, 212] width 14 height 11
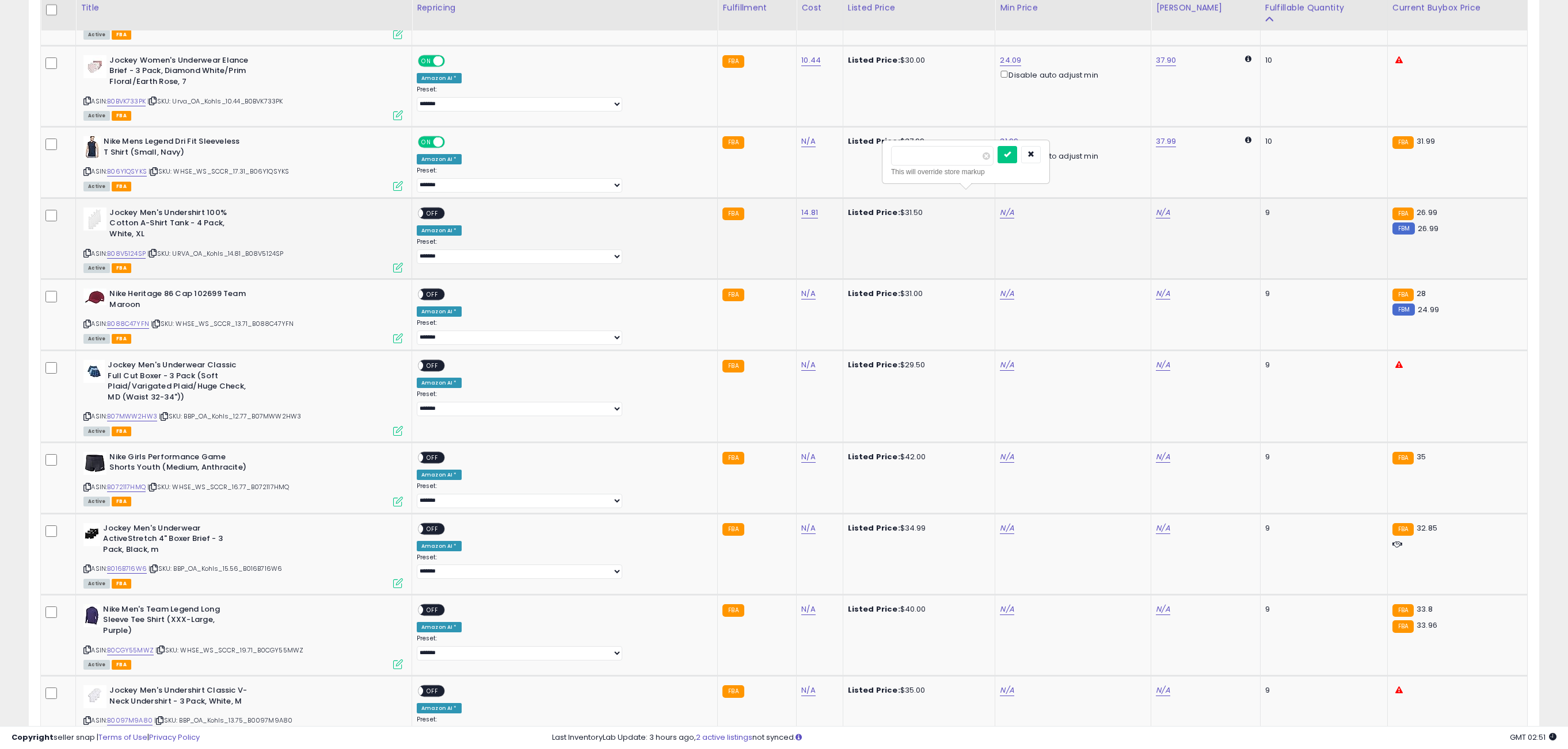
type input "*****"
click button "submit" at bounding box center [1007, 155] width 19 height 17
click at [427, 208] on div "ON OFF" at bounding box center [413, 212] width 27 height 10
click at [442, 208] on span "OFF" at bounding box center [432, 212] width 18 height 10
click at [1000, 288] on link "N/A" at bounding box center [1007, 294] width 14 height 11
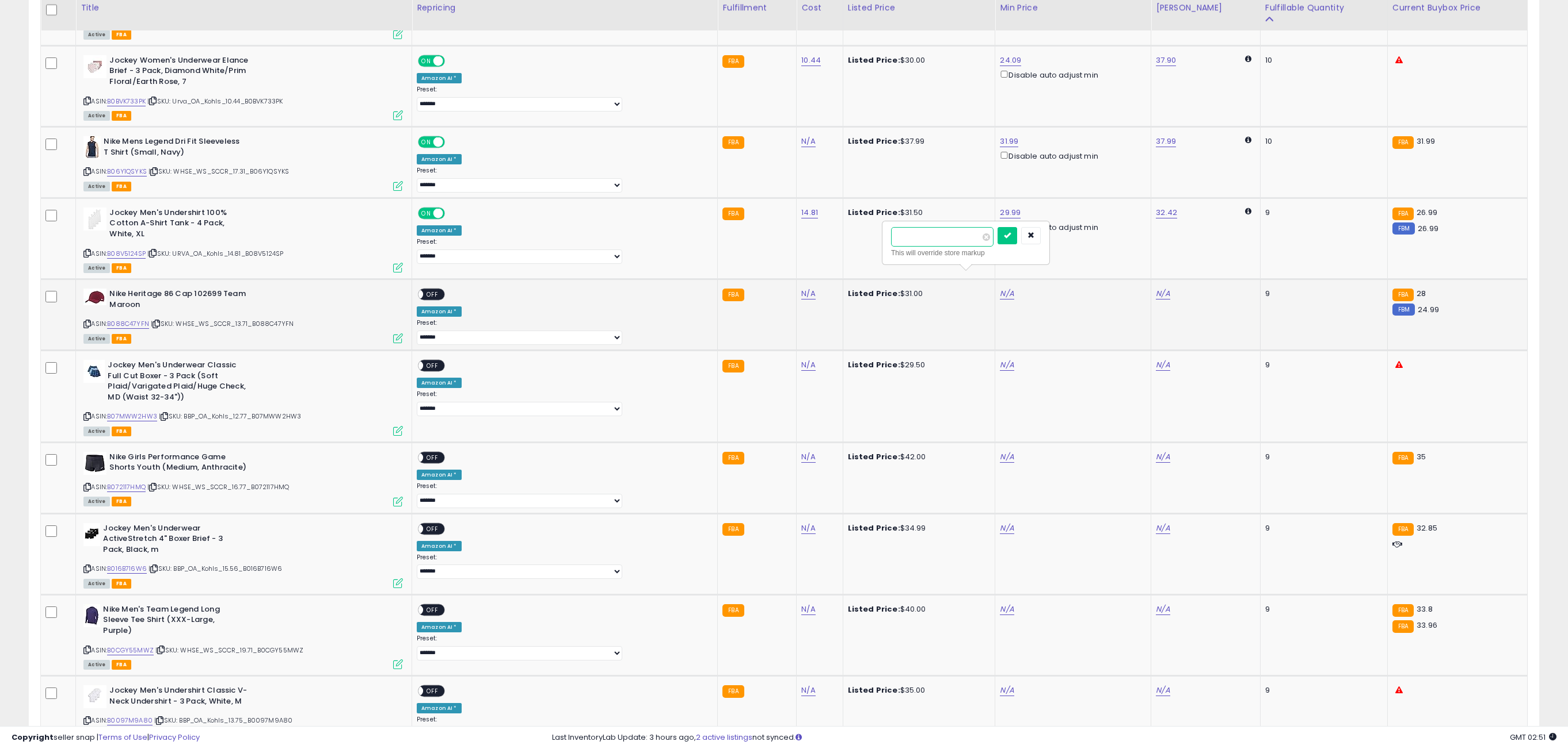
type input "**"
click button "submit" at bounding box center [1007, 236] width 19 height 17
click at [442, 290] on span "OFF" at bounding box center [432, 295] width 18 height 10
click at [1000, 359] on link "N/A" at bounding box center [1007, 364] width 14 height 11
type input "*****"
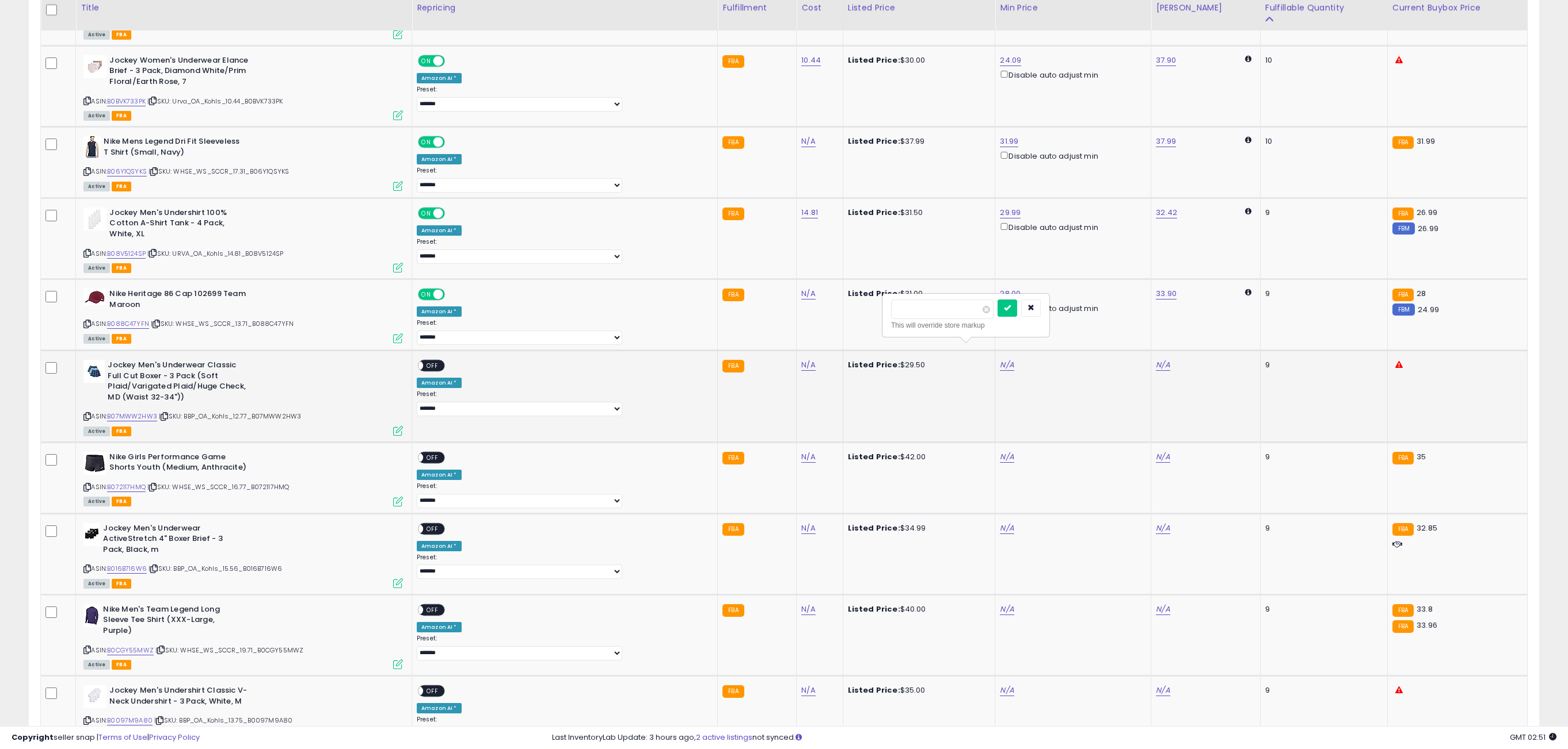
click button "submit" at bounding box center [1007, 309] width 19 height 17
click at [442, 361] on span "OFF" at bounding box center [432, 365] width 18 height 10
click at [1000, 452] on link "N/A" at bounding box center [1007, 457] width 14 height 11
type input "**"
click button "submit" at bounding box center [1007, 399] width 19 height 17
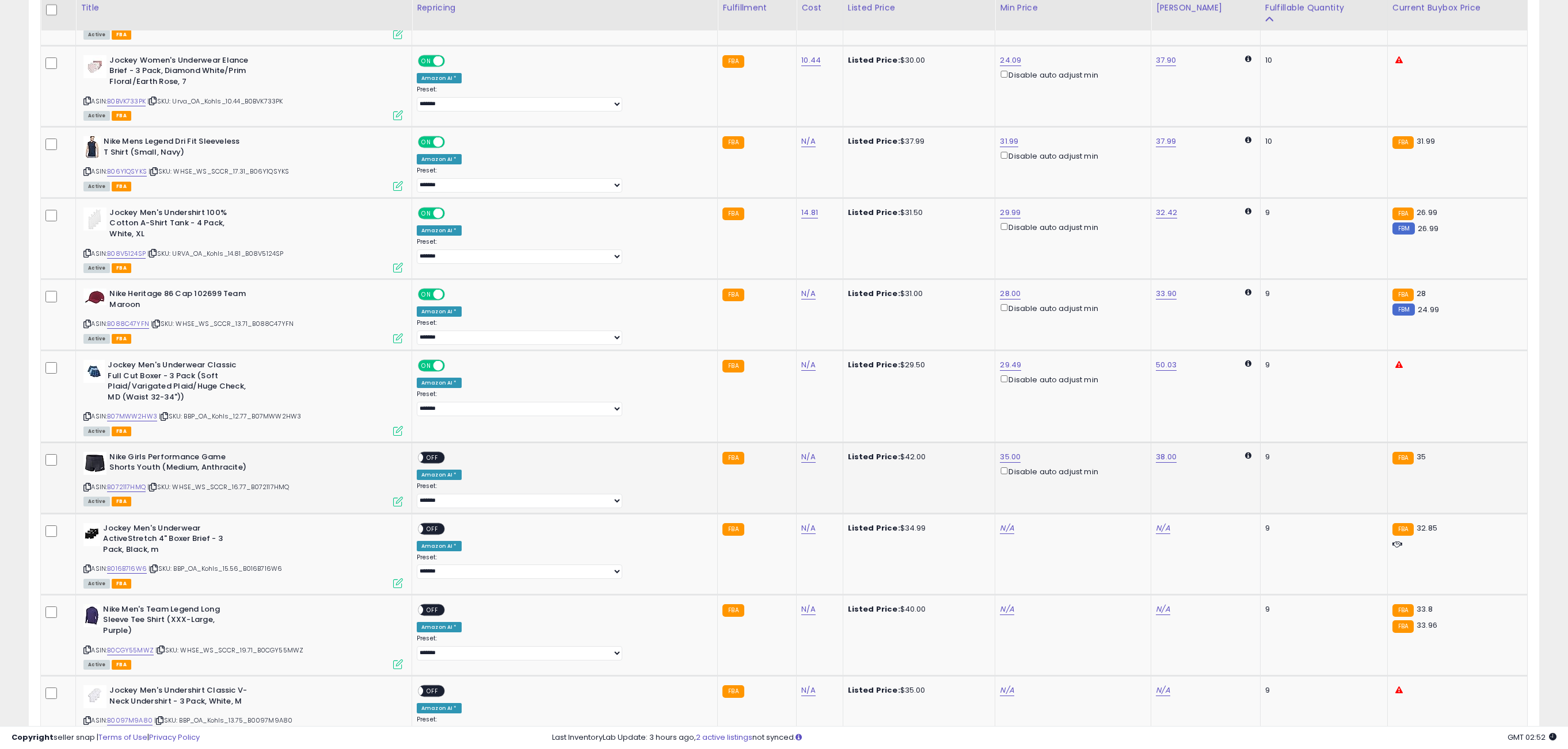
click at [445, 452] on div "ON OFF" at bounding box center [431, 458] width 27 height 12
click at [442, 453] on span "OFF" at bounding box center [432, 457] width 18 height 10
click at [1000, 523] on link "N/A" at bounding box center [1007, 528] width 14 height 11
type input "*****"
click button "submit" at bounding box center [1007, 472] width 19 height 17
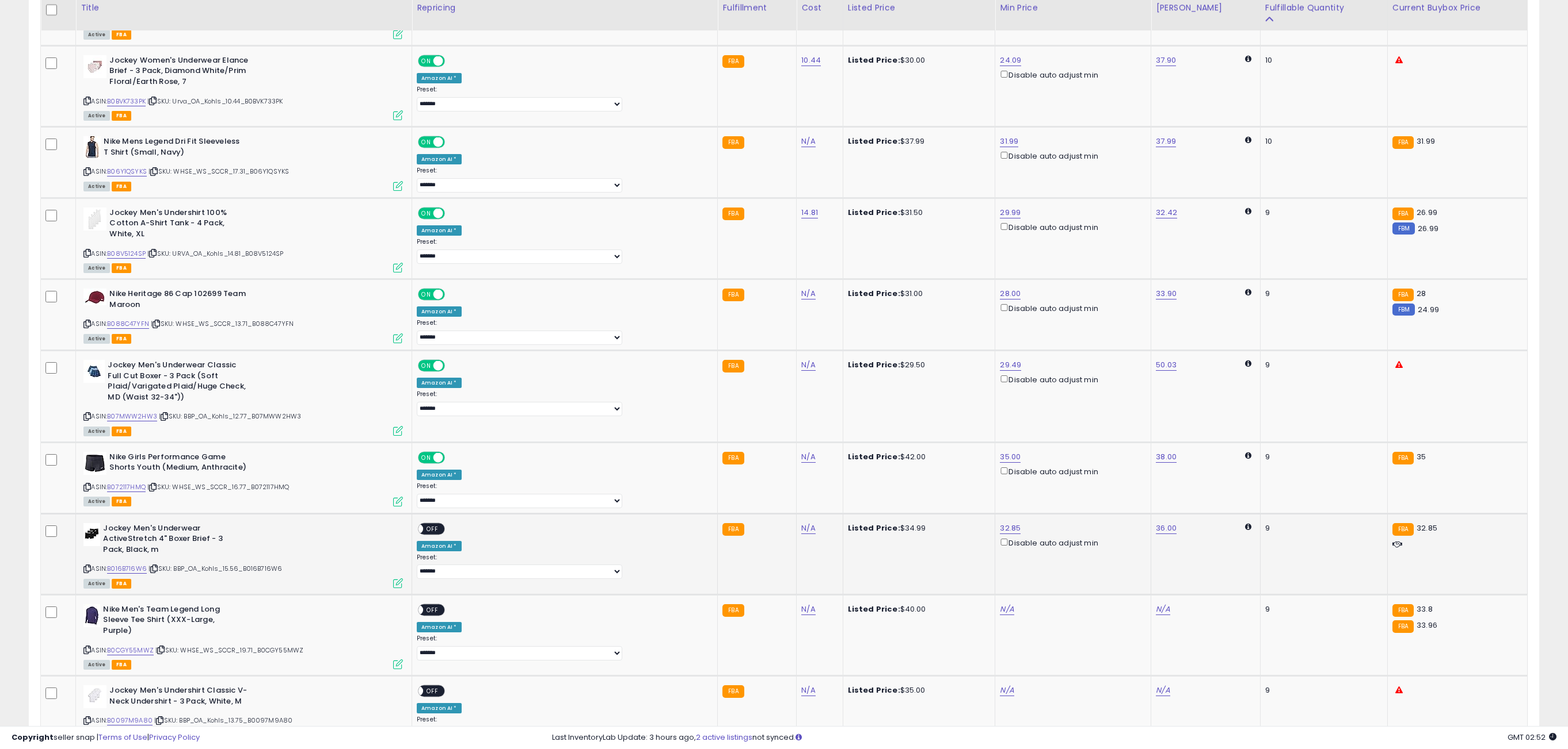
click at [445, 523] on div "ON OFF" at bounding box center [431, 529] width 27 height 12
click at [442, 524] on span "OFF" at bounding box center [432, 529] width 18 height 10
click at [995, 597] on td "N/A" at bounding box center [1073, 635] width 156 height 81
click at [1000, 604] on link "N/A" at bounding box center [1007, 609] width 14 height 11
type input "*****"
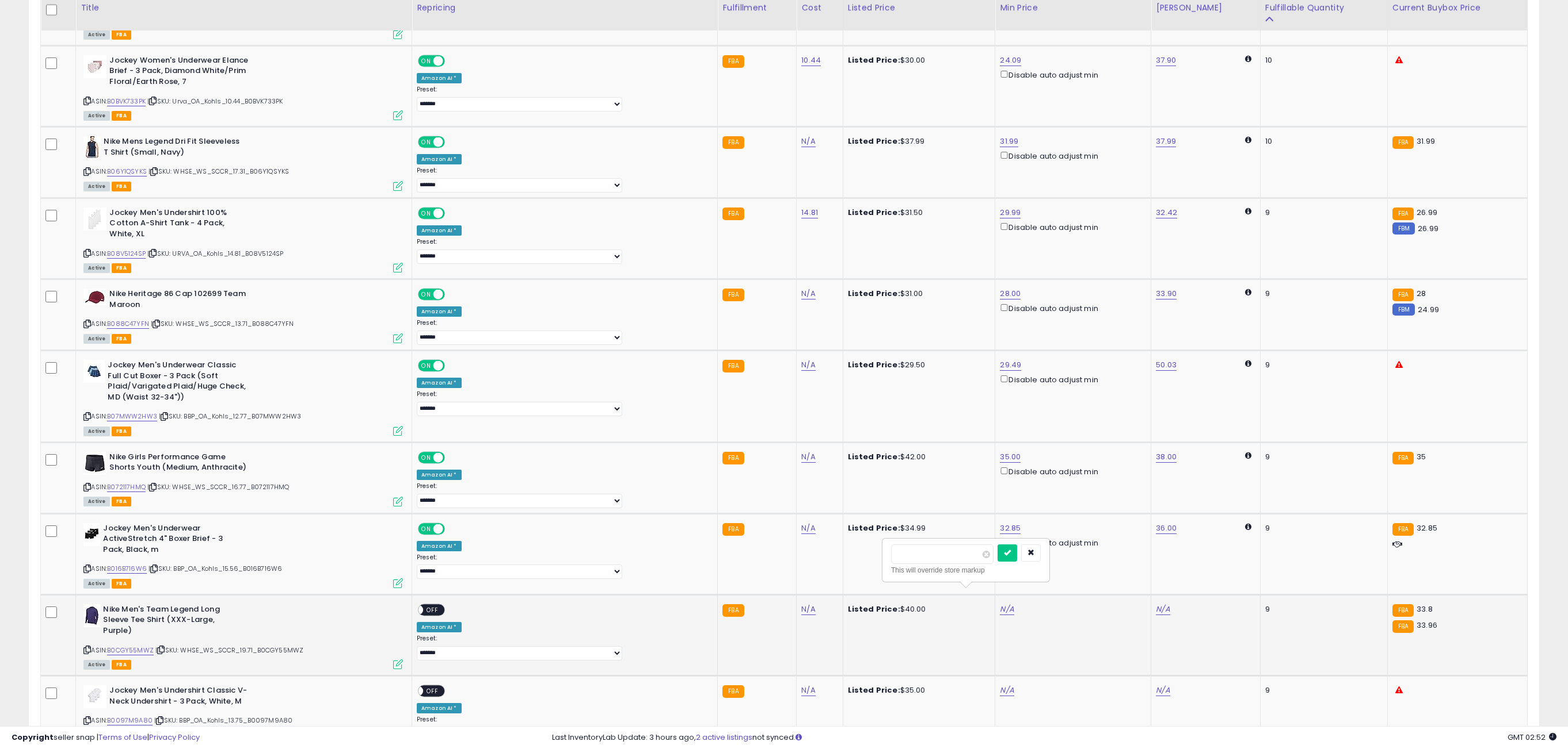
click button "submit" at bounding box center [1007, 553] width 19 height 17
click at [423, 605] on span at bounding box center [417, 609] width 10 height 10
click at [1000, 685] on link "N/A" at bounding box center [1007, 690] width 14 height 11
type input "*****"
click button "submit" at bounding box center [1007, 635] width 19 height 17
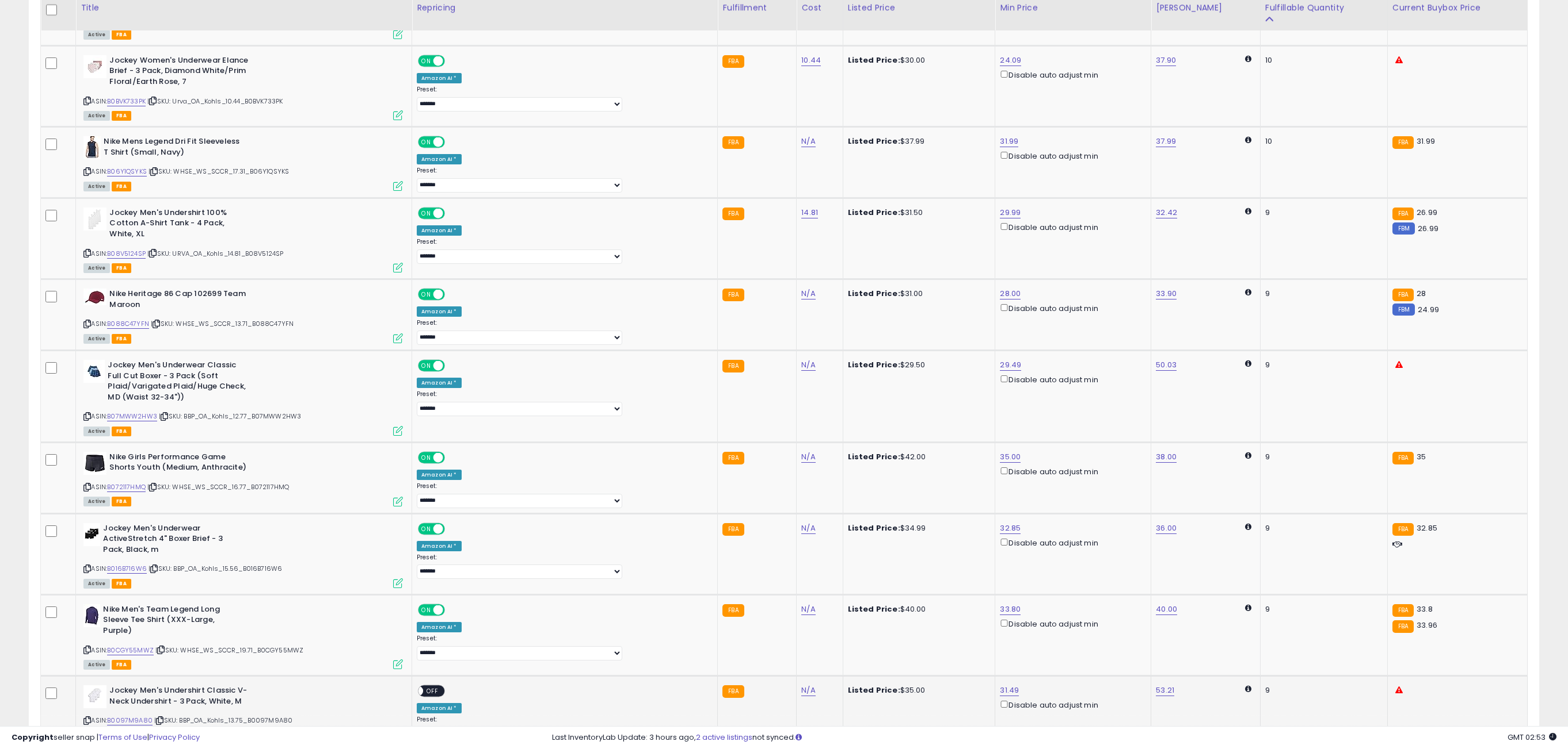
click at [445, 685] on div "ON OFF" at bounding box center [431, 691] width 27 height 12
click at [442, 687] on span "OFF" at bounding box center [432, 691] width 18 height 10
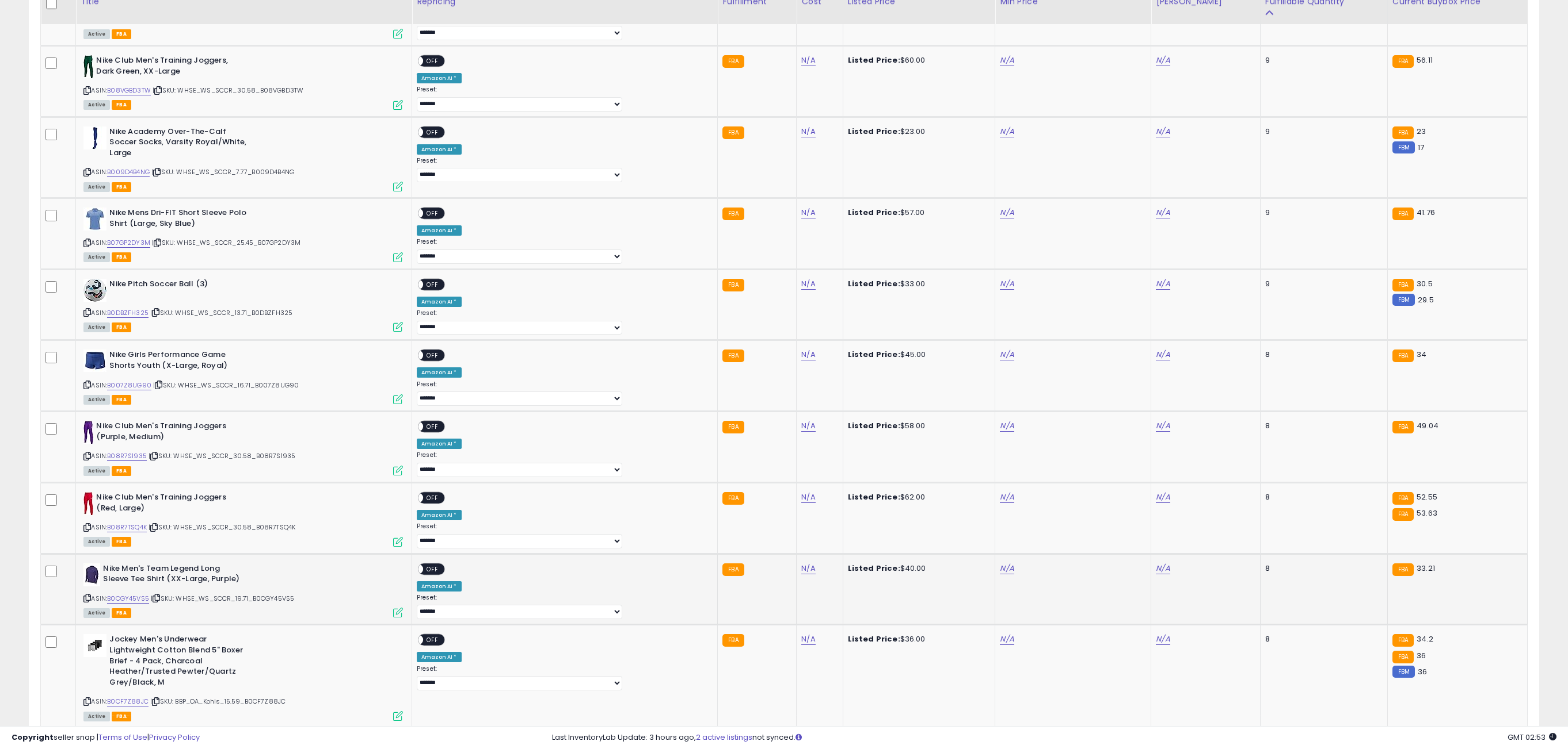
scroll to position [1953, 0]
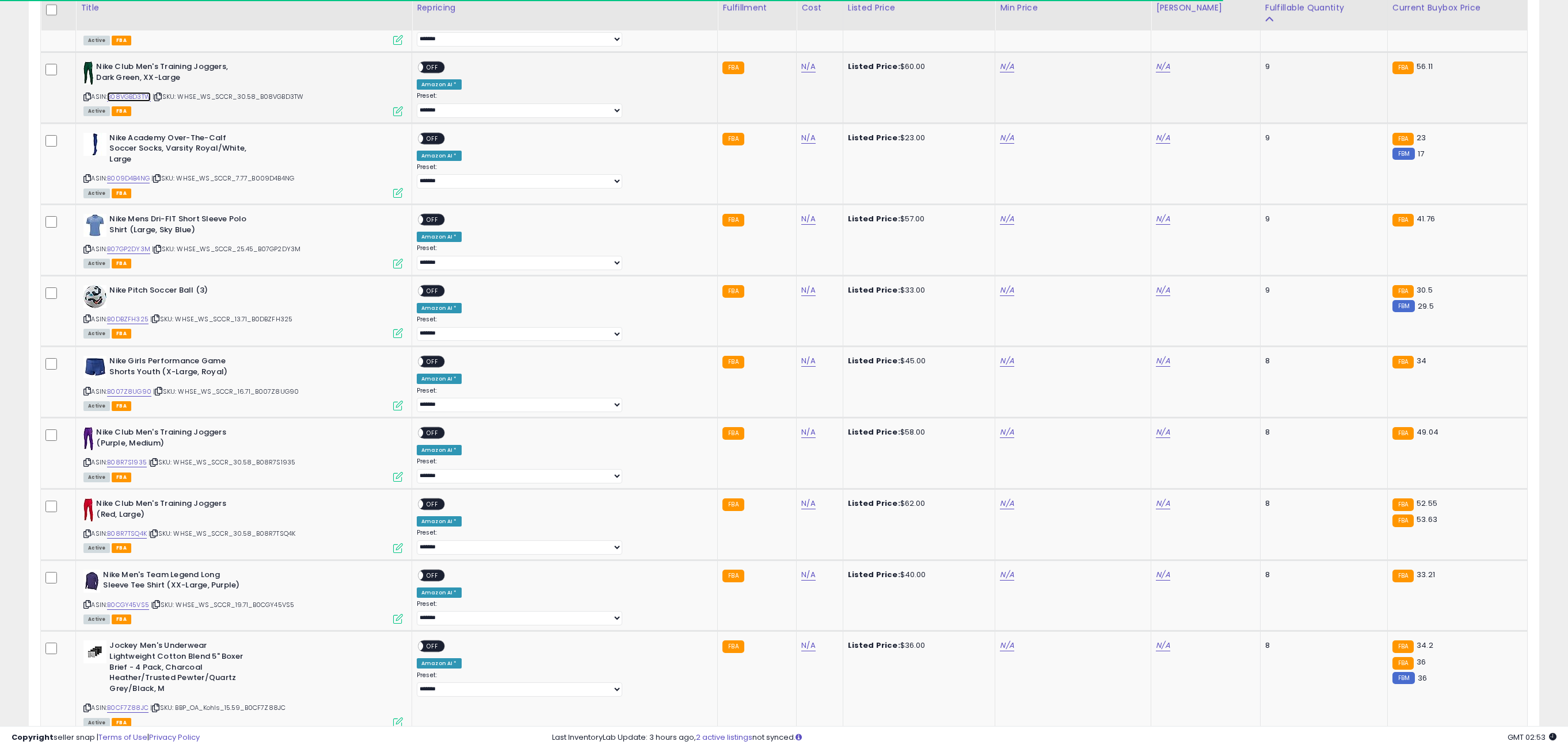
click at [141, 92] on link "B08VGBD3TW" at bounding box center [129, 96] width 44 height 10
click at [140, 174] on link "B009D4B4NG" at bounding box center [128, 178] width 43 height 10
click at [139, 245] on link "B07GP2DY3M" at bounding box center [128, 249] width 43 height 10
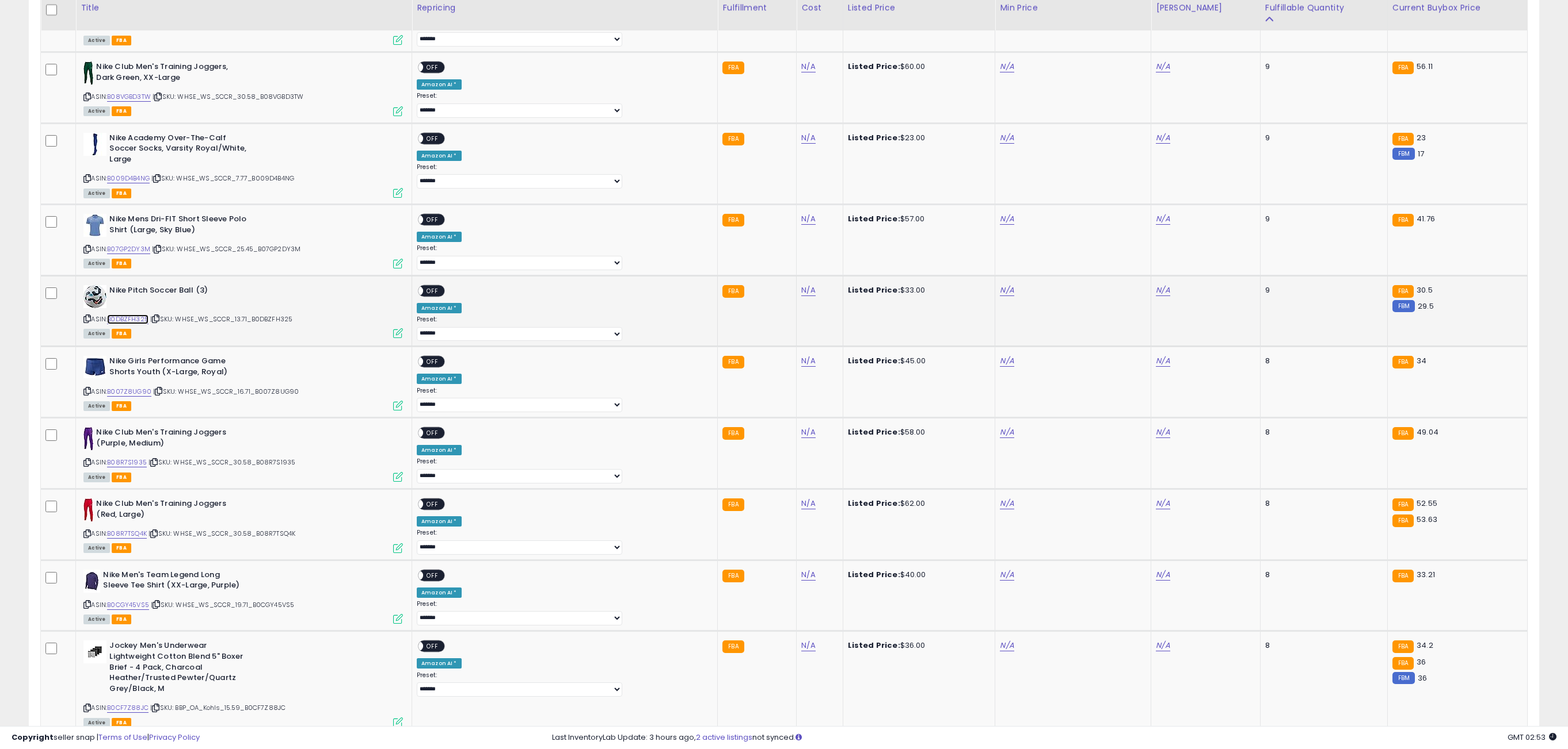
click at [137, 315] on link "B0DBZFH325" at bounding box center [127, 319] width 41 height 10
click at [140, 387] on link "B007Z8UG90" at bounding box center [129, 392] width 45 height 10
click at [139, 458] on link "B08R7S1935" at bounding box center [126, 462] width 39 height 10
click at [138, 529] on link "B08R7TSQ4K" at bounding box center [126, 533] width 39 height 10
click at [138, 600] on link "B0CGY45VS5" at bounding box center [128, 605] width 42 height 10
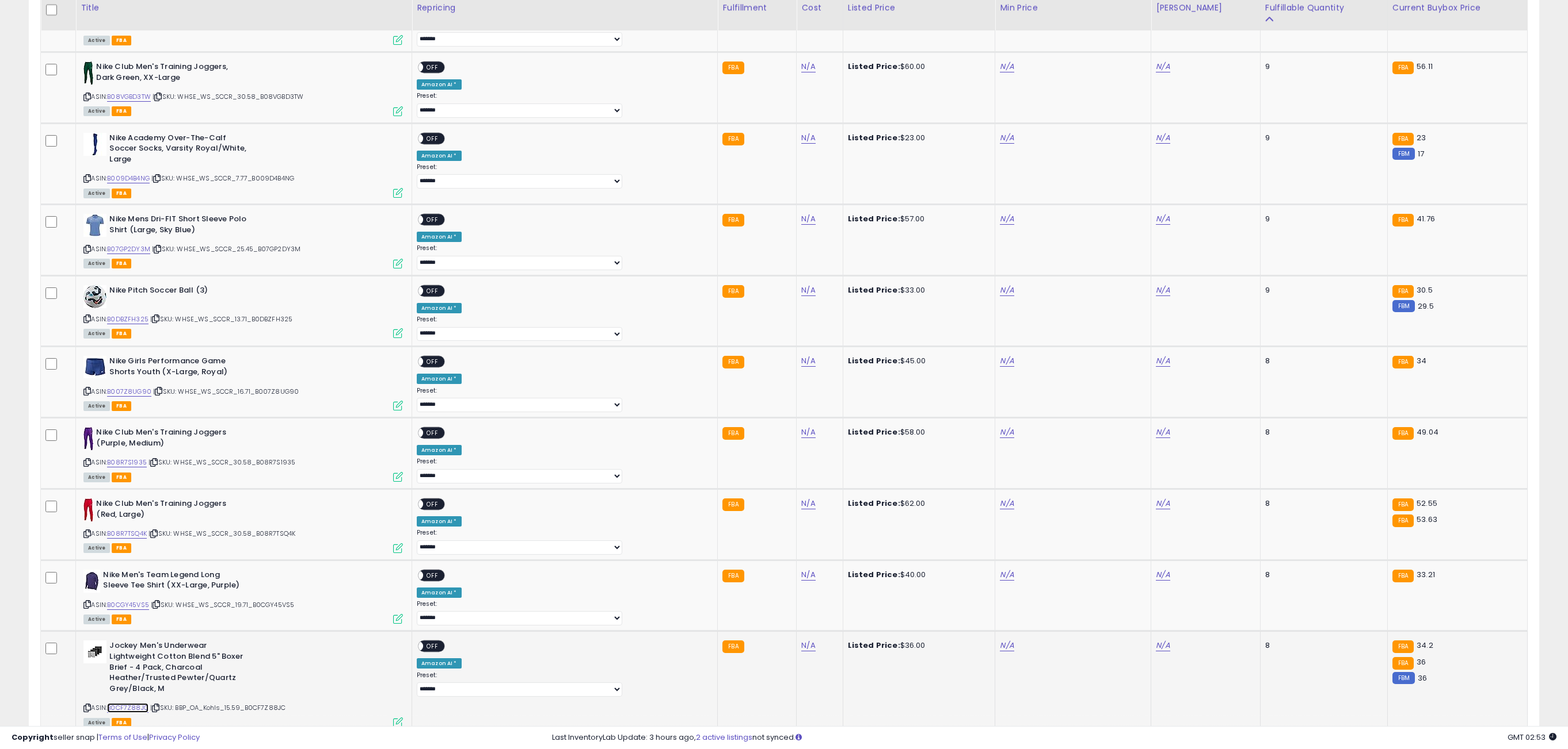
click at [136, 704] on link "B0CF7Z88JC" at bounding box center [127, 708] width 41 height 10
drag, startPoint x: 970, startPoint y: 55, endPoint x: 961, endPoint y: 62, distance: 11.4
click at [1000, 61] on link "N/A" at bounding box center [1007, 66] width 14 height 11
type input "*****"
click button "submit" at bounding box center [1007, 11] width 19 height 17
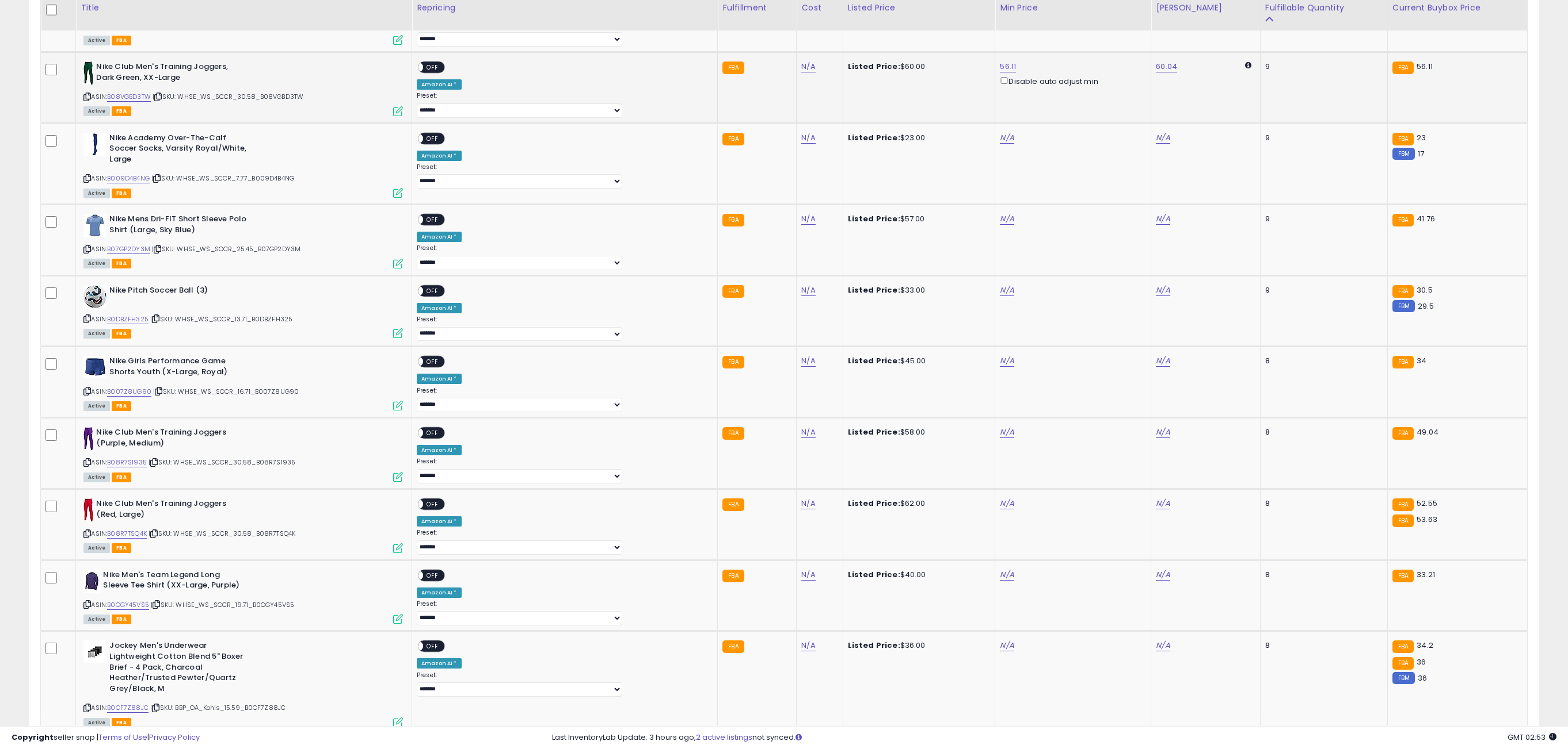
click at [442, 63] on span "OFF" at bounding box center [432, 67] width 18 height 10
click at [1000, 132] on link "N/A" at bounding box center [1007, 137] width 14 height 11
type input "*"
type input "*****"
click button "submit" at bounding box center [1007, 84] width 19 height 17
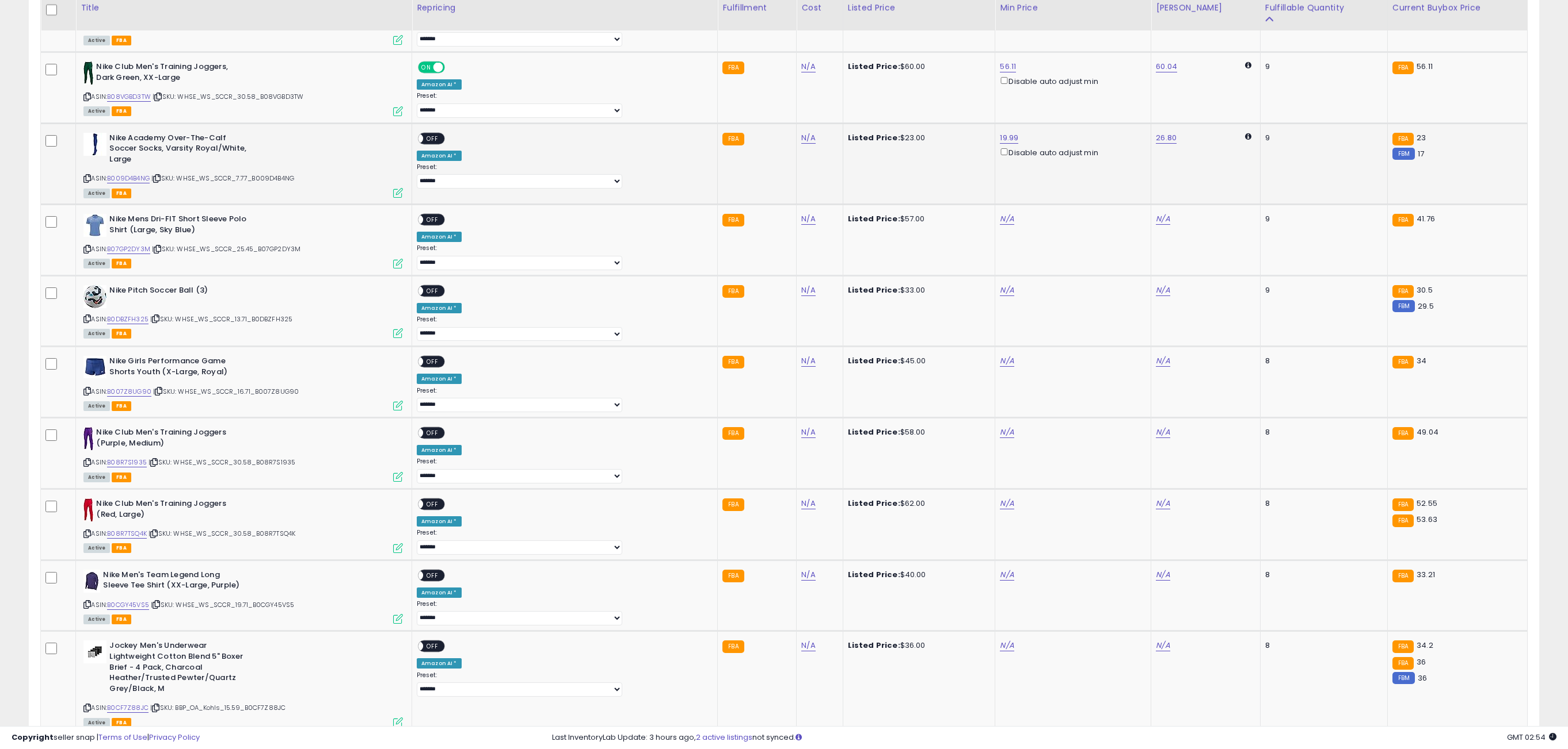
click at [442, 134] on span "OFF" at bounding box center [432, 138] width 18 height 10
drag, startPoint x: 986, startPoint y: 211, endPoint x: 971, endPoint y: 206, distance: 15.8
click at [1000, 214] on div "N/A" at bounding box center [1070, 219] width 143 height 10
click at [1000, 213] on link "N/A" at bounding box center [1007, 218] width 14 height 11
type input "*****"
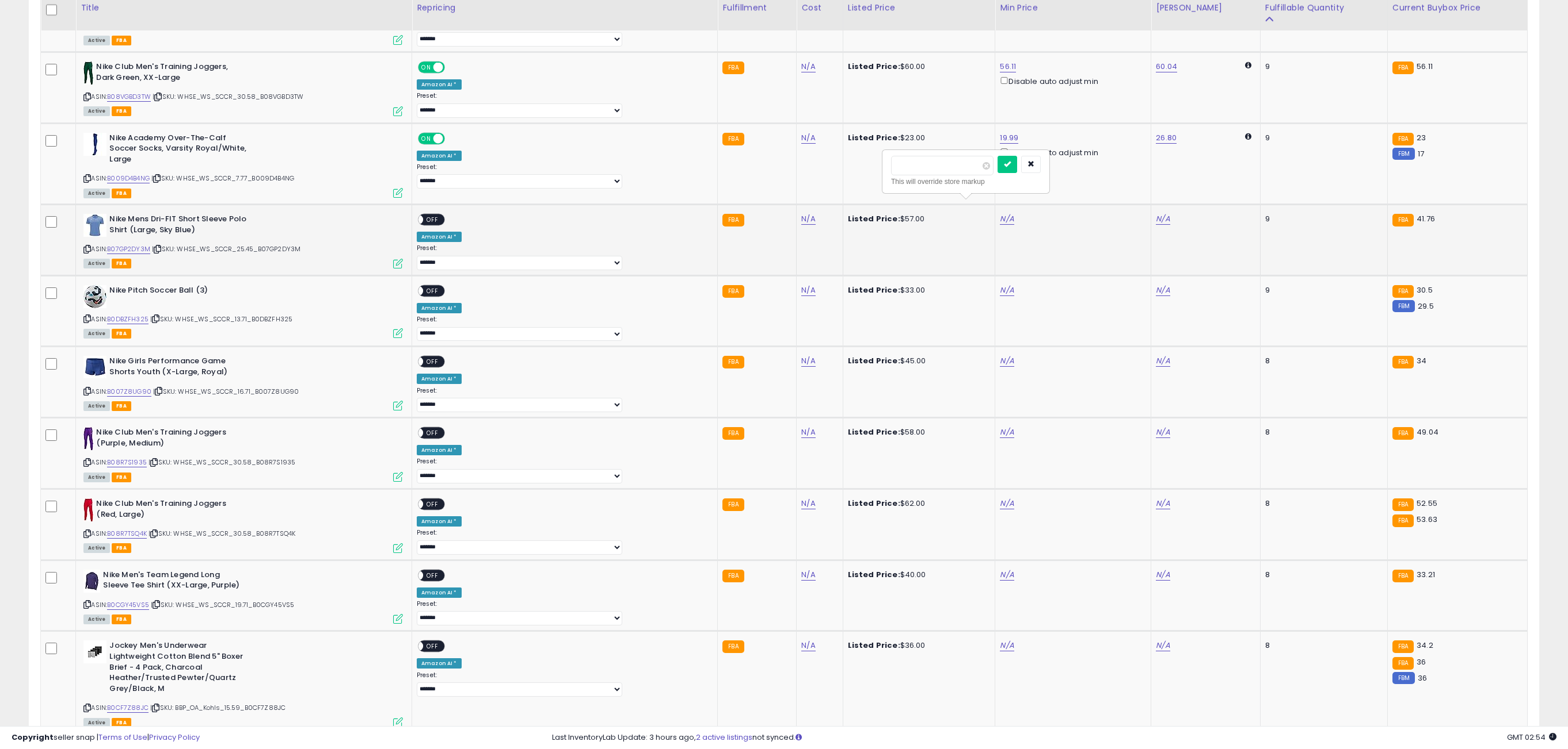
click button "submit" at bounding box center [1007, 164] width 19 height 17
click at [442, 215] on span "OFF" at bounding box center [432, 219] width 18 height 10
click at [1000, 285] on link "N/A" at bounding box center [1007, 290] width 14 height 11
type input "*****"
click button "submit" at bounding box center [1007, 237] width 19 height 17
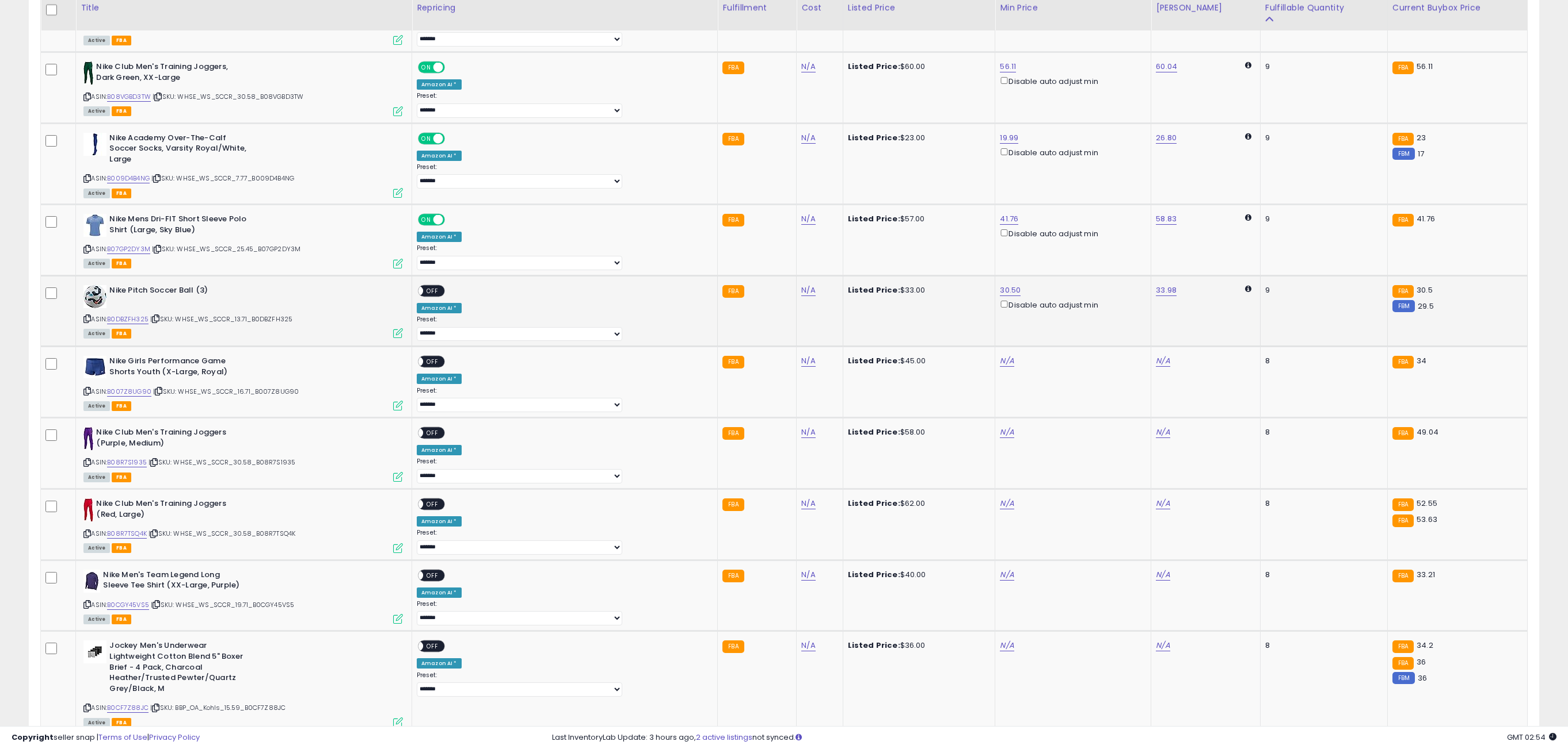
click at [442, 286] on span "OFF" at bounding box center [432, 290] width 18 height 10
click at [1000, 356] on link "N/A" at bounding box center [1007, 361] width 14 height 11
type input "**"
click button "submit" at bounding box center [1007, 309] width 19 height 17
click at [442, 357] on span "OFF" at bounding box center [432, 362] width 18 height 10
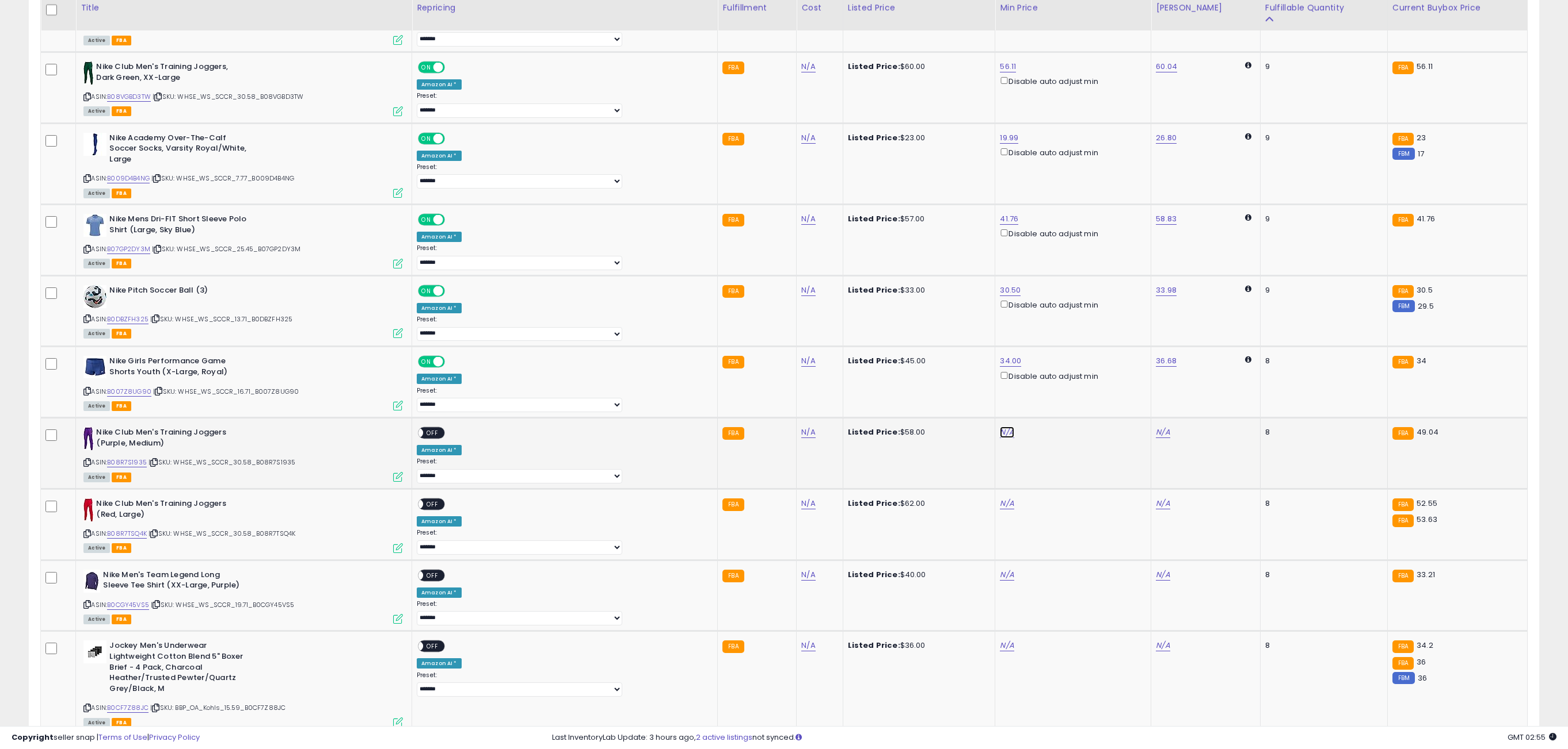
click at [1000, 427] on link "N/A" at bounding box center [1007, 432] width 14 height 11
type input "*****"
click button "submit" at bounding box center [1007, 380] width 19 height 17
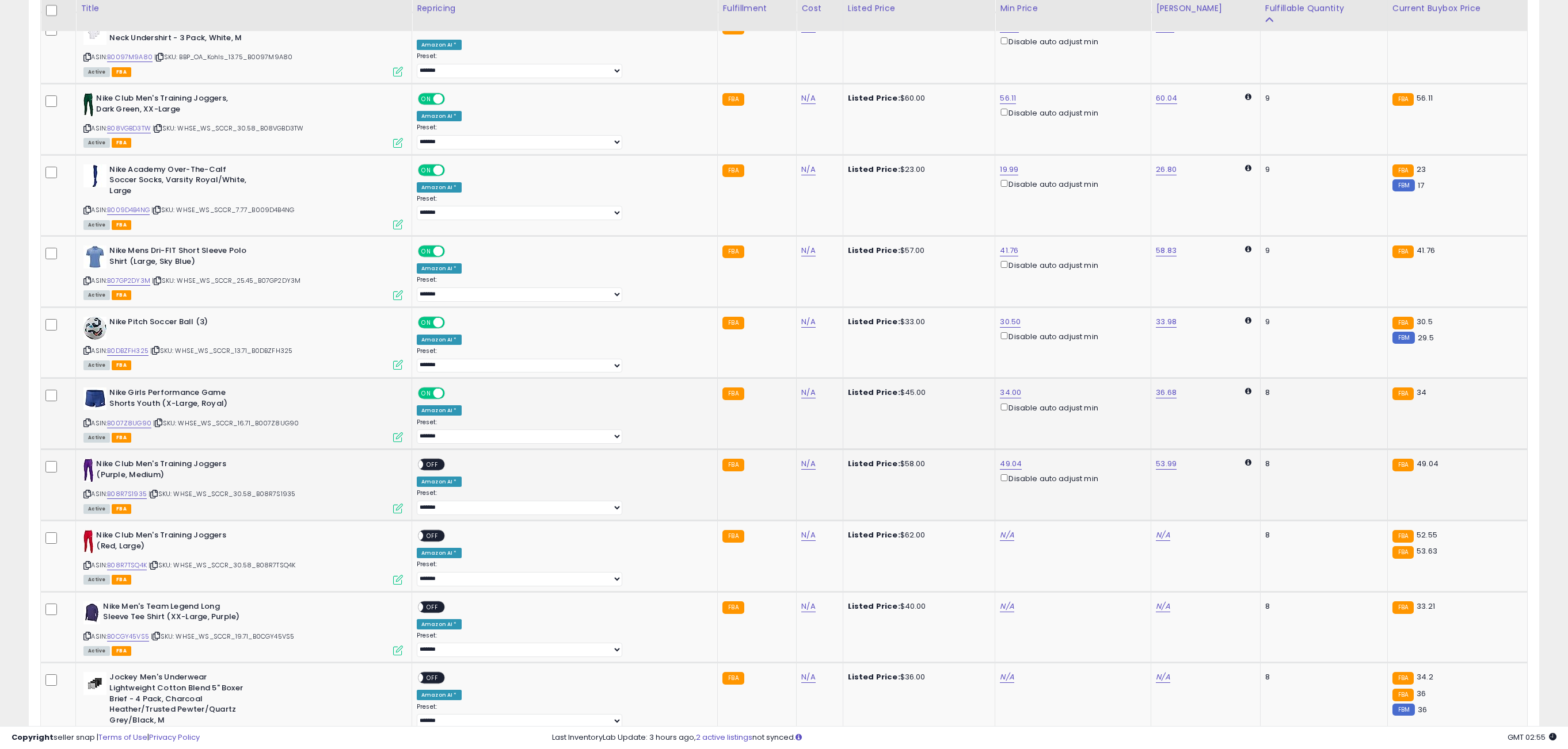
scroll to position [1916, 0]
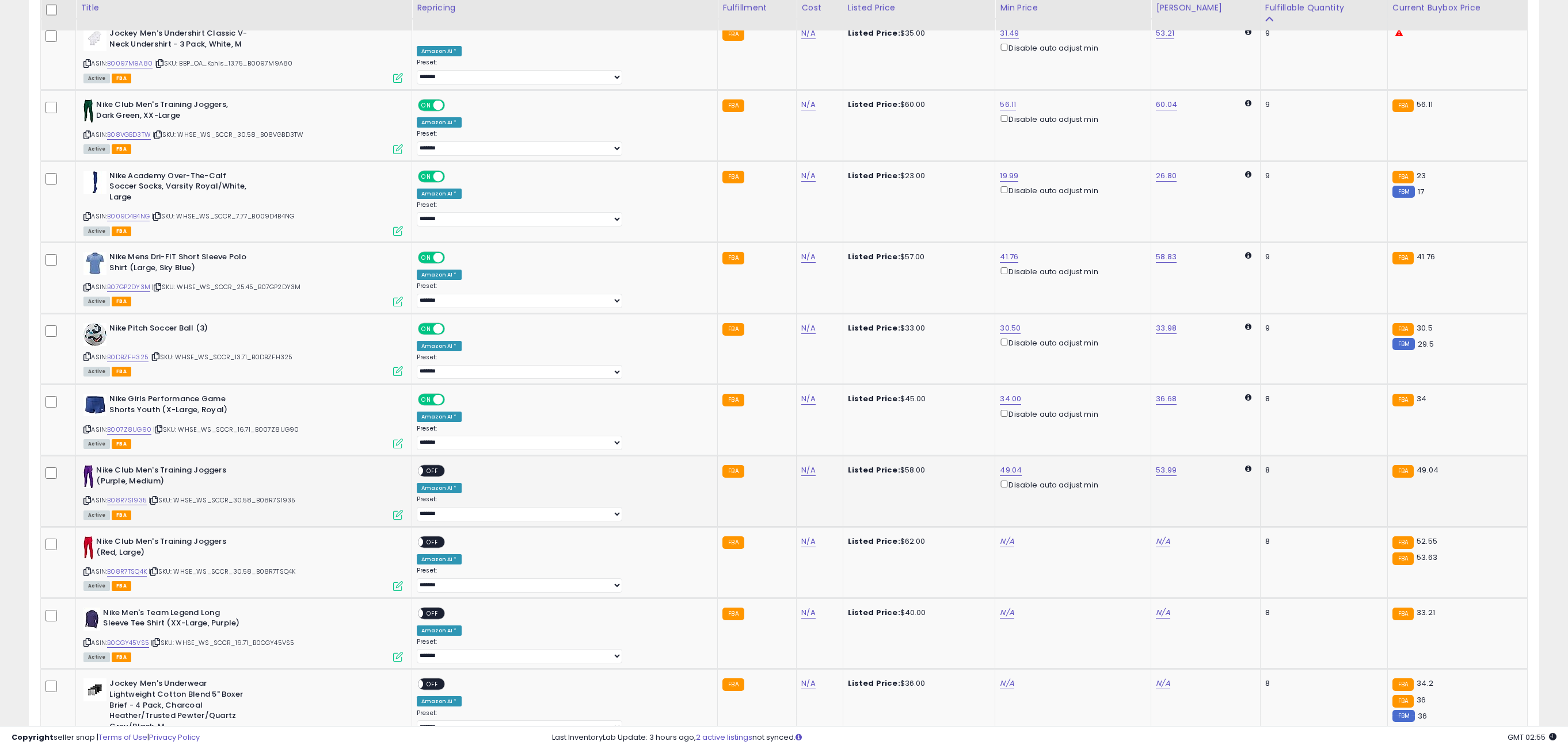
click at [442, 467] on span "OFF" at bounding box center [432, 471] width 18 height 10
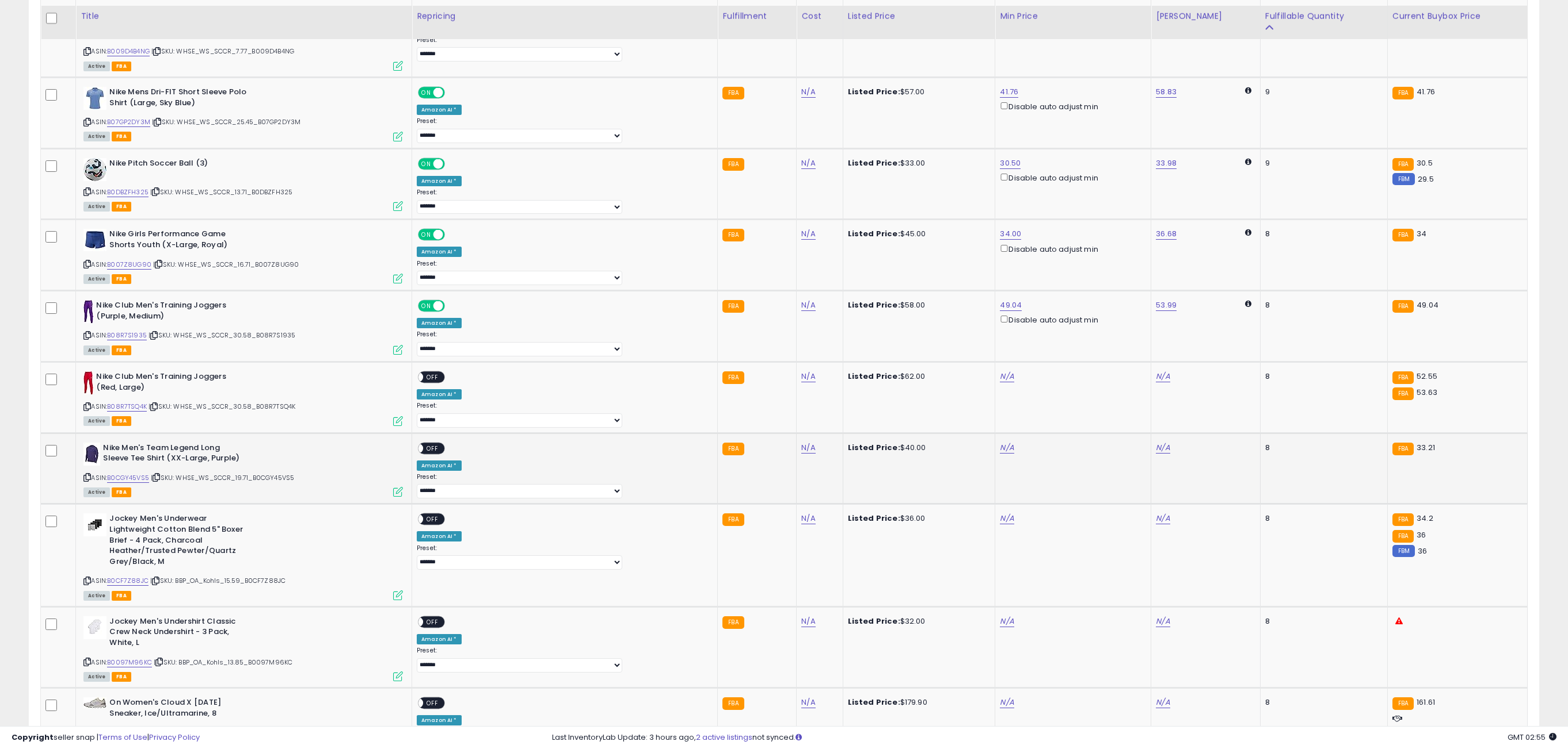
scroll to position [2091, 0]
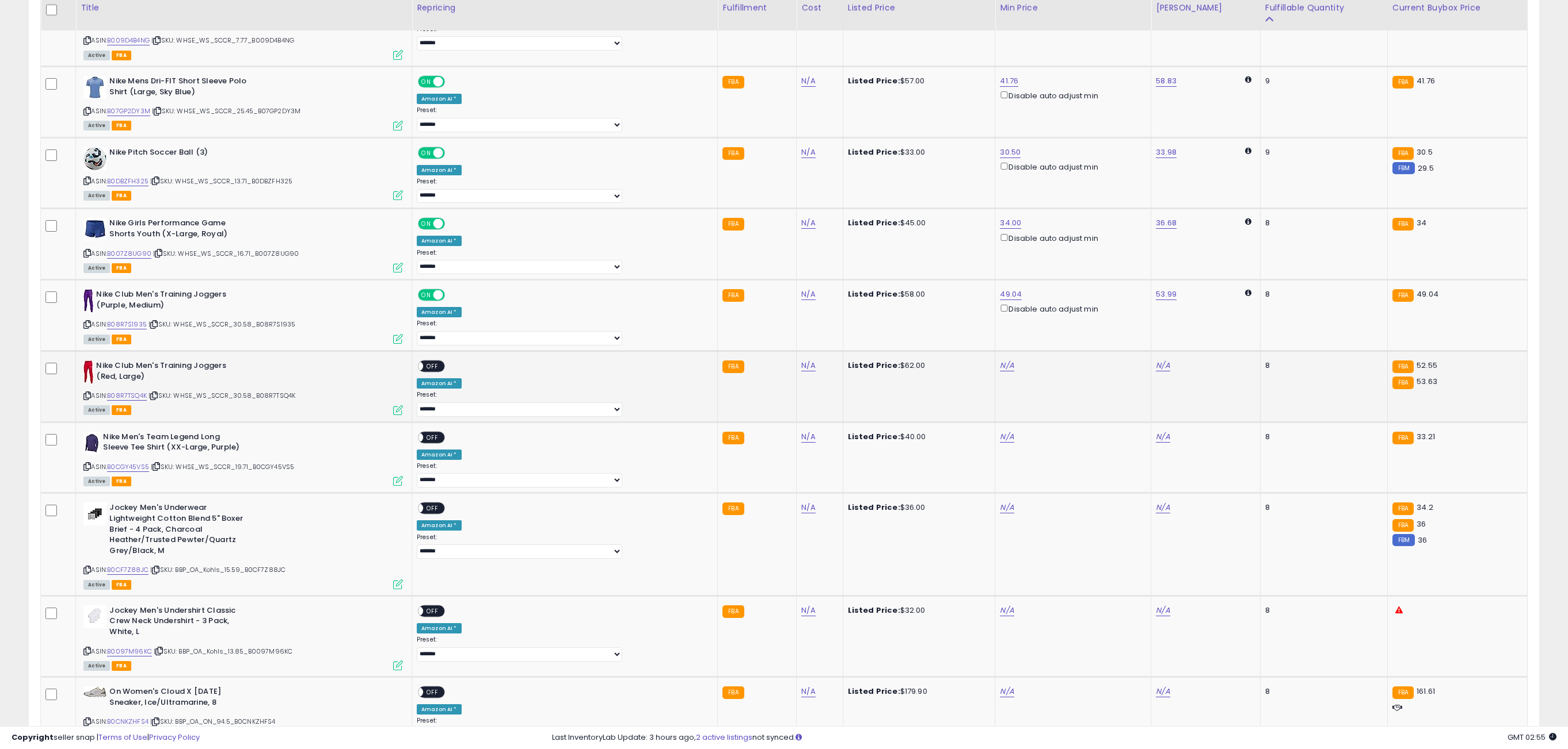
click at [1000, 361] on div "N/A" at bounding box center [1070, 366] width 143 height 10
click at [1000, 360] on link "N/A" at bounding box center [1007, 365] width 14 height 11
type input "*****"
click button "submit" at bounding box center [1007, 315] width 19 height 17
click at [442, 362] on span "OFF" at bounding box center [432, 366] width 18 height 10
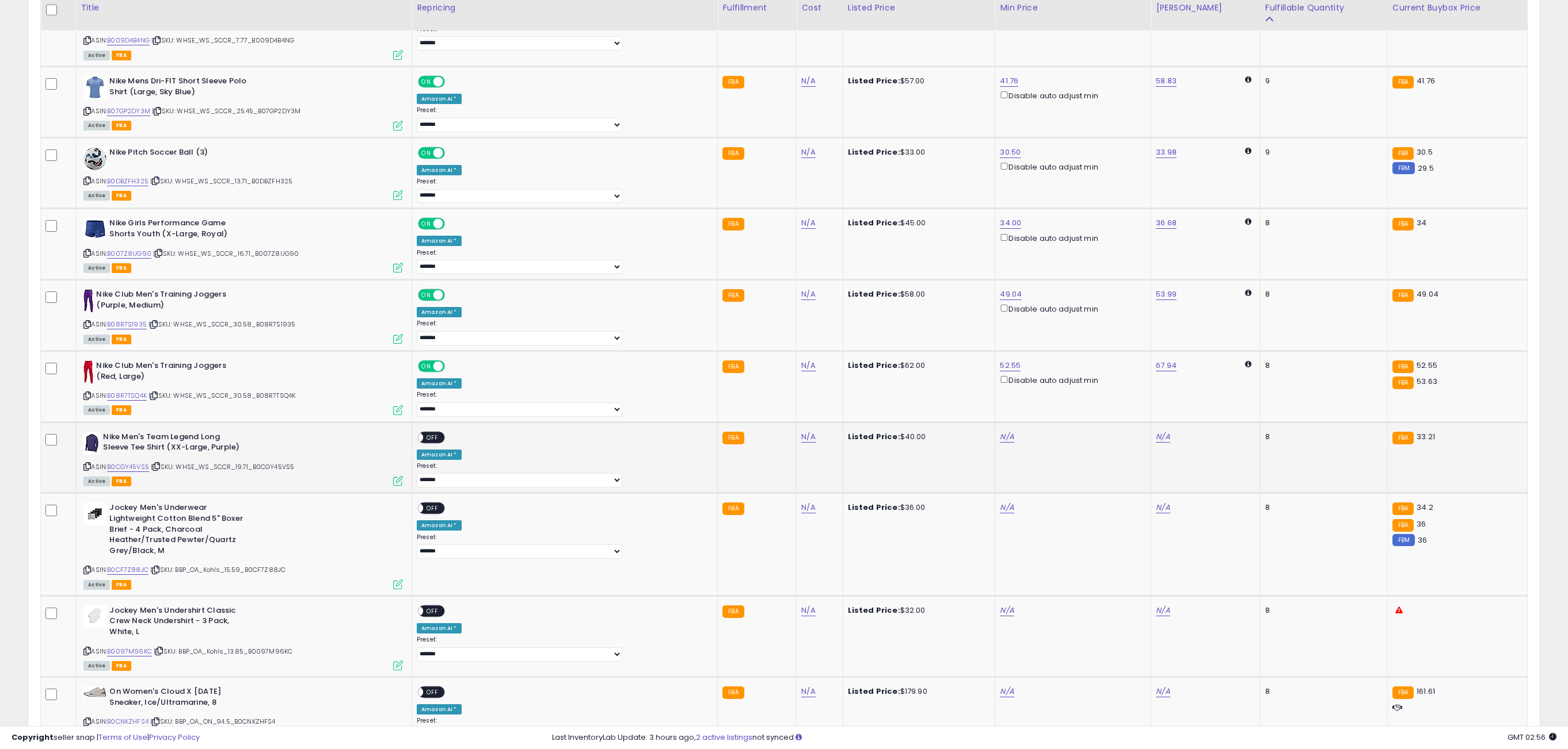
click at [1000, 432] on div "N/A" at bounding box center [1070, 437] width 143 height 10
click at [1000, 434] on link "N/A" at bounding box center [1007, 437] width 14 height 11
type input "*****"
click button "submit" at bounding box center [1007, 386] width 19 height 17
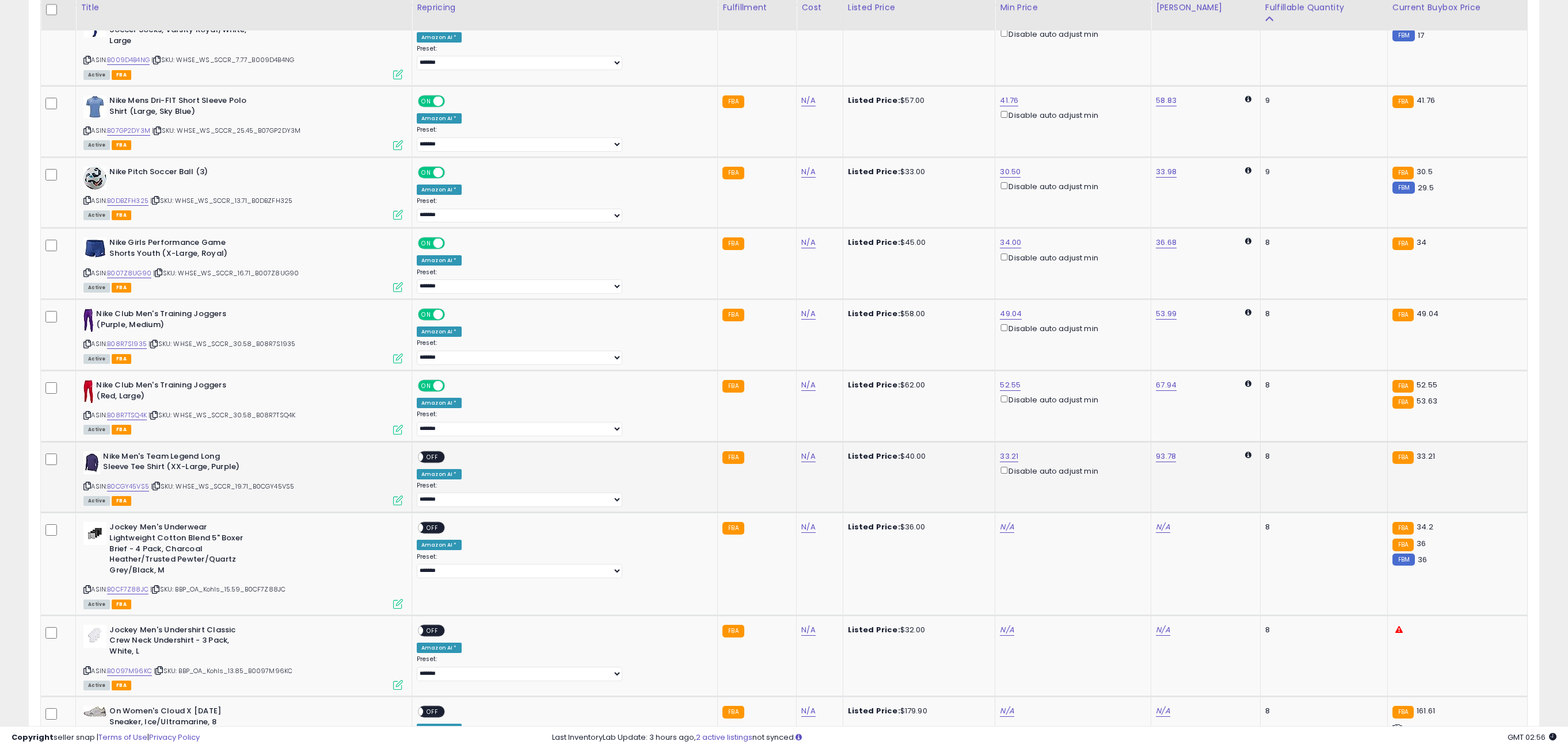
click at [423, 452] on span at bounding box center [417, 456] width 10 height 10
click at [427, 452] on div "ON OFF" at bounding box center [413, 456] width 27 height 10
click at [442, 452] on span "OFF" at bounding box center [432, 456] width 18 height 10
click at [1000, 522] on link "N/A" at bounding box center [1007, 527] width 14 height 11
type input "*****"
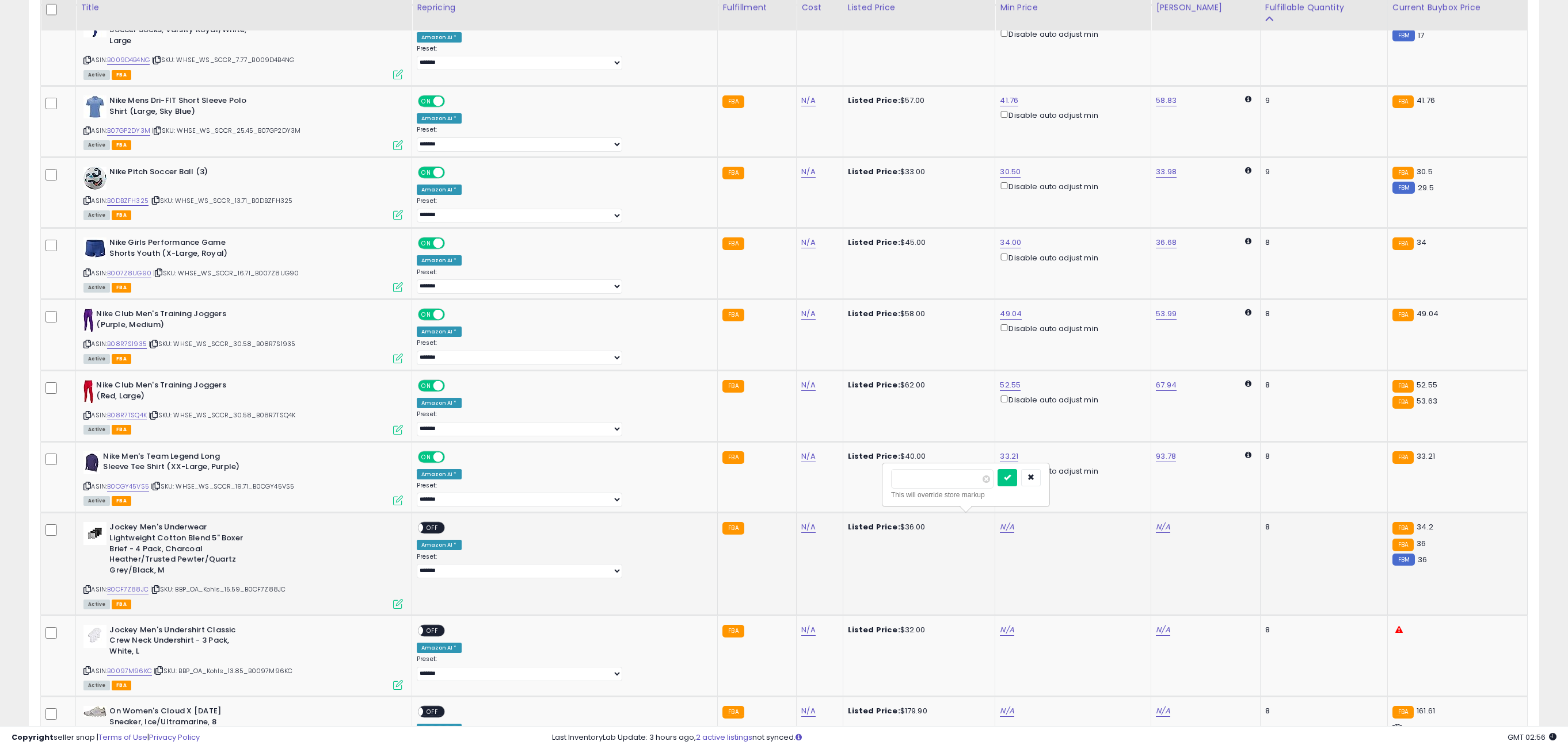
click button "submit" at bounding box center [1007, 478] width 19 height 17
click at [442, 524] on span "OFF" at bounding box center [432, 528] width 18 height 10
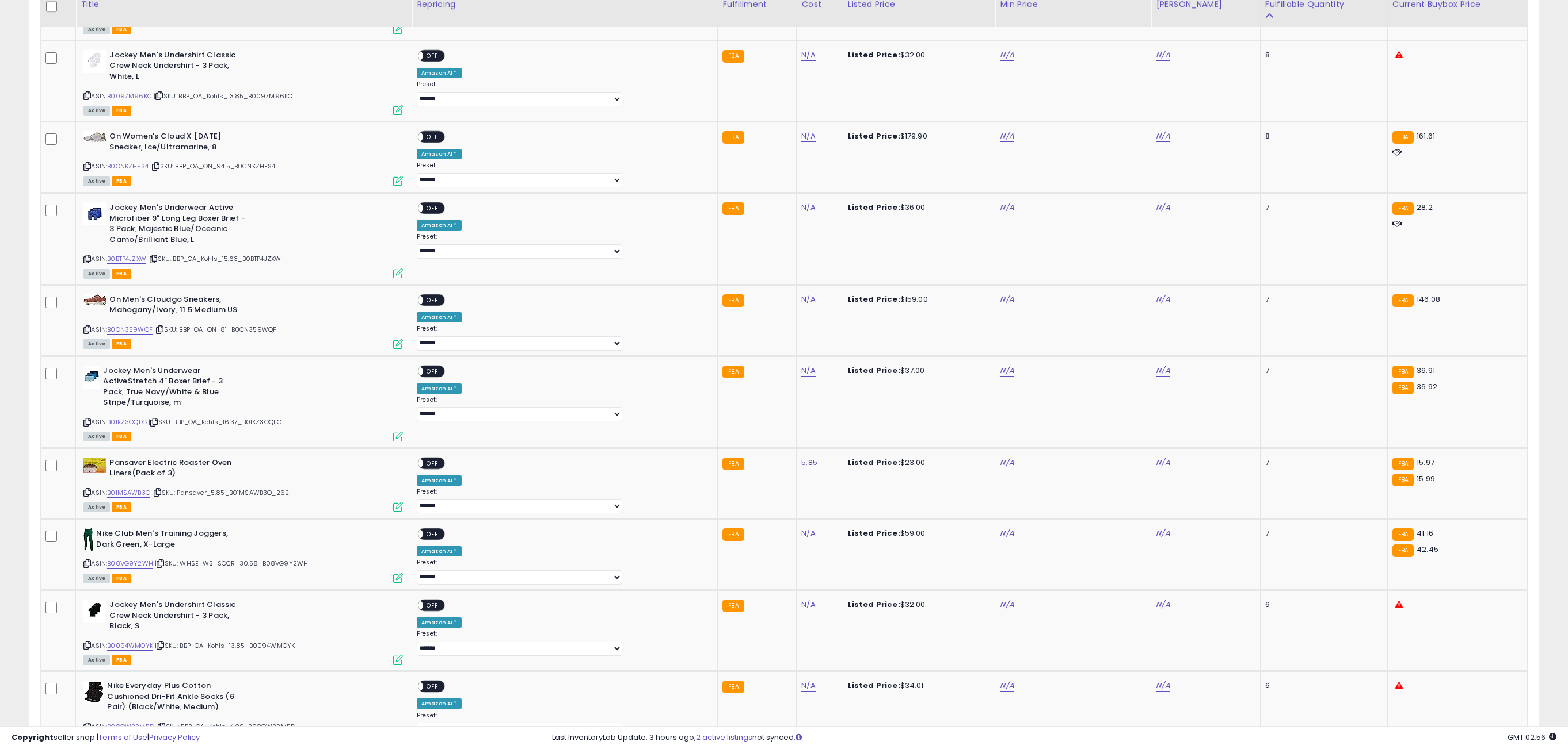
scroll to position [2653, 0]
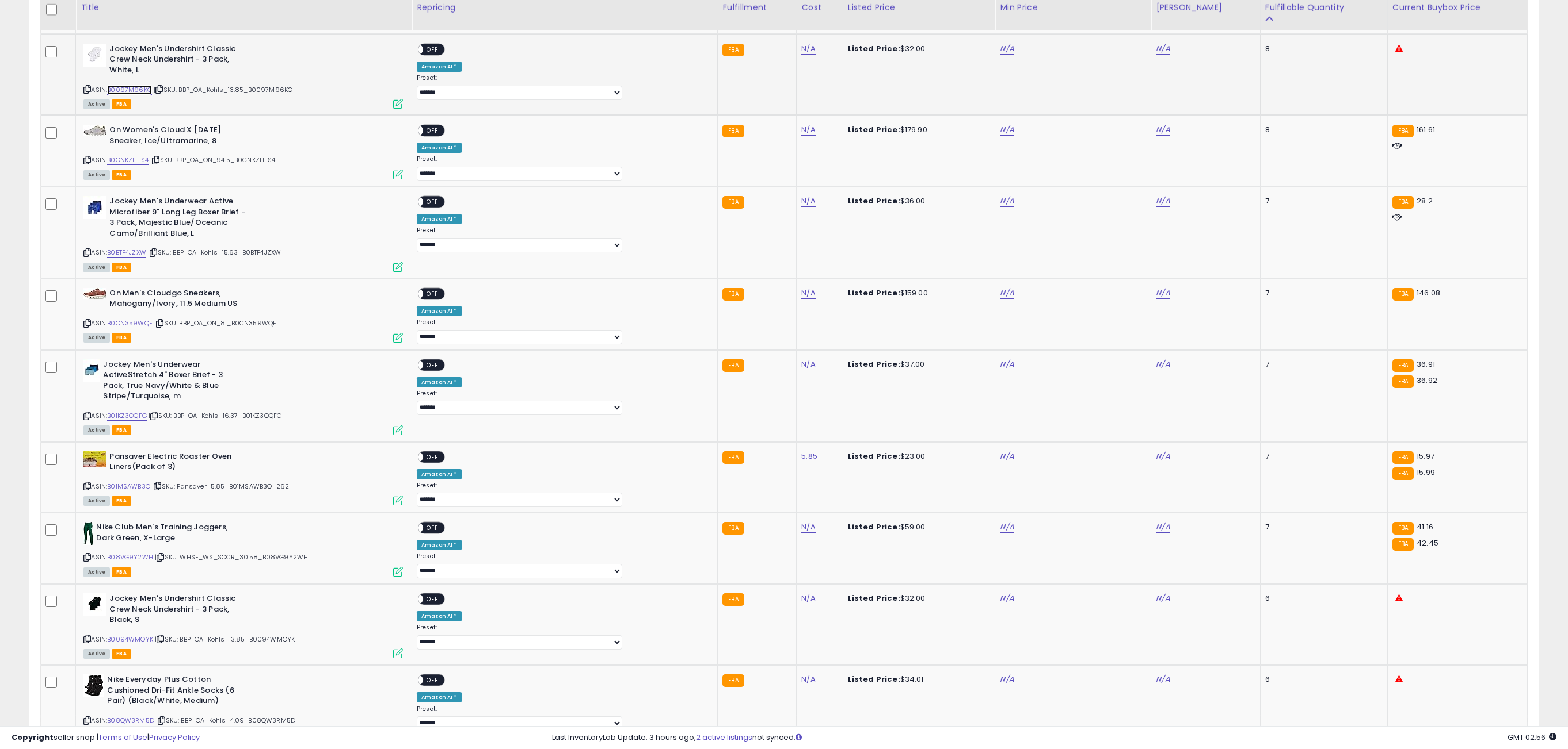
click at [145, 86] on link "B0097M96KC" at bounding box center [129, 89] width 45 height 10
click at [145, 156] on link "B0CNKZHFS4" at bounding box center [127, 160] width 41 height 10
click at [143, 248] on link "B0BTP4JZXW" at bounding box center [126, 253] width 39 height 10
click at [145, 319] on link "B0CN359WQF" at bounding box center [129, 323] width 45 height 10
click at [141, 413] on link "B01KZ3OQFG" at bounding box center [126, 416] width 39 height 10
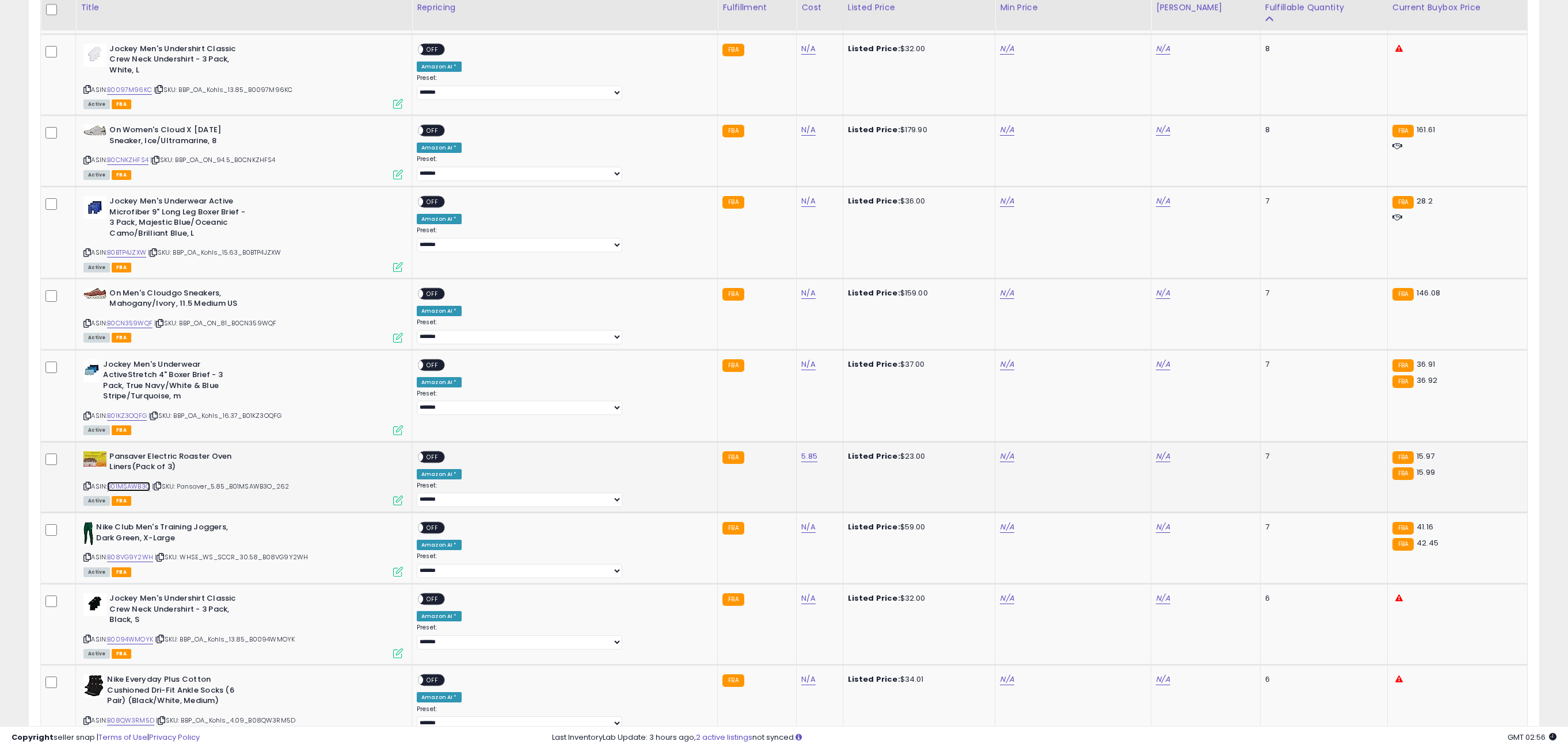
click at [149, 487] on link "B01MSAWB3O" at bounding box center [128, 486] width 43 height 10
click at [141, 553] on link "B08VG9Y2WH" at bounding box center [129, 557] width 46 height 10
click at [141, 635] on link "B0094WMOYK" at bounding box center [129, 640] width 46 height 10
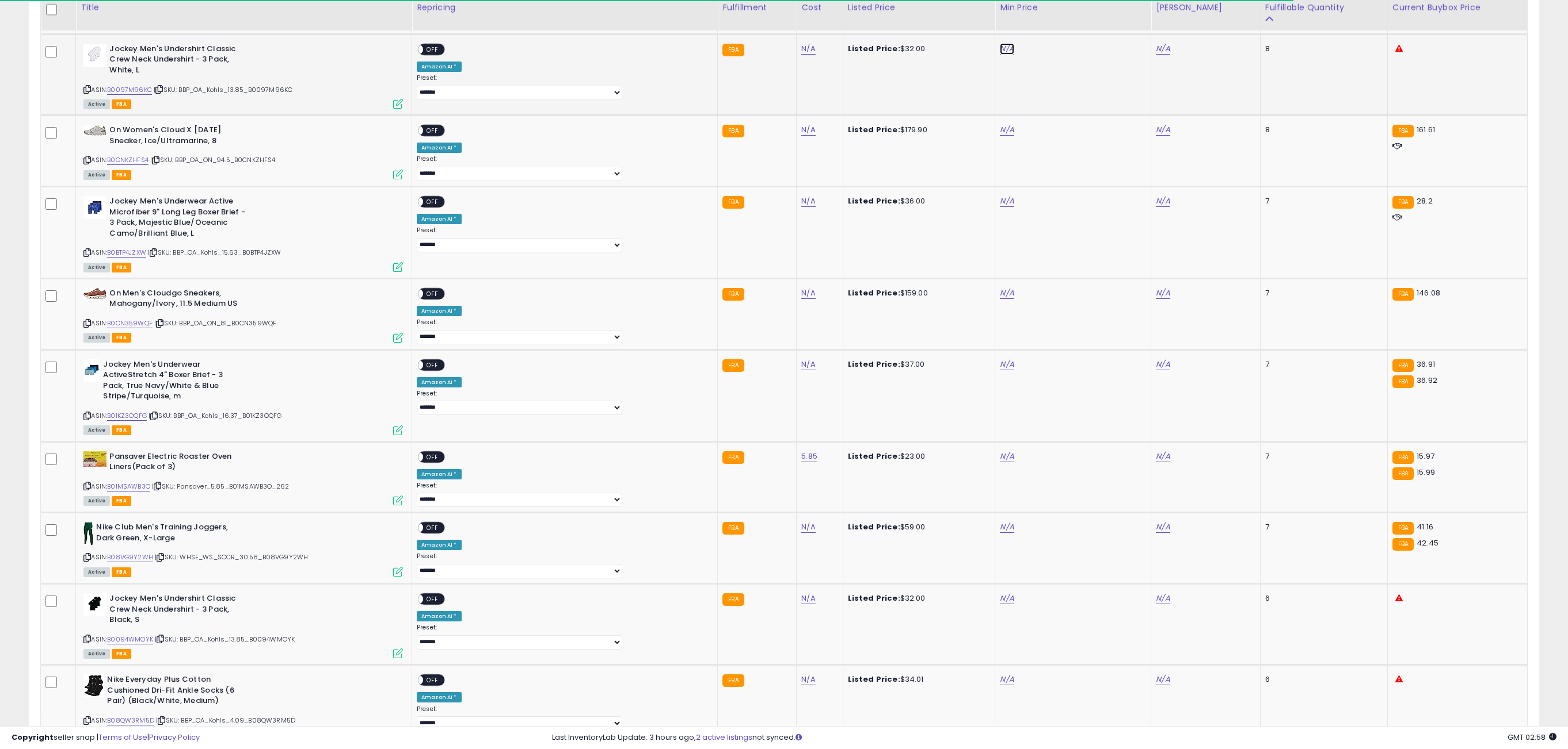
click at [1000, 46] on link "N/A" at bounding box center [1007, 48] width 14 height 11
type input "*****"
click button "submit" at bounding box center [1007, 0] width 19 height 17
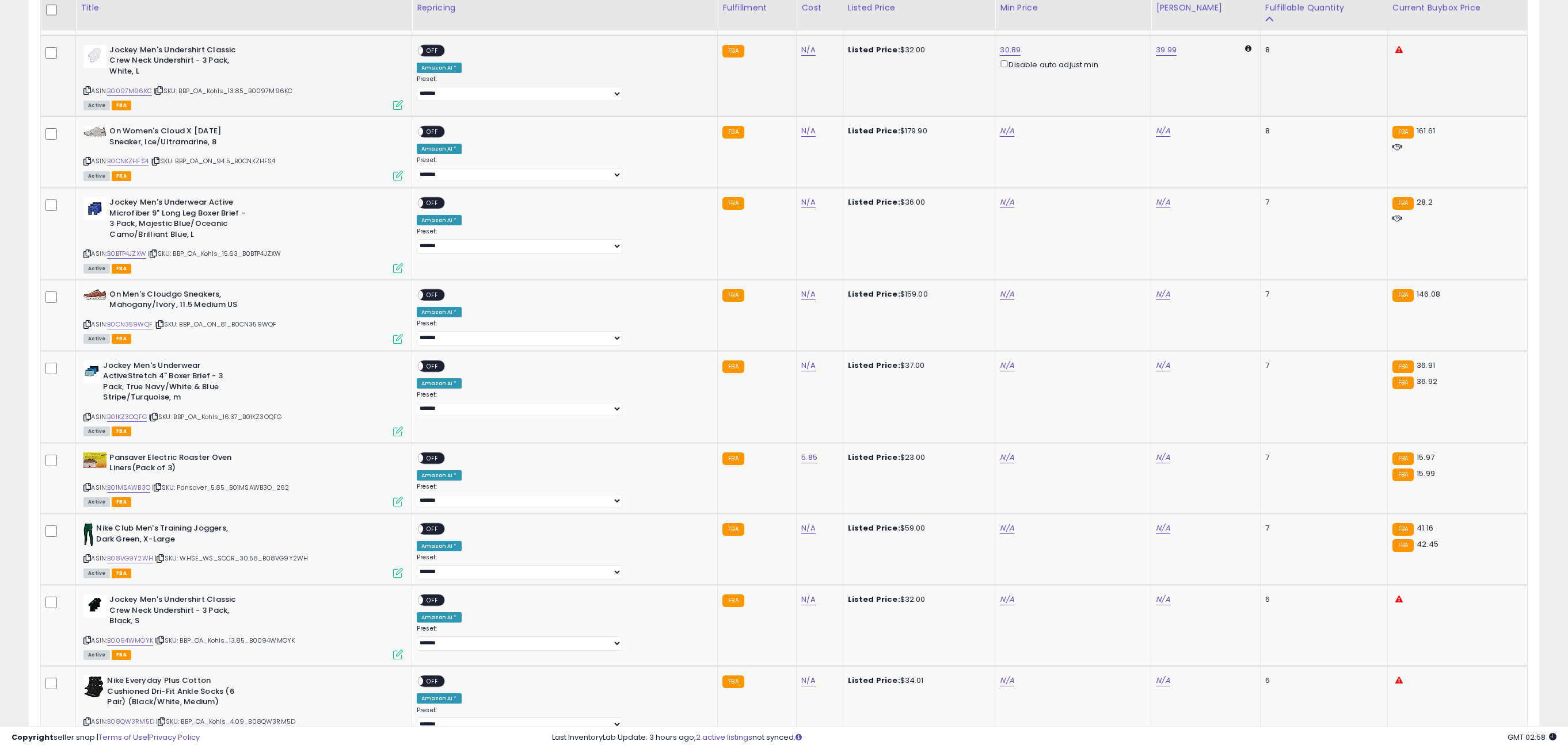
click at [442, 46] on span "OFF" at bounding box center [432, 51] width 18 height 10
click at [995, 128] on td "N/A" at bounding box center [1073, 153] width 156 height 72
click at [1000, 128] on link "N/A" at bounding box center [1007, 130] width 14 height 11
type input "******"
click button "submit" at bounding box center [1007, 82] width 19 height 17
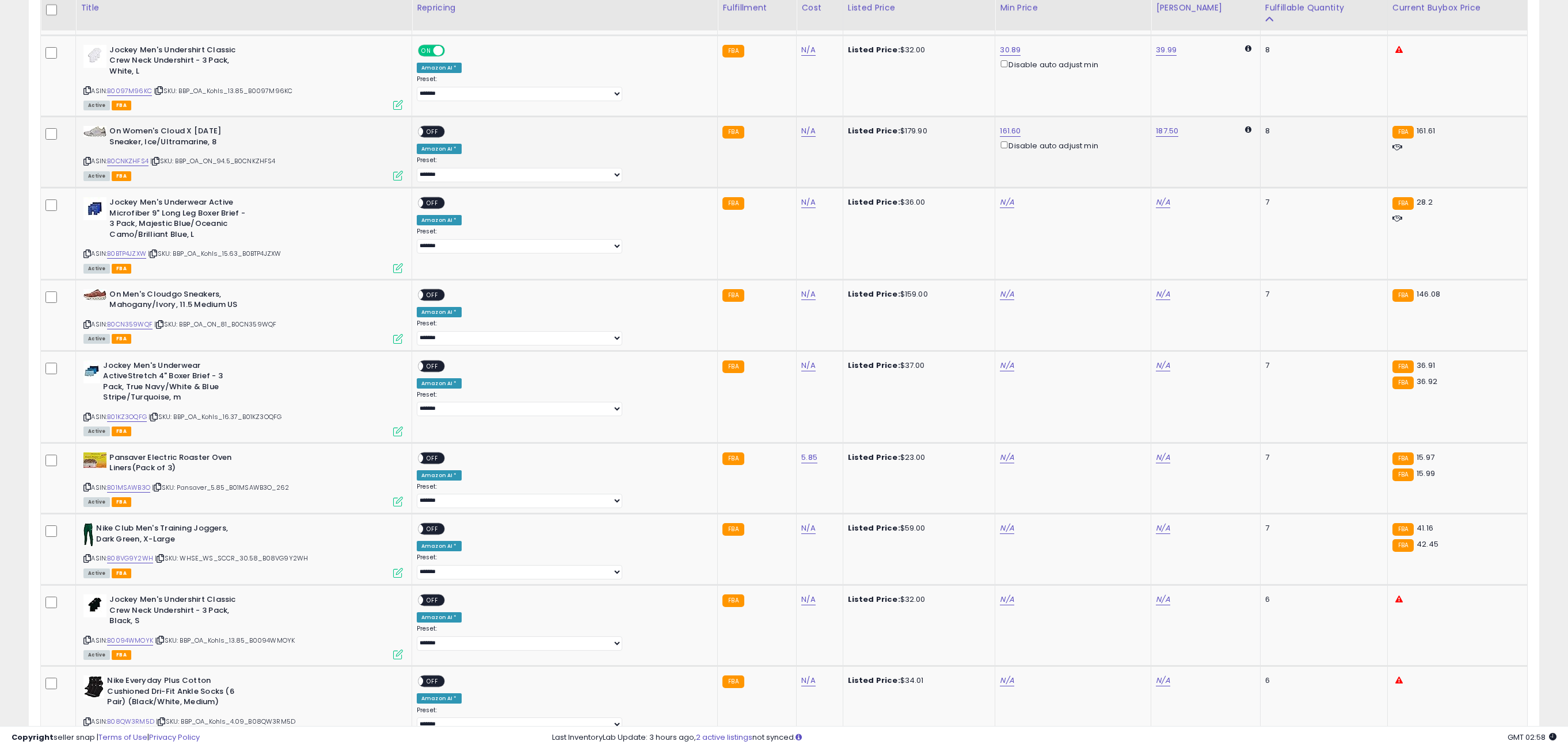
click at [445, 132] on div "ON OFF" at bounding box center [431, 132] width 27 height 12
click at [442, 128] on span "OFF" at bounding box center [432, 131] width 18 height 10
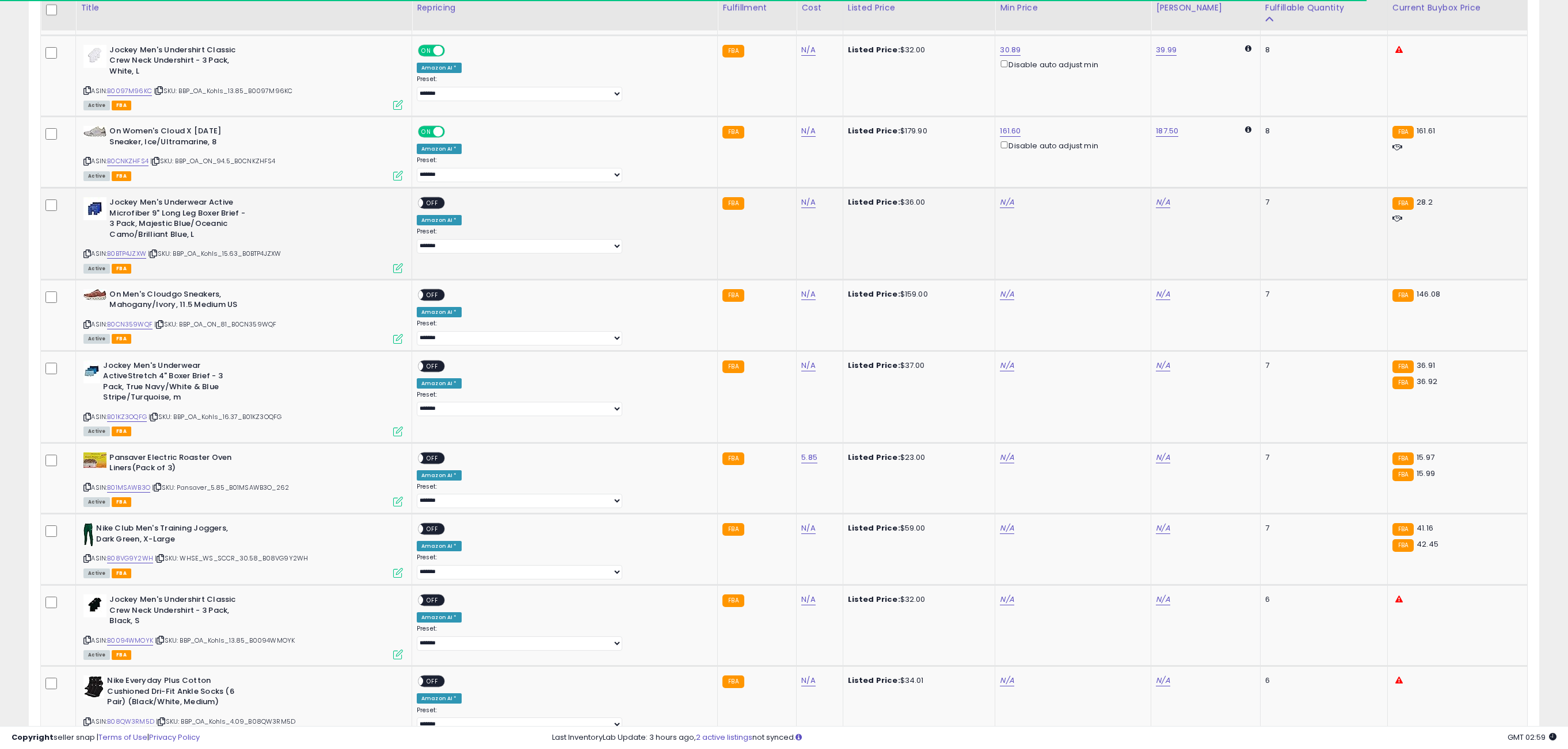
click at [1000, 198] on div "N/A" at bounding box center [1070, 203] width 143 height 10
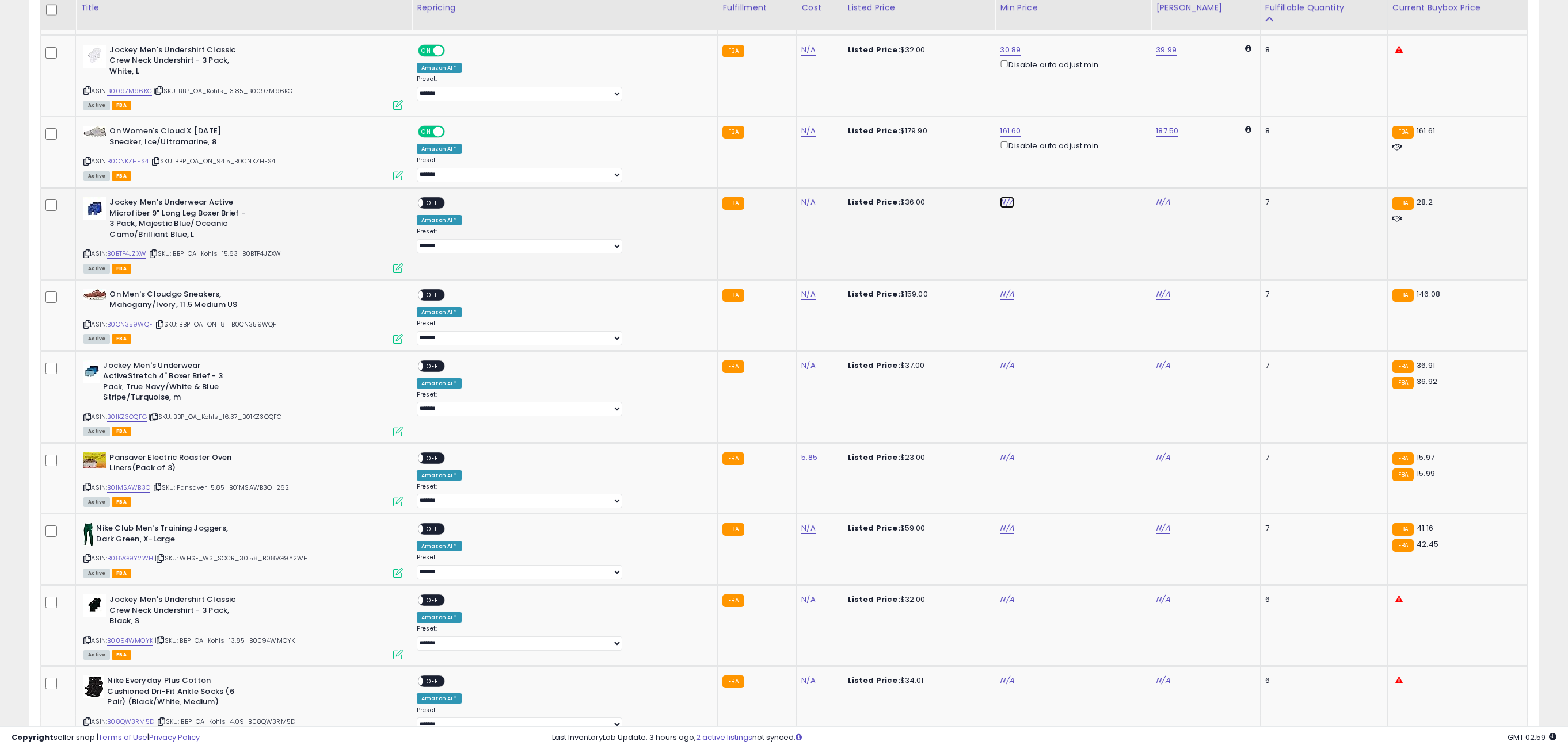
click at [1000, 201] on link "N/A" at bounding box center [1007, 202] width 14 height 11
type input "**"
click button "submit" at bounding box center [1007, 154] width 19 height 17
click at [442, 198] on span "OFF" at bounding box center [432, 203] width 18 height 10
click at [1000, 290] on link "N/A" at bounding box center [1007, 294] width 14 height 11
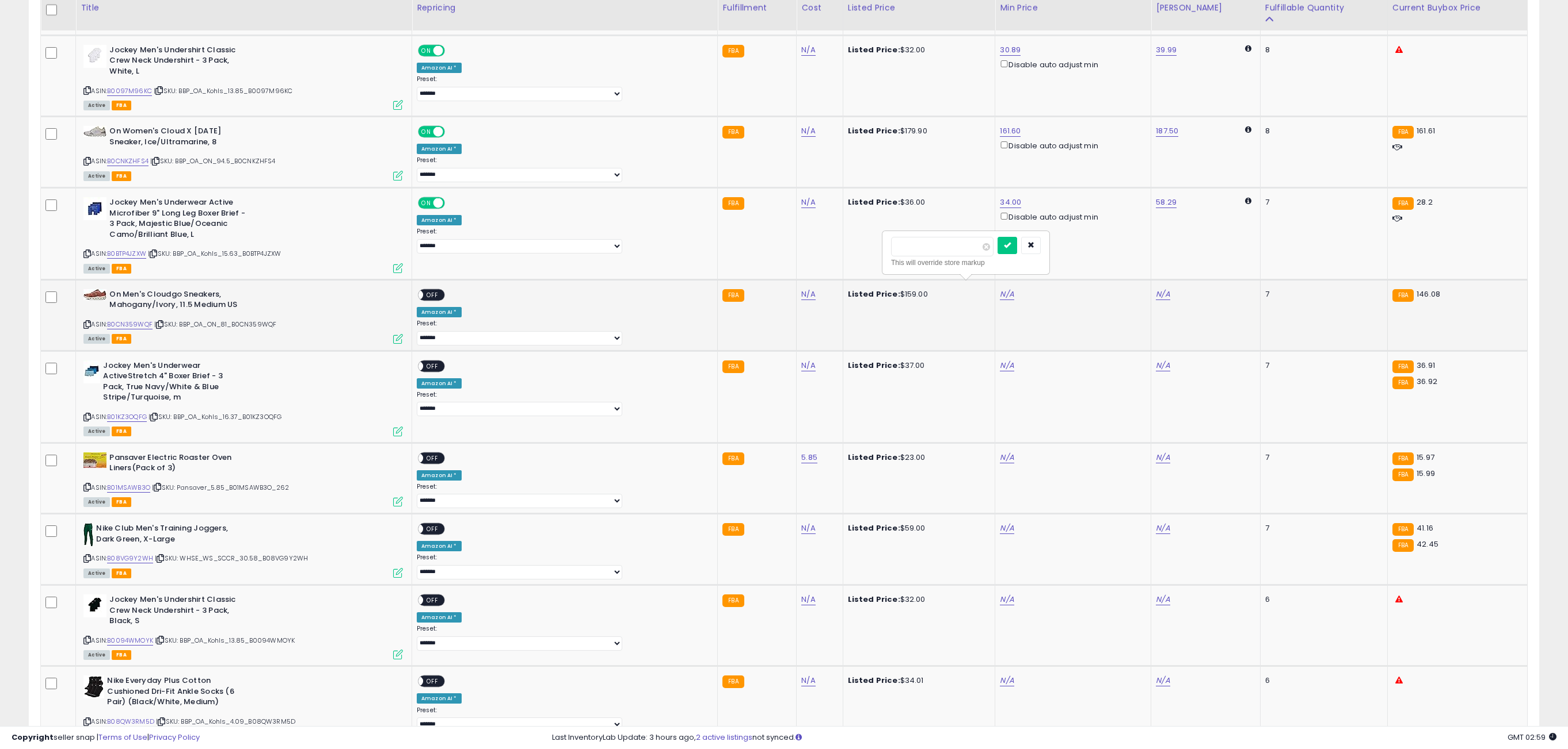
type input "***"
click button "submit" at bounding box center [1007, 246] width 19 height 17
click at [442, 290] on span "OFF" at bounding box center [432, 295] width 18 height 10
click at [1000, 363] on link "N/A" at bounding box center [1007, 365] width 14 height 11
type input "*****"
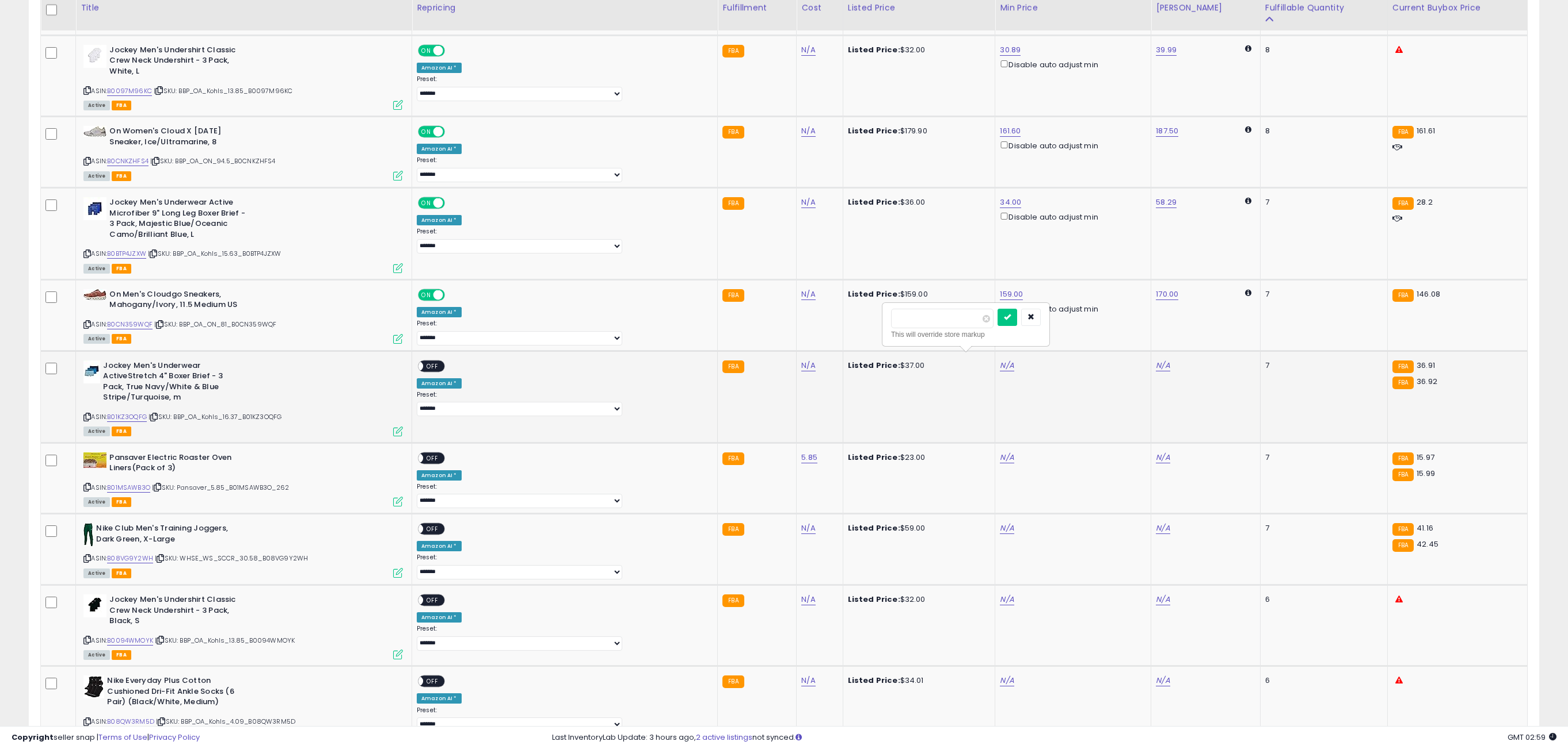
click button "submit" at bounding box center [1007, 317] width 19 height 17
click at [442, 364] on span "OFF" at bounding box center [432, 365] width 18 height 10
click at [1000, 452] on link "N/A" at bounding box center [1007, 457] width 14 height 11
type input "*****"
click button "submit" at bounding box center [1007, 410] width 19 height 17
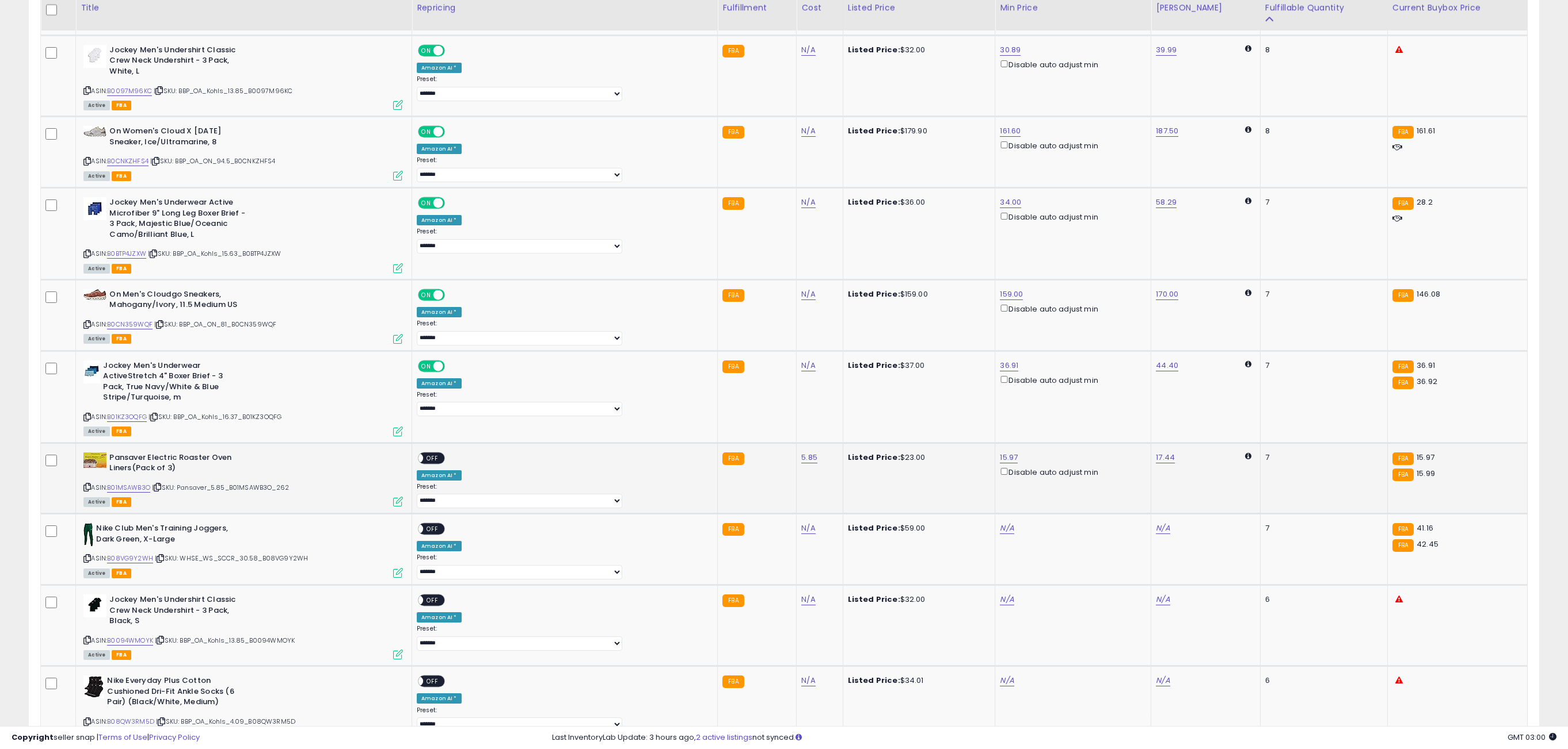
click at [442, 454] on span "OFF" at bounding box center [432, 458] width 18 height 10
click at [1000, 525] on link "N/A" at bounding box center [1007, 528] width 14 height 11
type input "*****"
click button "submit" at bounding box center [1007, 482] width 19 height 17
click at [442, 525] on span "OFF" at bounding box center [432, 529] width 18 height 10
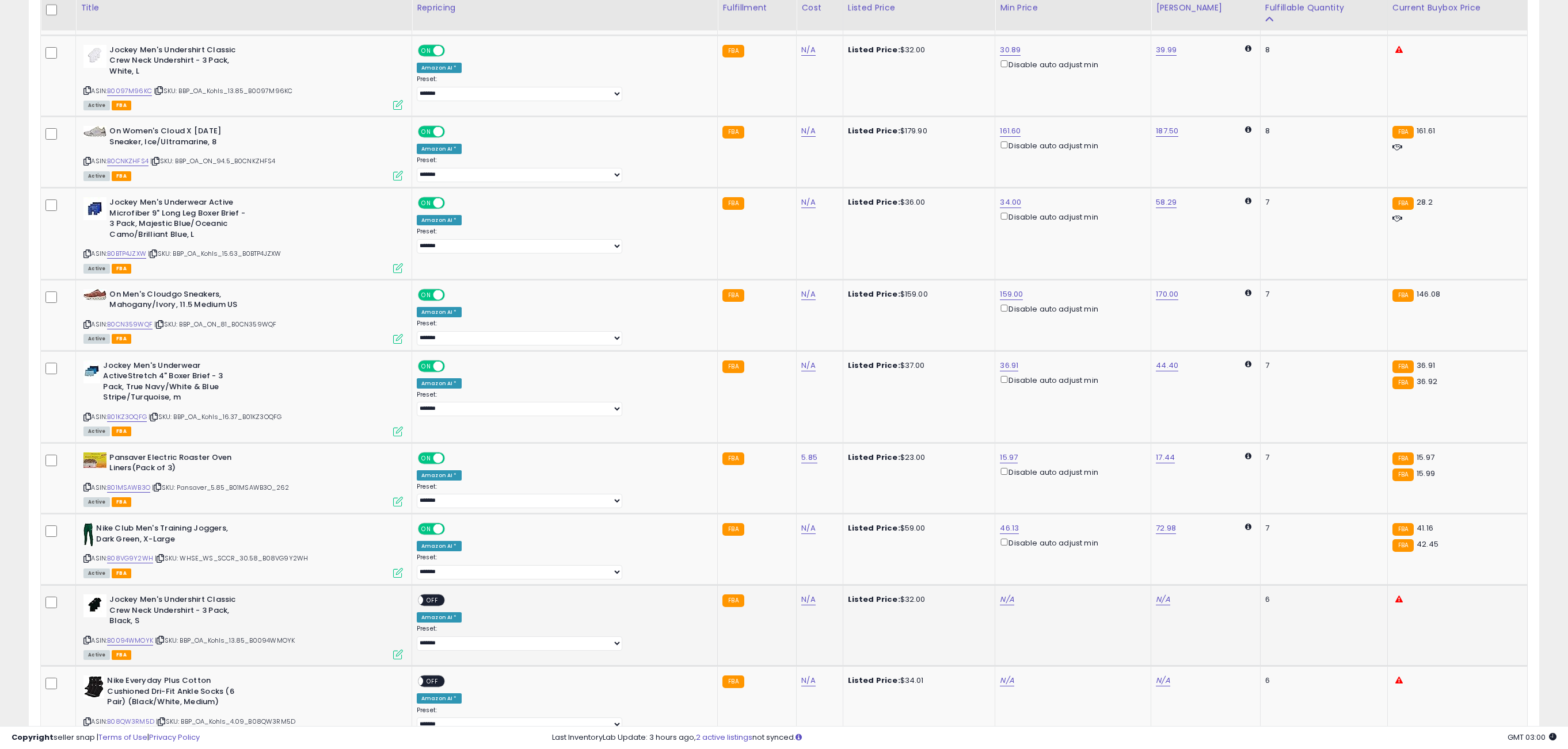
click at [1000, 601] on div "N/A" at bounding box center [1070, 600] width 143 height 10
click at [1000, 600] on link "N/A" at bounding box center [1007, 600] width 14 height 11
type input "*****"
click button "submit" at bounding box center [1007, 553] width 19 height 17
click at [442, 601] on span "OFF" at bounding box center [432, 600] width 18 height 10
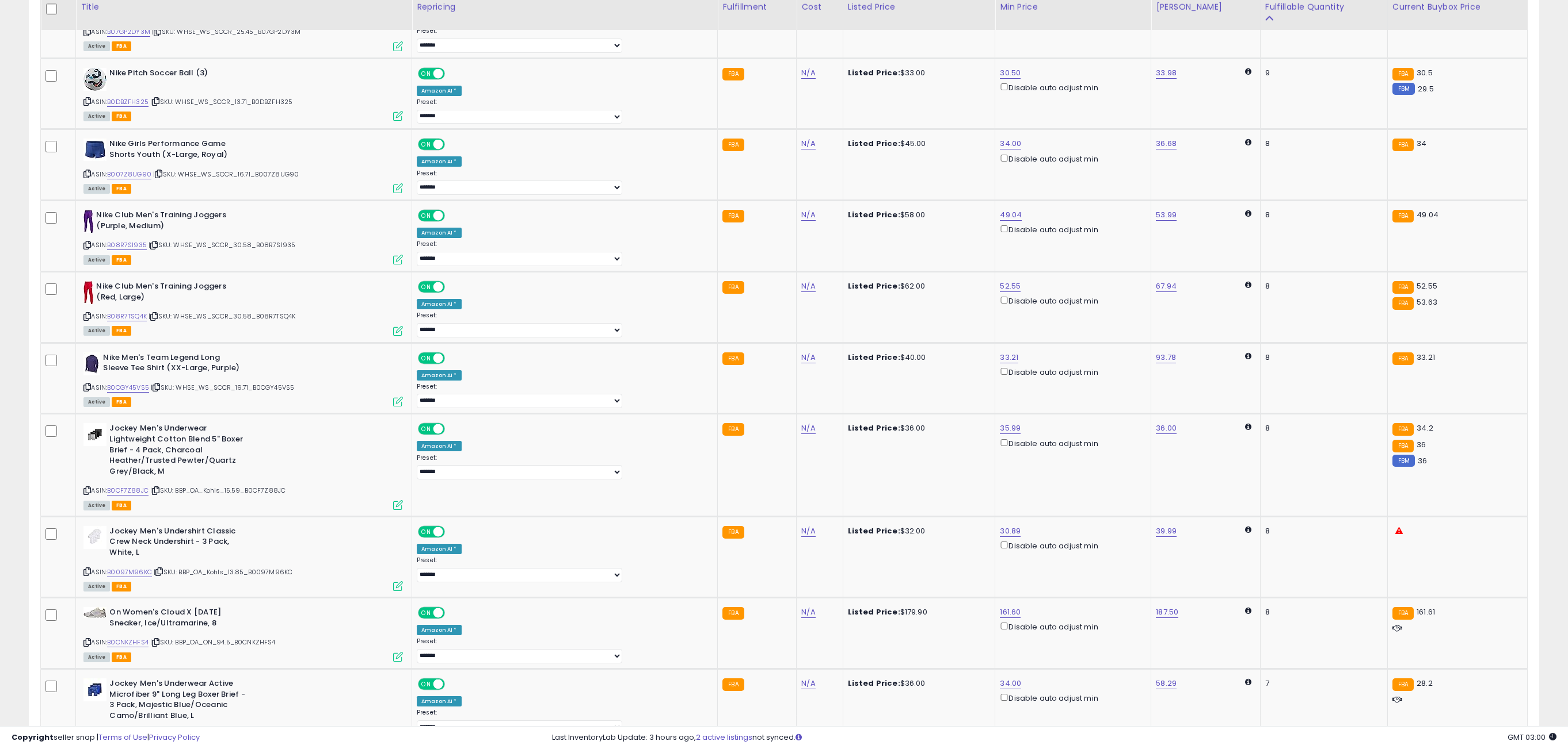
scroll to position [2171, 0]
